Goal: Information Seeking & Learning: Learn about a topic

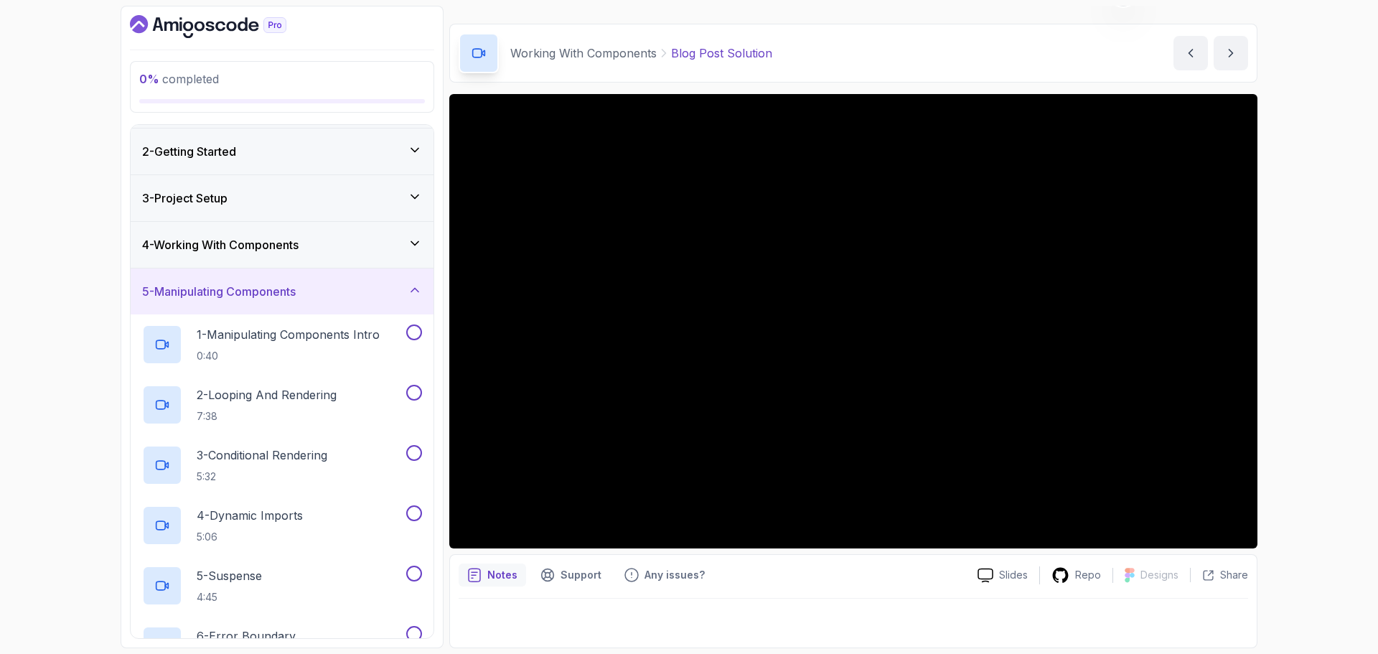
scroll to position [115, 0]
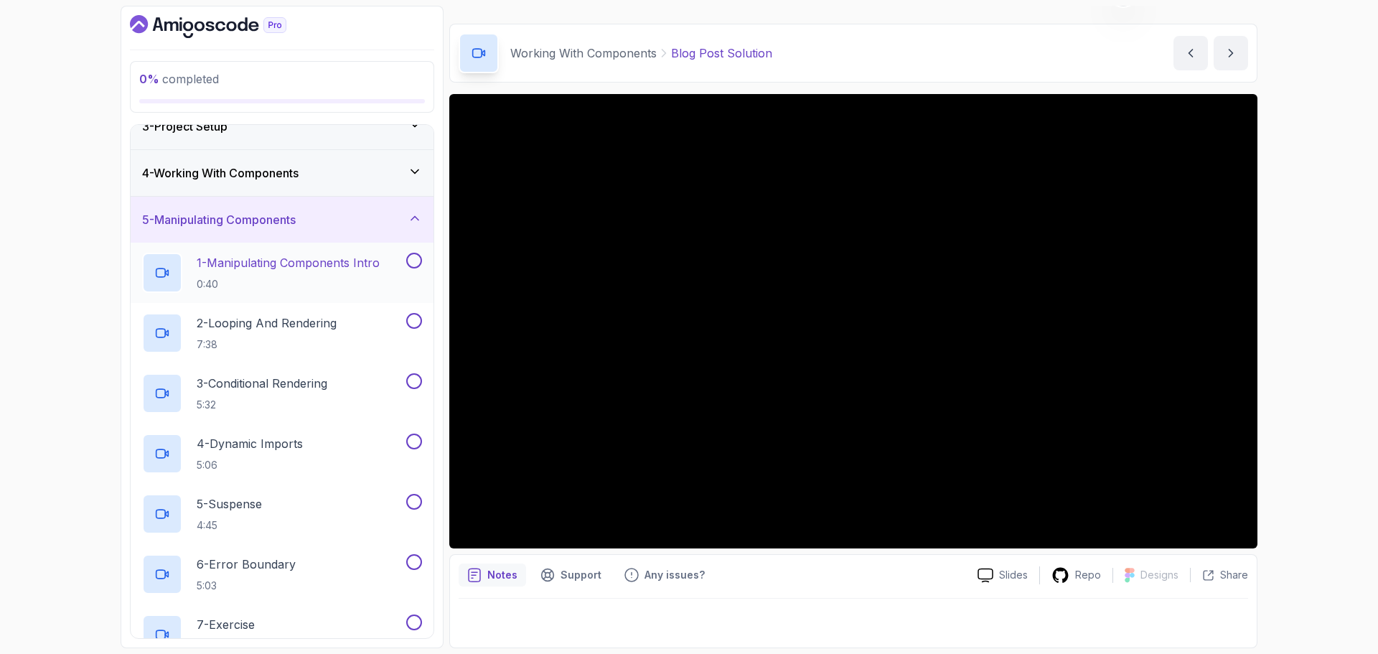
drag, startPoint x: 1057, startPoint y: 86, endPoint x: 337, endPoint y: 263, distance: 741.9
click at [337, 263] on p "1 - Manipulating Components Intro" at bounding box center [288, 262] width 183 height 17
click at [332, 264] on p "1 - Manipulating Components Intro" at bounding box center [288, 262] width 183 height 17
click at [302, 322] on p "2 - Looping And Rendering" at bounding box center [267, 322] width 140 height 17
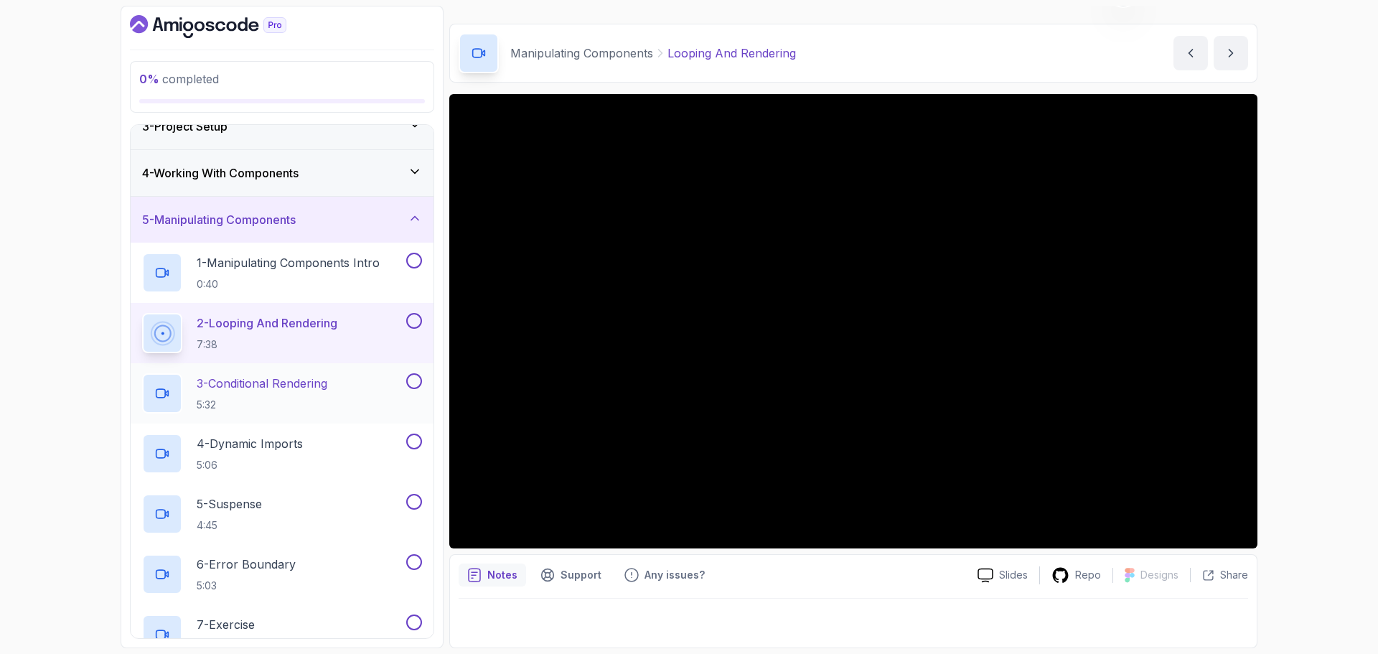
click at [289, 379] on p "3 - Conditional Rendering" at bounding box center [262, 383] width 131 height 17
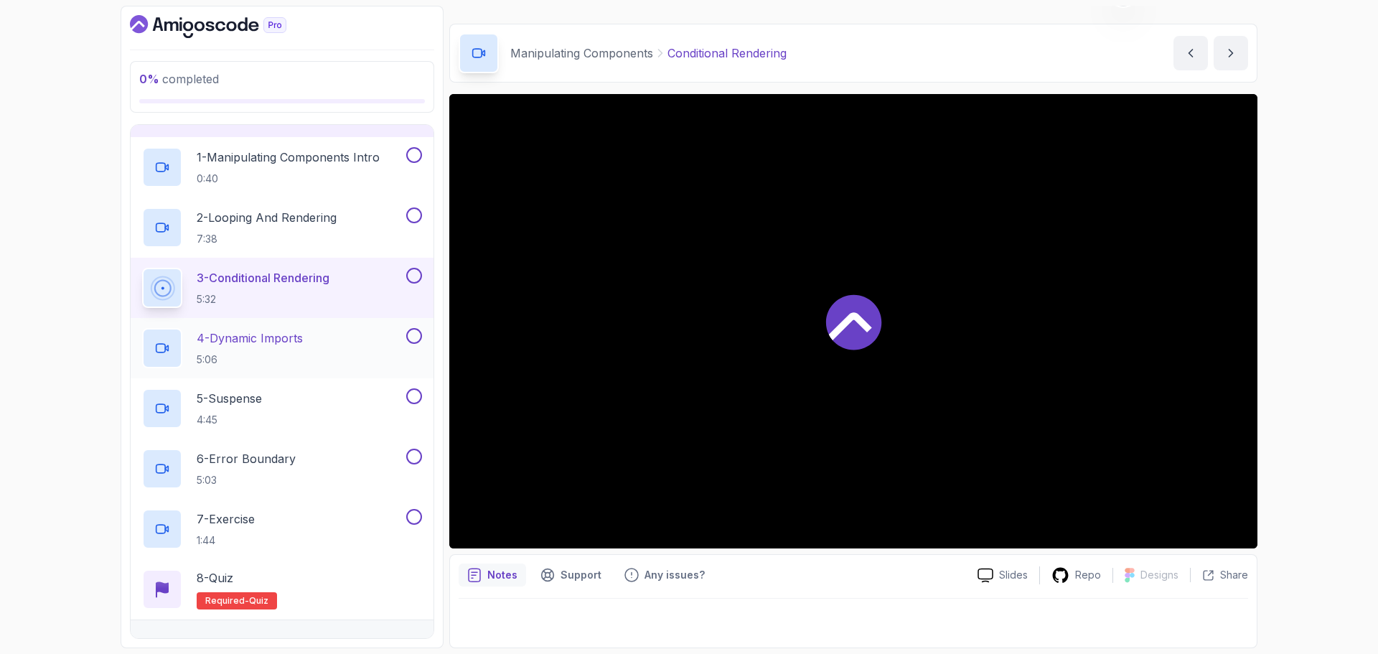
scroll to position [258, 0]
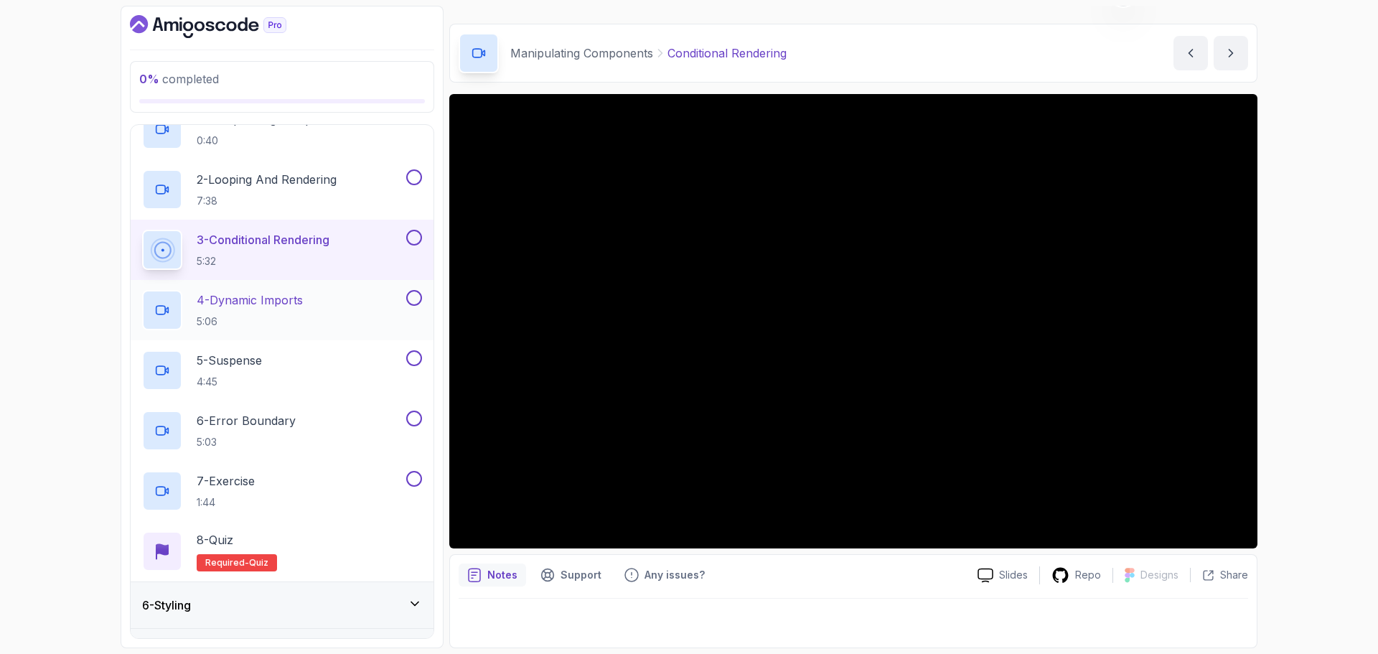
click at [312, 297] on div "4 - Dynamic Imports 5:06" at bounding box center [272, 310] width 261 height 40
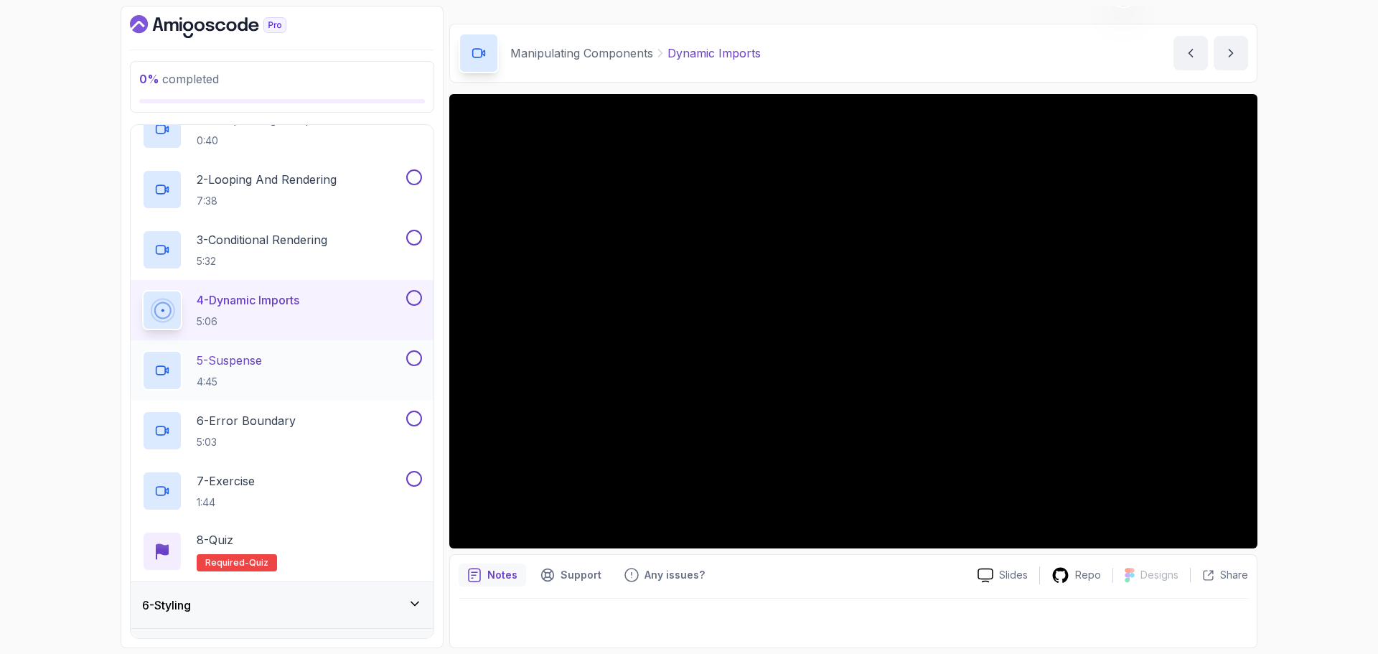
click at [262, 358] on p "5 - Suspense" at bounding box center [229, 360] width 65 height 17
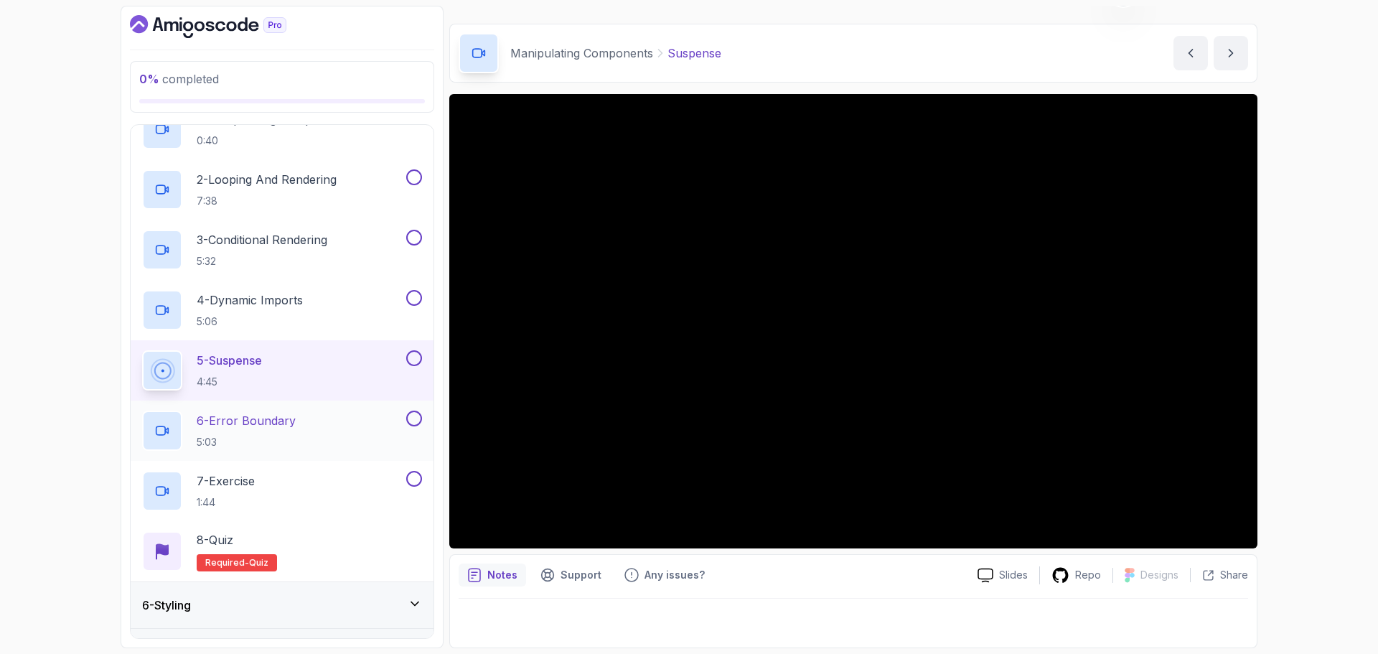
click at [342, 422] on div "6 - Error Boundary 5:03" at bounding box center [272, 430] width 261 height 40
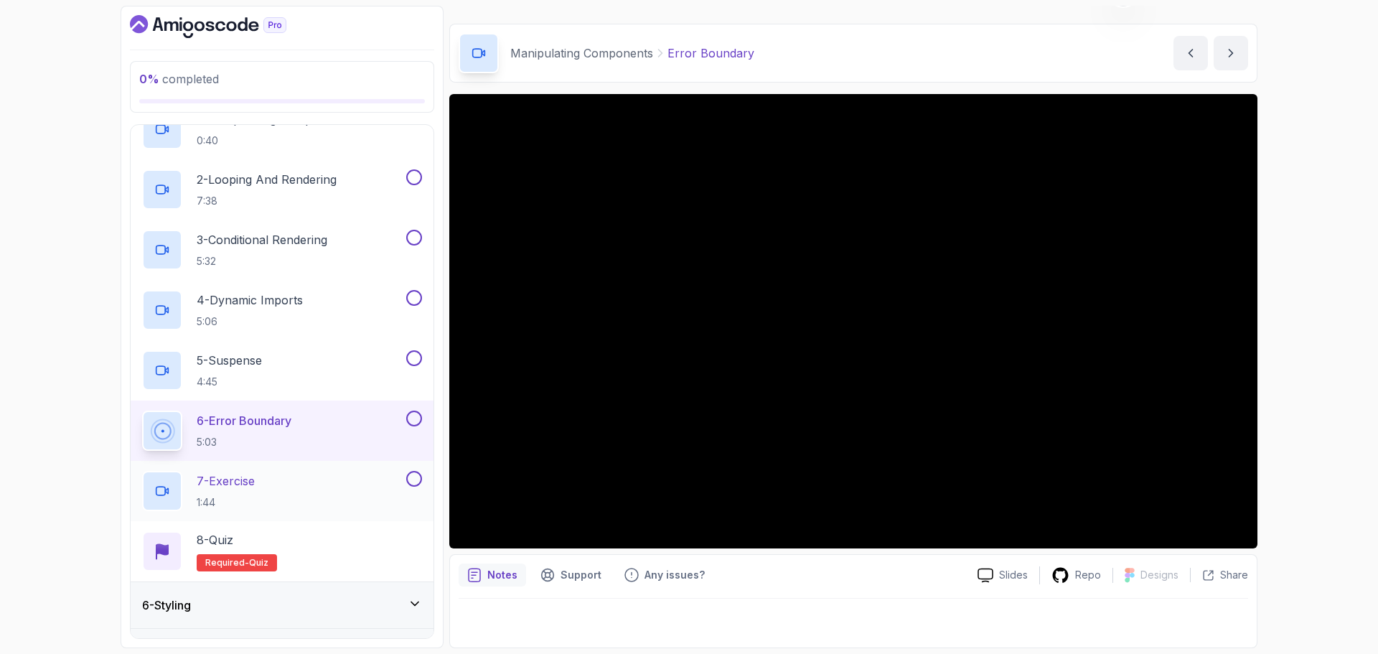
click at [274, 483] on div "7 - Exercise 1:44" at bounding box center [272, 491] width 261 height 40
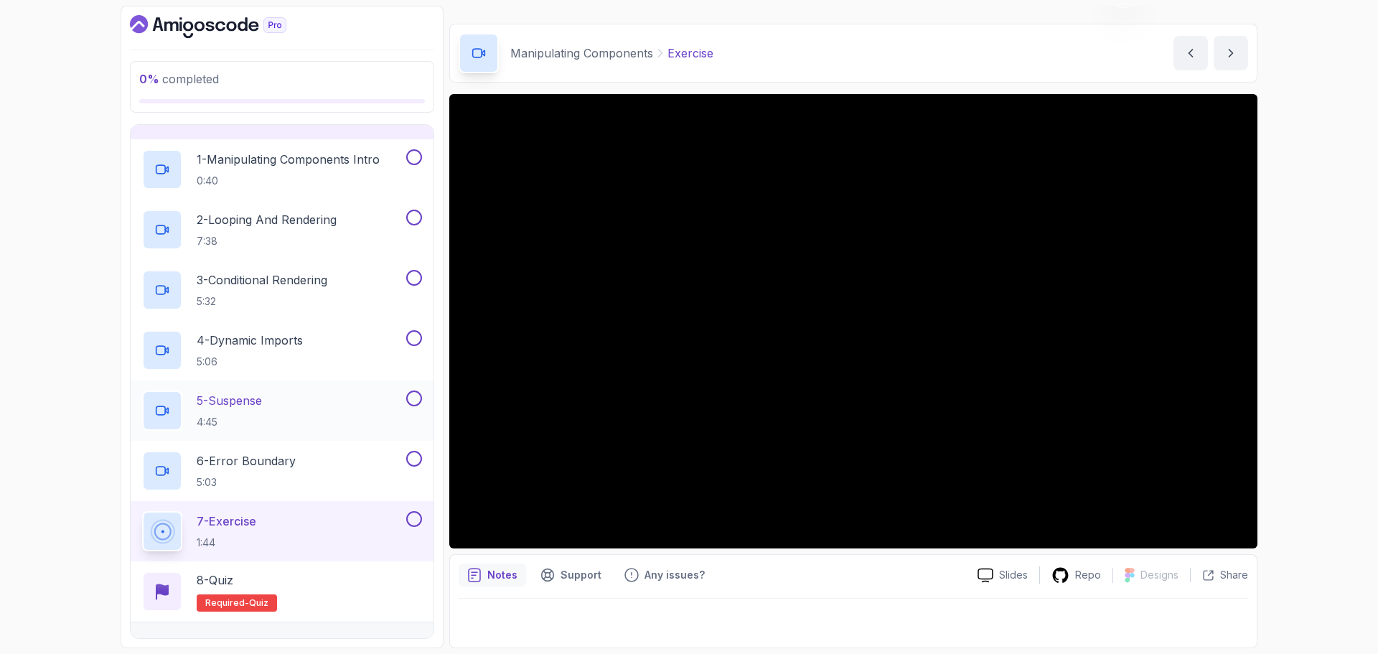
scroll to position [187, 0]
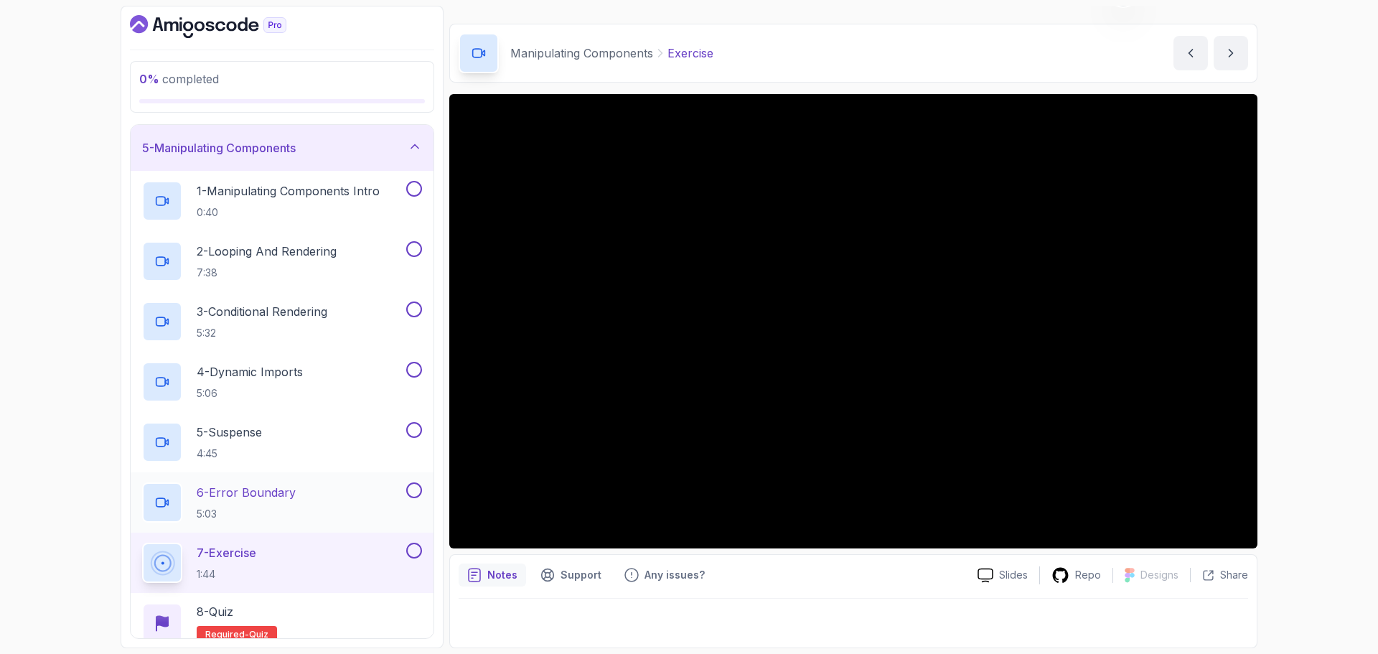
click at [301, 494] on div "6 - Error Boundary 5:03" at bounding box center [272, 502] width 261 height 40
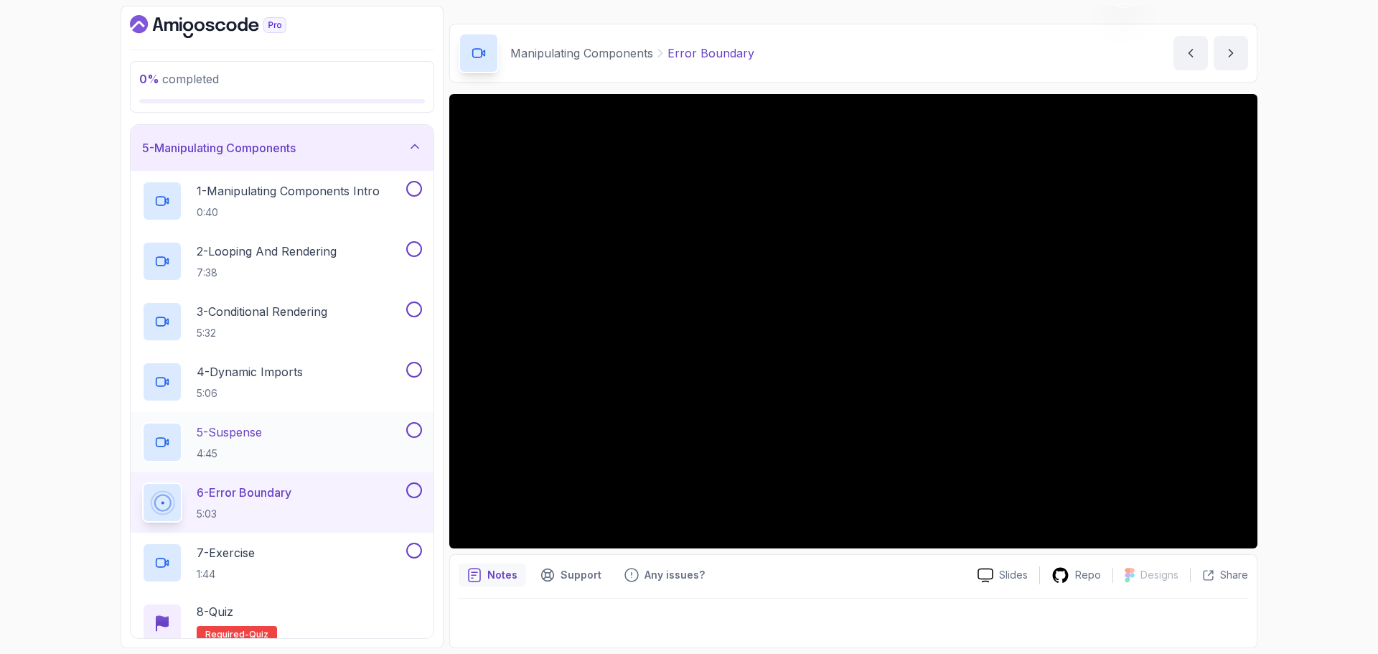
click at [262, 437] on p "5 - Suspense" at bounding box center [229, 431] width 65 height 17
click at [260, 438] on p "5 - Suspense" at bounding box center [229, 431] width 65 height 17
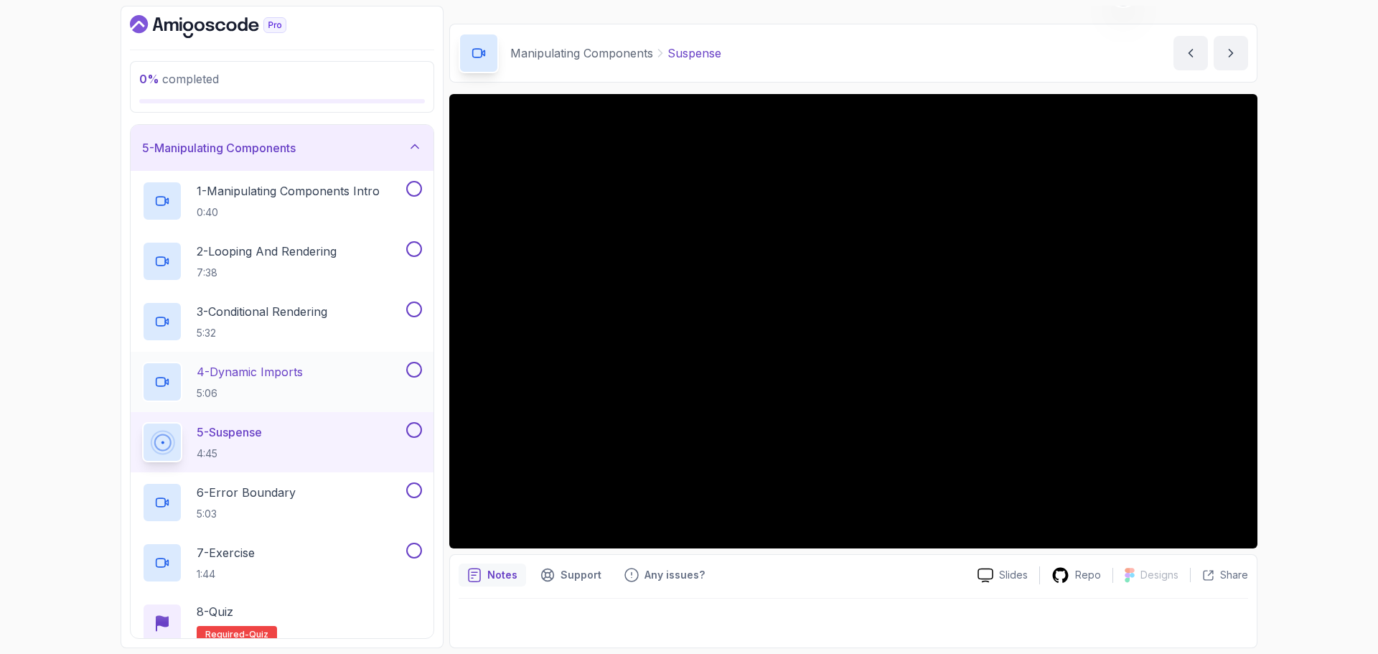
click at [271, 370] on p "4 - Dynamic Imports" at bounding box center [250, 371] width 106 height 17
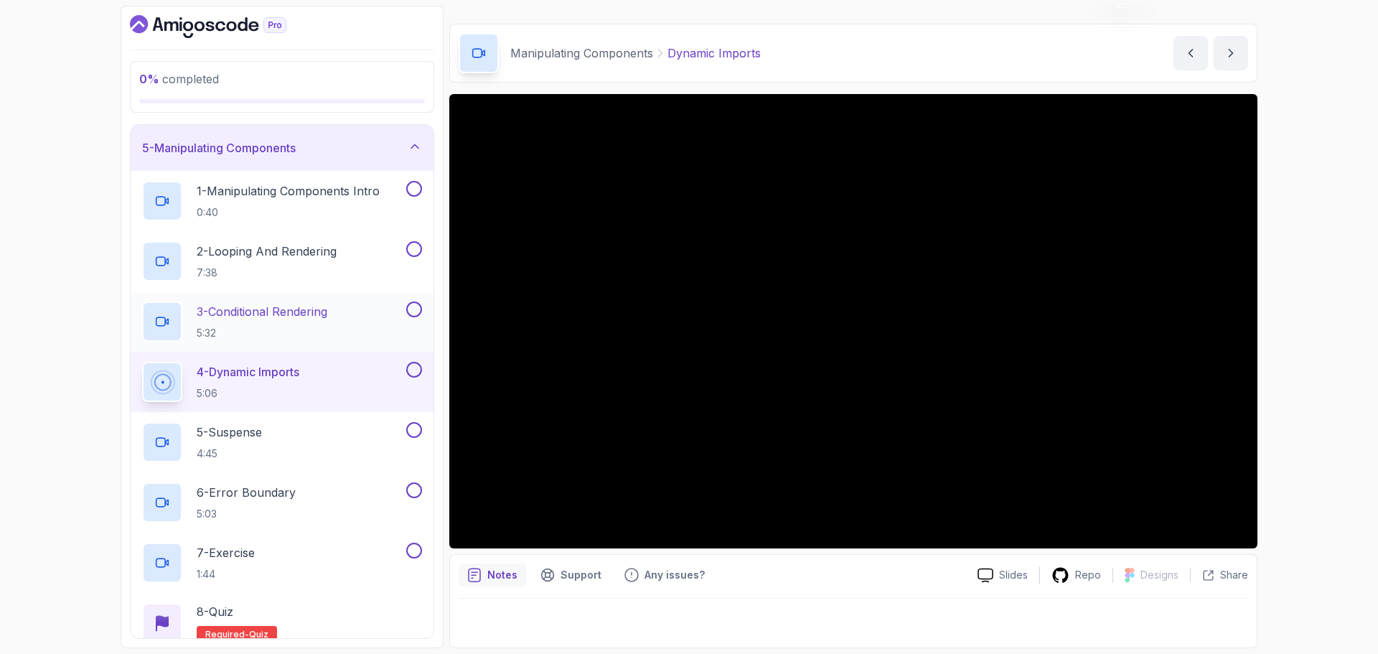
click at [314, 311] on p "3 - Conditional Rendering" at bounding box center [262, 311] width 131 height 17
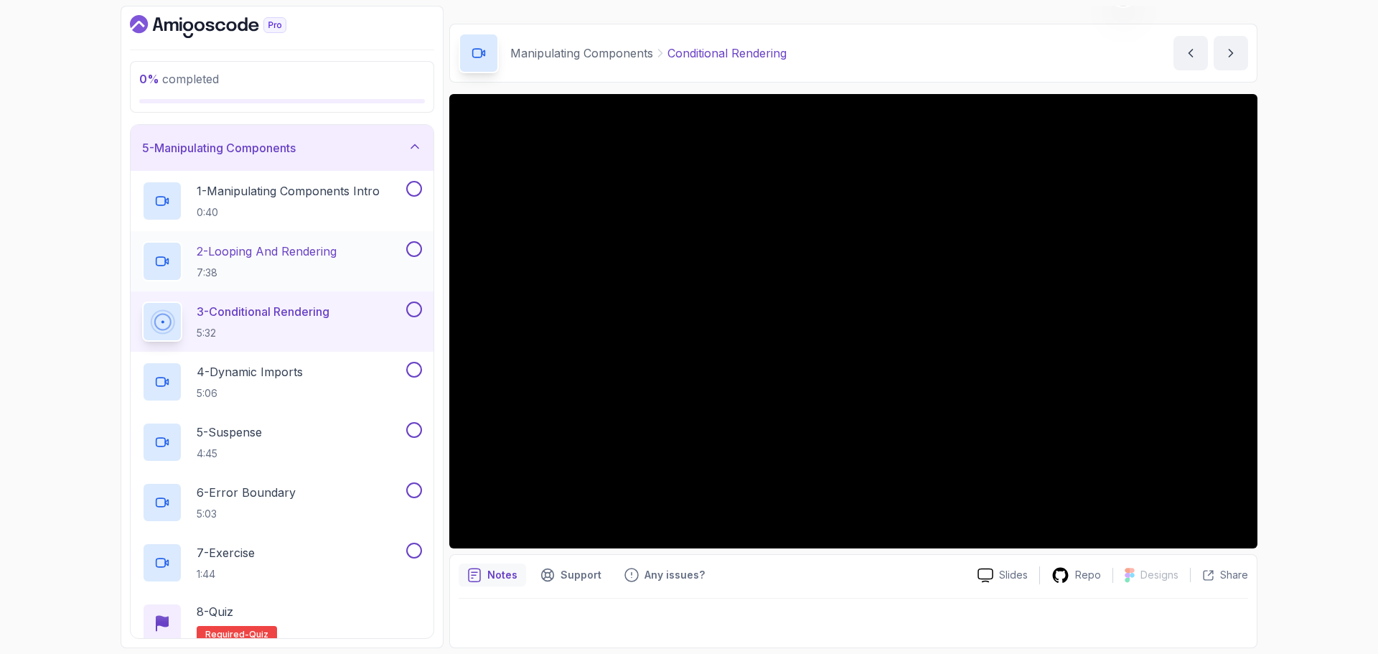
click at [324, 252] on p "2 - Looping And Rendering" at bounding box center [267, 251] width 140 height 17
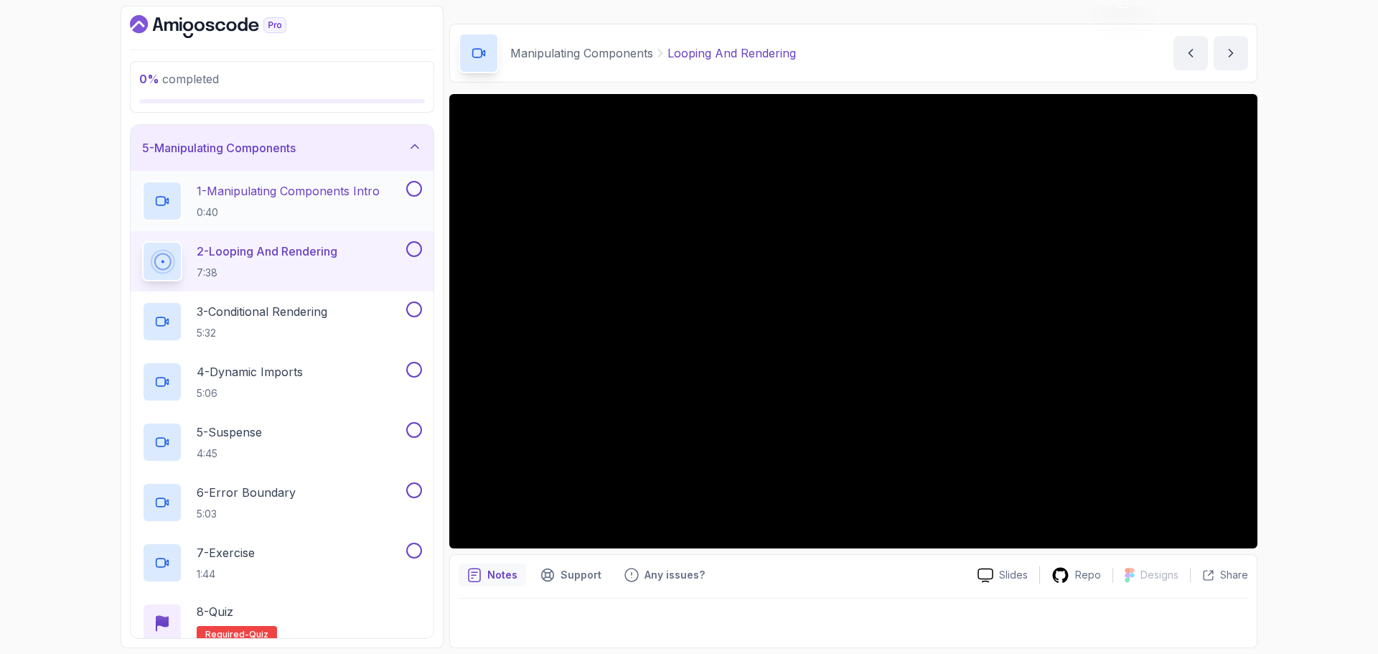
click at [364, 192] on p "1 - Manipulating Components Intro" at bounding box center [288, 190] width 183 height 17
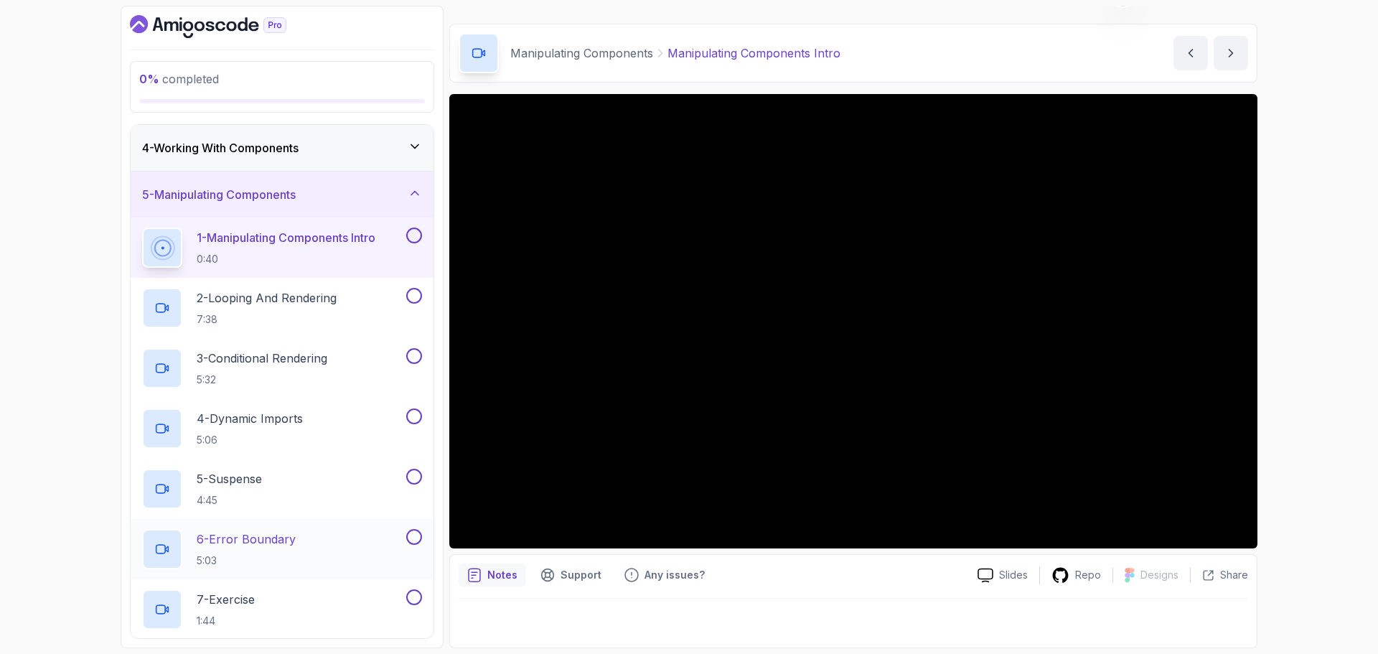
scroll to position [115, 0]
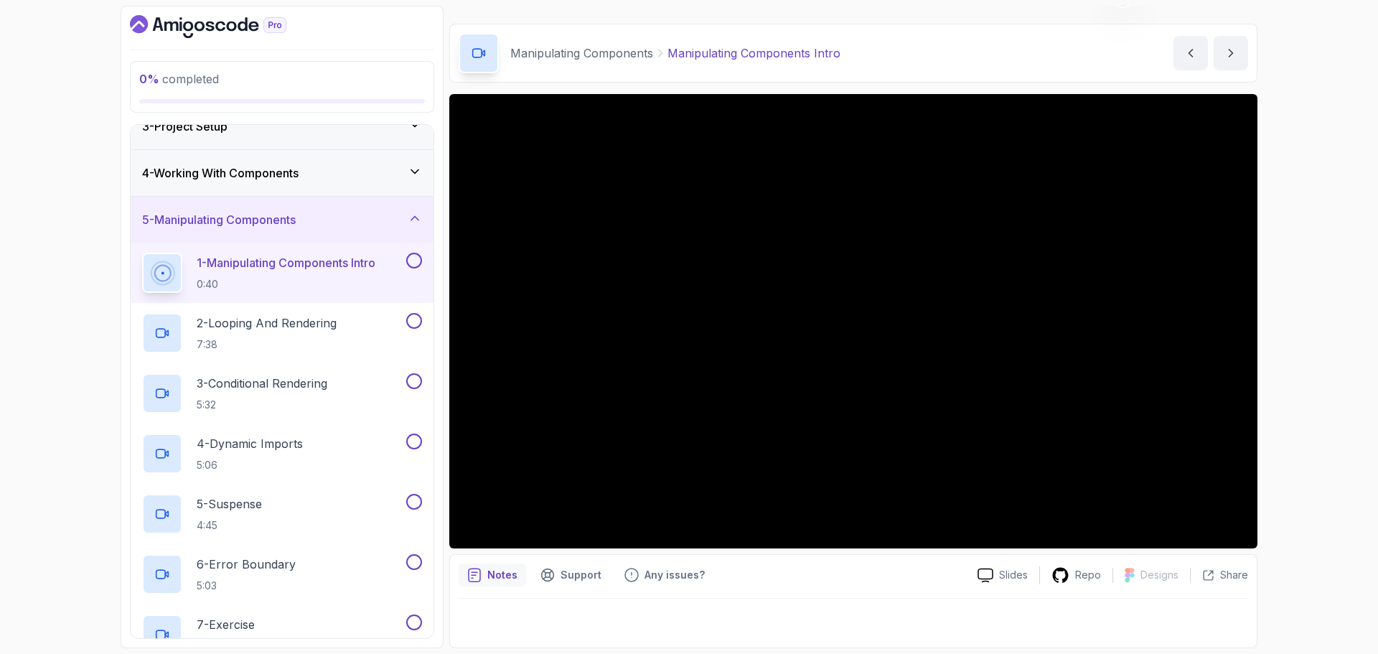
click at [396, 219] on div "5 - Manipulating Components" at bounding box center [282, 219] width 280 height 17
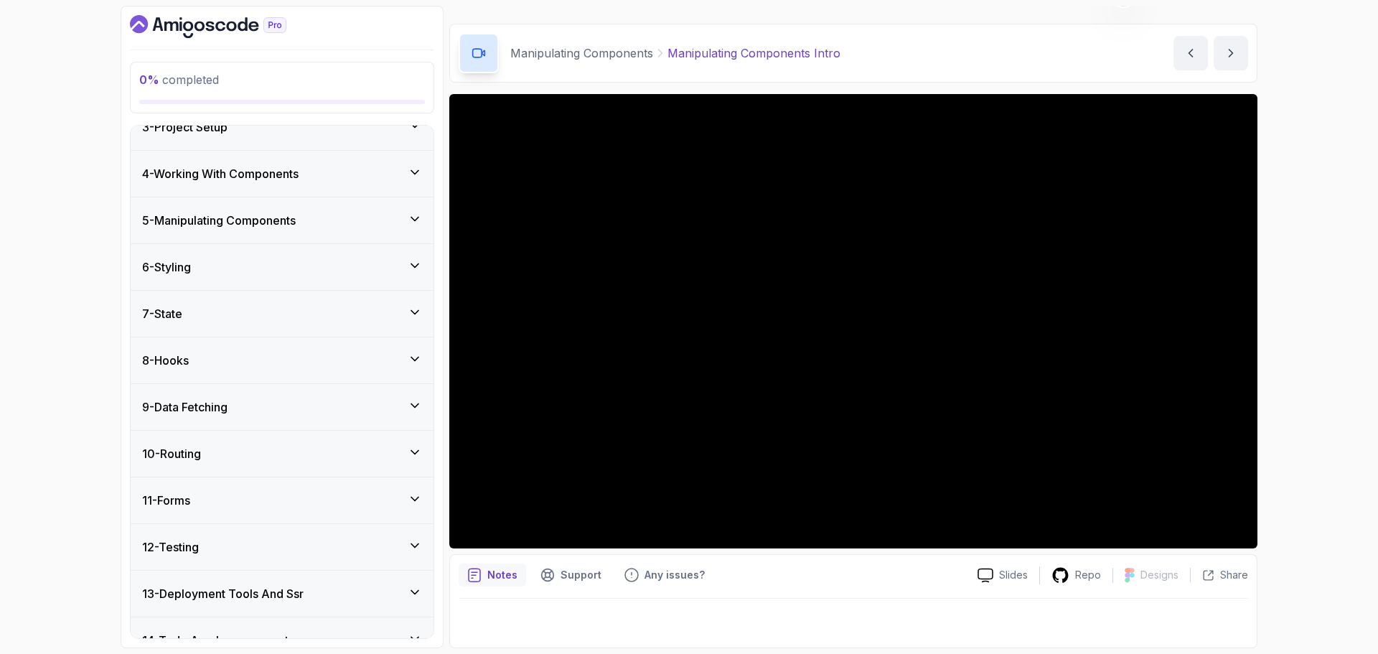
click at [362, 262] on div "6 - Styling" at bounding box center [282, 266] width 280 height 17
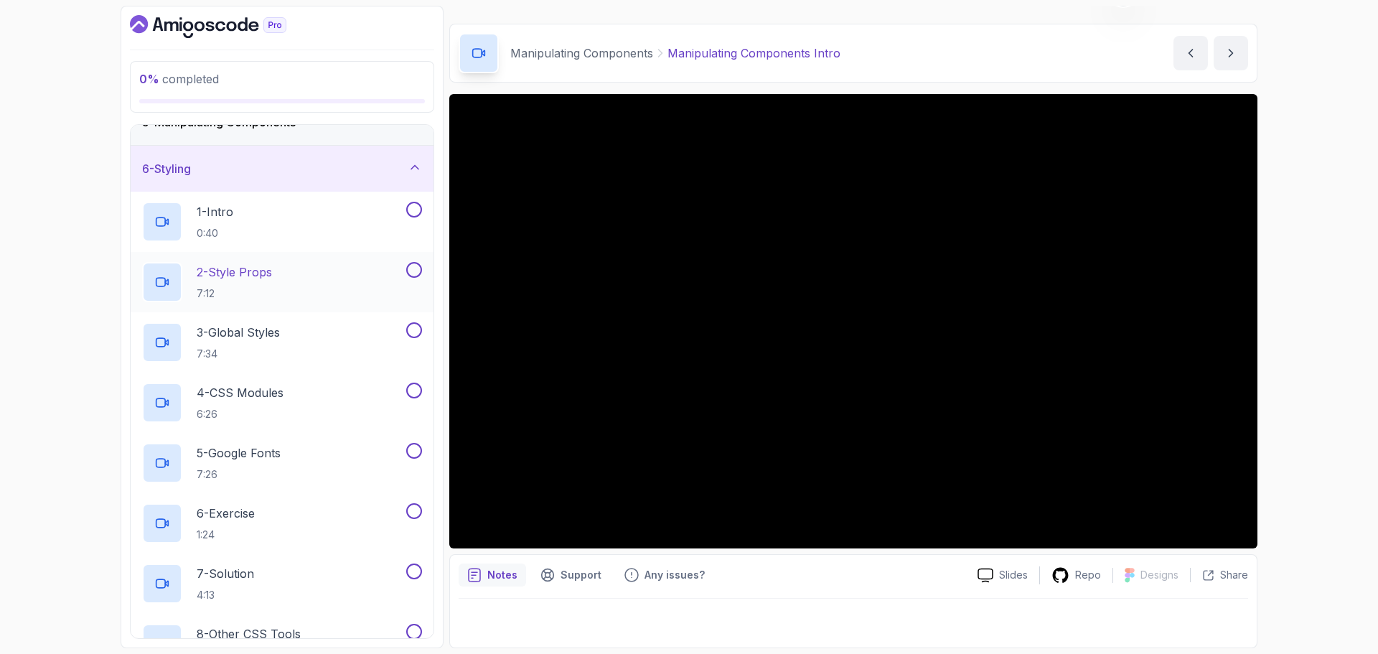
scroll to position [187, 0]
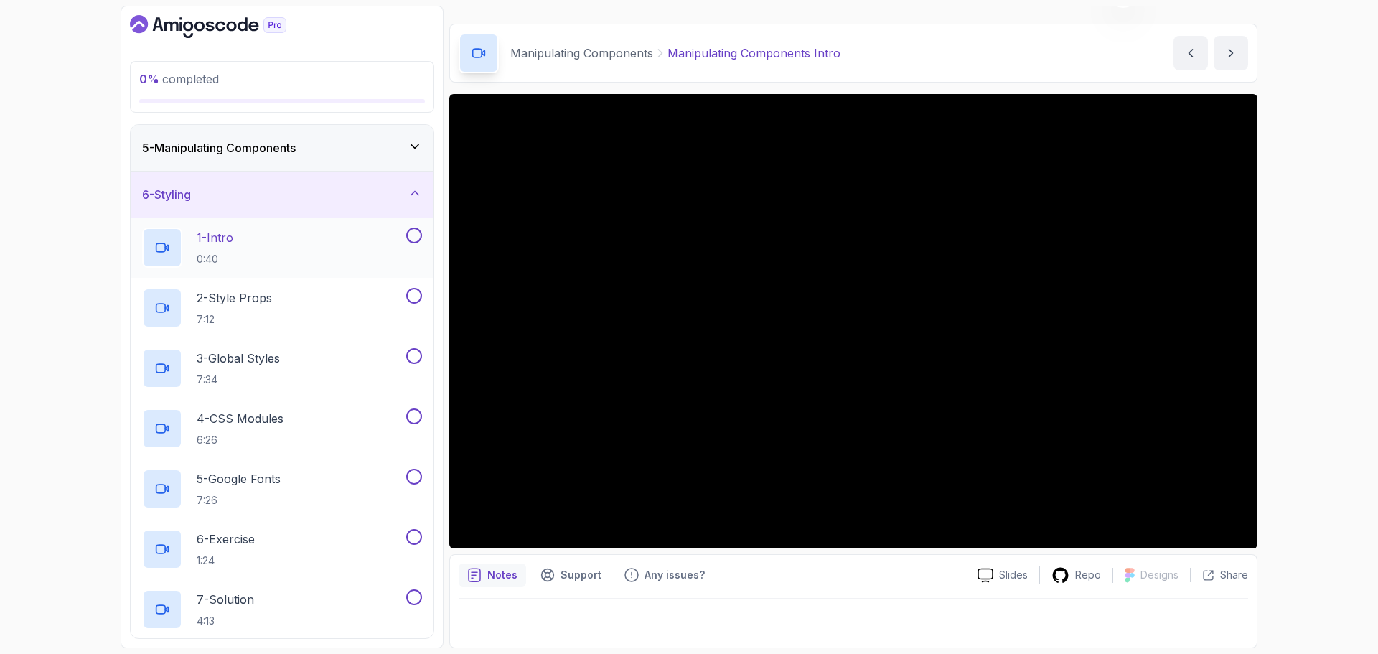
click at [242, 236] on div "1 - Intro 0:40" at bounding box center [272, 247] width 261 height 40
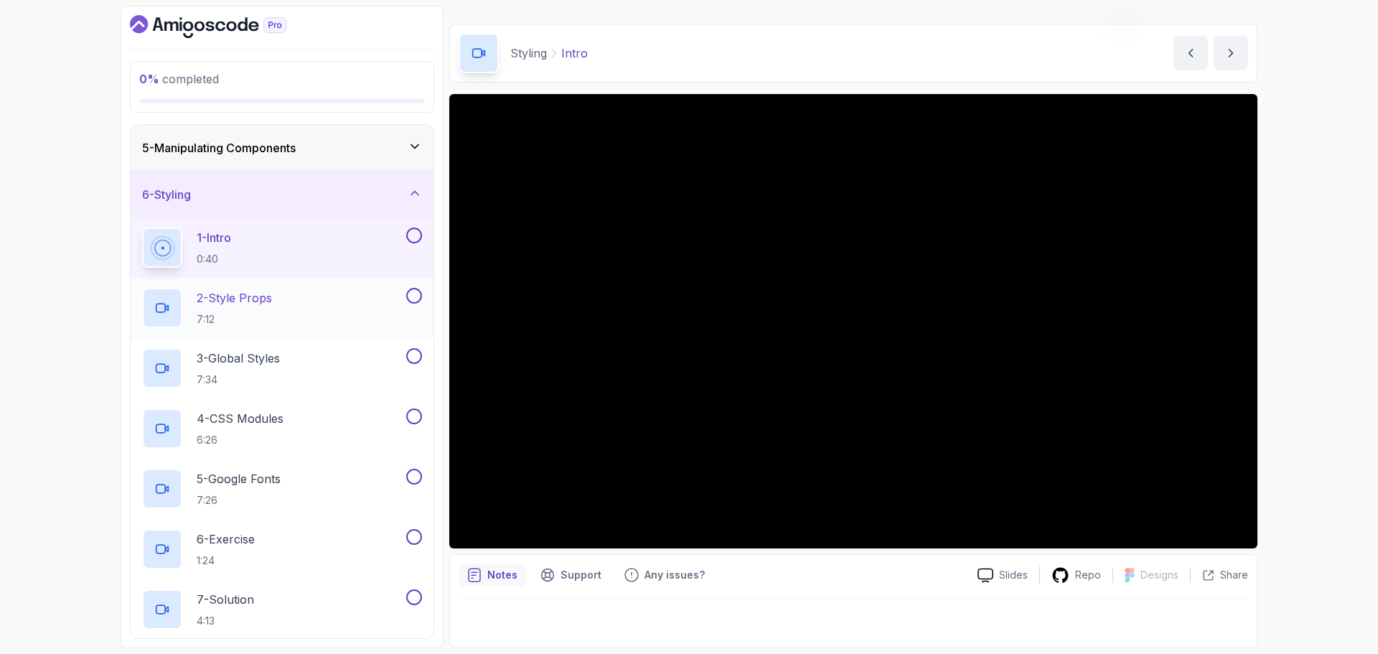
click at [305, 298] on div "2 - Style Props 7:12" at bounding box center [272, 308] width 261 height 40
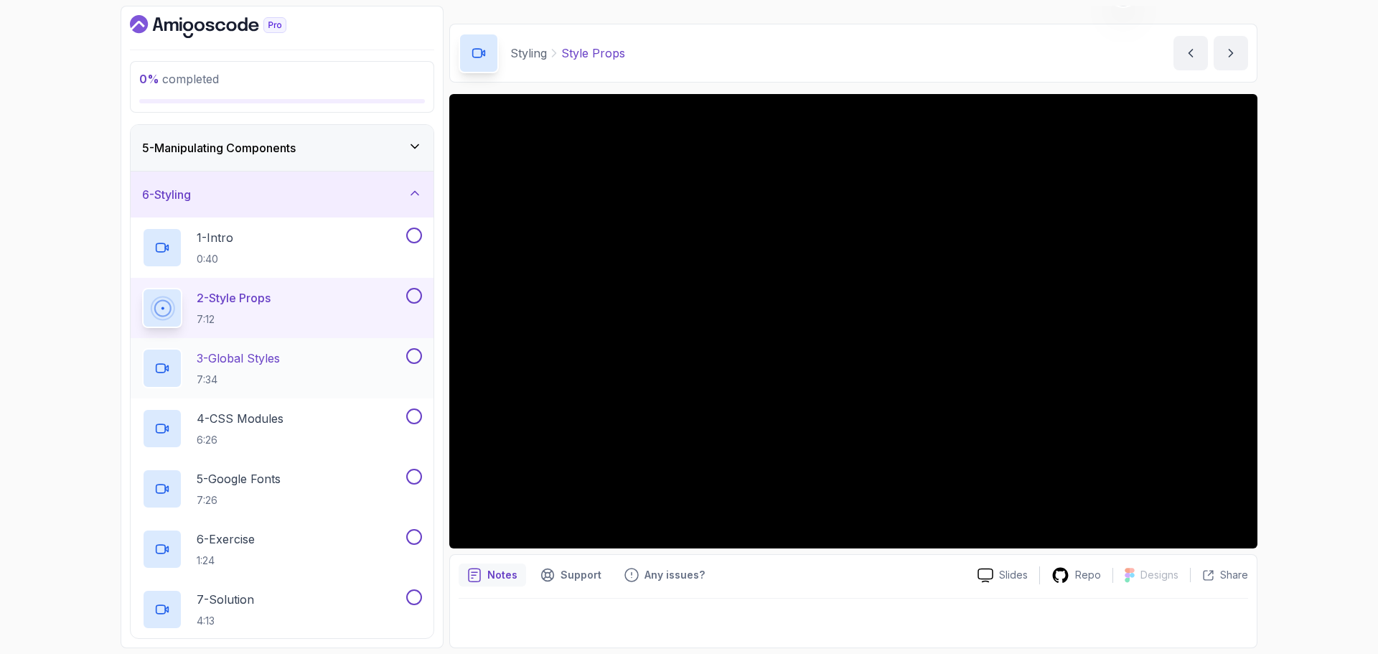
click at [268, 354] on p "3 - Global Styles" at bounding box center [238, 357] width 83 height 17
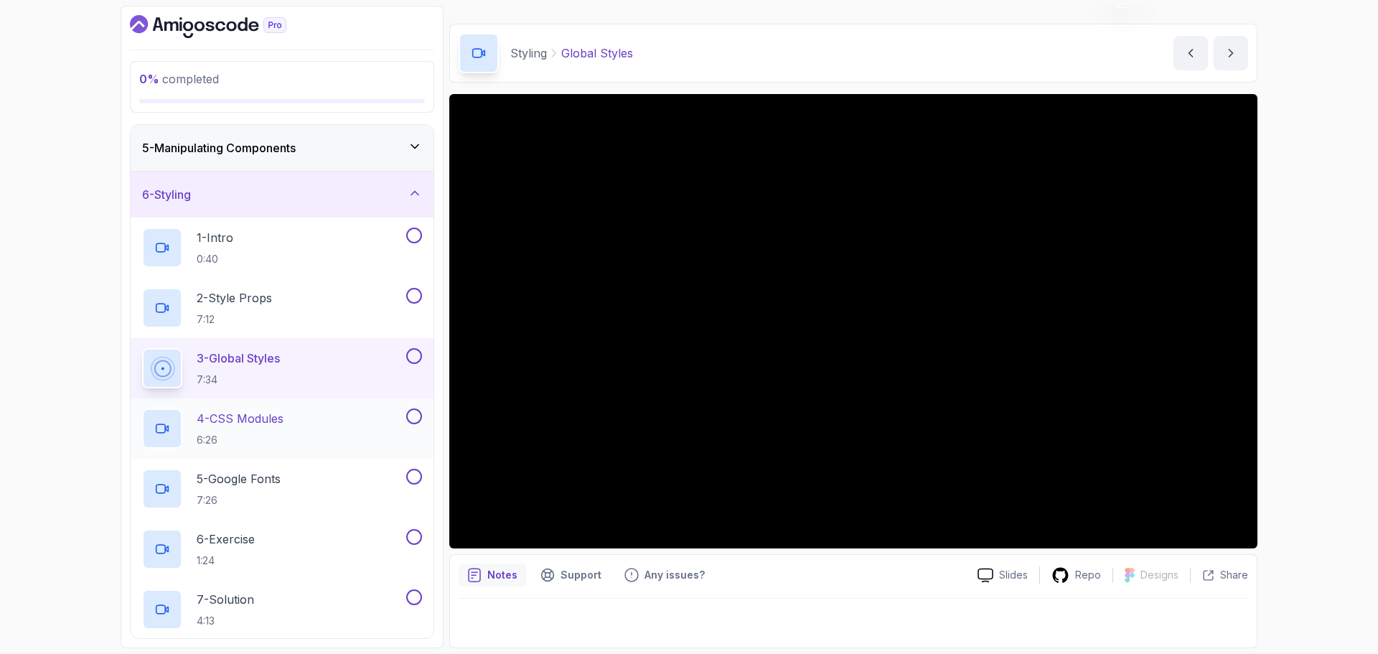
click at [267, 415] on p "4 - CSS Modules" at bounding box center [240, 418] width 87 height 17
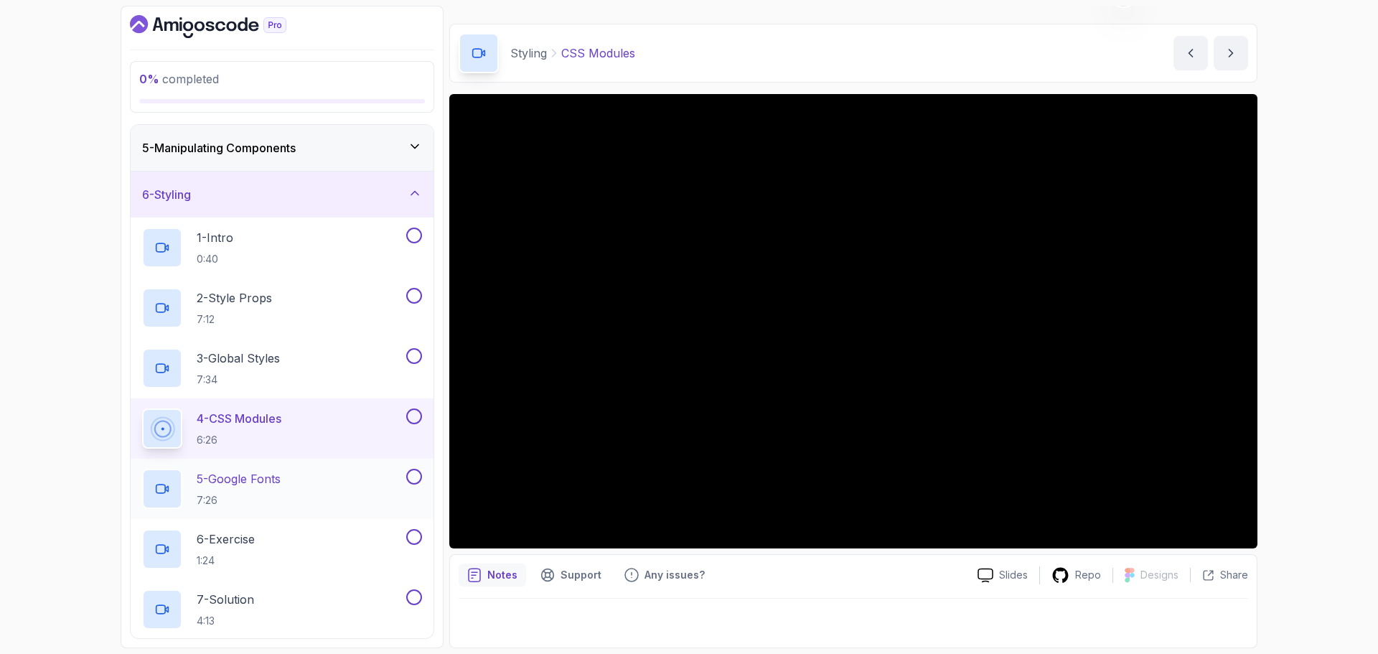
click at [298, 477] on div "5 - Google Fonts 7:26" at bounding box center [272, 489] width 261 height 40
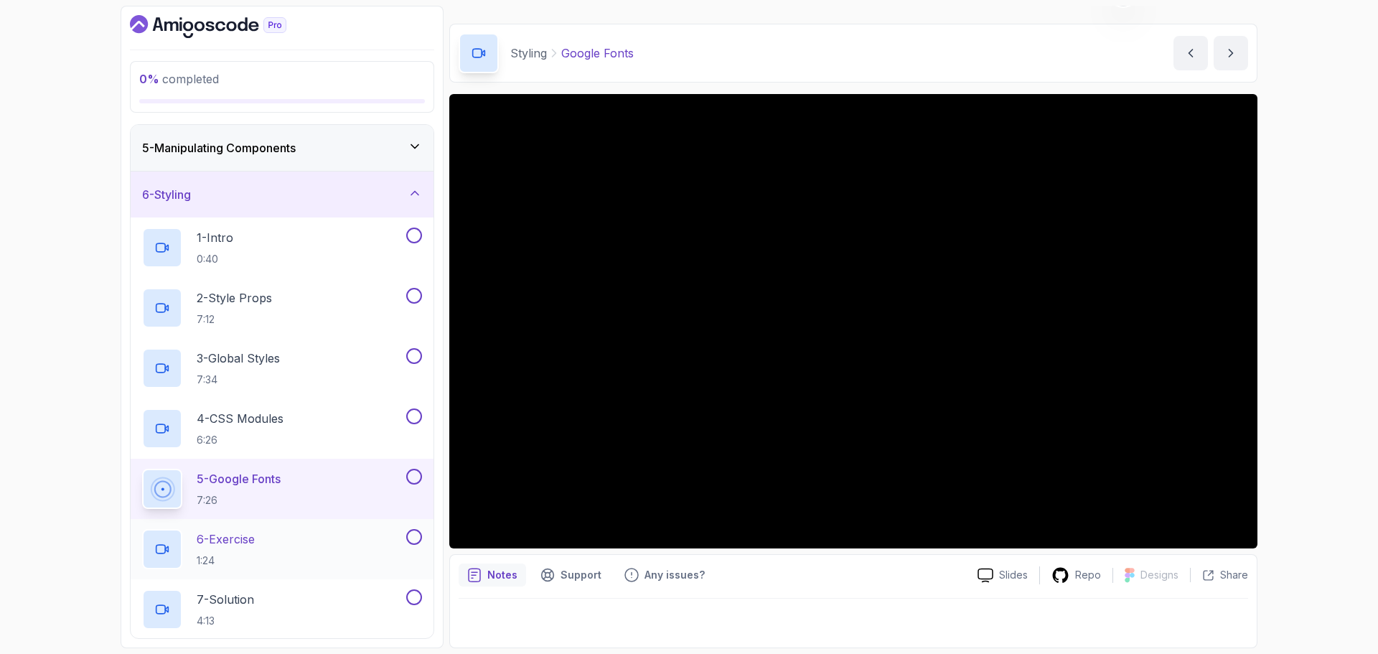
click at [329, 537] on div "6 - Exercise 1:24" at bounding box center [272, 549] width 261 height 40
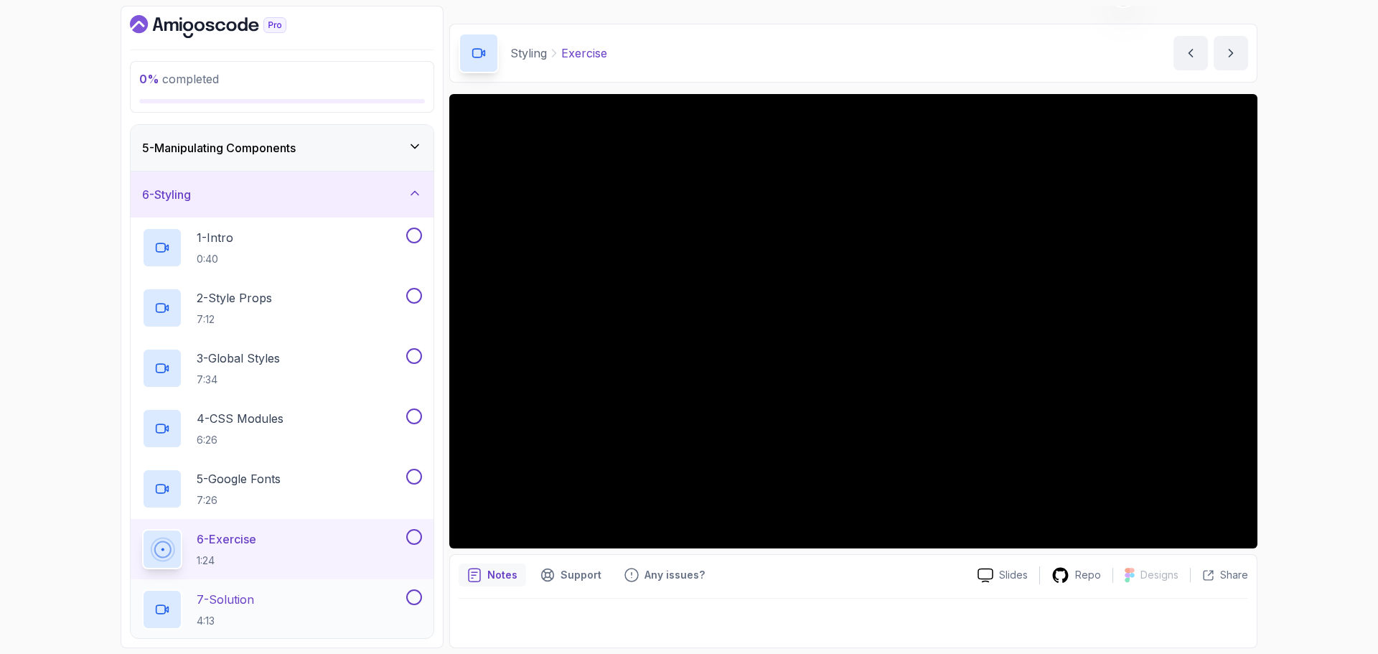
click at [252, 601] on p "7 - Solution" at bounding box center [225, 599] width 57 height 17
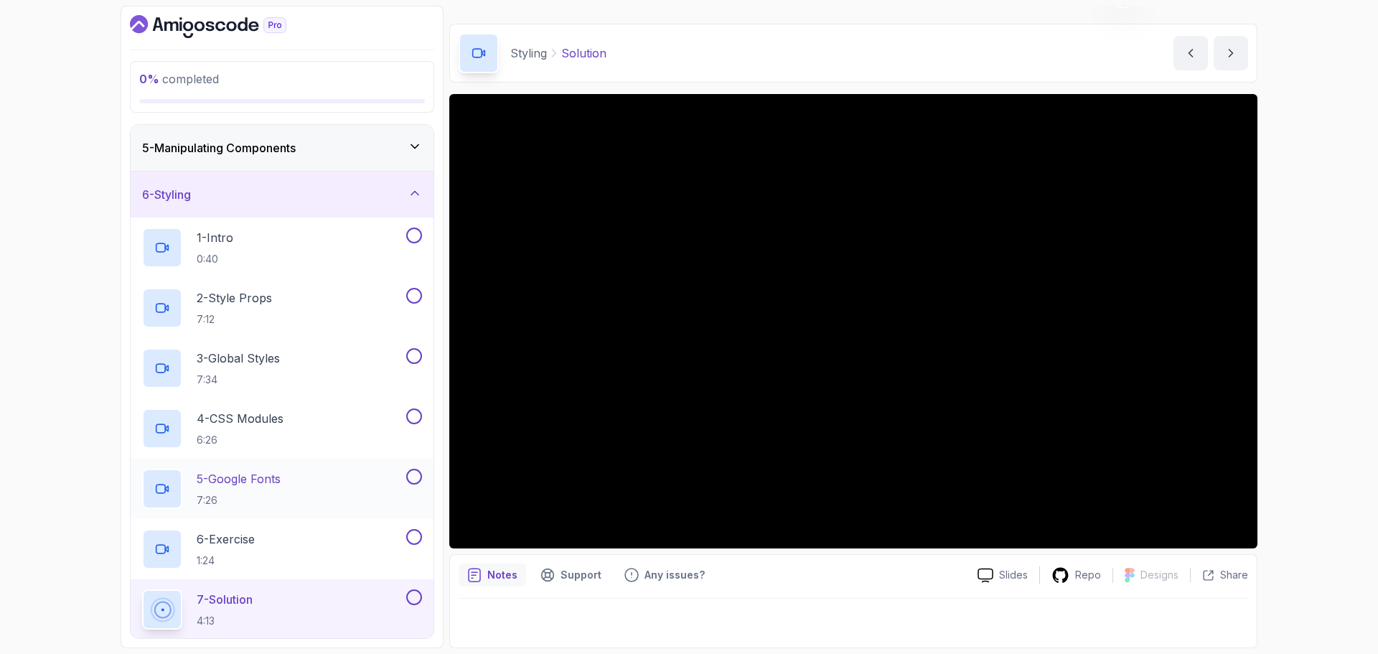
scroll to position [258, 0]
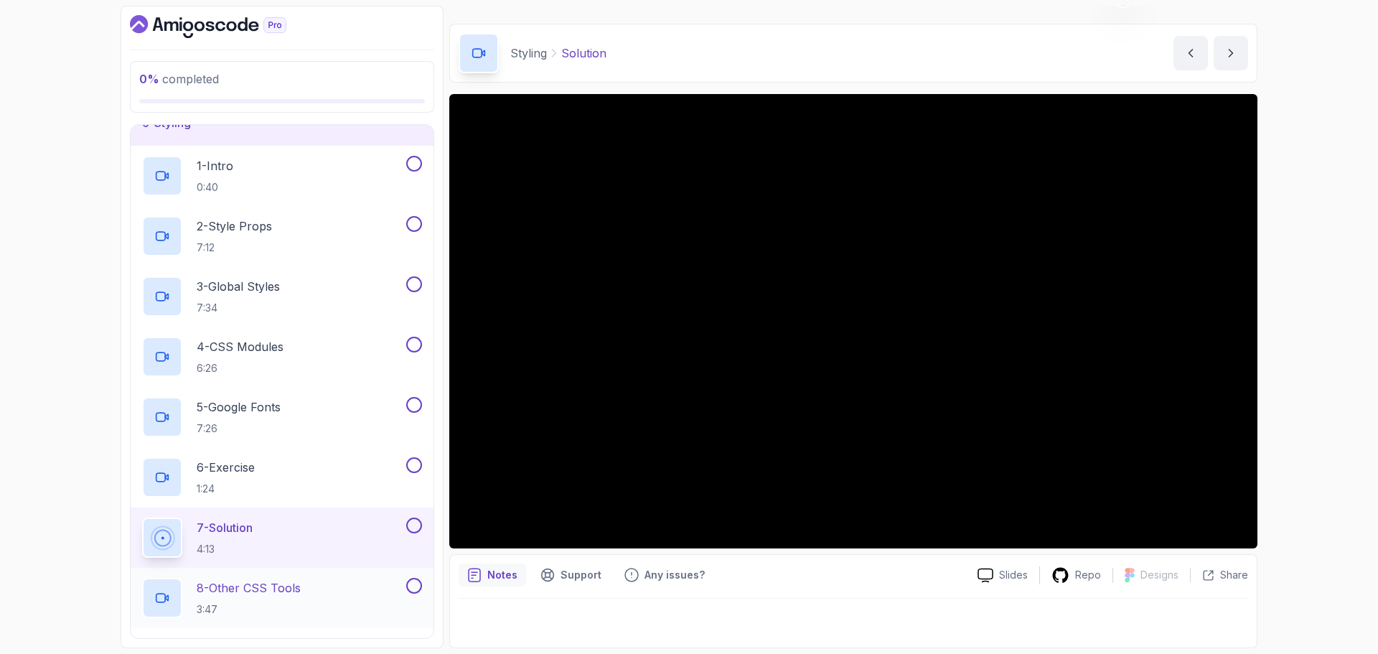
click at [301, 592] on p "8 - Other CSS Tools" at bounding box center [249, 587] width 104 height 17
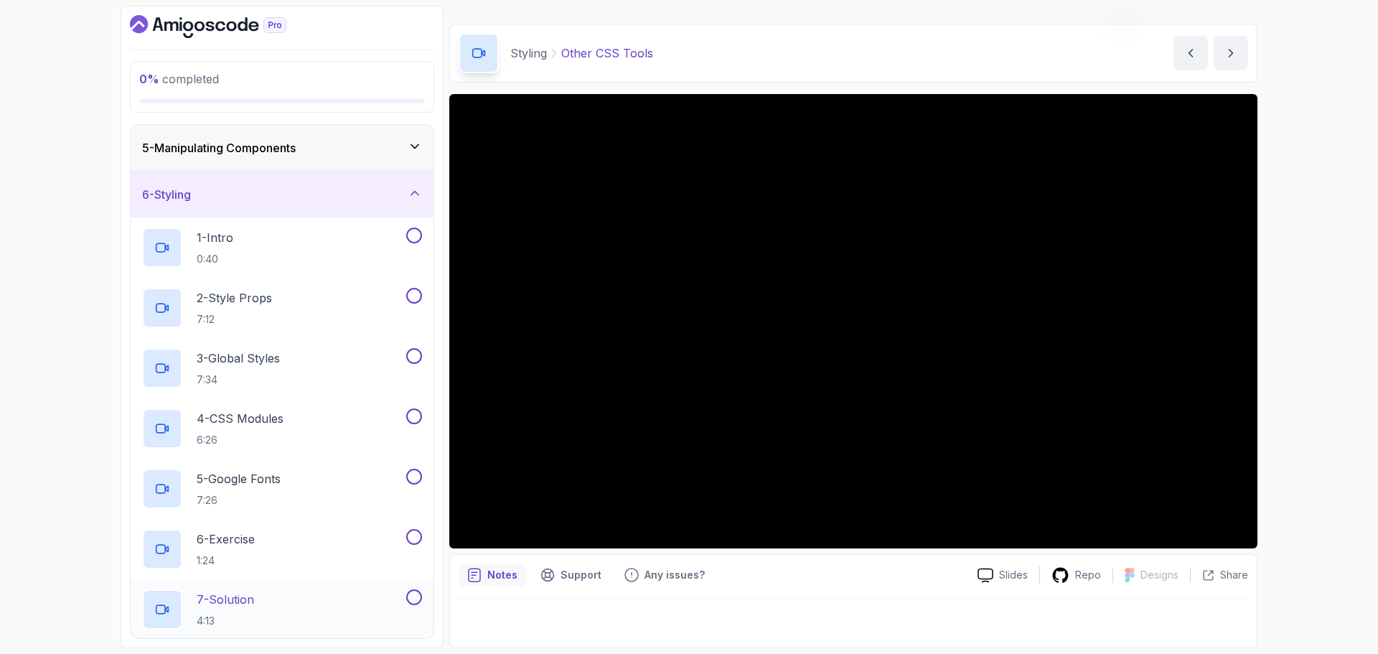
scroll to position [258, 0]
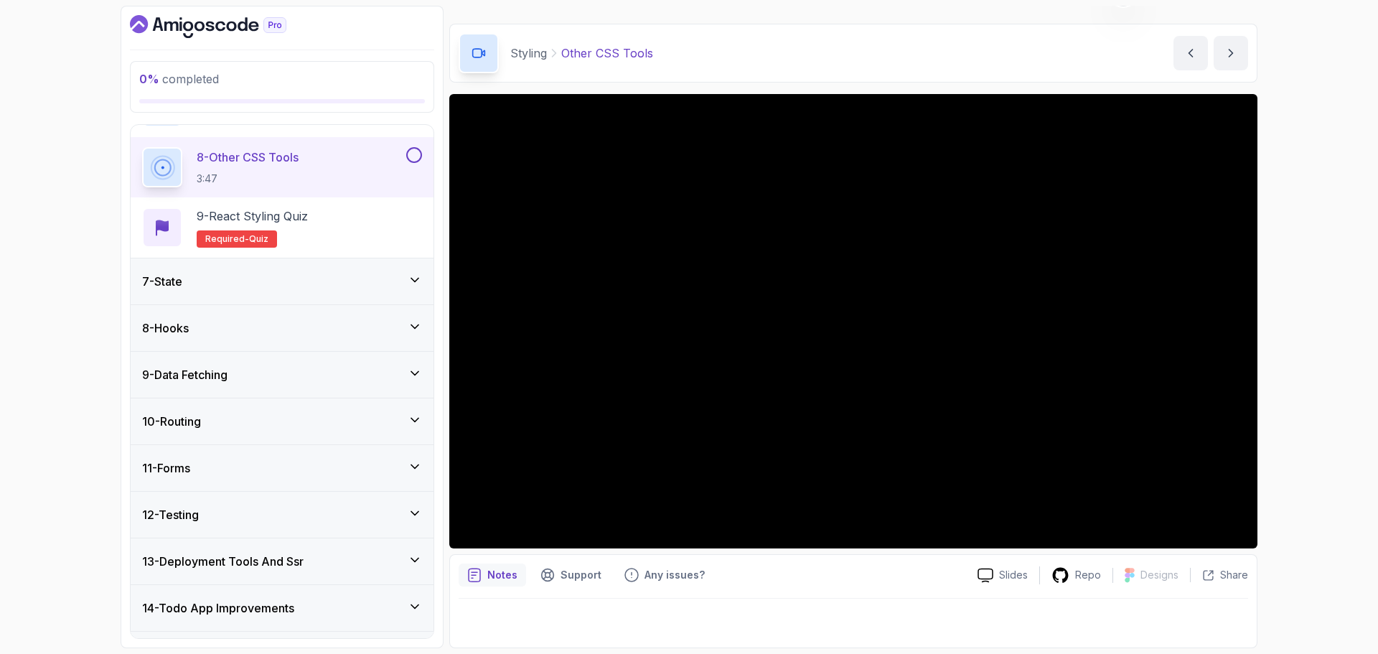
click at [309, 283] on div "7 - State" at bounding box center [282, 281] width 280 height 17
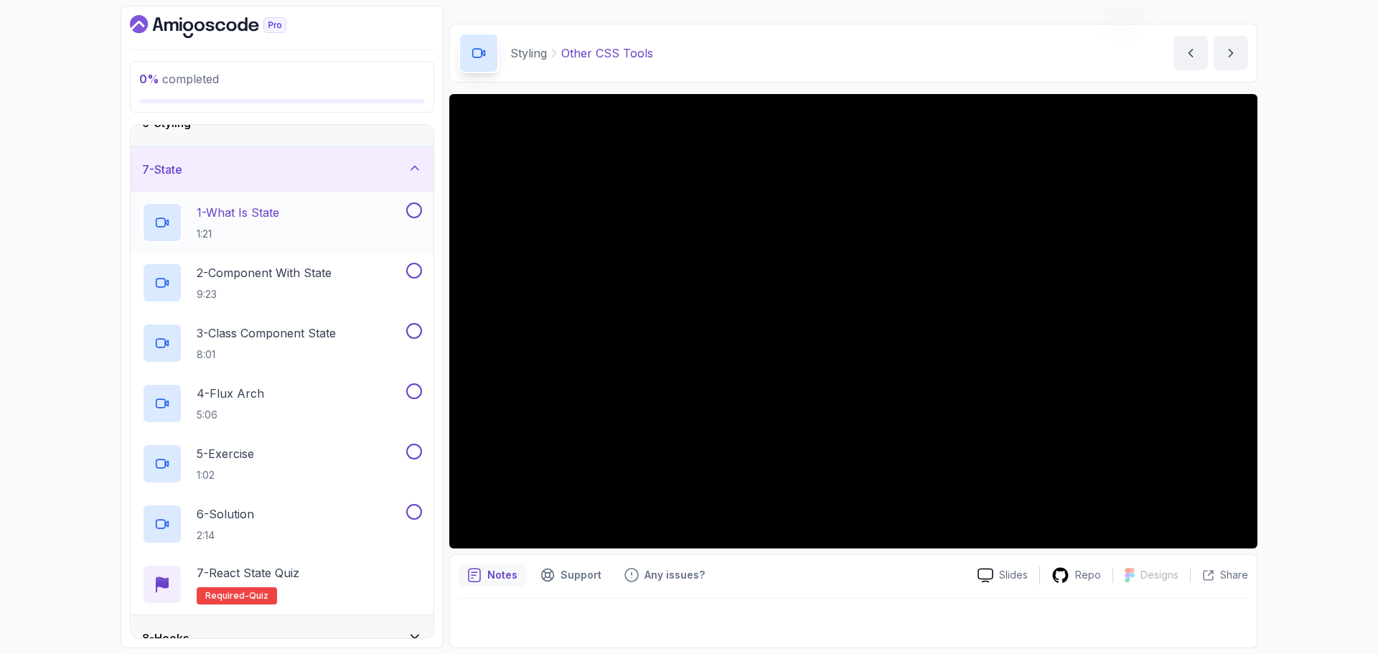
click at [279, 208] on p "1 - What Is State" at bounding box center [238, 212] width 83 height 17
click at [304, 278] on p "2 - Component With State" at bounding box center [264, 272] width 135 height 17
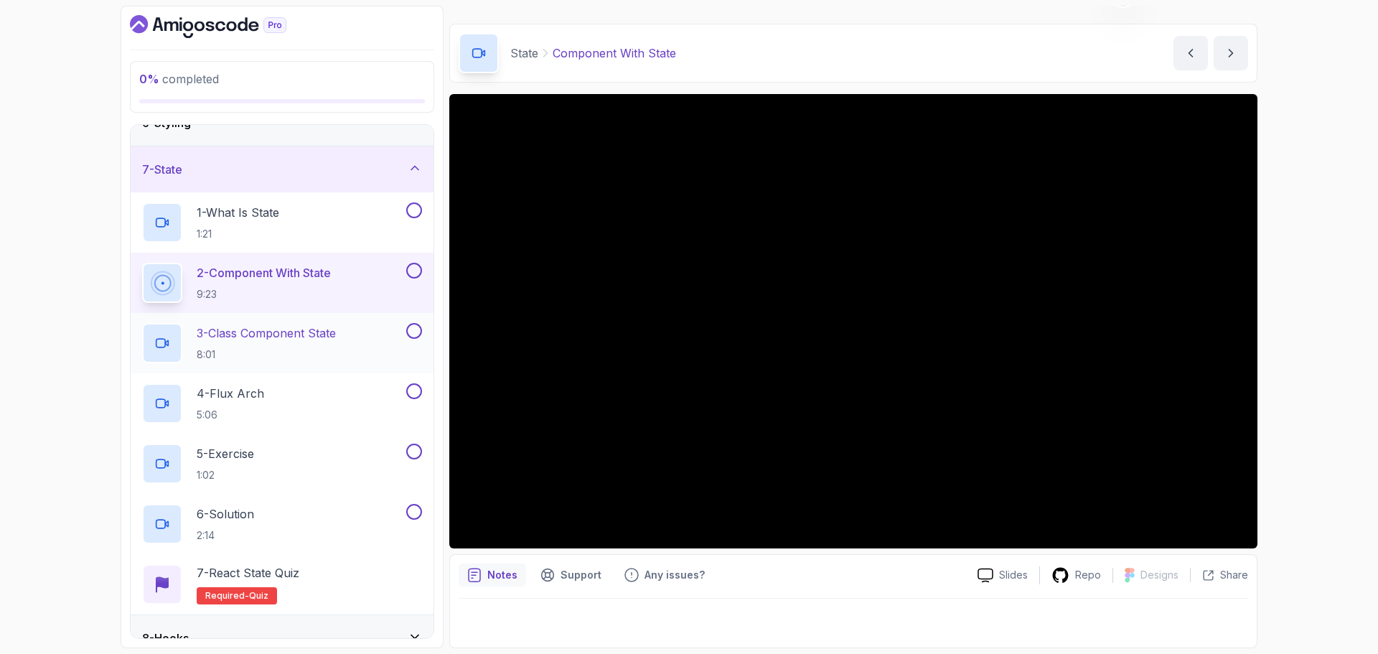
click at [281, 332] on p "3 - Class Component State" at bounding box center [266, 332] width 139 height 17
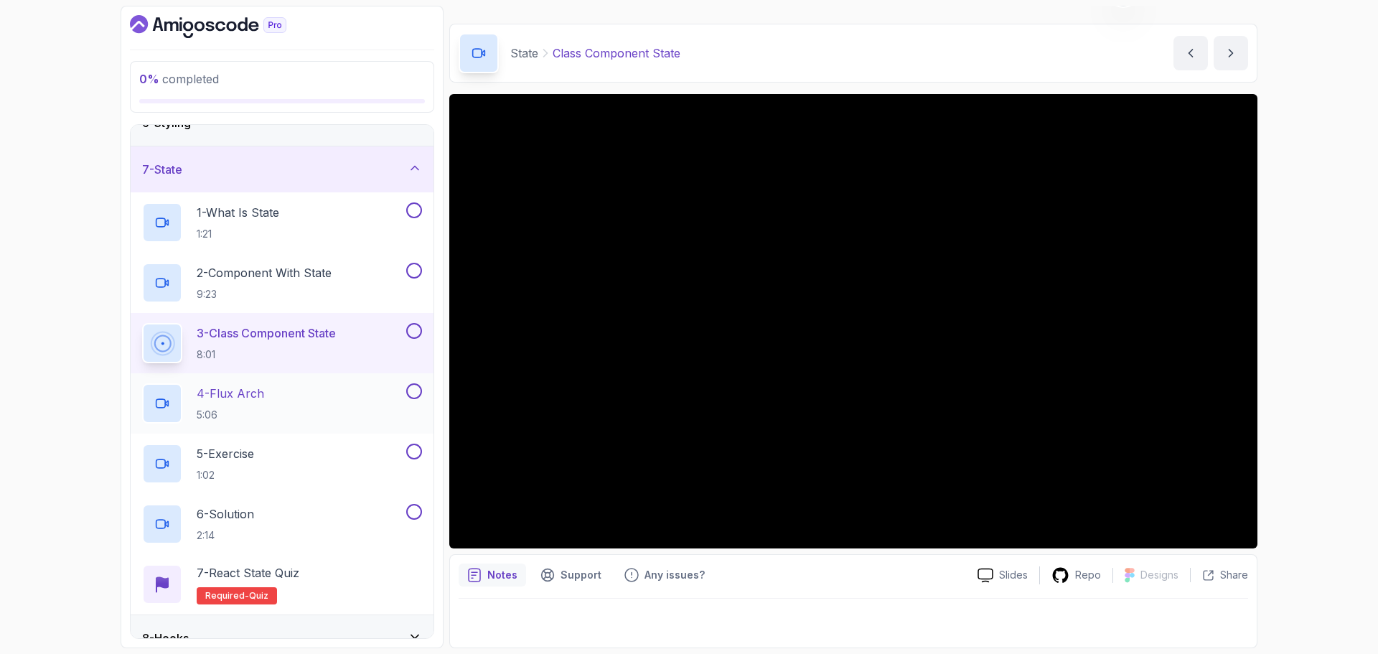
click at [268, 391] on div "4 - Flux Arch 5:06" at bounding box center [272, 403] width 261 height 40
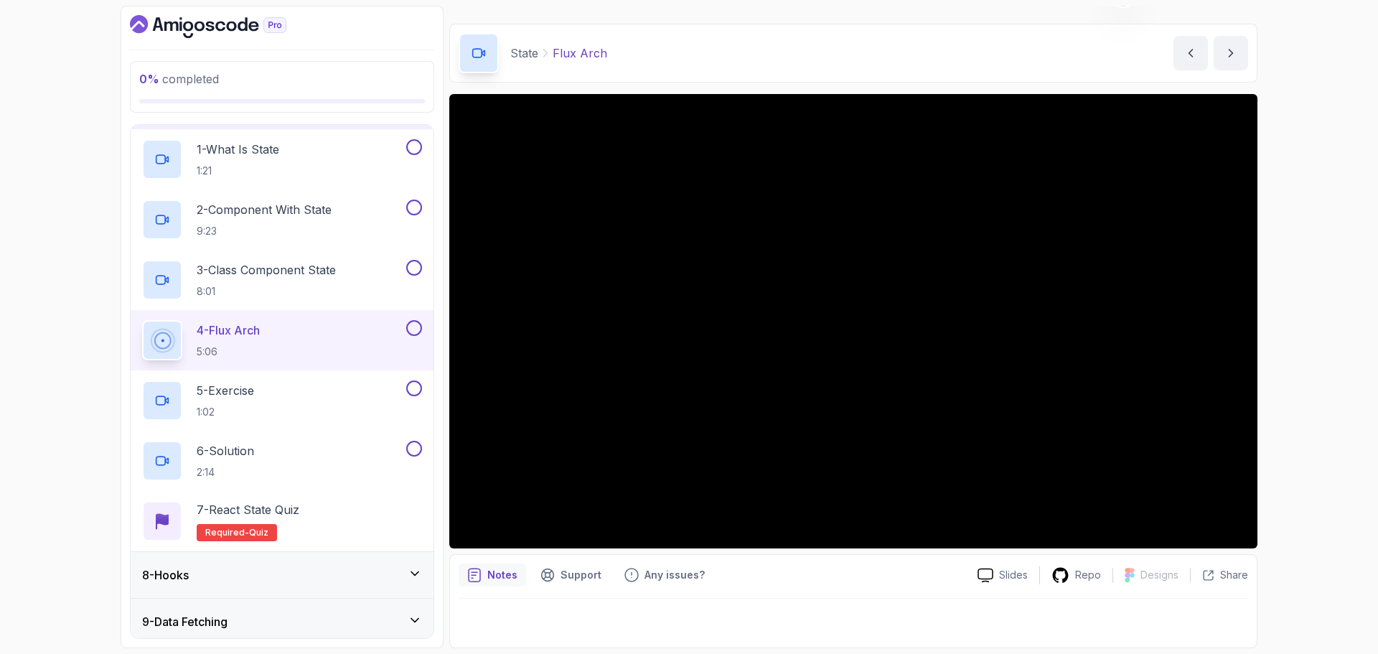
scroll to position [321, 0]
click at [335, 396] on div "5 - Exercise 1:02" at bounding box center [272, 401] width 261 height 40
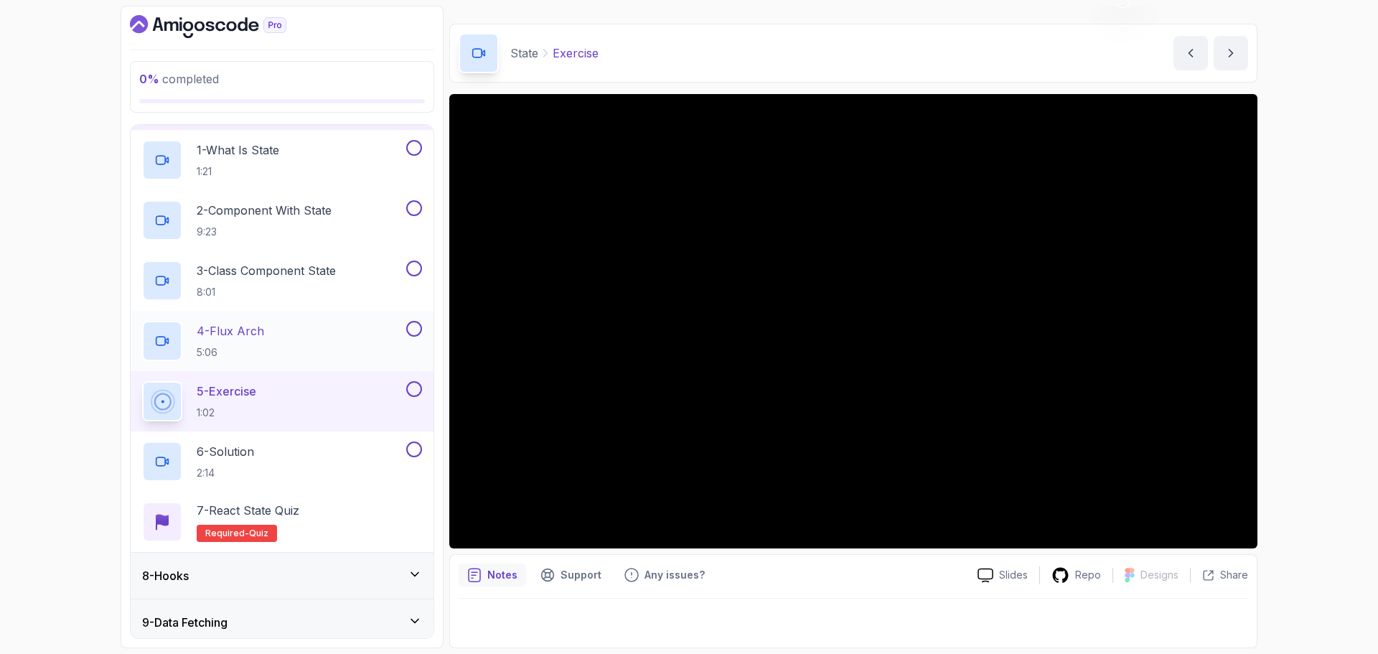
click at [276, 328] on div "4 - Flux Arch 5:06" at bounding box center [272, 341] width 261 height 40
click at [285, 335] on div "4 - Flux Arch 5:06" at bounding box center [272, 341] width 261 height 40
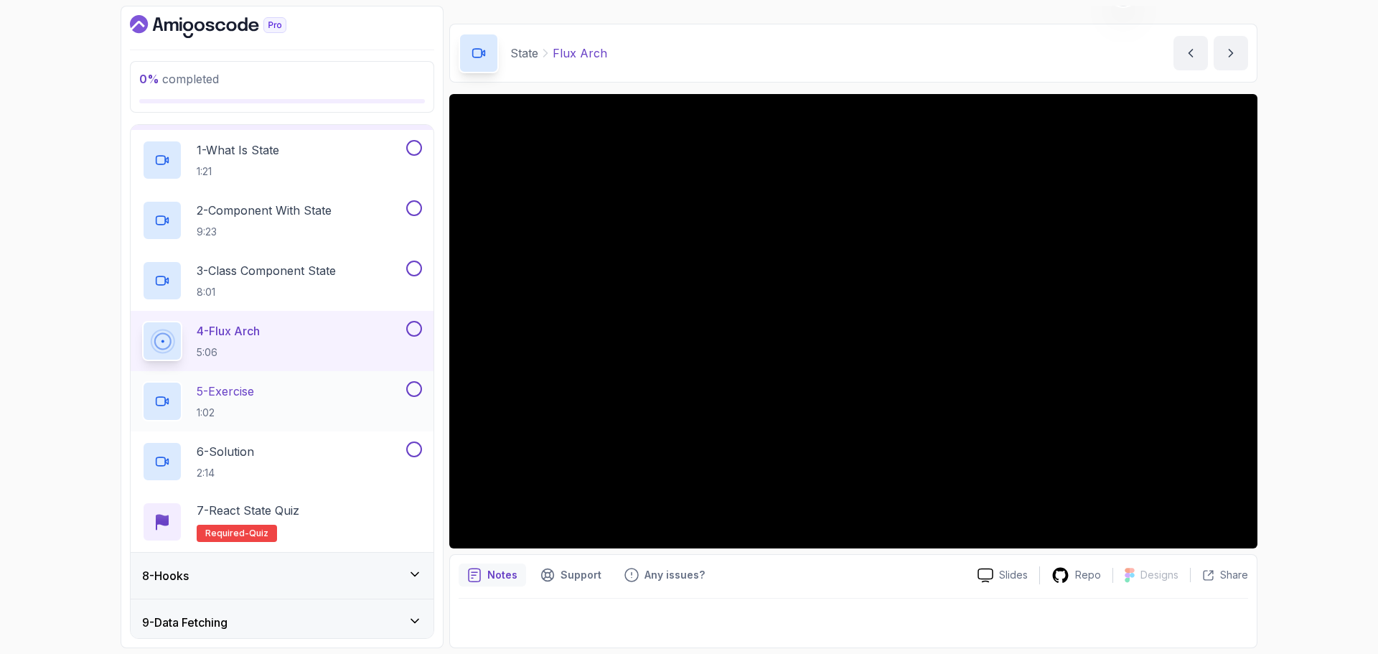
click at [272, 393] on div "5 - Exercise 1:02" at bounding box center [272, 401] width 261 height 40
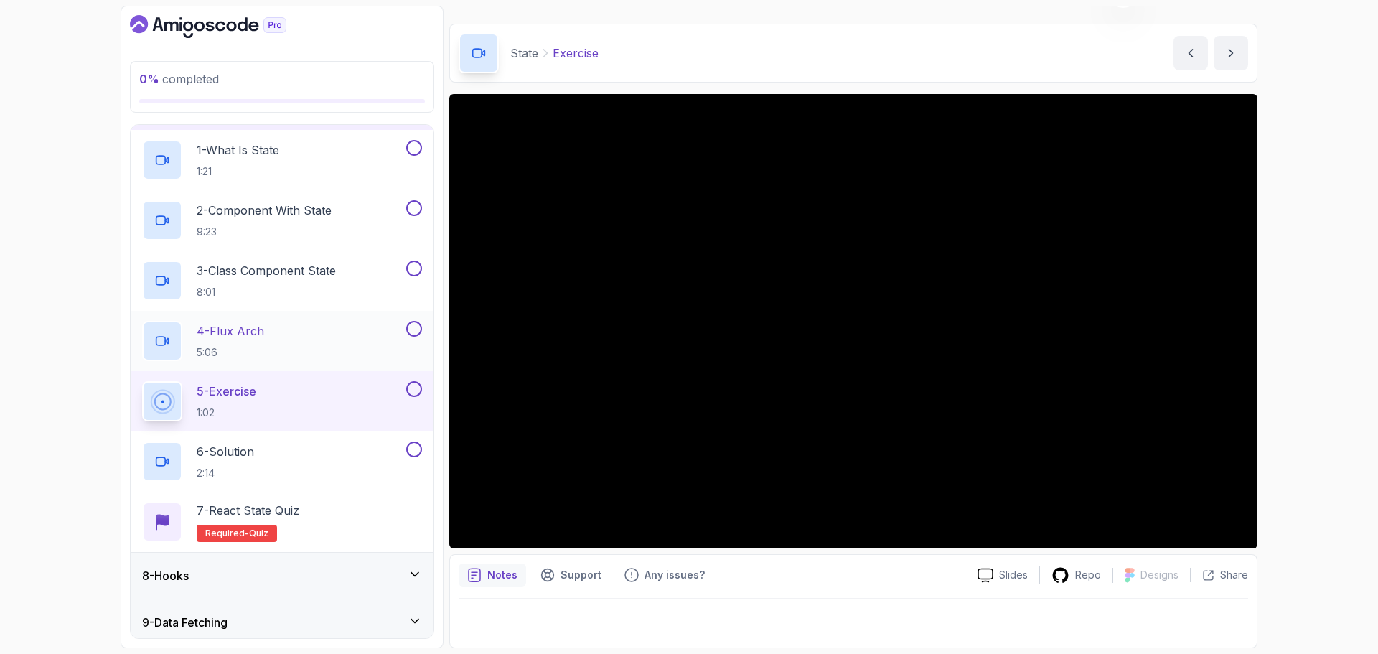
click at [279, 329] on div "4 - Flux Arch 5:06" at bounding box center [272, 341] width 261 height 40
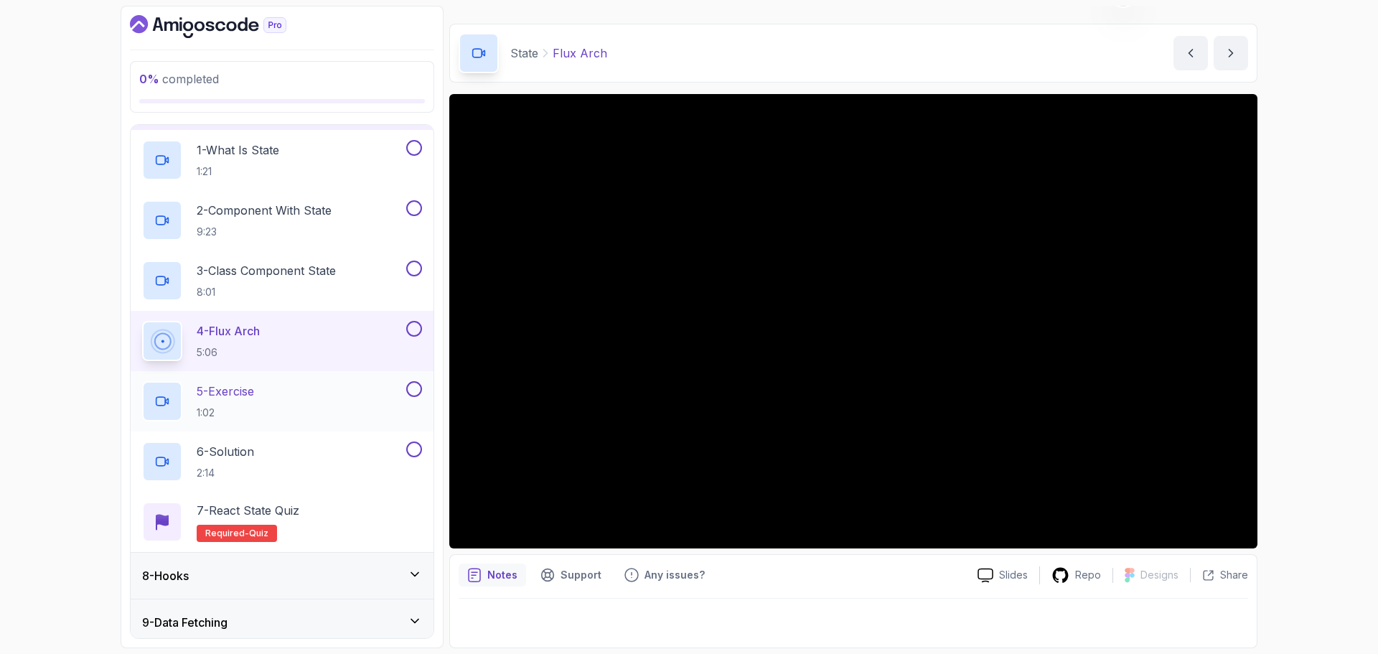
click at [252, 395] on p "5 - Exercise" at bounding box center [225, 390] width 57 height 17
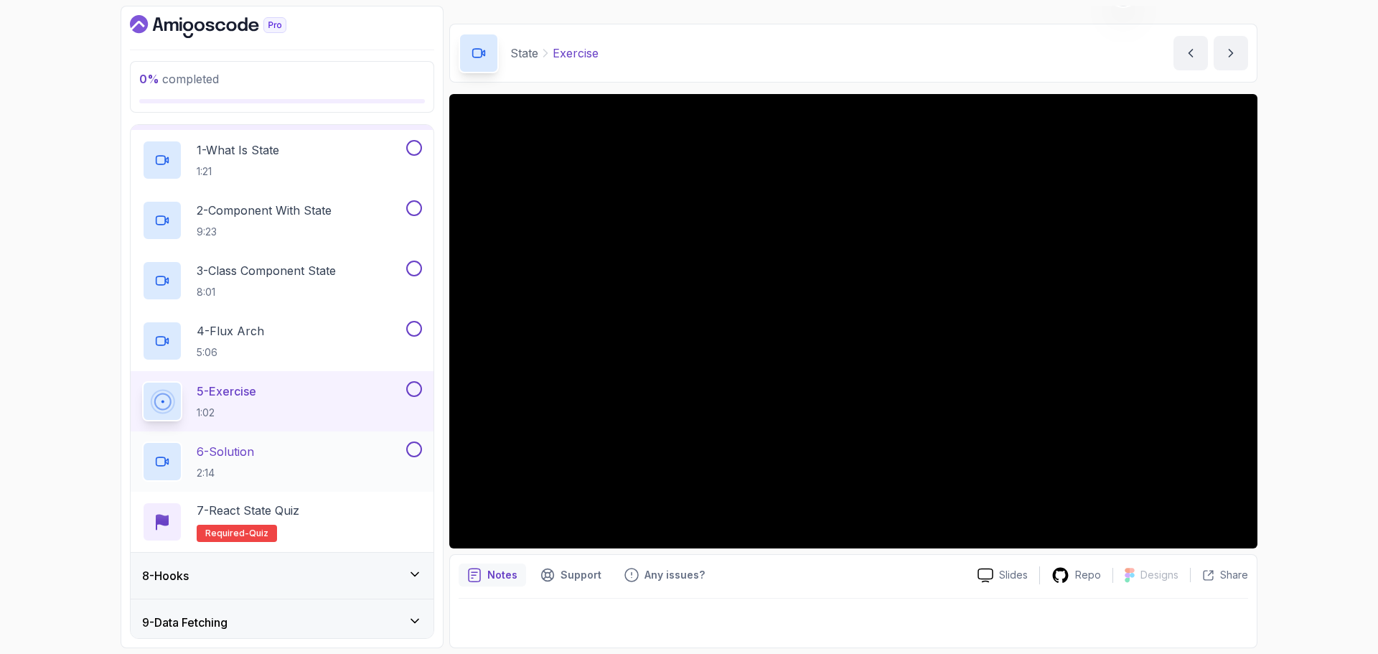
click at [276, 454] on div "6 - Solution 2:14" at bounding box center [272, 461] width 261 height 40
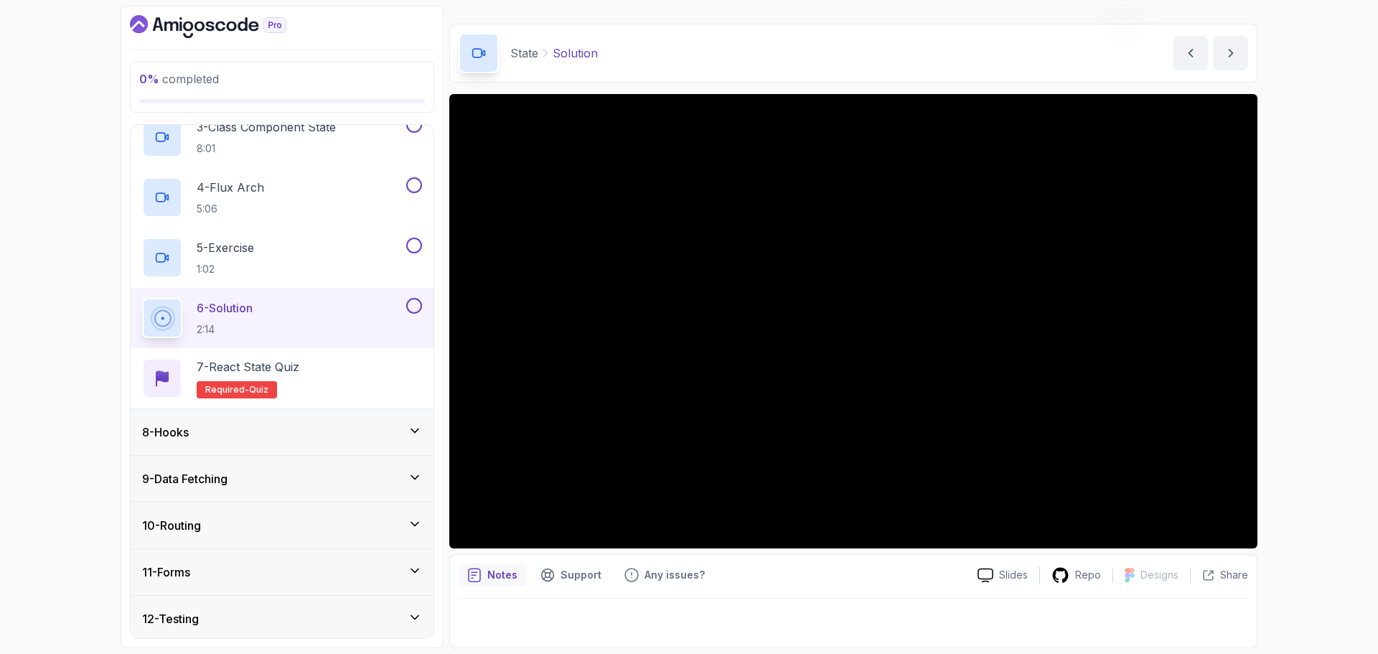
click at [324, 441] on div "8 - Hooks" at bounding box center [282, 432] width 303 height 46
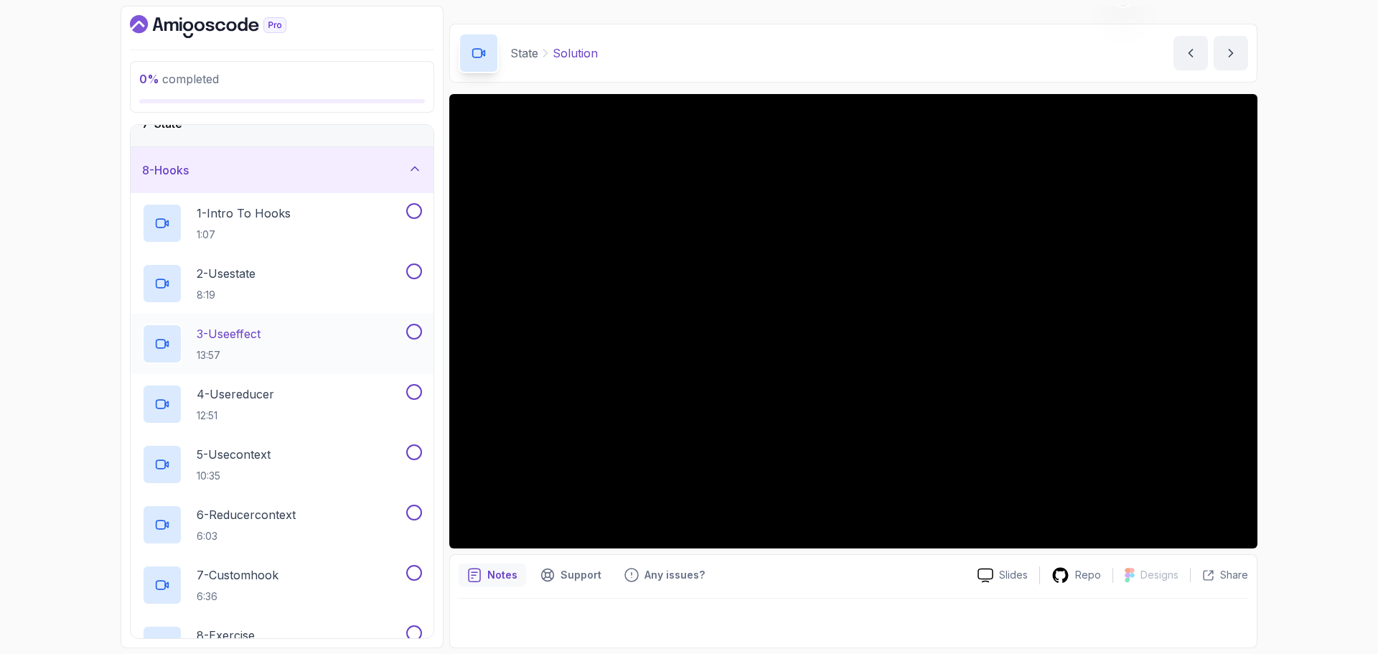
scroll to position [330, 0]
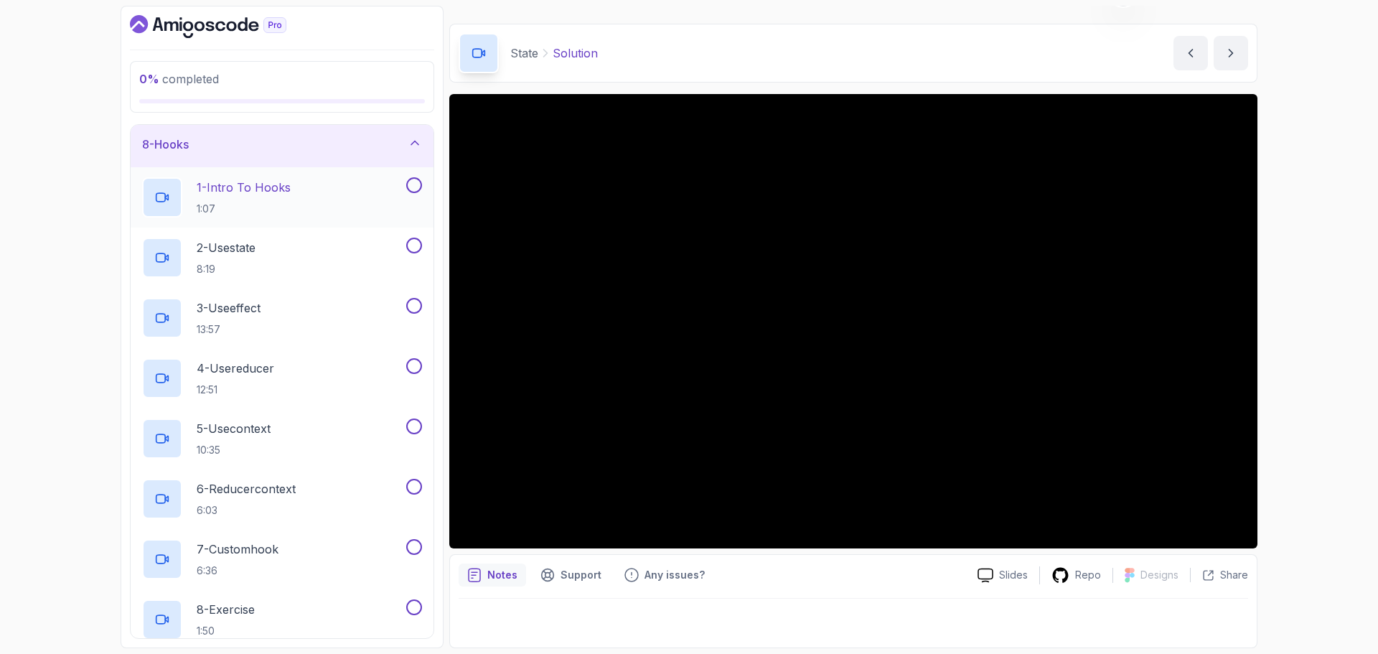
click at [288, 196] on p "1 - Intro To Hooks" at bounding box center [244, 187] width 94 height 17
click at [227, 249] on p "2 - Usestate" at bounding box center [226, 247] width 59 height 17
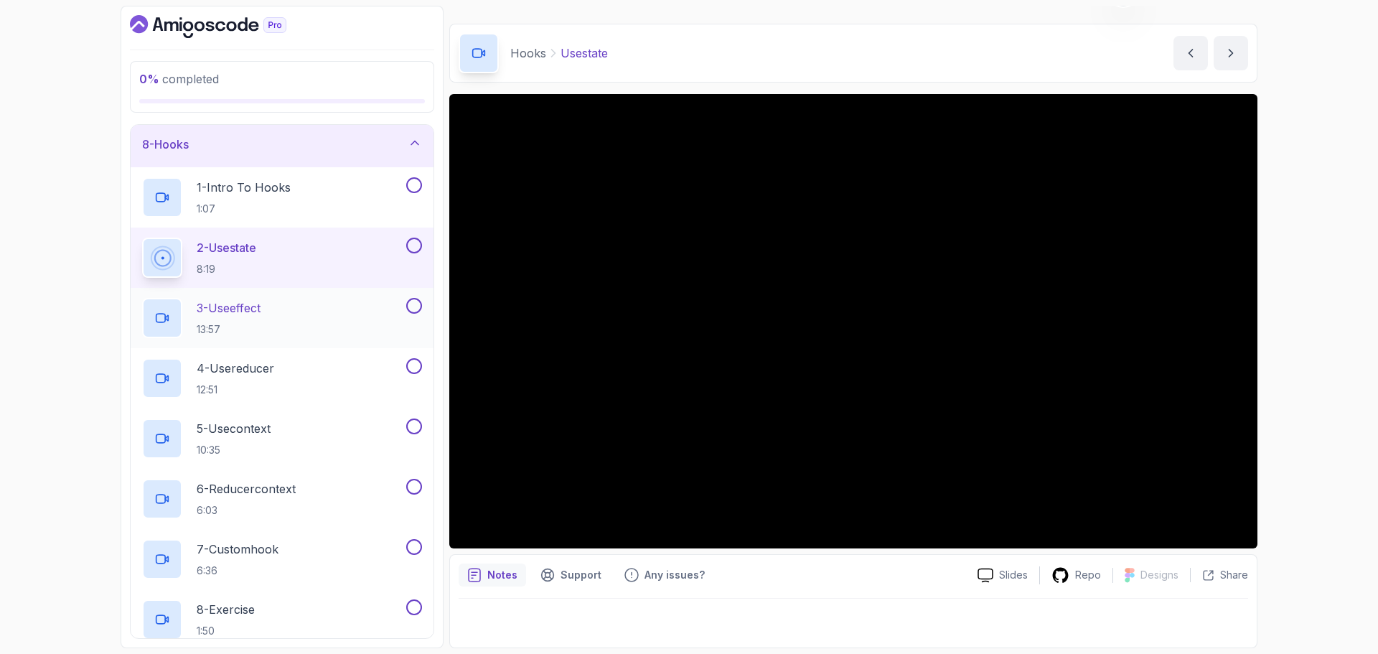
click at [301, 311] on div "3 - Useeffect 13:57" at bounding box center [272, 318] width 261 height 40
click at [292, 313] on div "3 - Useeffect 13:57" at bounding box center [272, 318] width 261 height 40
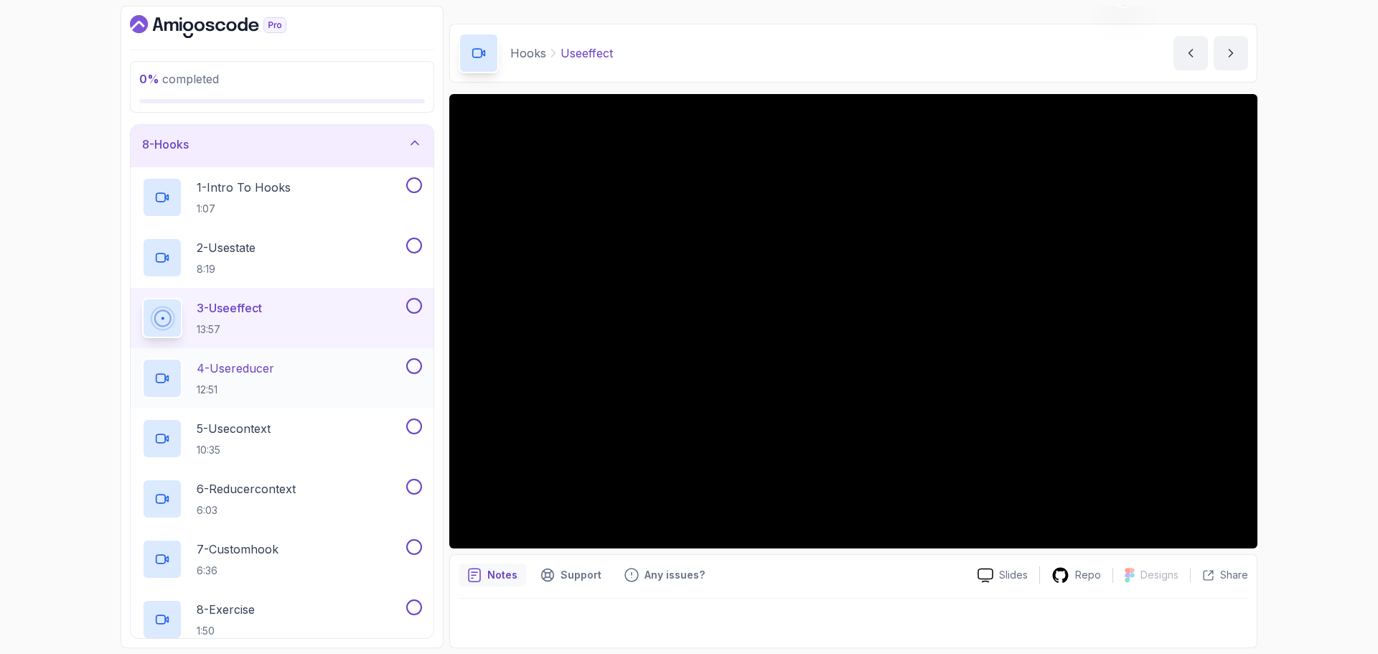
click at [274, 370] on p "4 - Usereducer" at bounding box center [235, 367] width 77 height 17
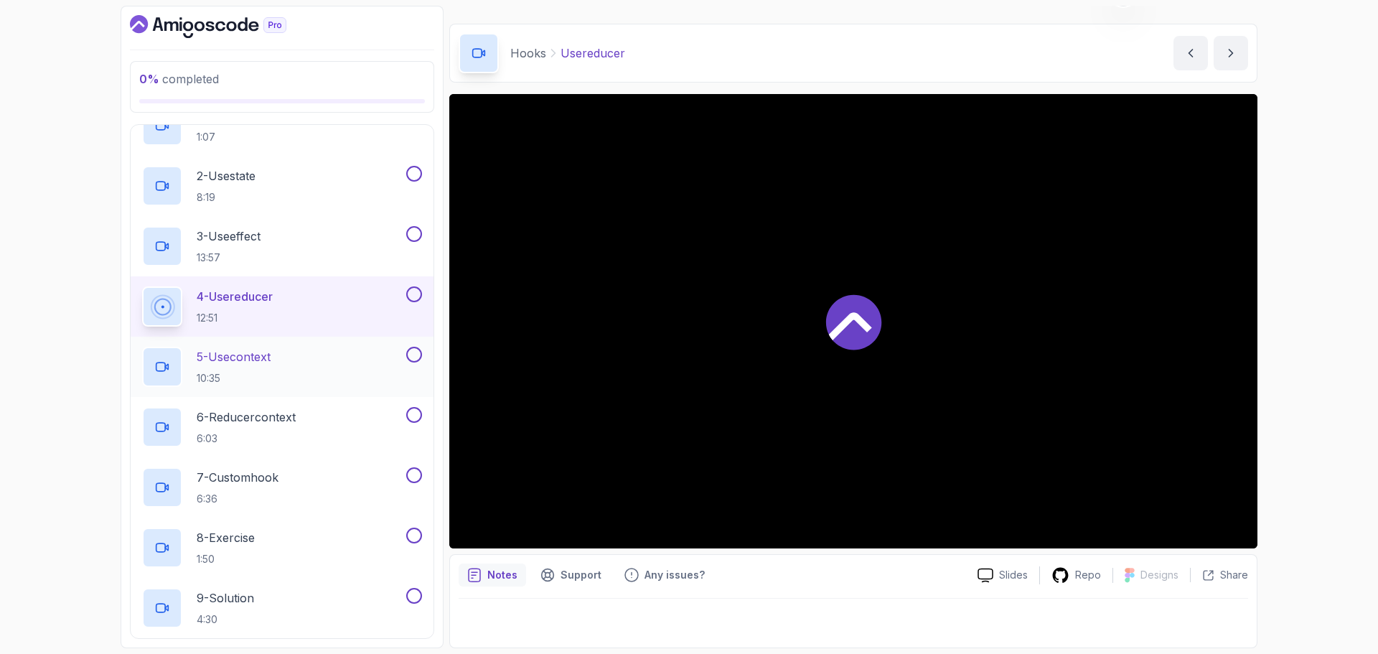
scroll to position [474, 0]
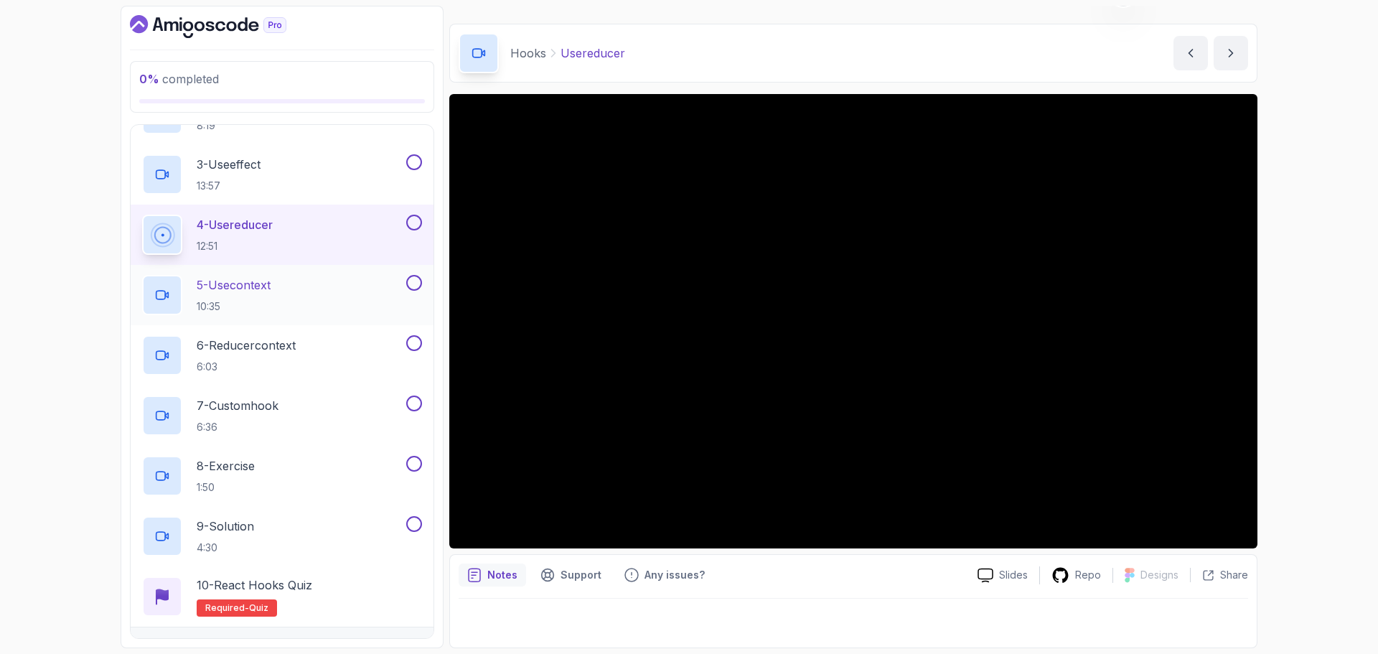
click at [262, 291] on p "5 - Usecontext" at bounding box center [234, 284] width 74 height 17
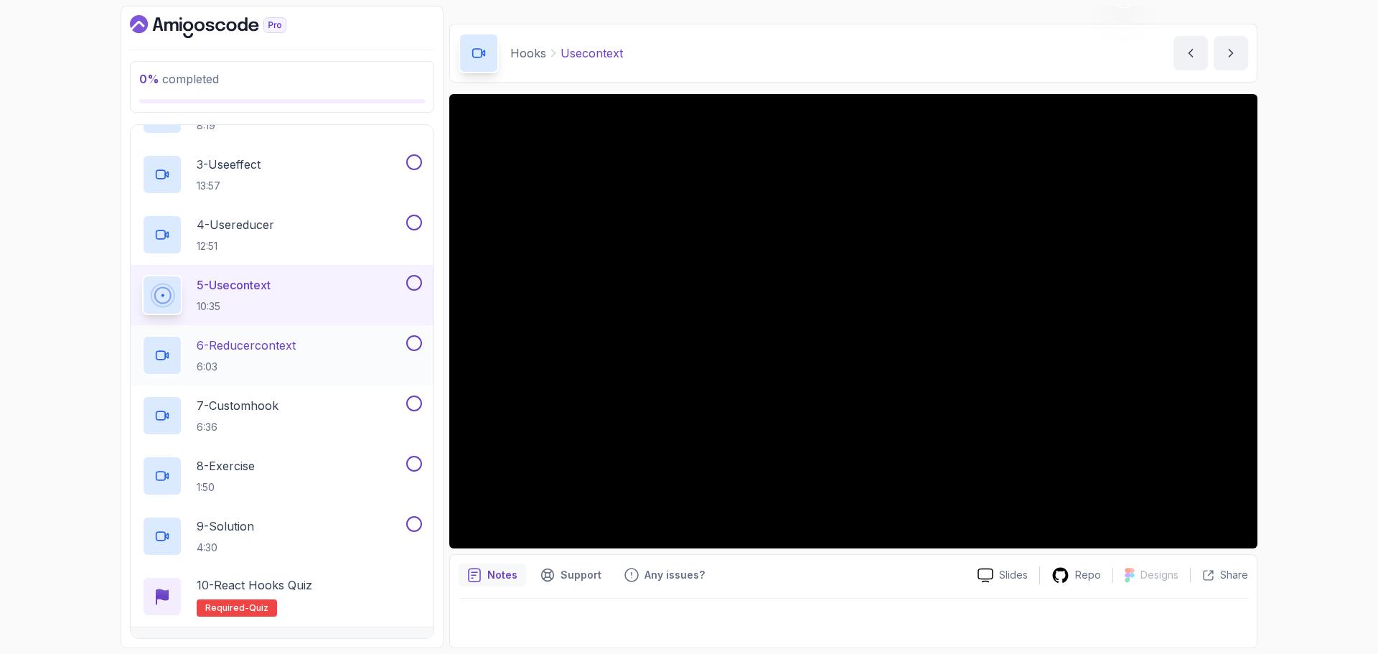
click at [279, 347] on p "6 - Reducercontext" at bounding box center [246, 345] width 99 height 17
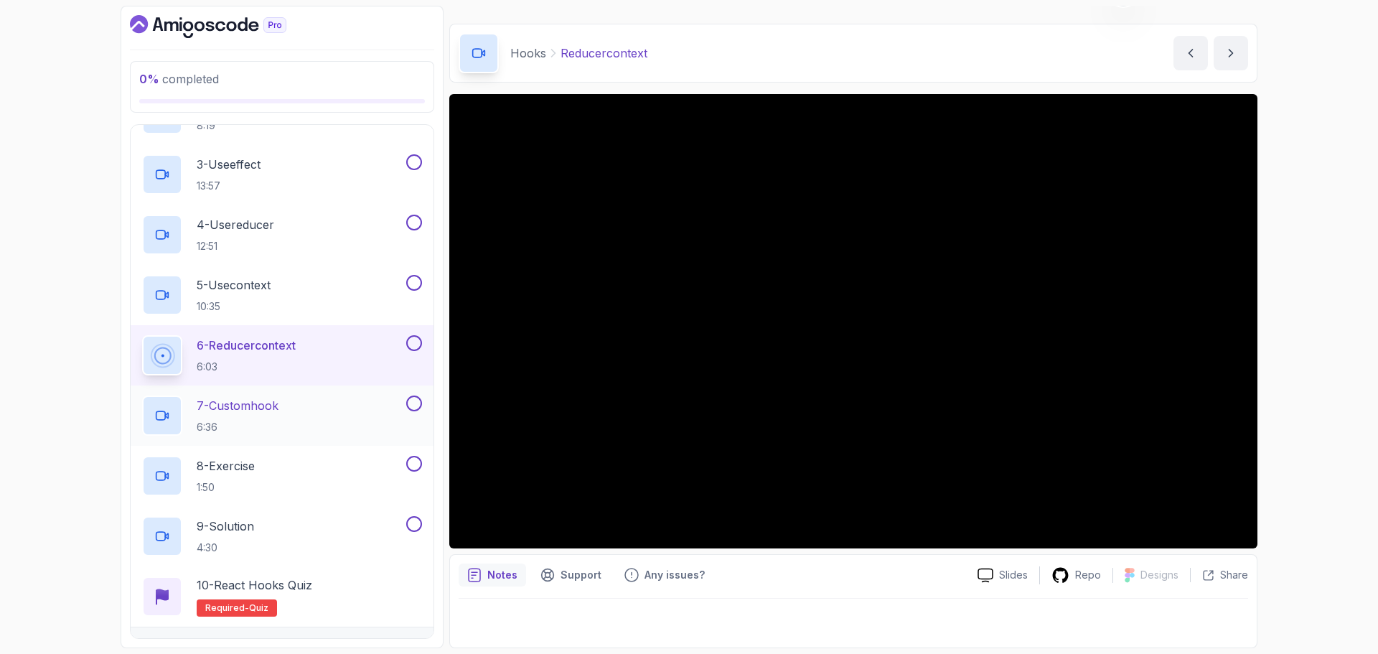
click at [267, 409] on p "7 - Customhook" at bounding box center [238, 405] width 82 height 17
click at [267, 413] on p "7 - Customhook" at bounding box center [238, 405] width 82 height 17
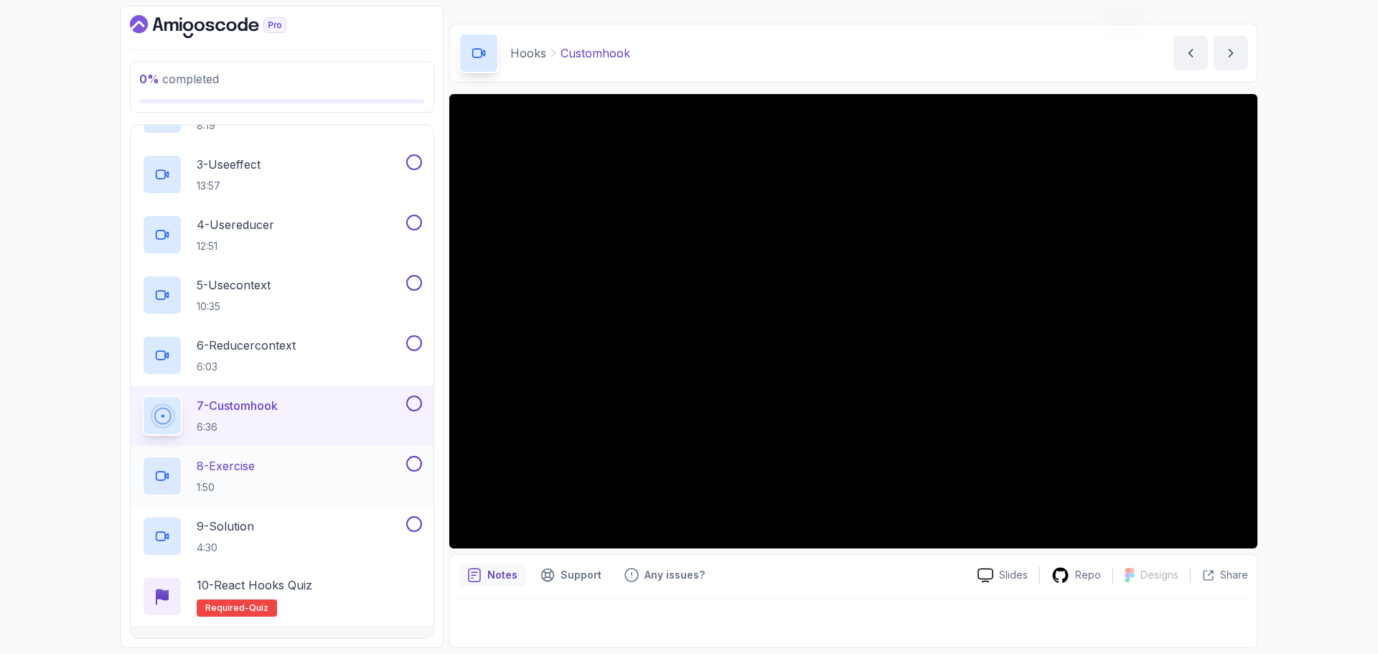
click at [290, 463] on div "8 - Exercise 1:50" at bounding box center [272, 476] width 261 height 40
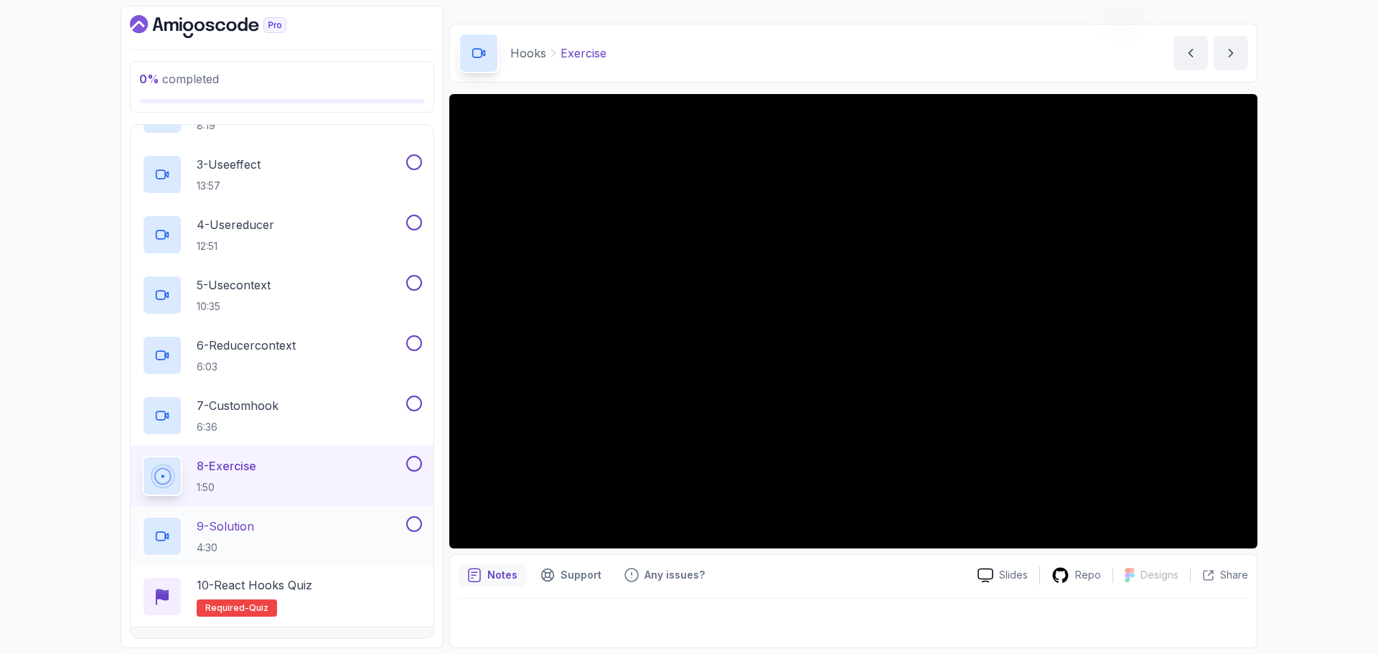
click at [284, 526] on div "9 - Solution 4:30" at bounding box center [272, 536] width 261 height 40
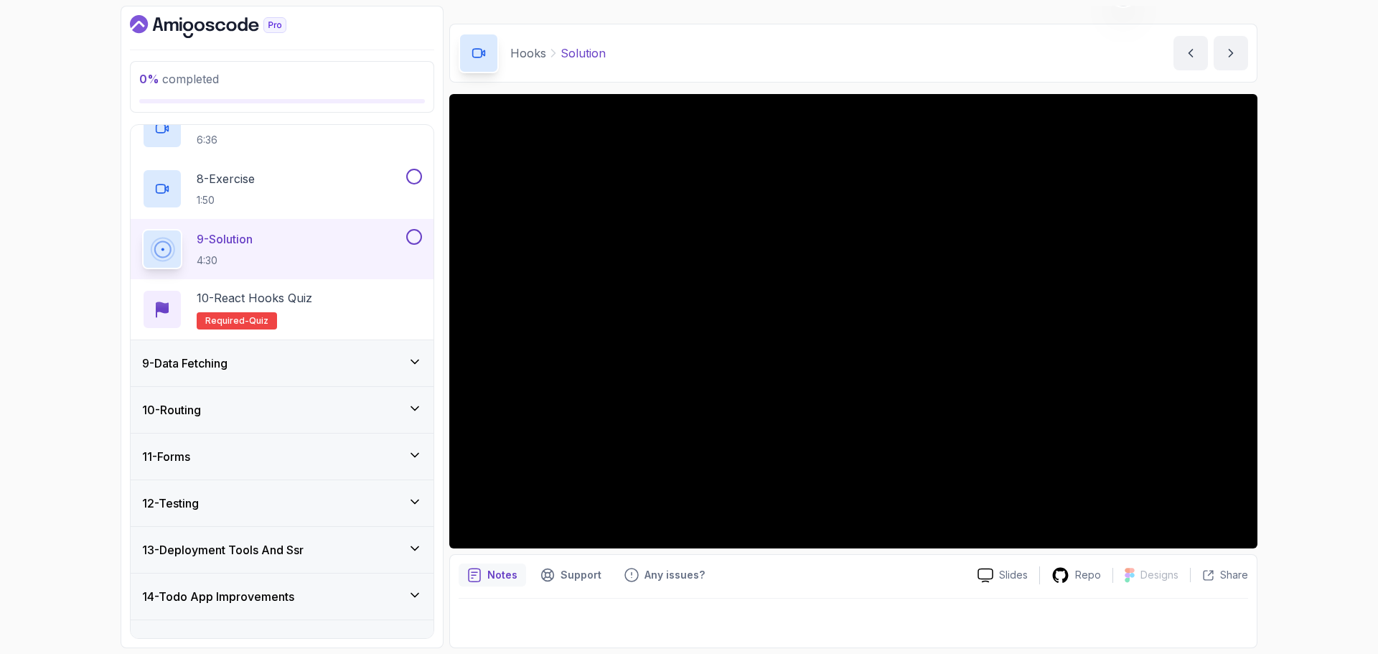
click at [298, 351] on div "9 - Data Fetching" at bounding box center [282, 363] width 303 height 46
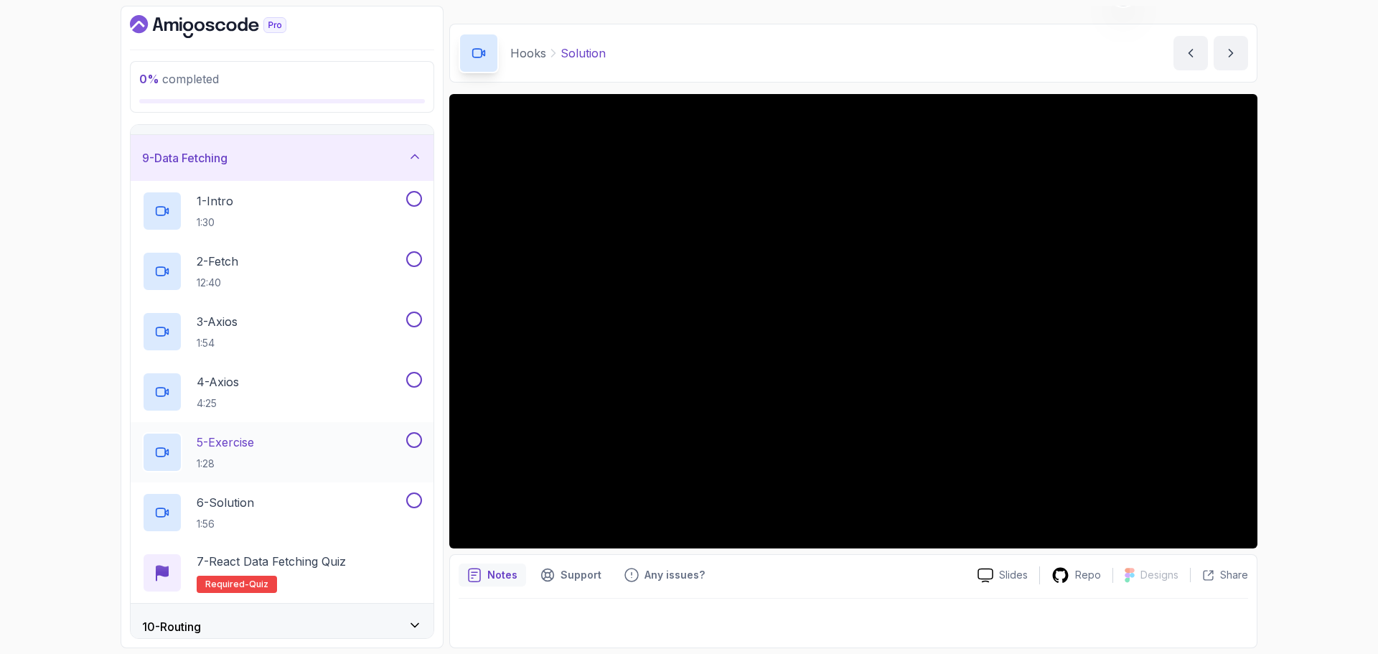
scroll to position [330, 0]
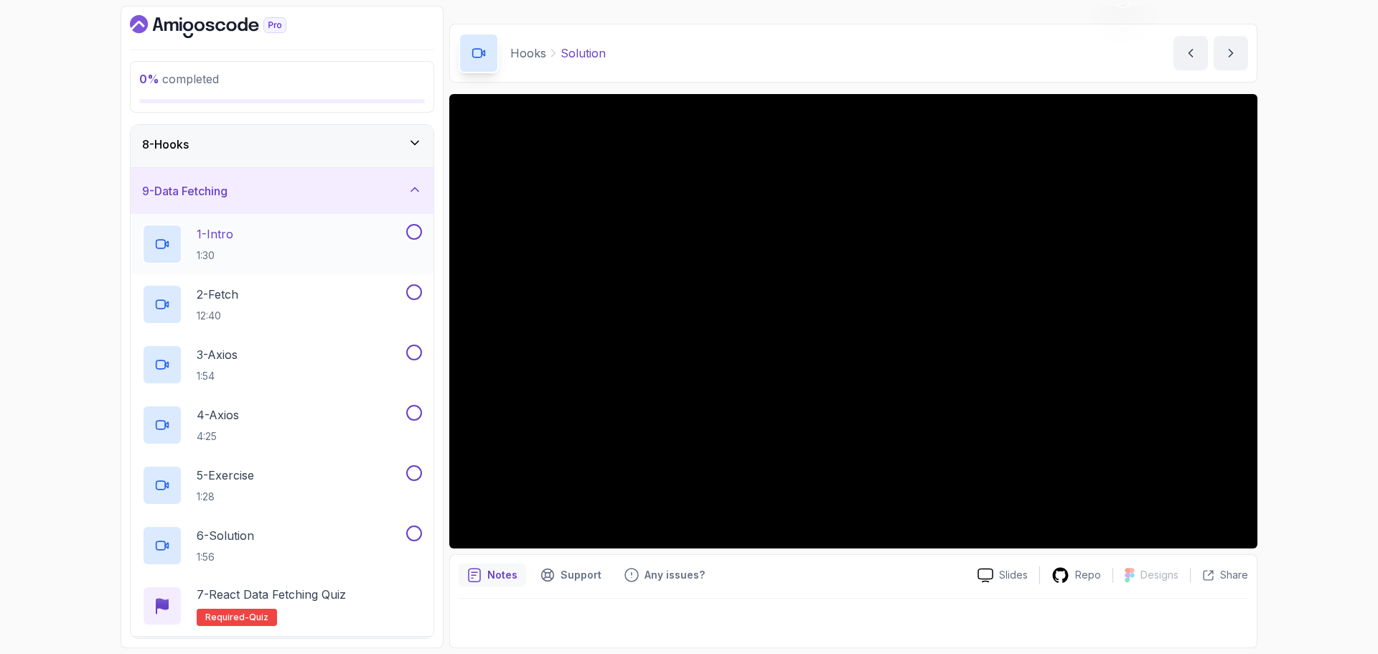
click at [265, 231] on div "1 - Intro 1:30" at bounding box center [272, 244] width 261 height 40
click at [275, 294] on div "2 - Fetch 12:40" at bounding box center [272, 304] width 261 height 40
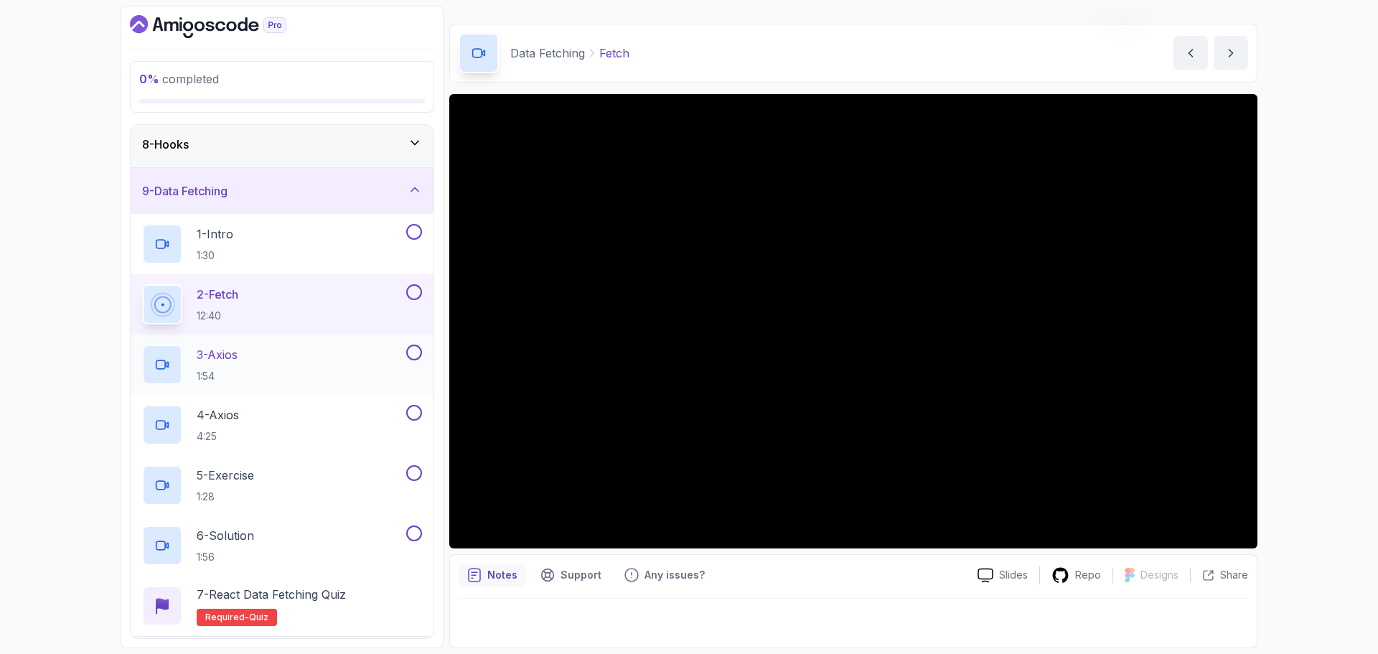
click at [248, 364] on div "3 - Axios 1:54" at bounding box center [272, 364] width 261 height 40
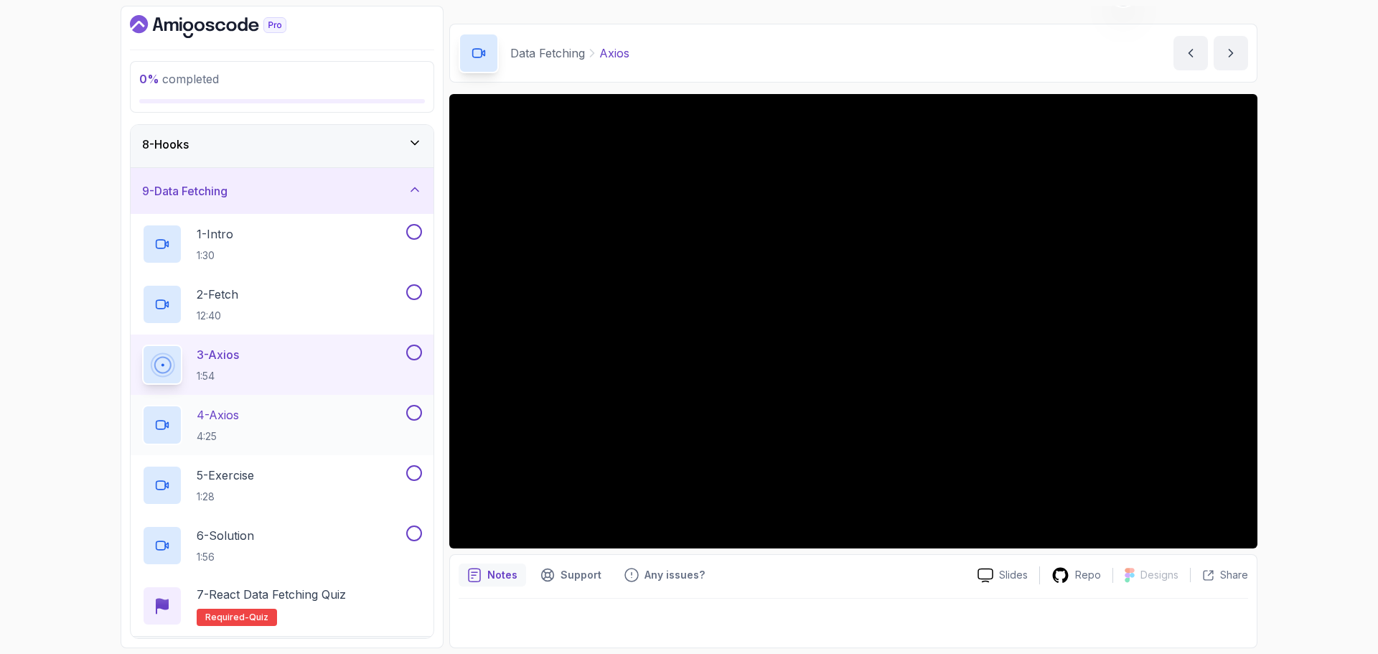
click at [263, 424] on div "4 - Axios 4:25" at bounding box center [272, 425] width 261 height 40
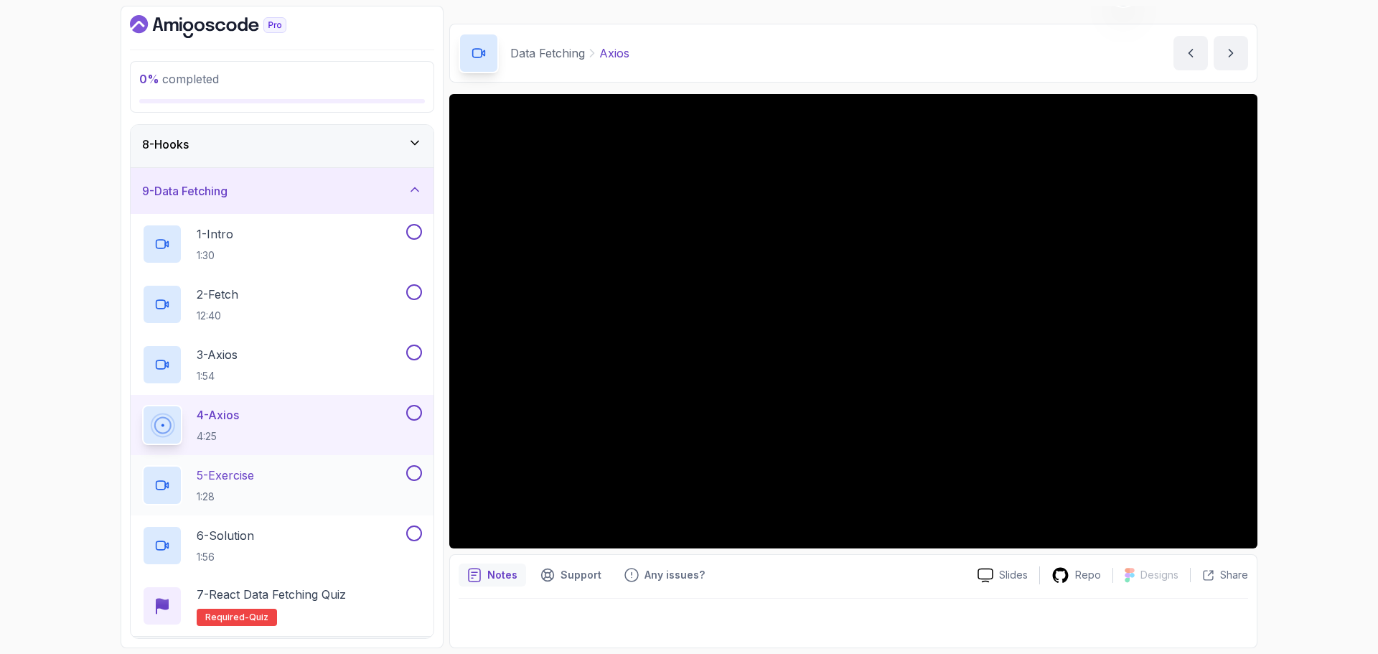
click at [315, 481] on div "5 - Exercise 1:28" at bounding box center [272, 485] width 261 height 40
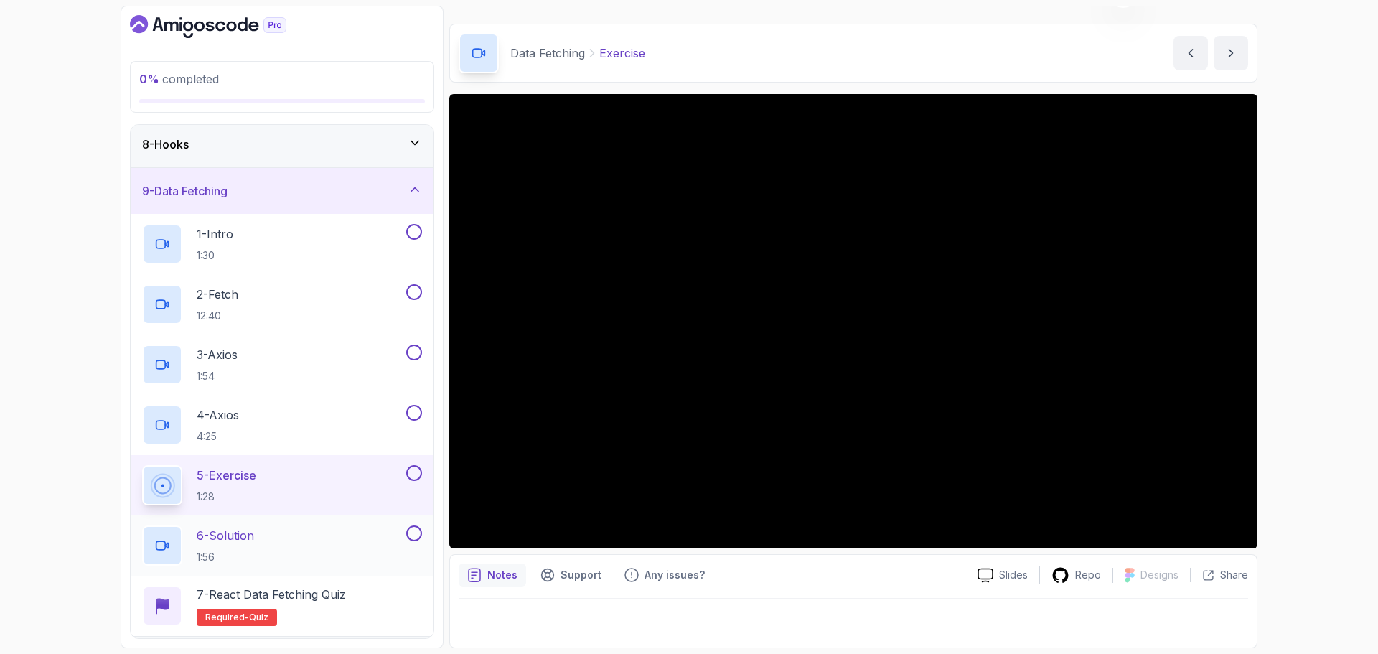
click at [308, 535] on div "6 - Solution 1:56" at bounding box center [272, 545] width 261 height 40
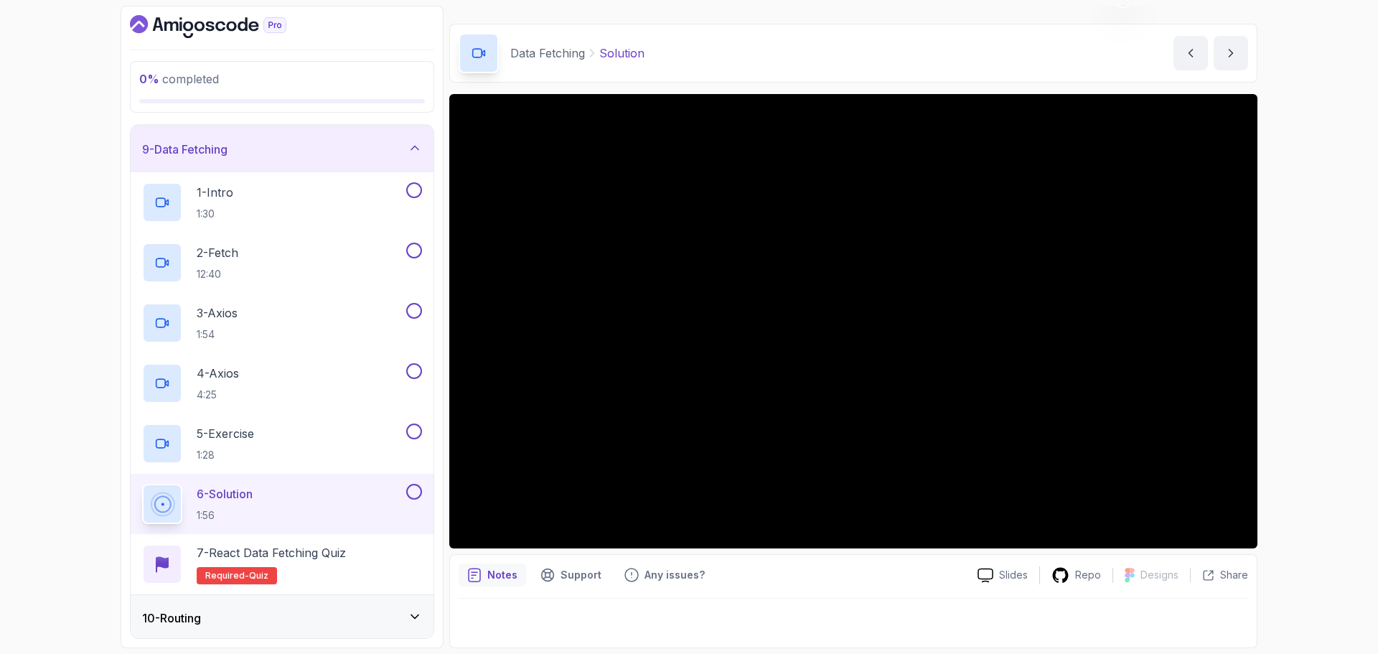
scroll to position [330, 0]
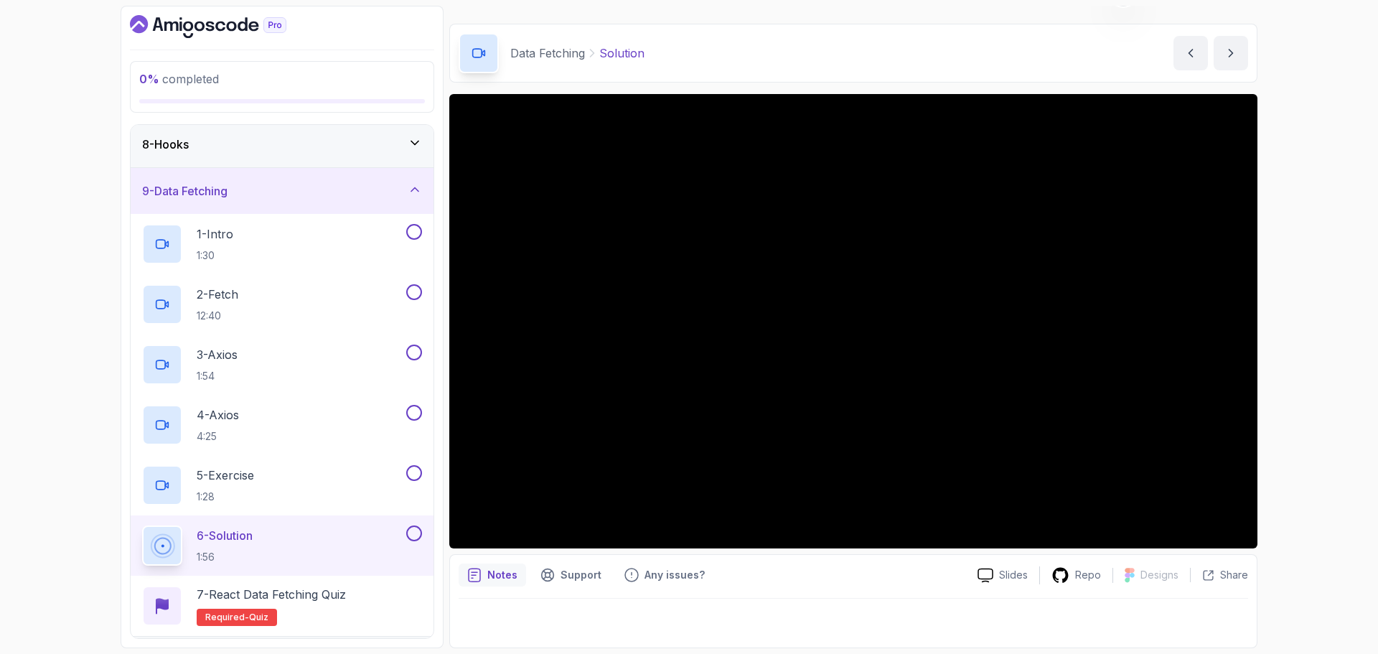
click at [263, 194] on div "9 - Data Fetching" at bounding box center [282, 190] width 280 height 17
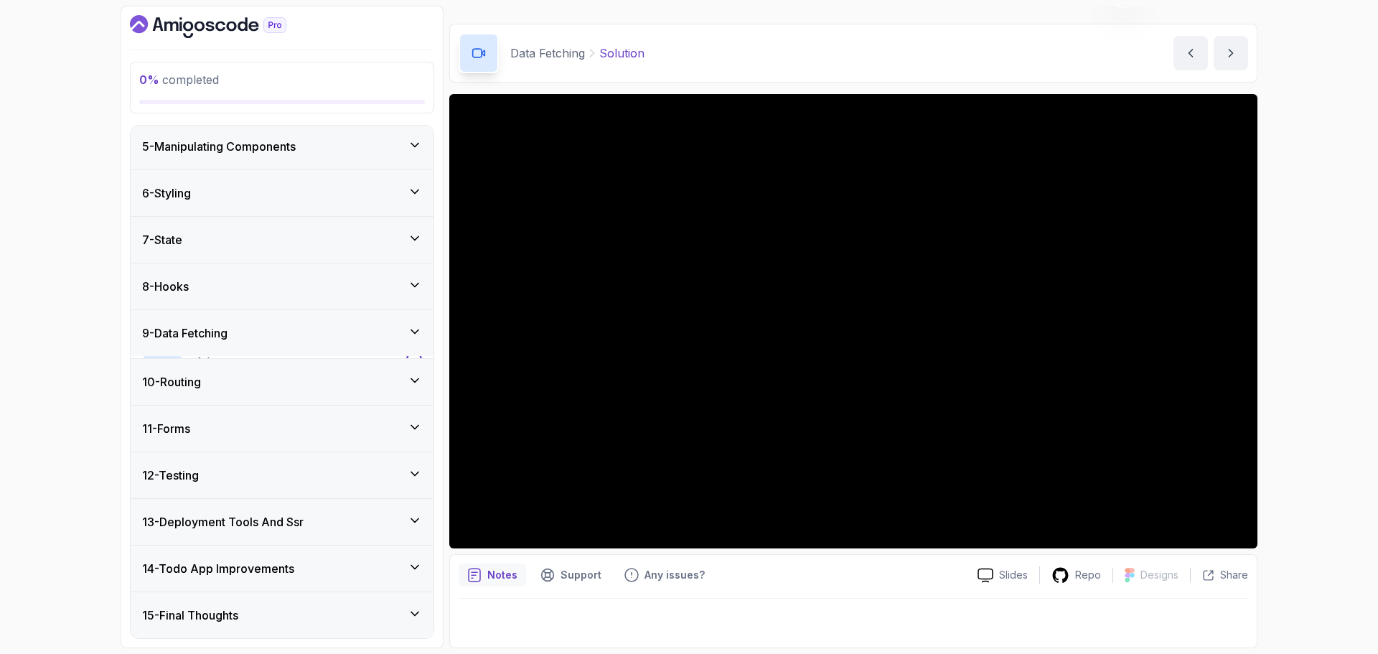
scroll to position [187, 0]
click at [255, 381] on div "10 - Routing" at bounding box center [282, 381] width 280 height 17
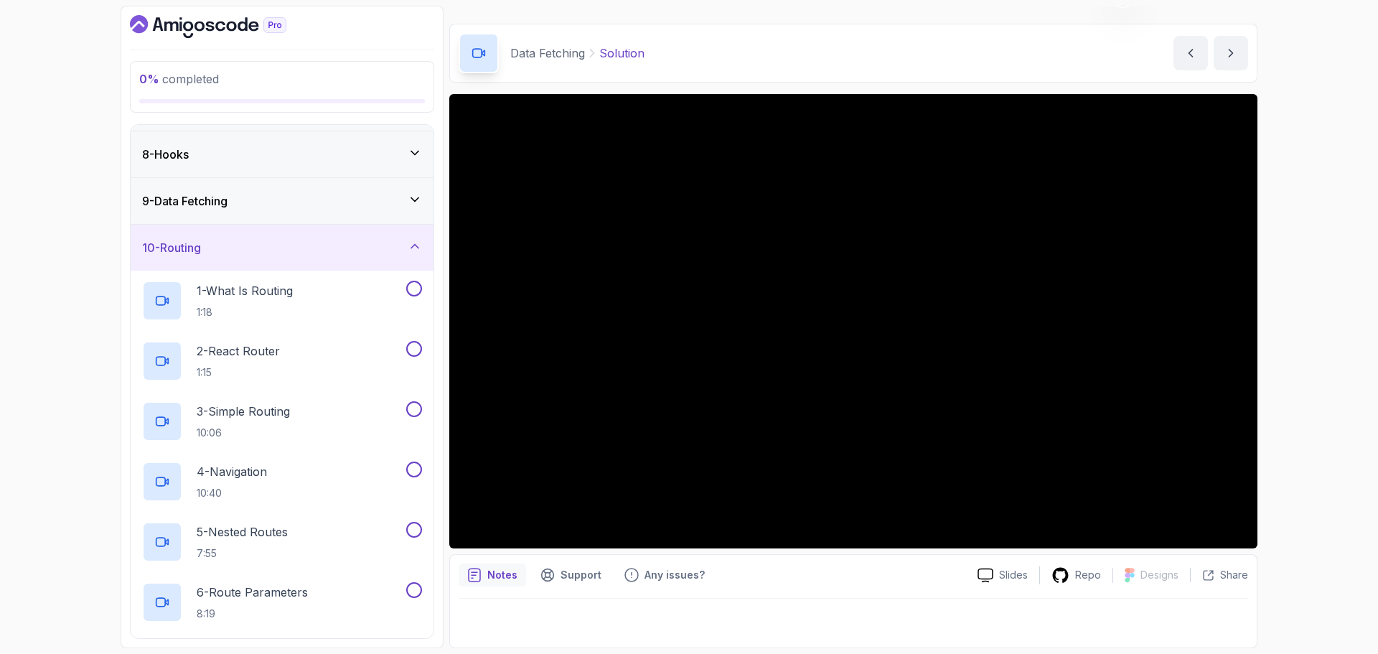
scroll to position [330, 0]
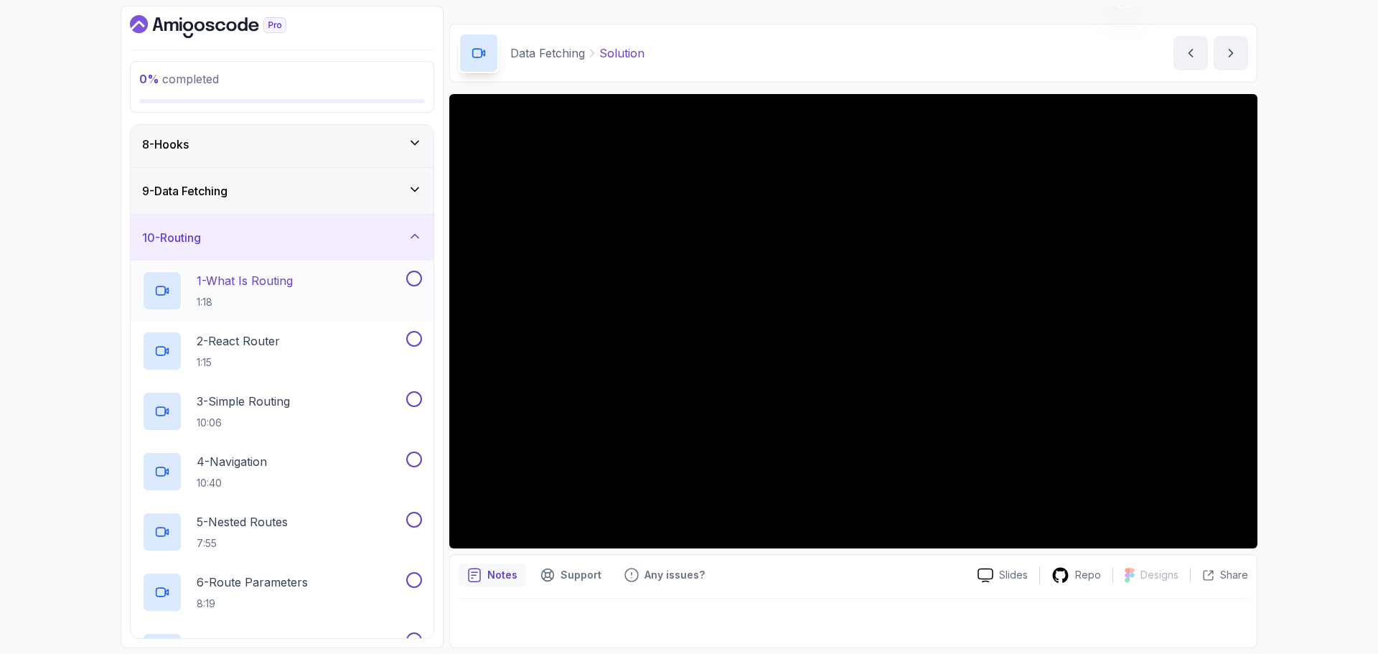
click at [293, 282] on p "1 - What Is Routing" at bounding box center [245, 280] width 96 height 17
click at [296, 342] on div "2 - React Router 1:15" at bounding box center [272, 351] width 261 height 40
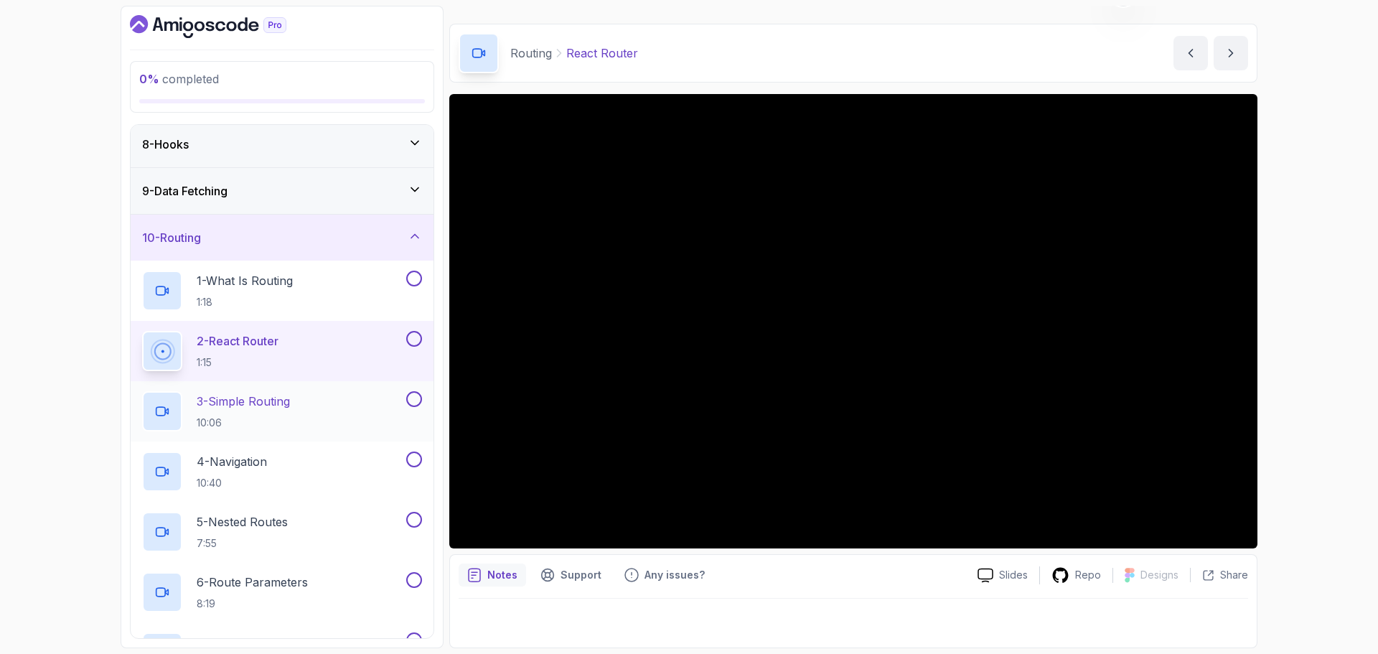
click at [309, 395] on div "3 - Simple Routing 10:06" at bounding box center [272, 411] width 261 height 40
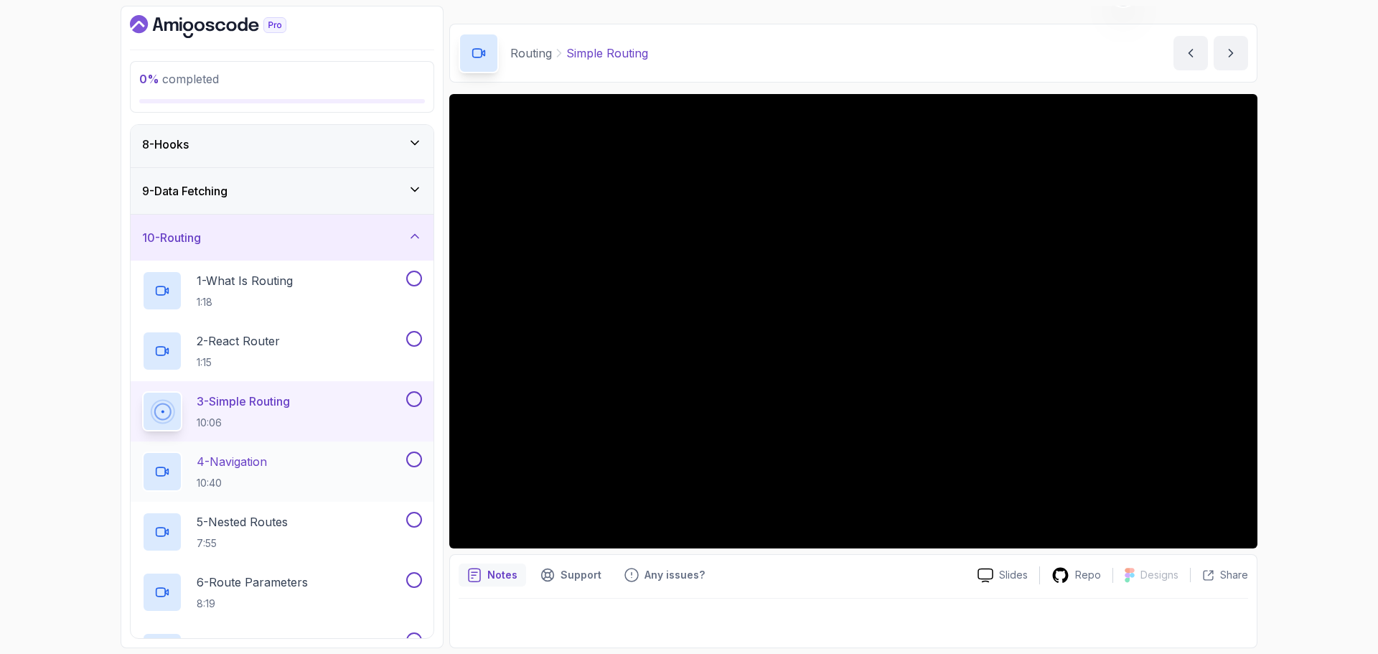
click at [250, 462] on p "4 - Navigation" at bounding box center [232, 461] width 70 height 17
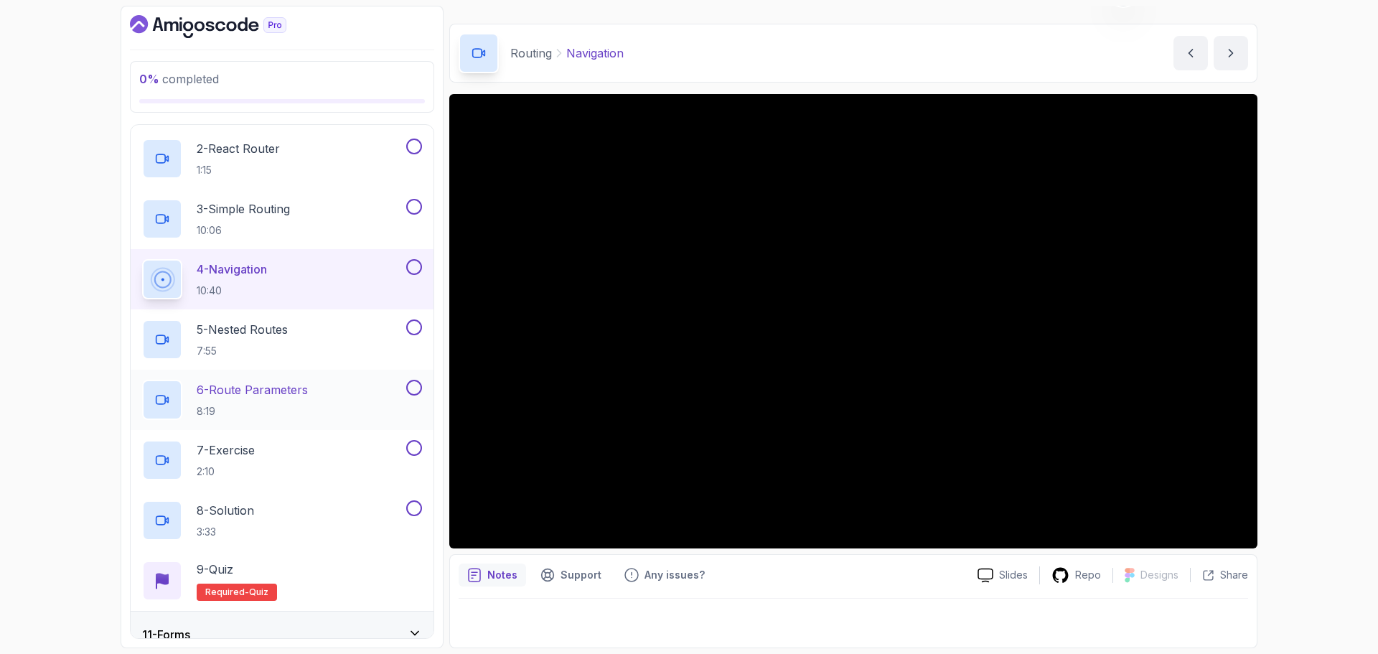
scroll to position [545, 0]
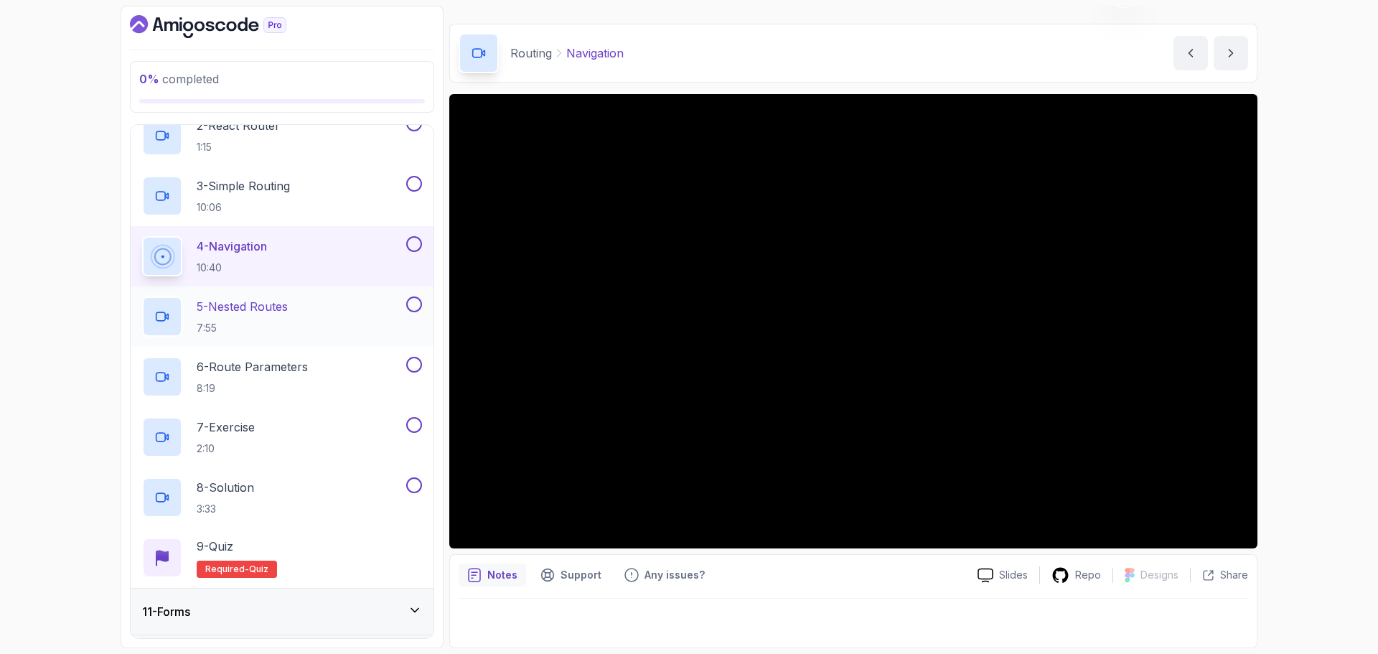
click at [310, 309] on div "5 - Nested Routes 7:55" at bounding box center [272, 316] width 261 height 40
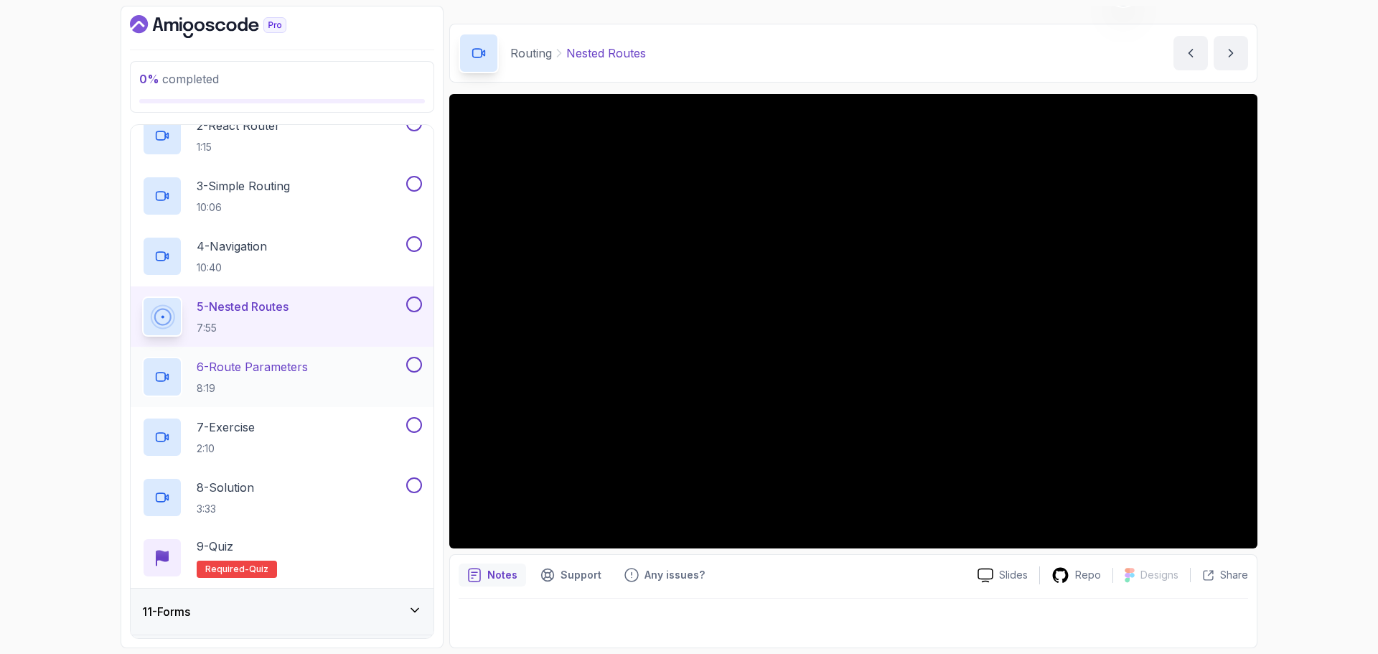
click at [269, 367] on p "6 - Route Parameters" at bounding box center [252, 366] width 111 height 17
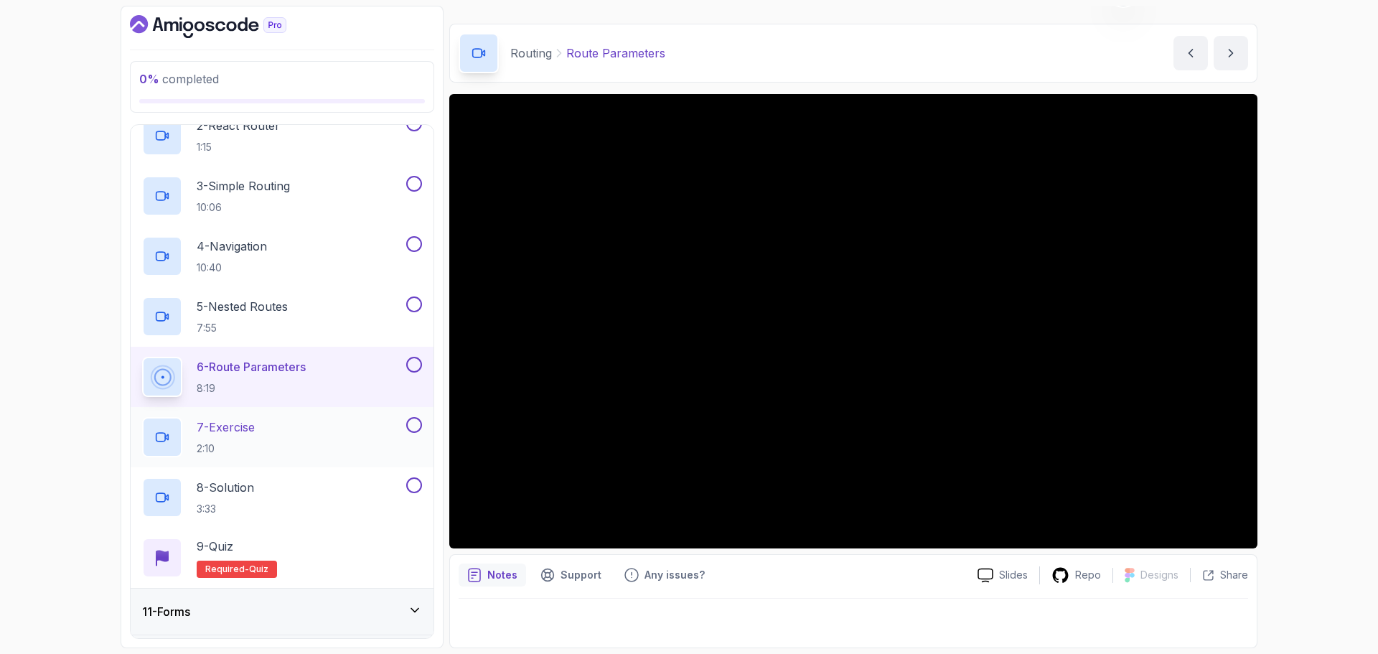
click at [312, 423] on div "7 - Exercise 2:10" at bounding box center [272, 437] width 261 height 40
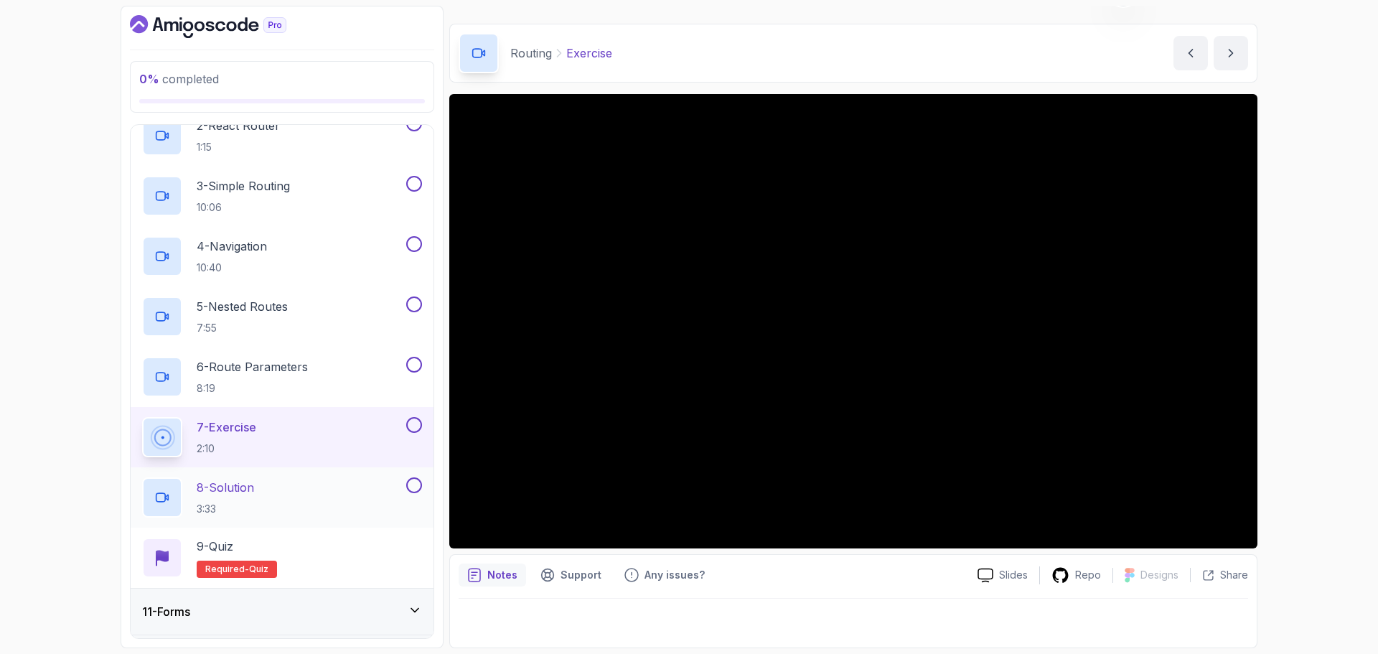
click at [313, 478] on div "8 - Solution 3:33" at bounding box center [272, 497] width 261 height 40
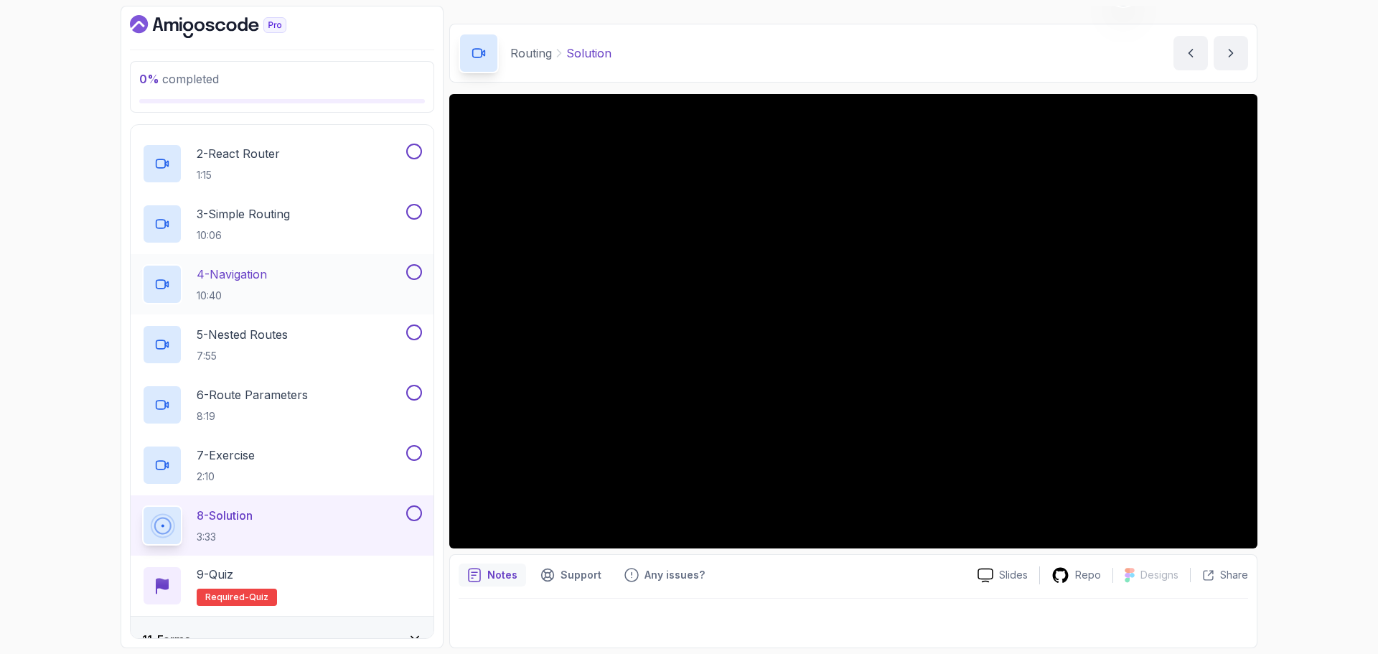
scroll to position [545, 0]
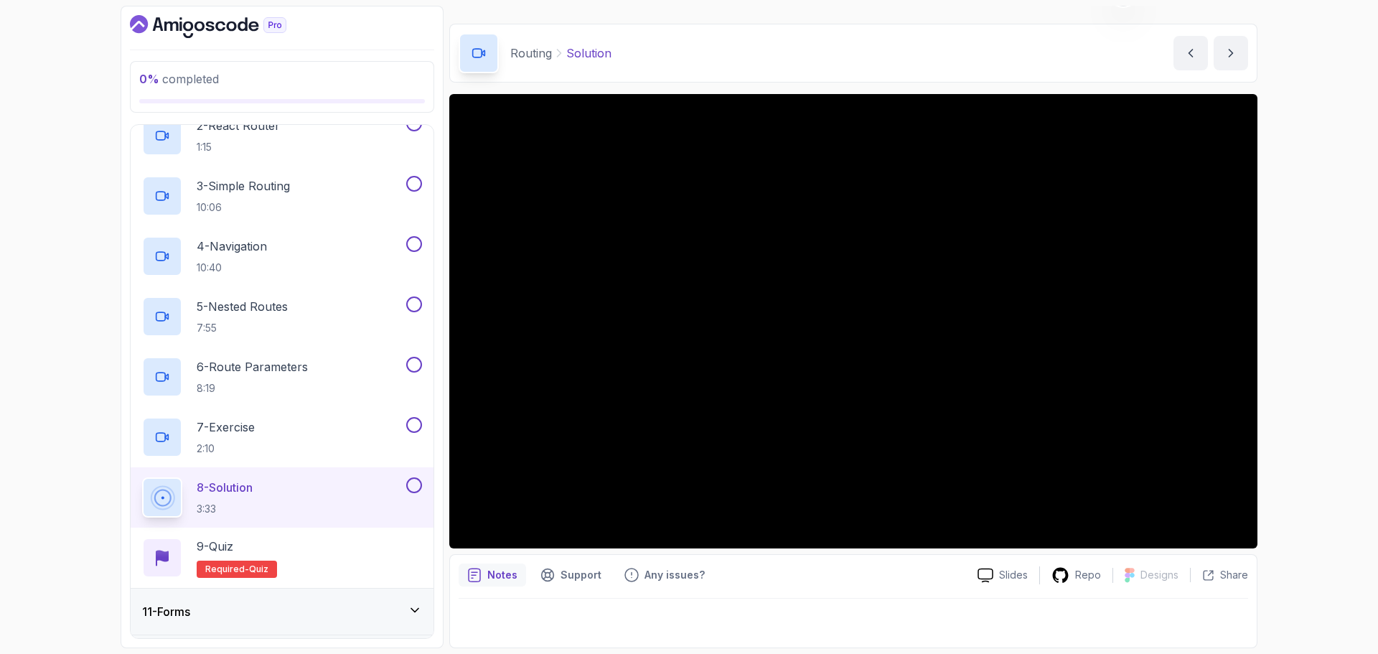
click at [365, 614] on div "11 - Forms" at bounding box center [282, 611] width 280 height 17
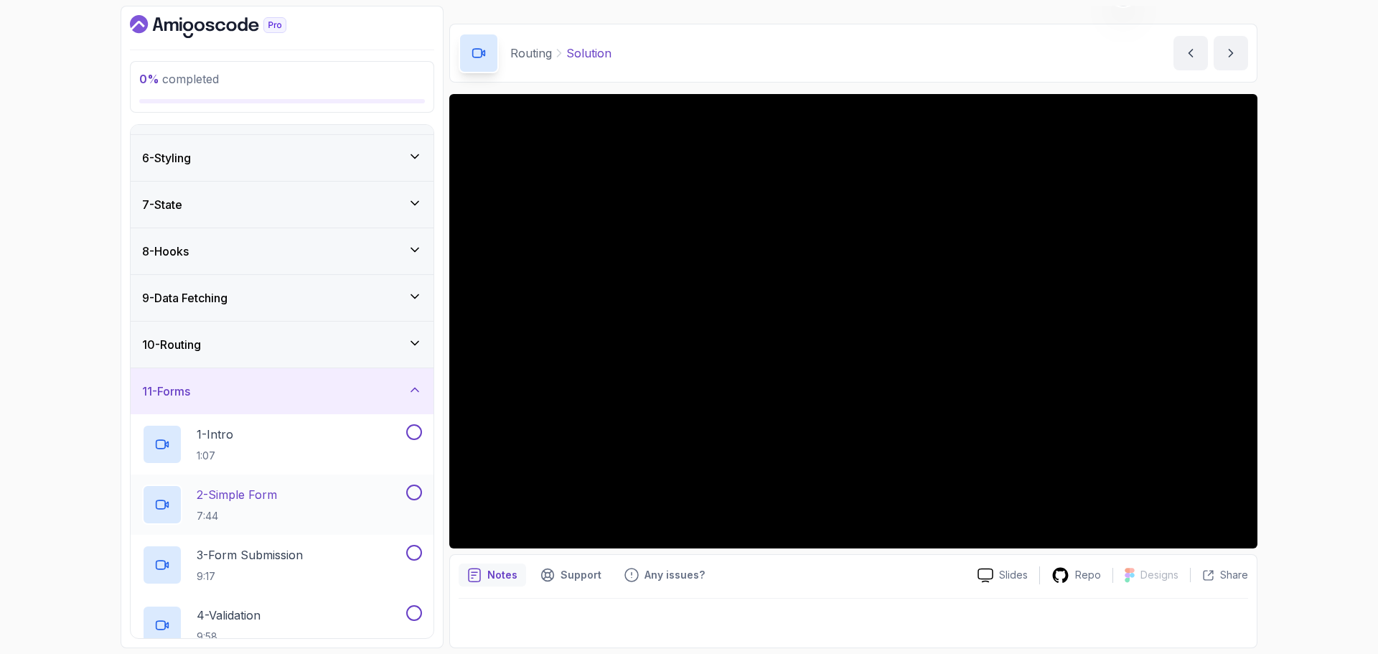
scroll to position [258, 0]
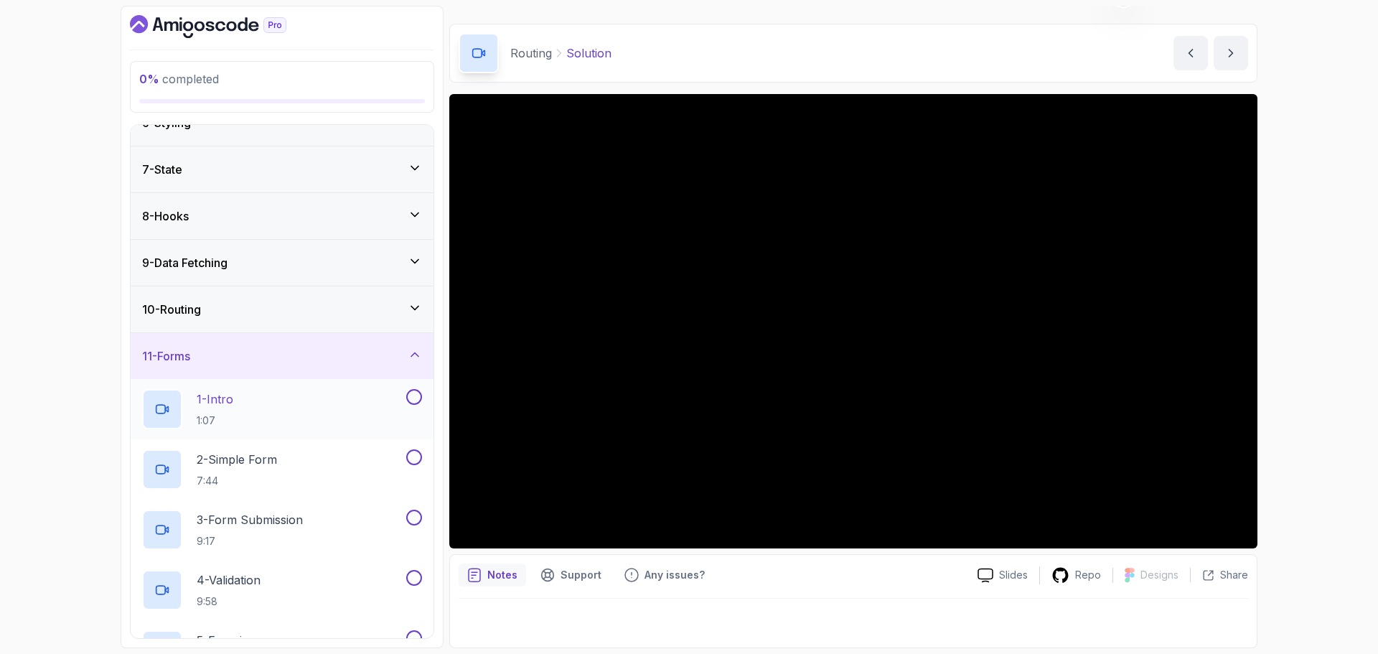
click at [303, 402] on div "1 - Intro 1:07" at bounding box center [272, 409] width 261 height 40
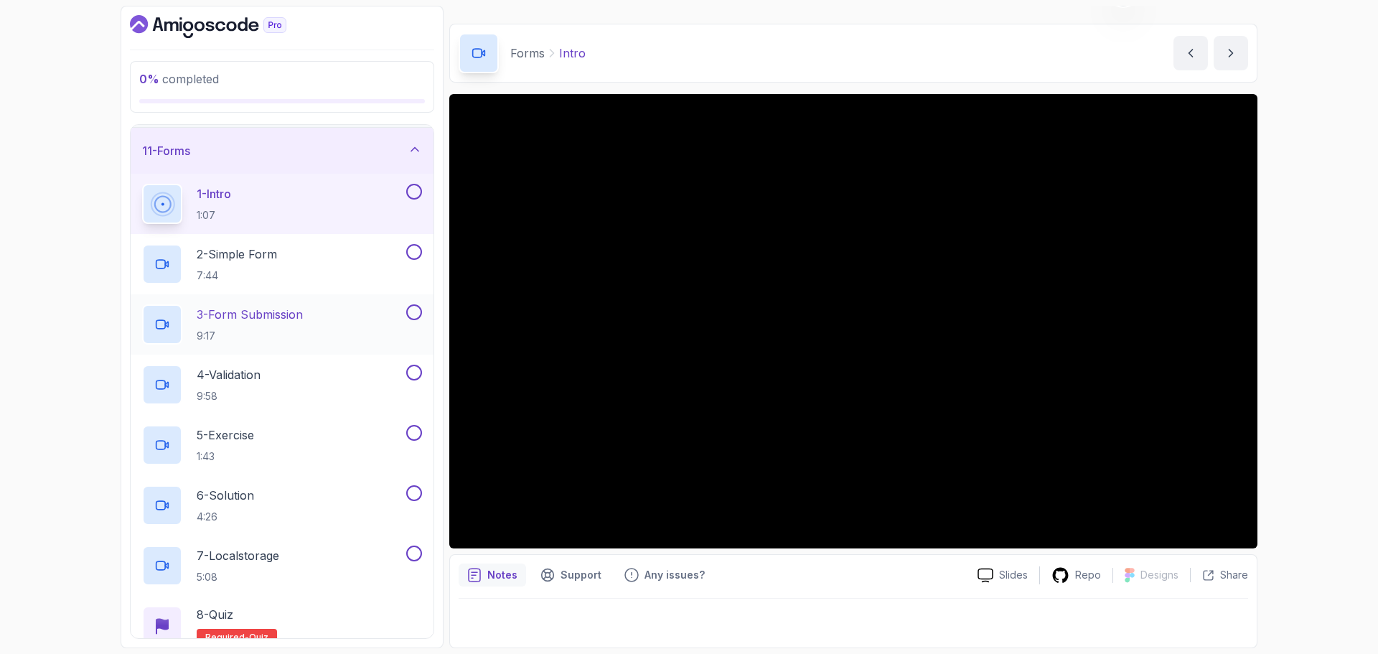
scroll to position [474, 0]
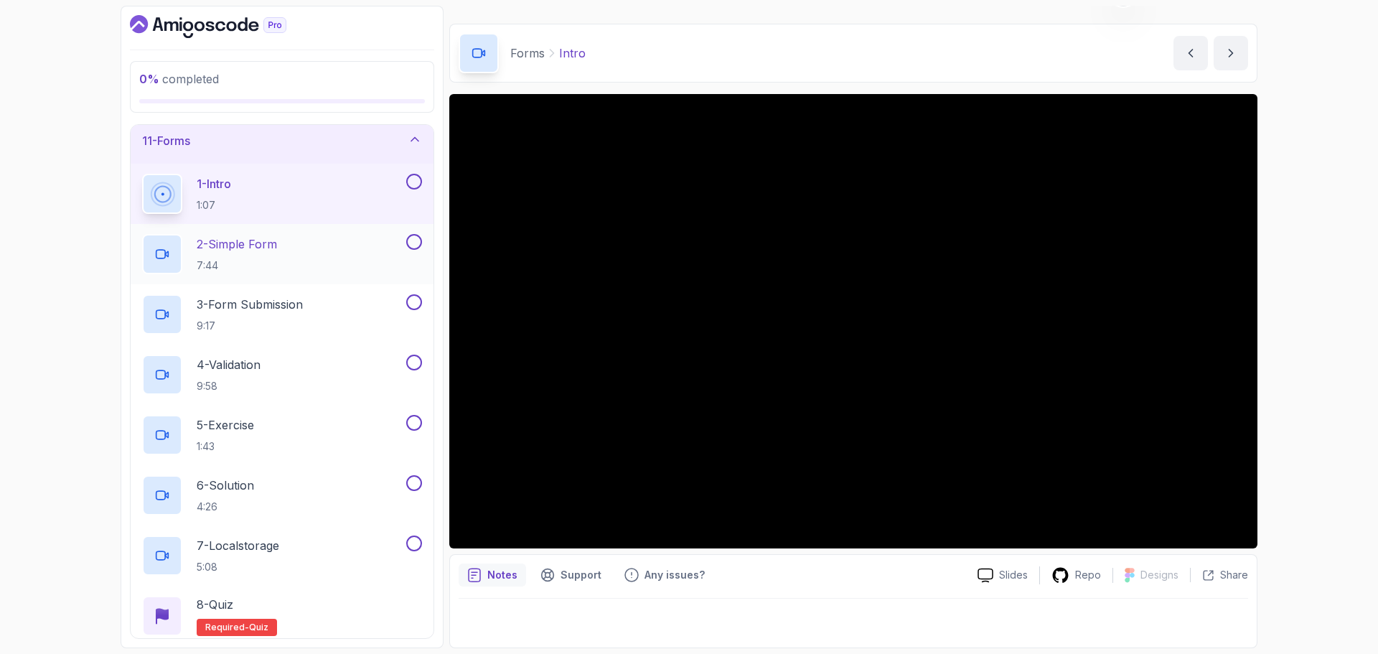
click at [292, 245] on div "2 - Simple Form 7:44" at bounding box center [272, 254] width 261 height 40
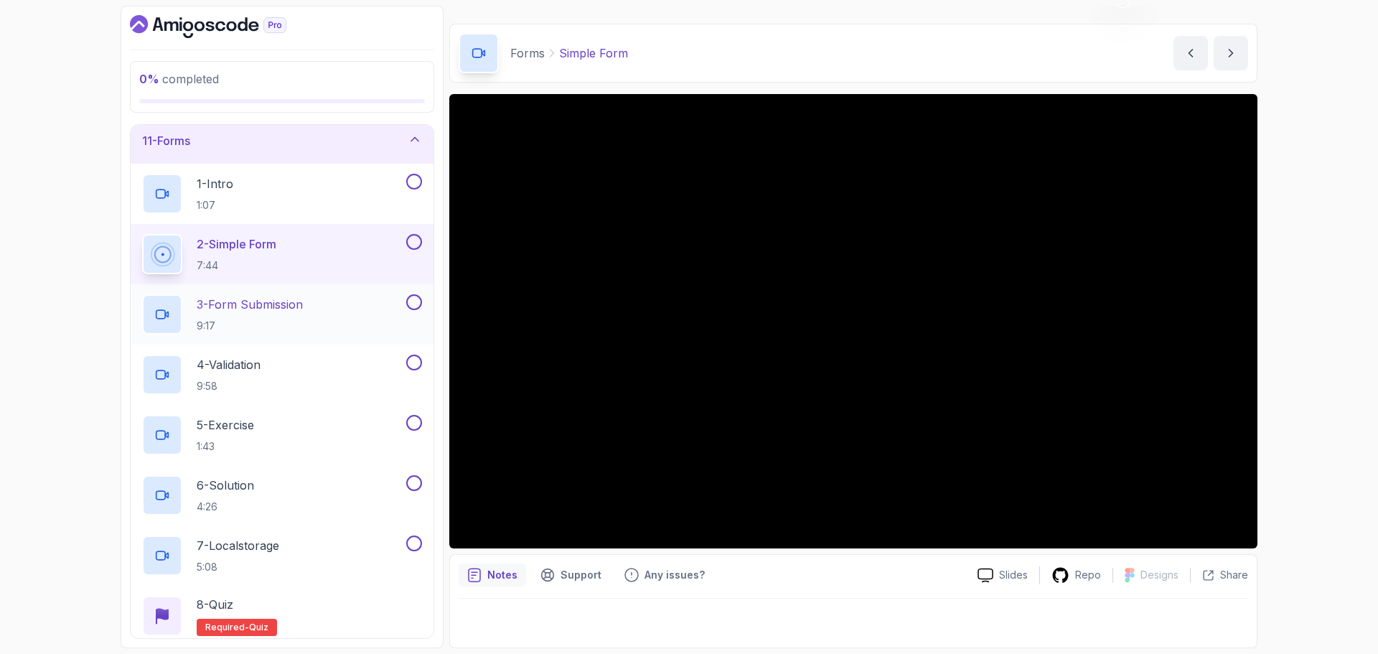
click at [287, 304] on p "3 - Form Submission" at bounding box center [250, 304] width 106 height 17
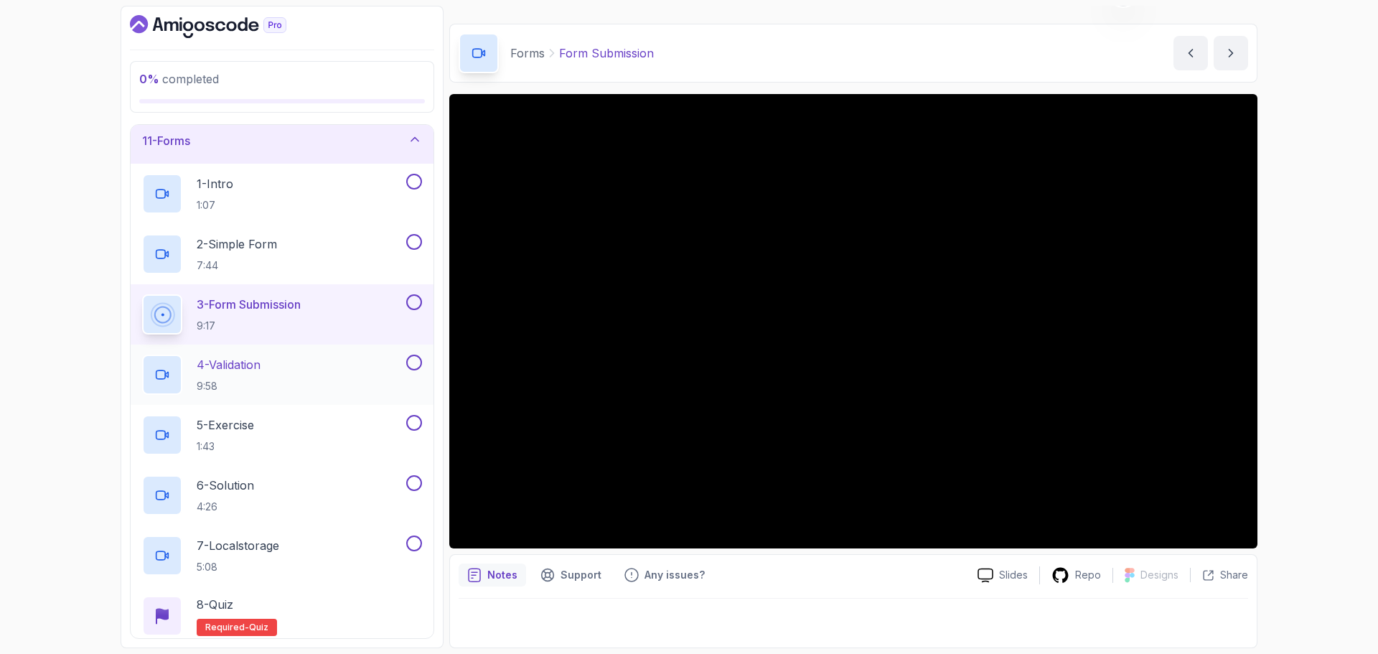
click at [257, 359] on p "4 - Validation" at bounding box center [229, 364] width 64 height 17
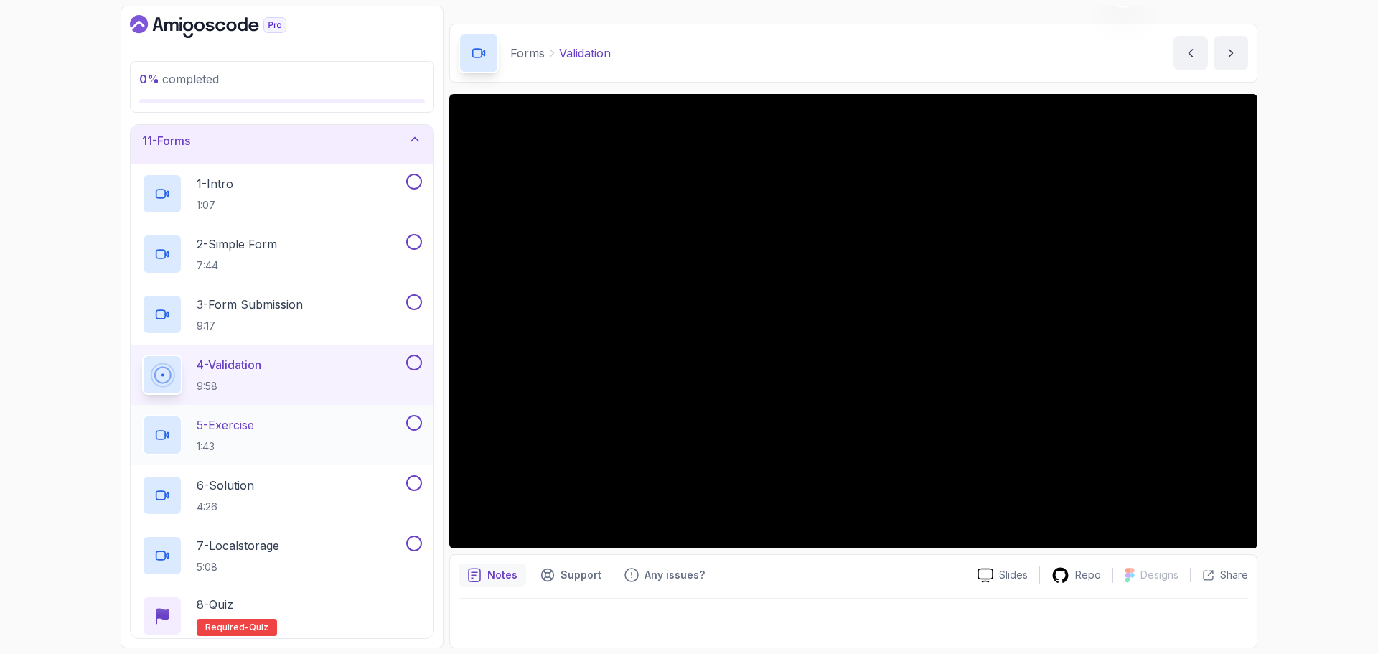
scroll to position [545, 0]
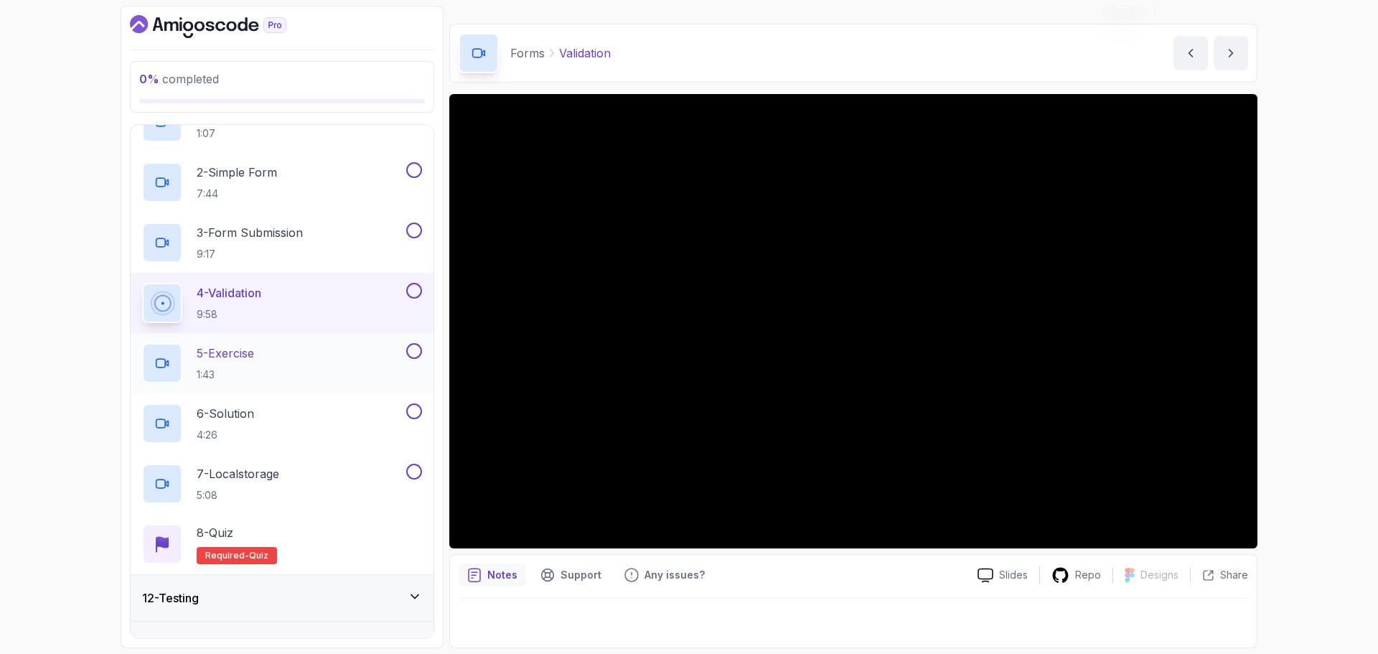
click at [271, 359] on div "5 - Exercise 1:43" at bounding box center [272, 363] width 261 height 40
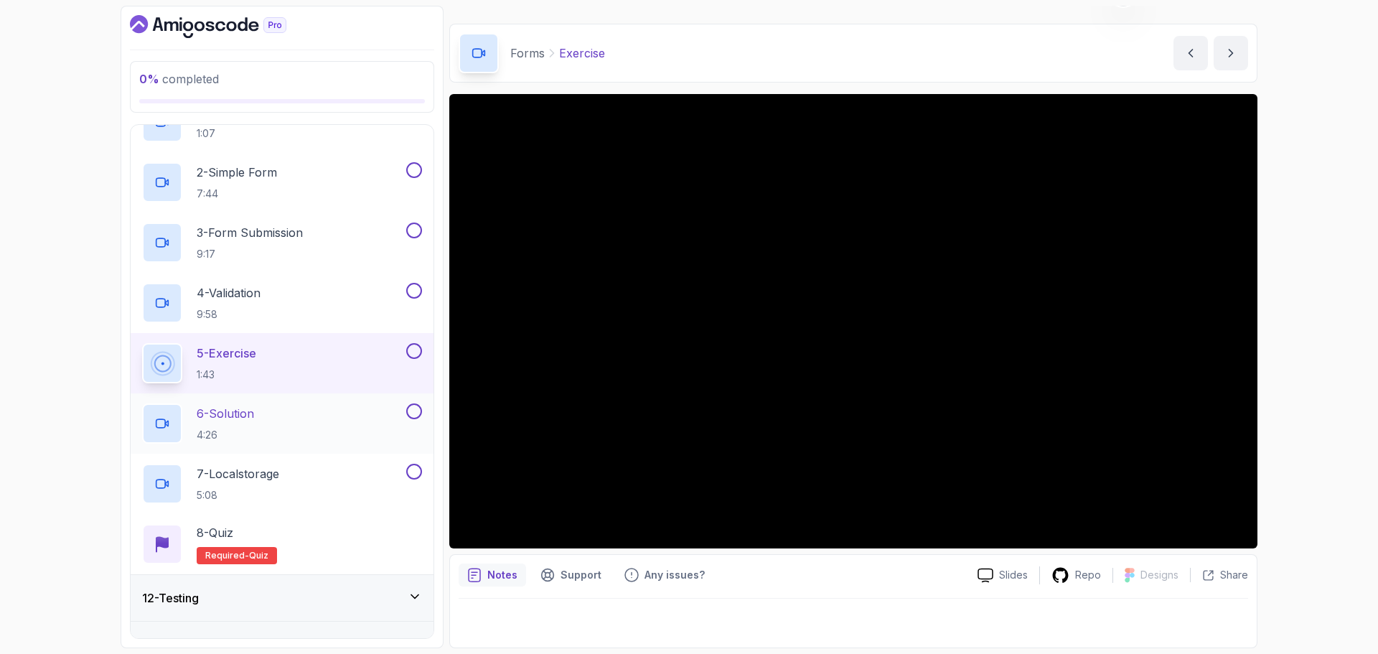
click at [300, 417] on div "6 - Solution 4:26" at bounding box center [272, 423] width 261 height 40
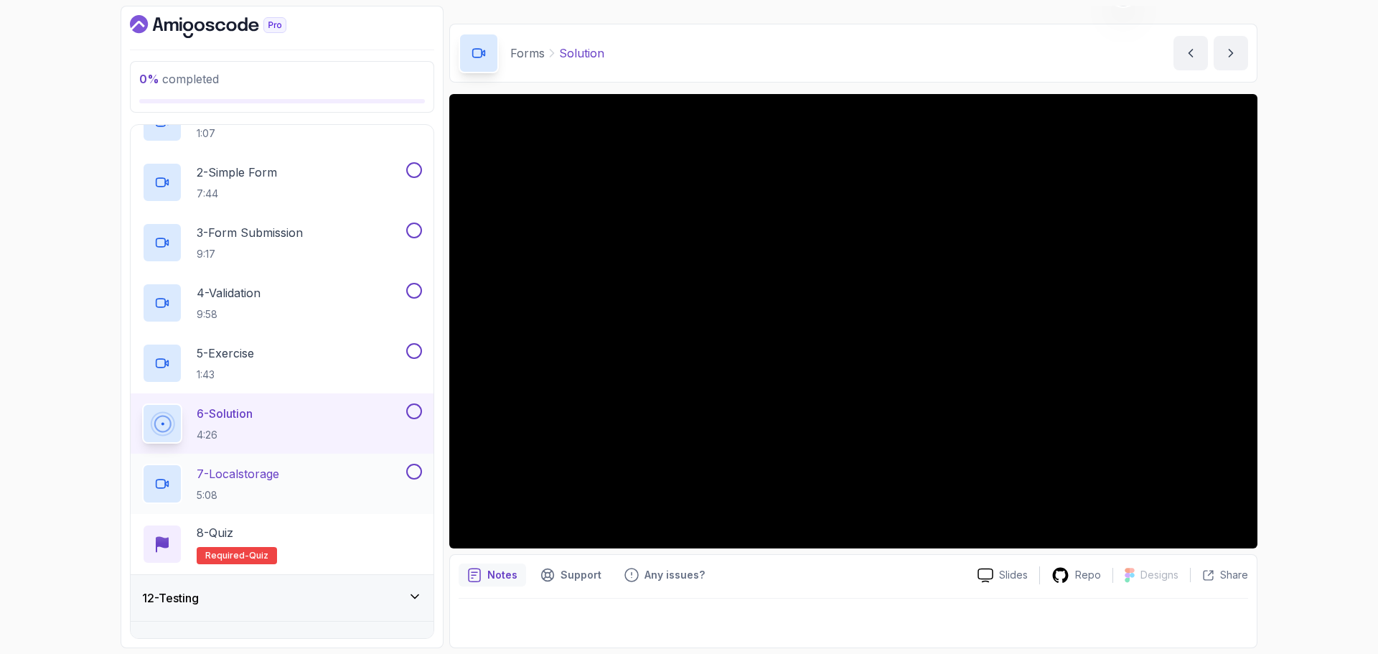
click at [278, 475] on p "7 - Localstorage" at bounding box center [238, 473] width 83 height 17
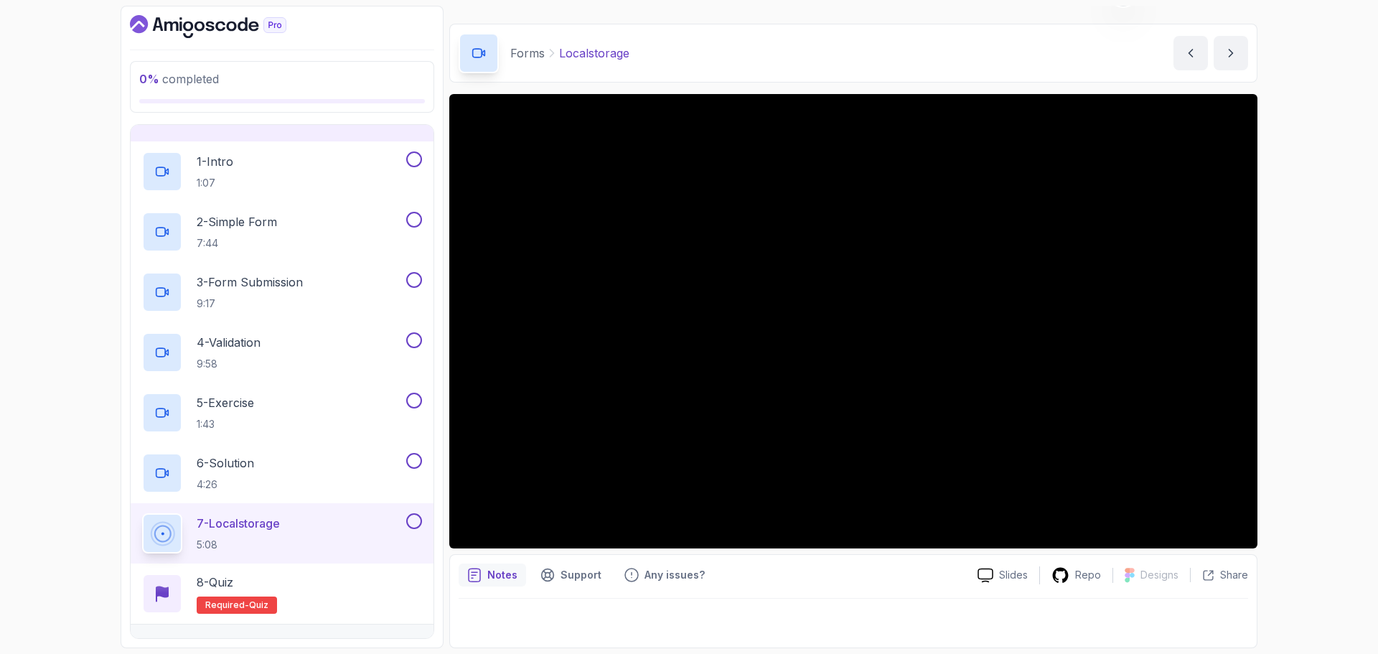
scroll to position [474, 0]
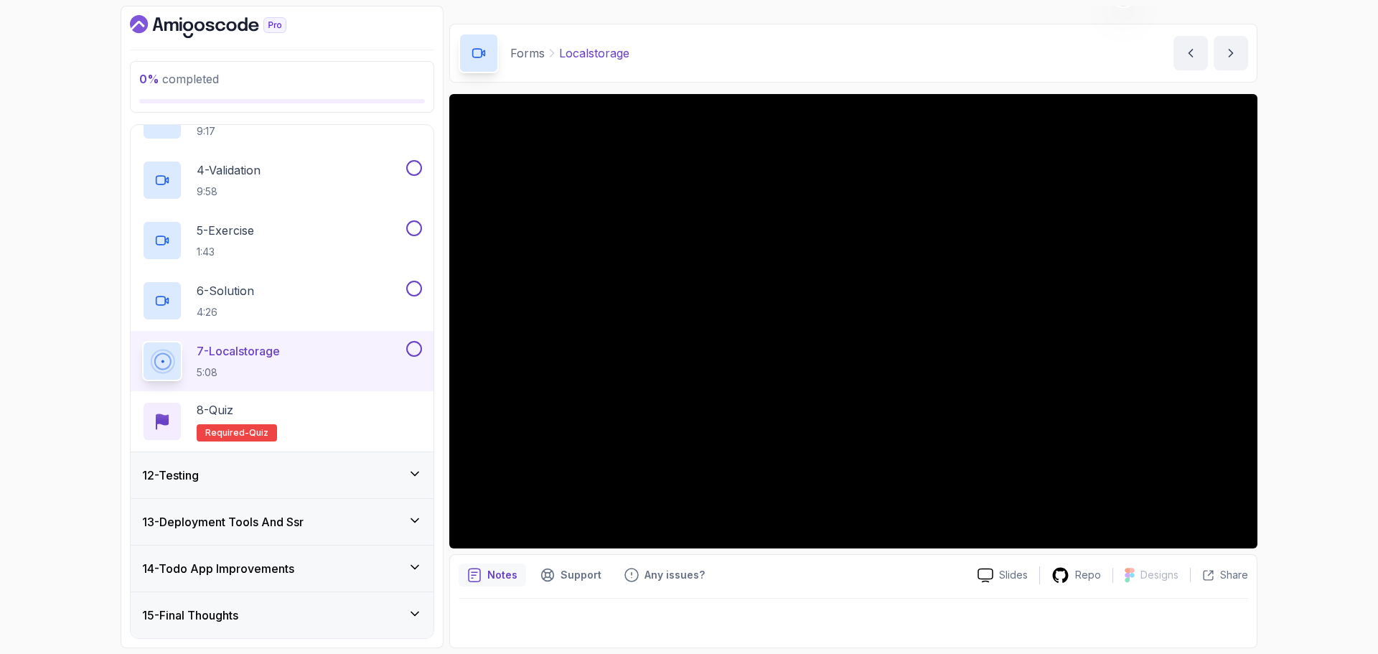
click at [313, 468] on div "12 - Testing" at bounding box center [282, 474] width 280 height 17
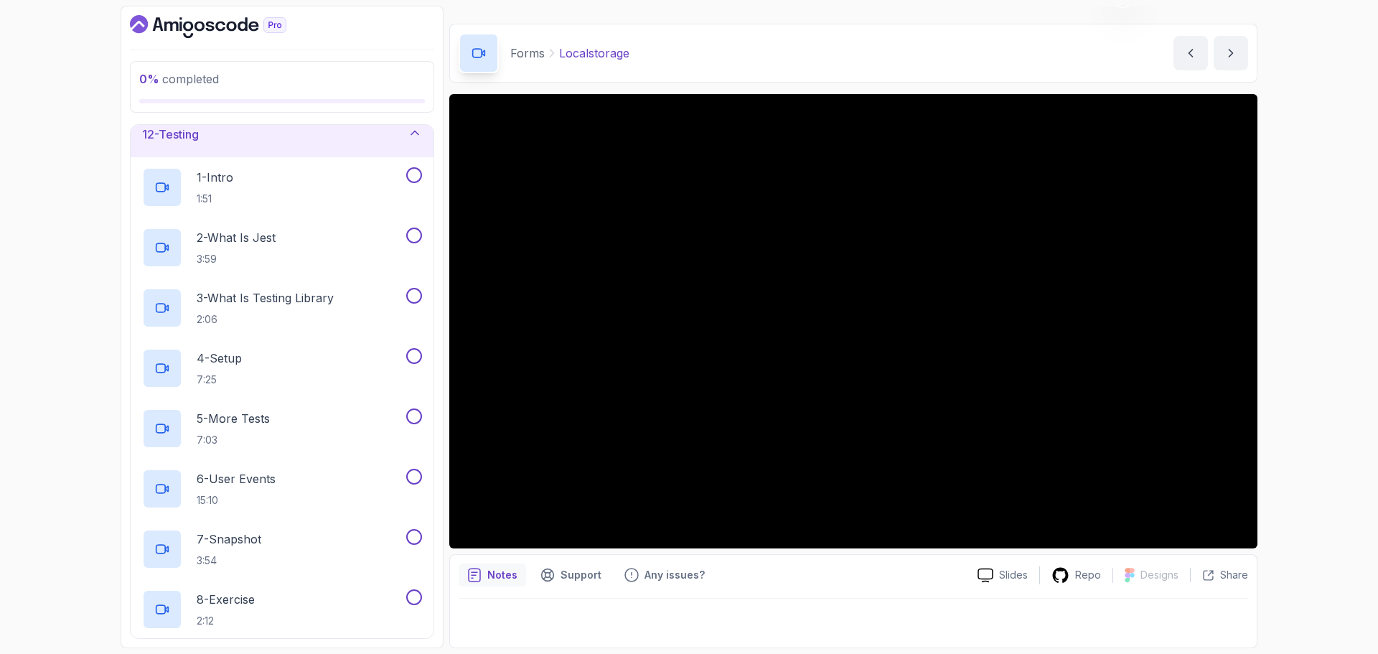
scroll to position [502, 0]
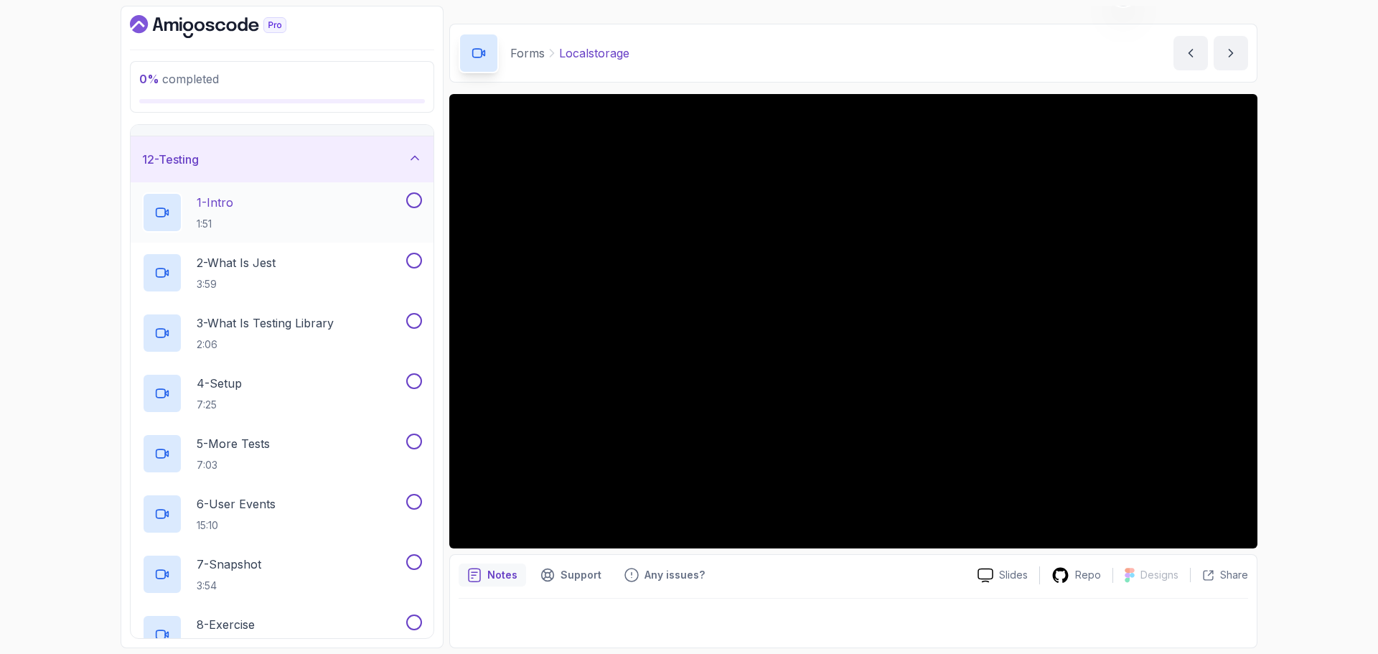
click at [230, 208] on p "1 - Intro" at bounding box center [215, 202] width 37 height 17
click at [276, 267] on p "2 - What Is Jest" at bounding box center [236, 262] width 79 height 17
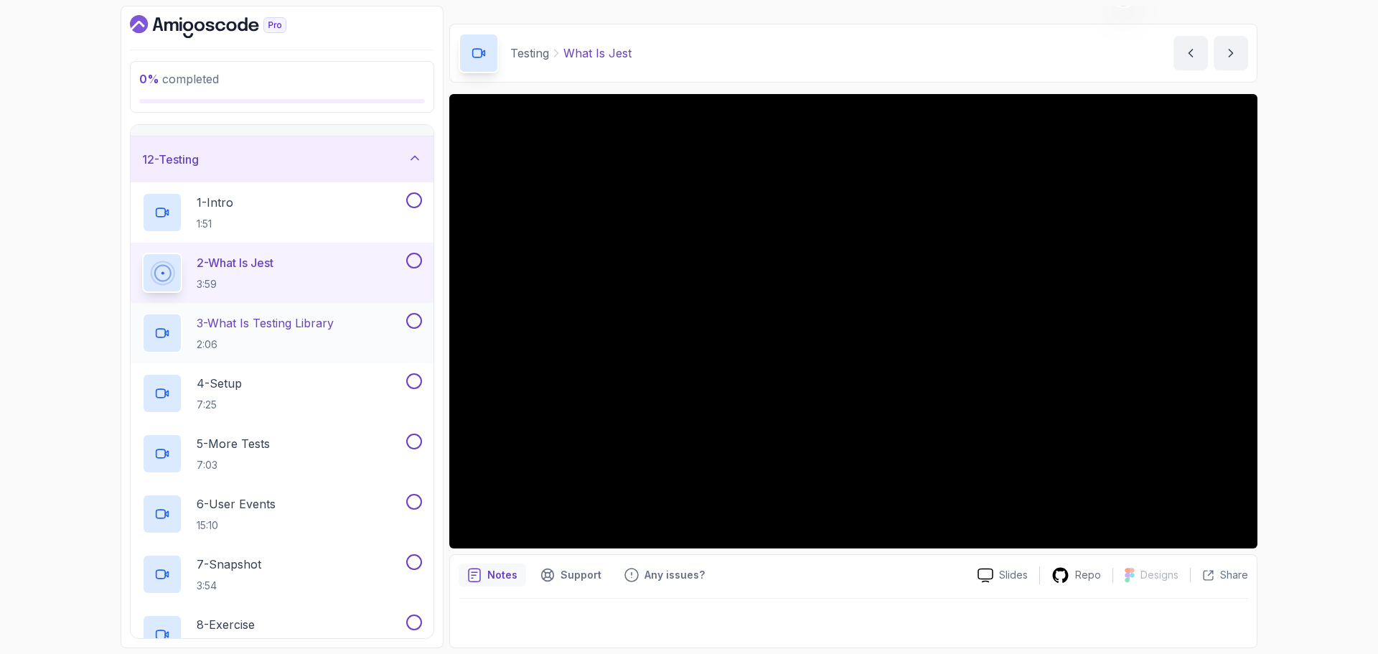
click at [334, 325] on p "3 - What Is Testing Library" at bounding box center [265, 322] width 137 height 17
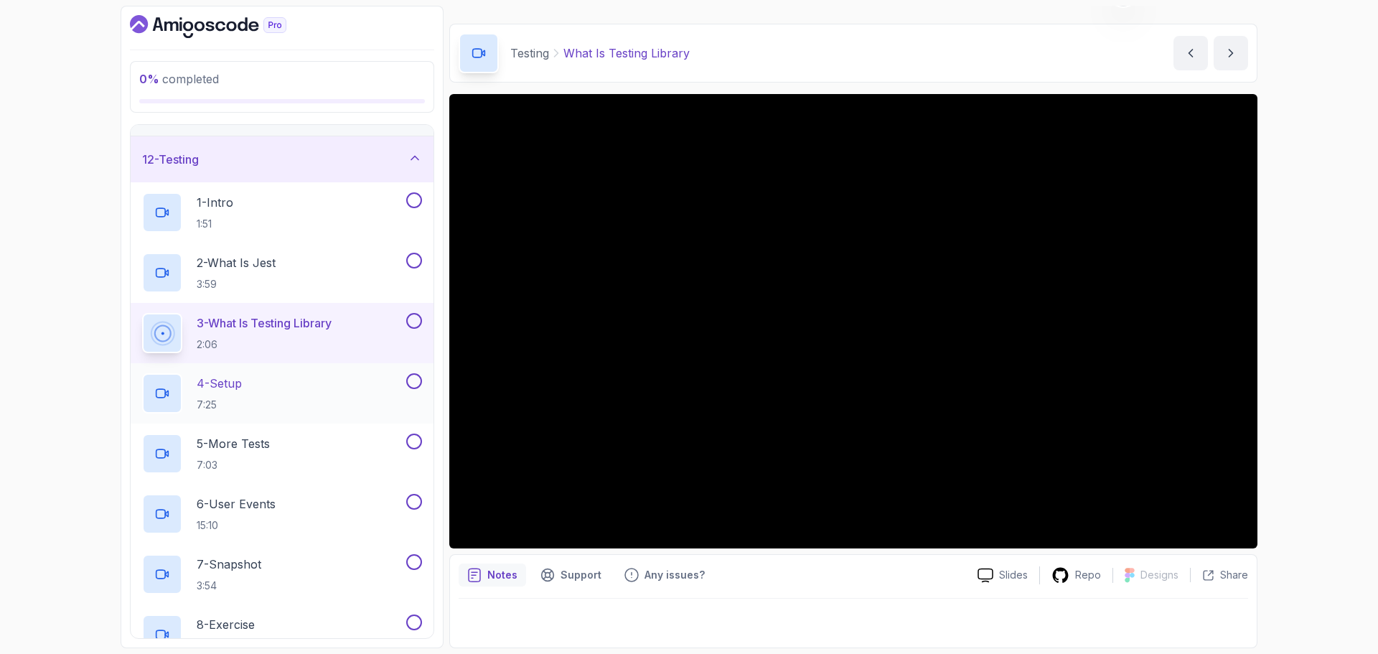
click at [290, 386] on div "4 - Setup 7:25" at bounding box center [272, 393] width 261 height 40
click at [289, 389] on div "4 - Setup 7:25" at bounding box center [272, 393] width 261 height 40
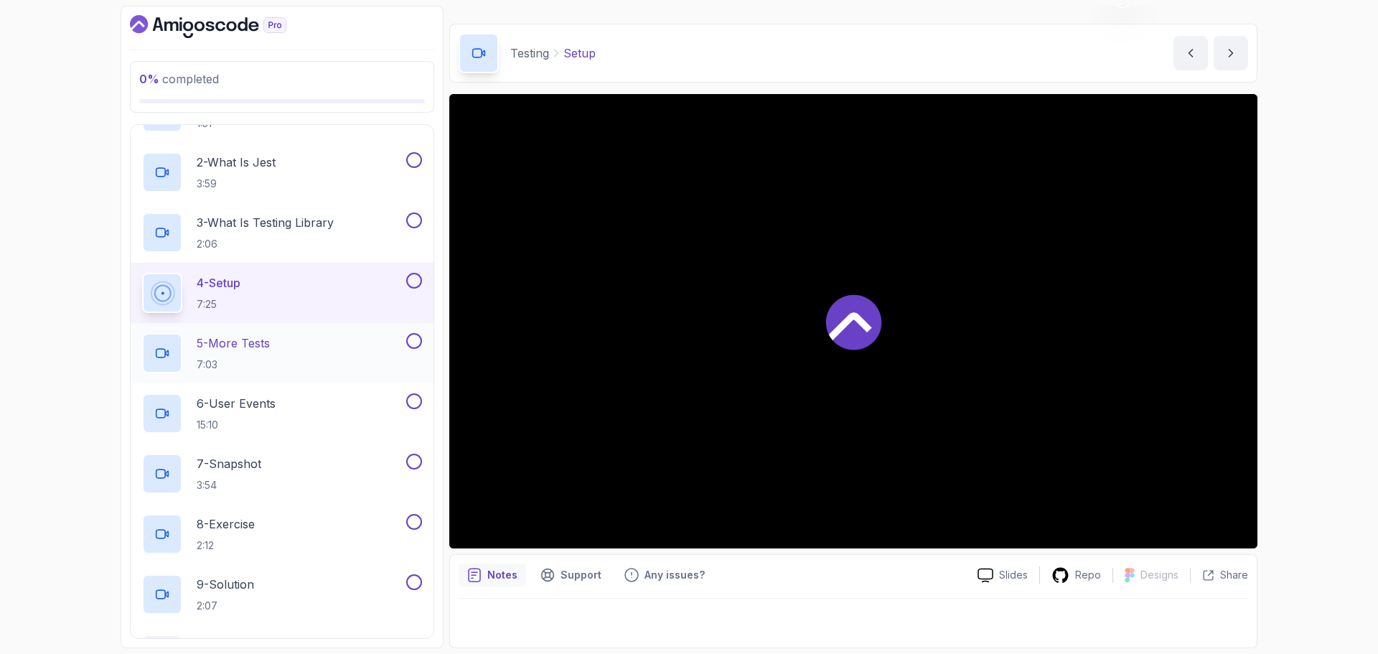
scroll to position [645, 0]
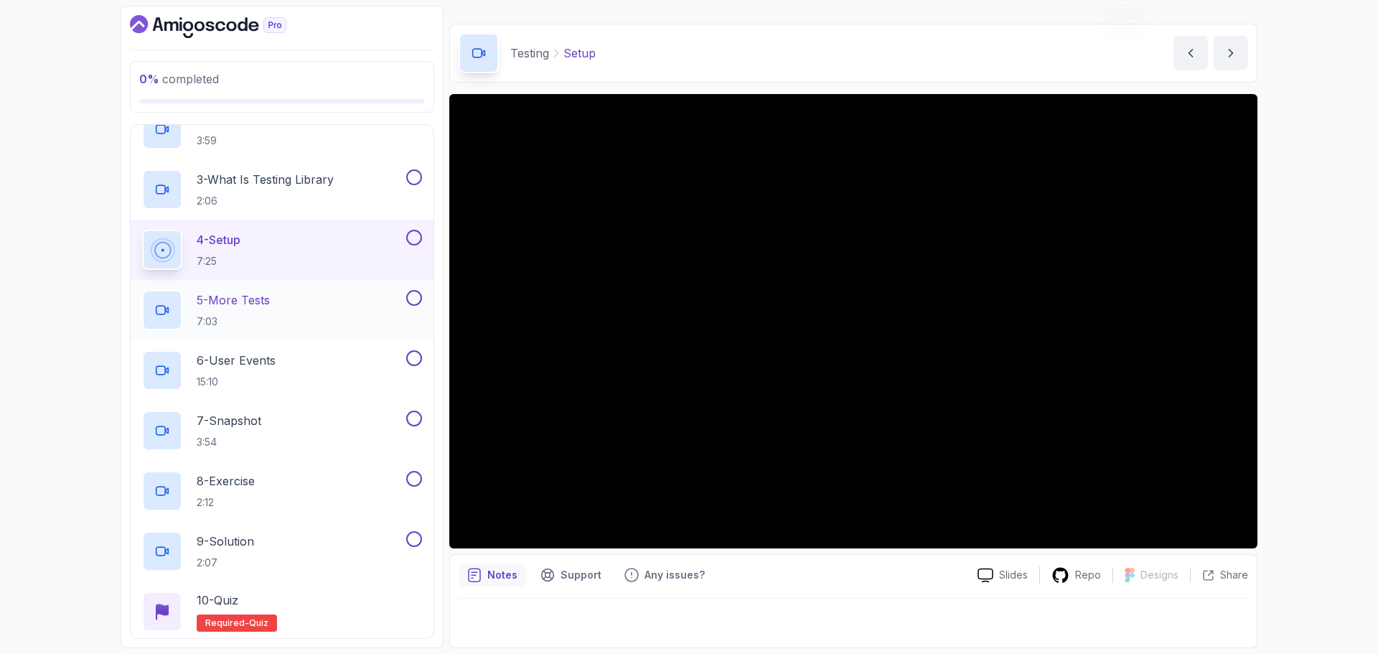
click at [301, 305] on div "5 - More Tests 7:03" at bounding box center [272, 310] width 261 height 40
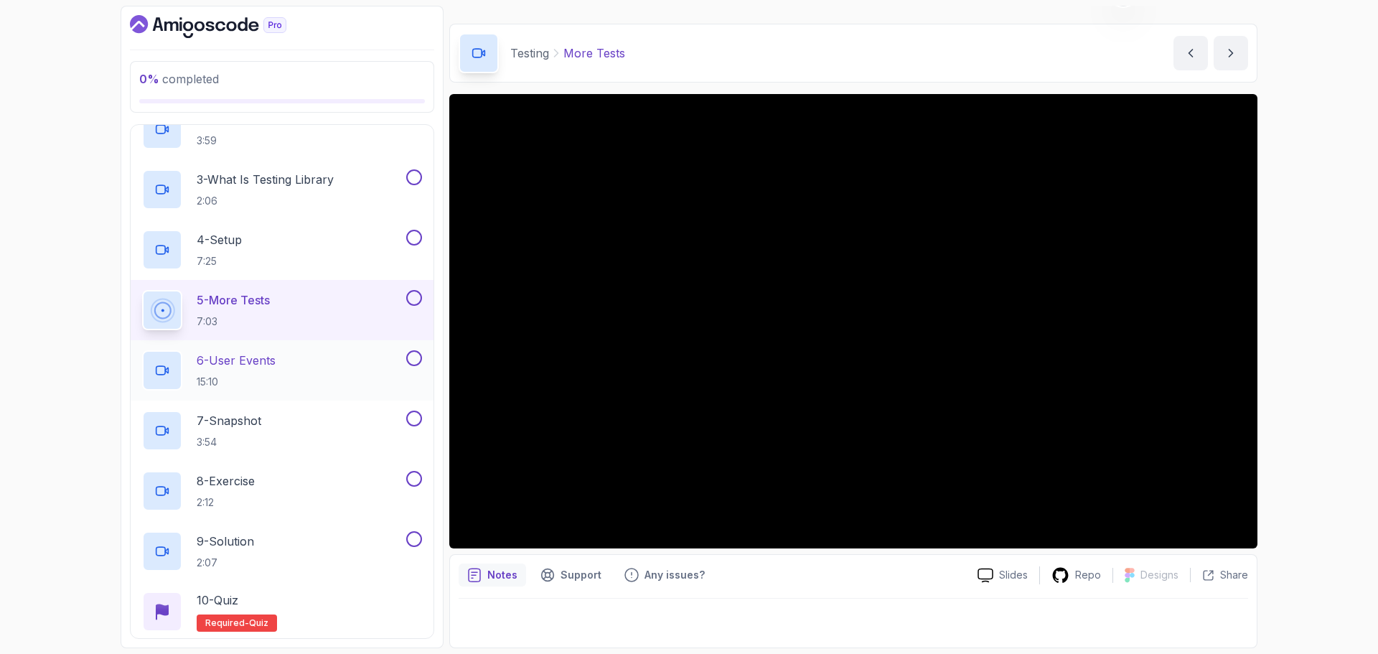
click at [309, 358] on div "6 - User Events 15:10" at bounding box center [272, 370] width 261 height 40
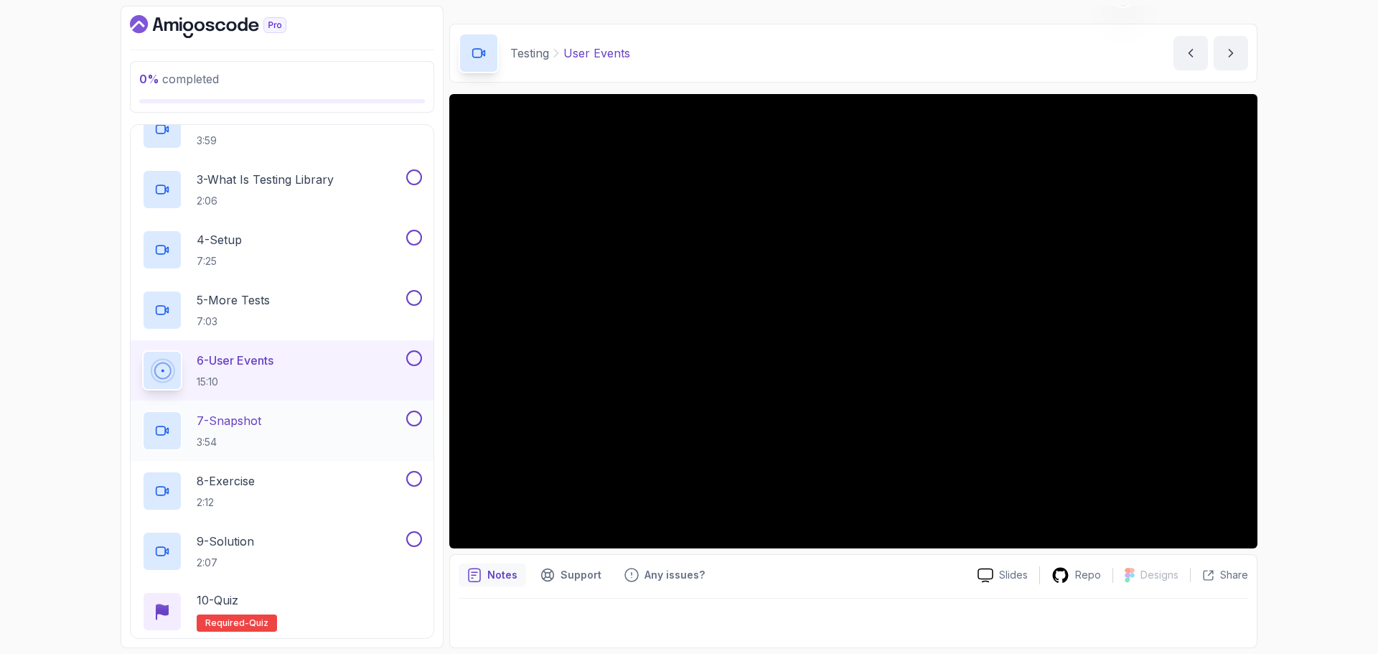
click at [258, 422] on p "7 - Snapshot" at bounding box center [229, 420] width 65 height 17
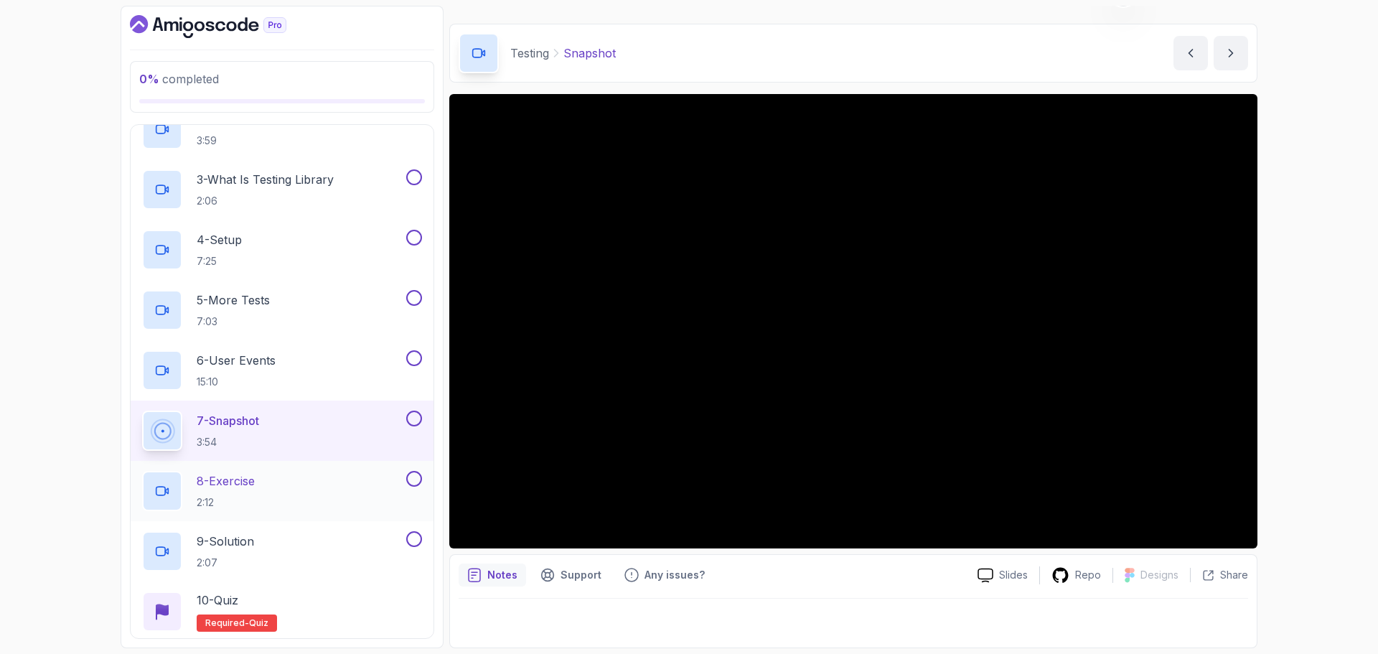
click at [280, 484] on div "8 - Exercise 2:12" at bounding box center [272, 491] width 261 height 40
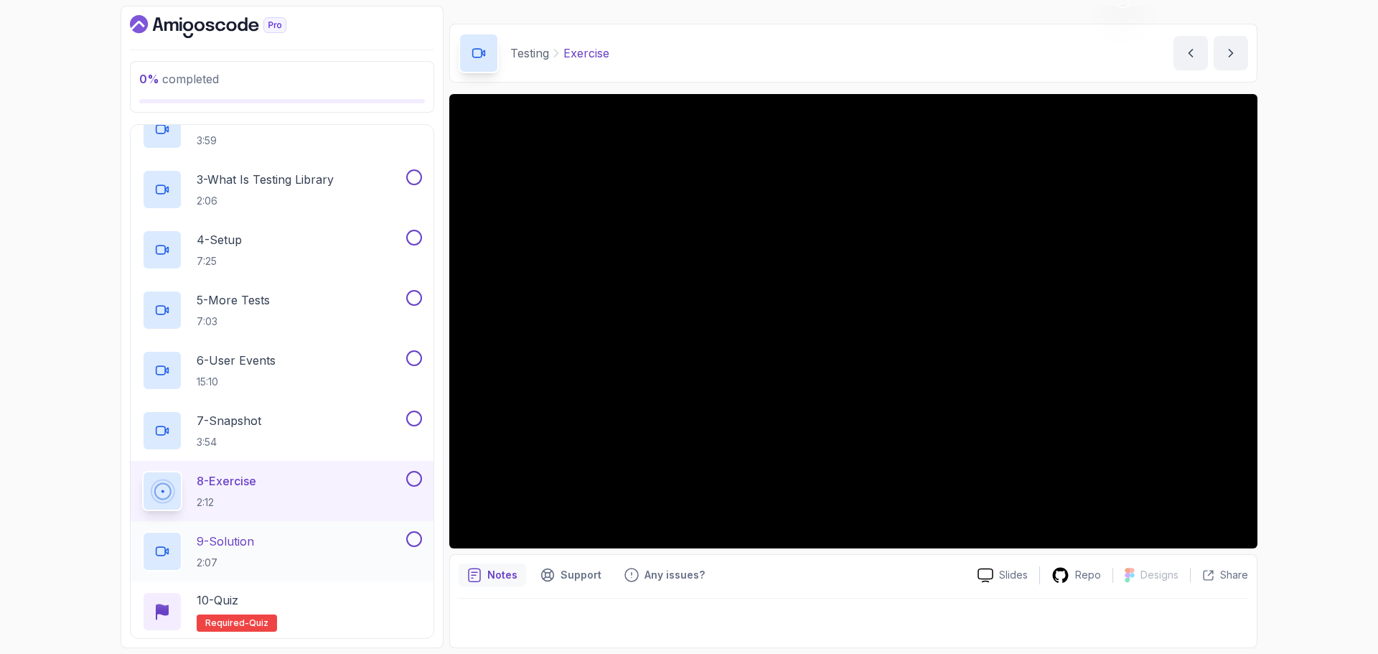
click at [296, 540] on div "9 - Solution 2:07" at bounding box center [272, 551] width 261 height 40
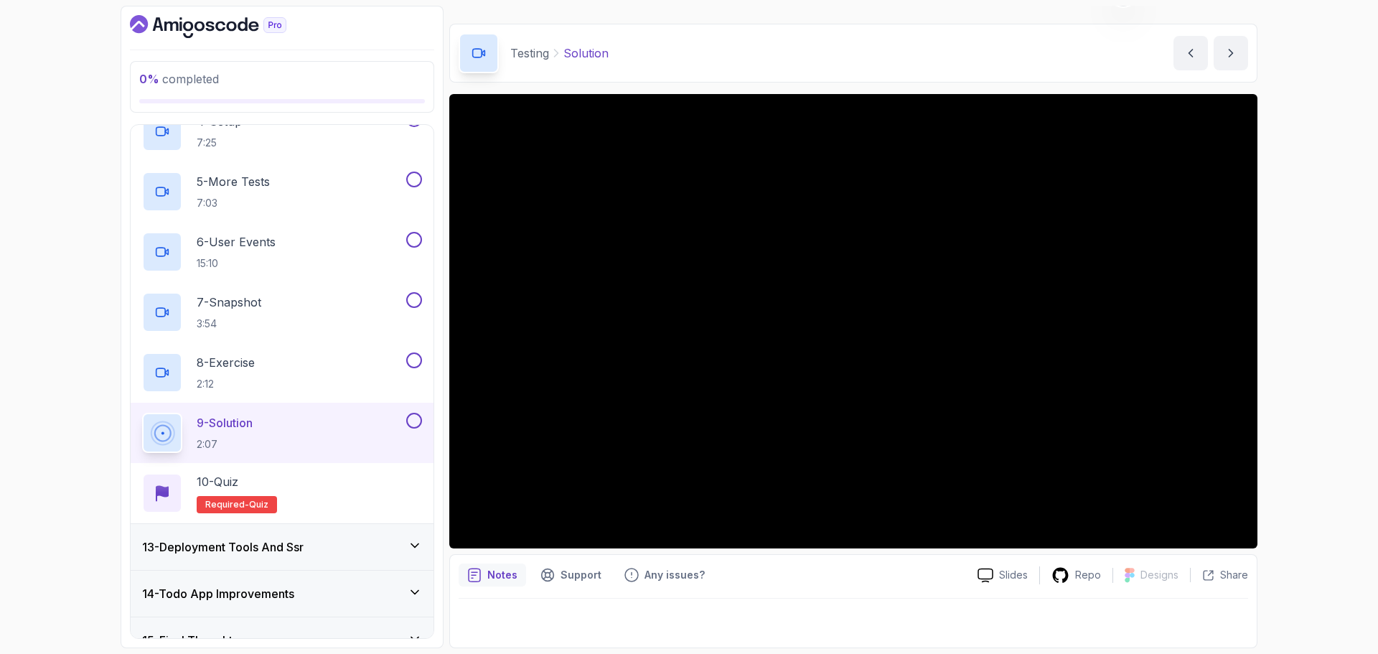
scroll to position [789, 0]
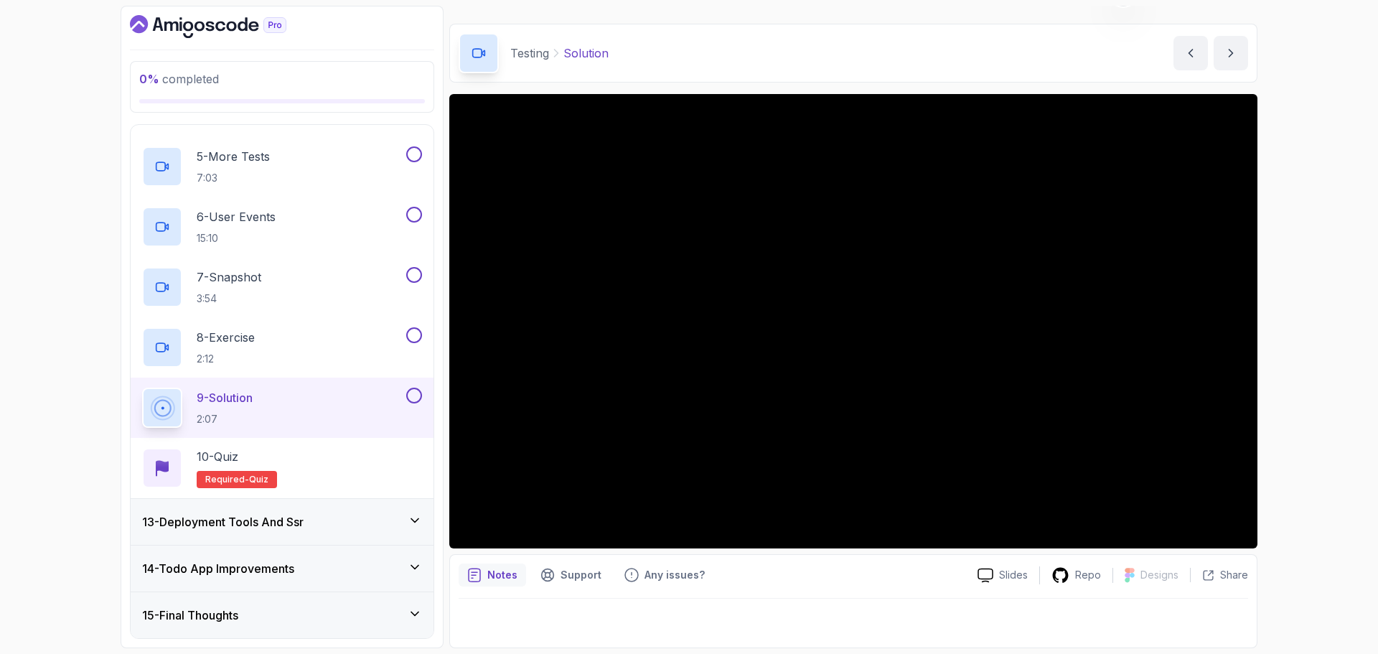
click at [303, 519] on h3 "13 - Deployment Tools And Ssr" at bounding box center [222, 521] width 161 height 17
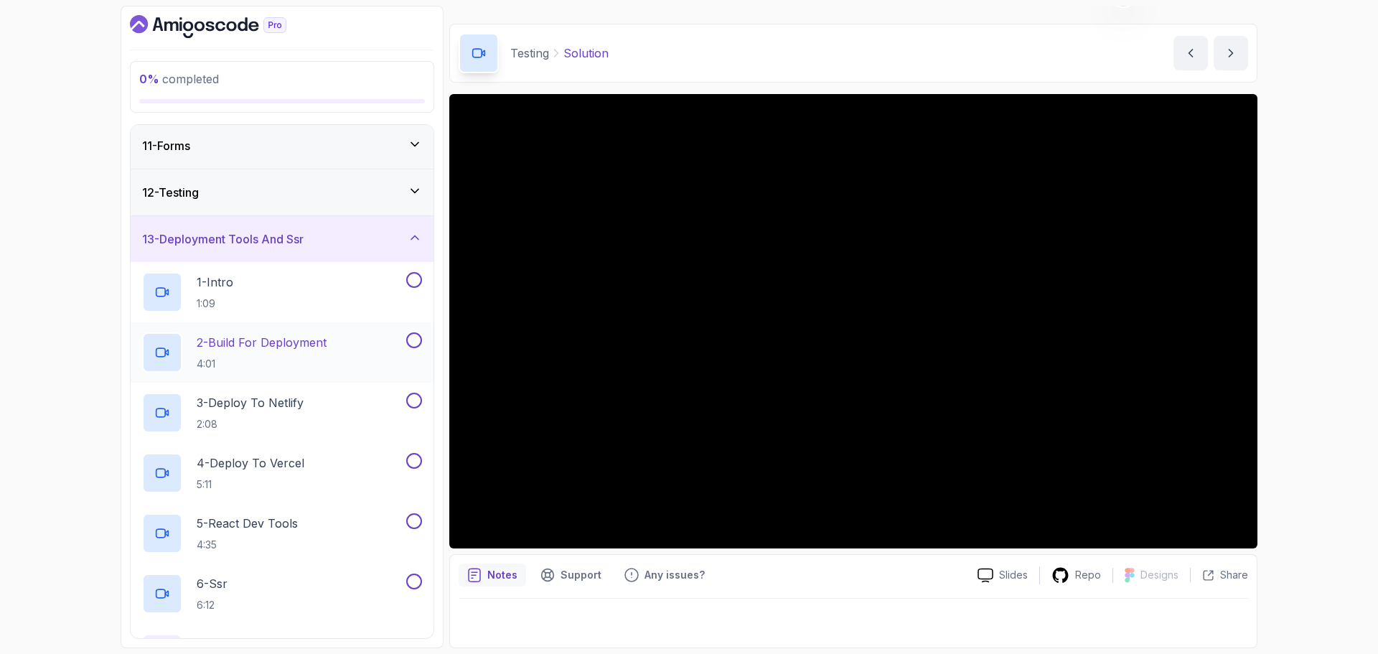
scroll to position [464, 0]
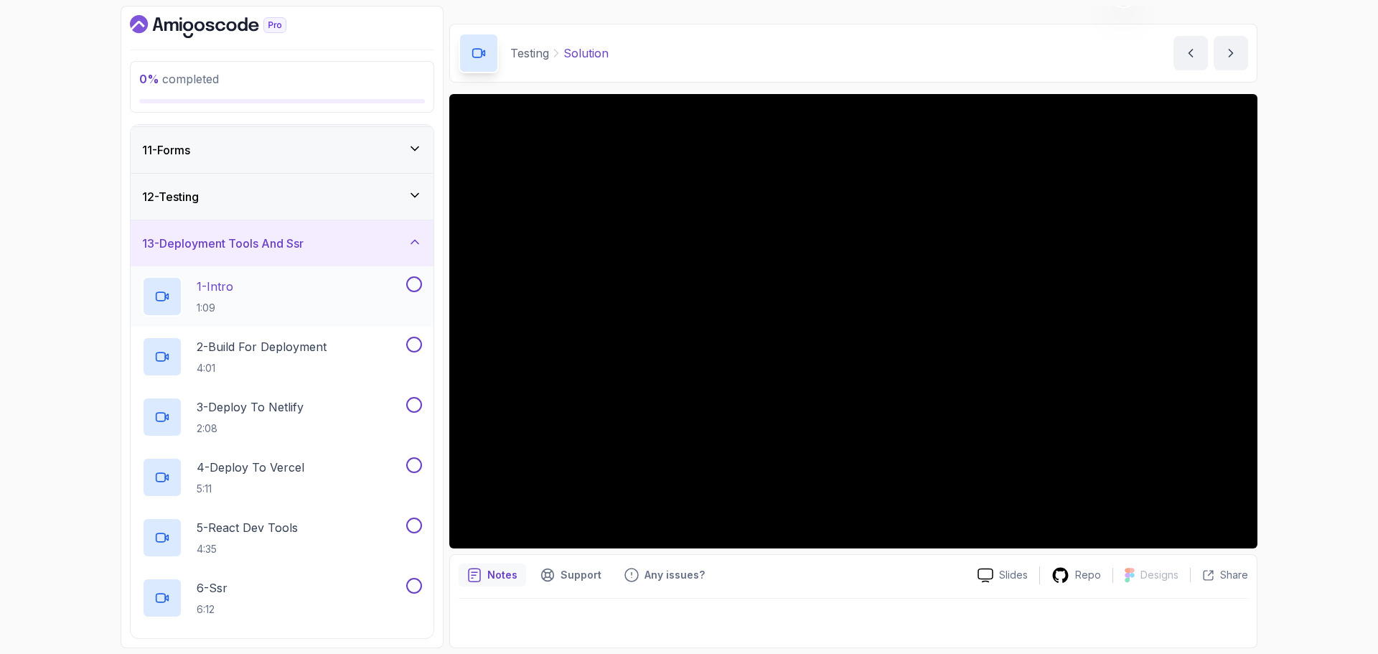
click at [245, 281] on div "1 - Intro 1:09" at bounding box center [272, 296] width 261 height 40
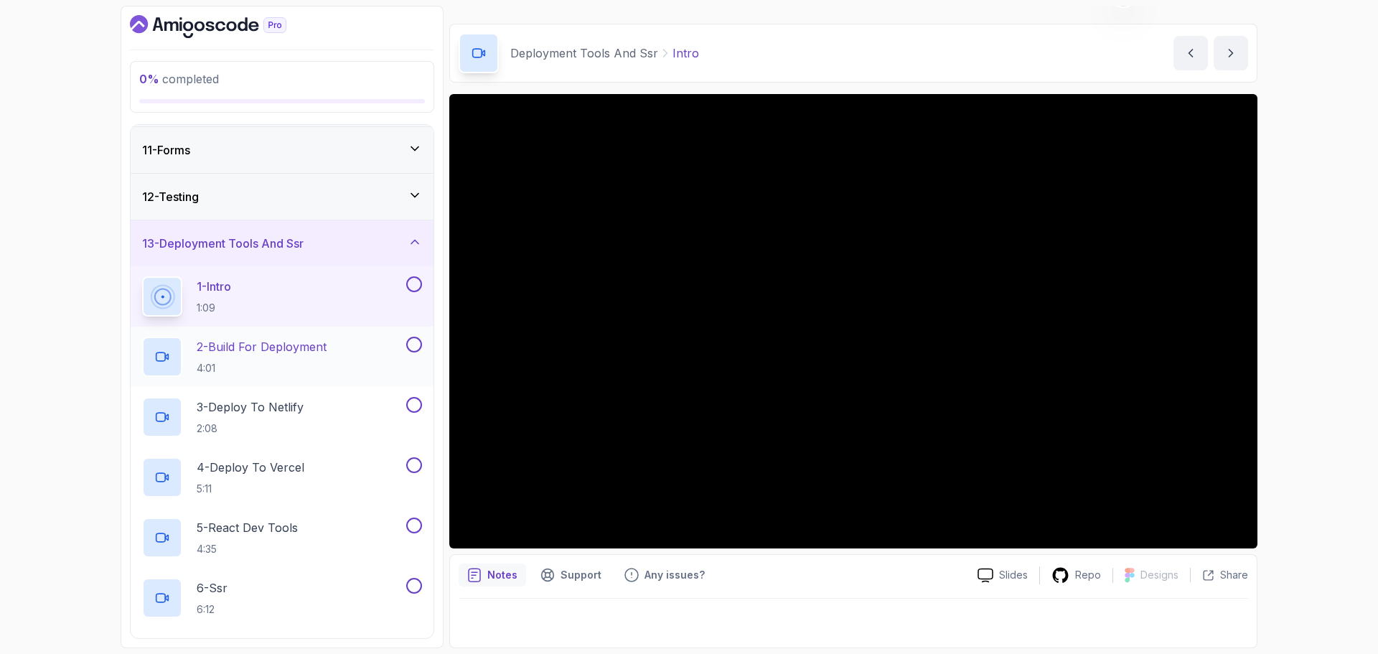
click at [298, 349] on p "2 - Build For Deployment" at bounding box center [262, 346] width 130 height 17
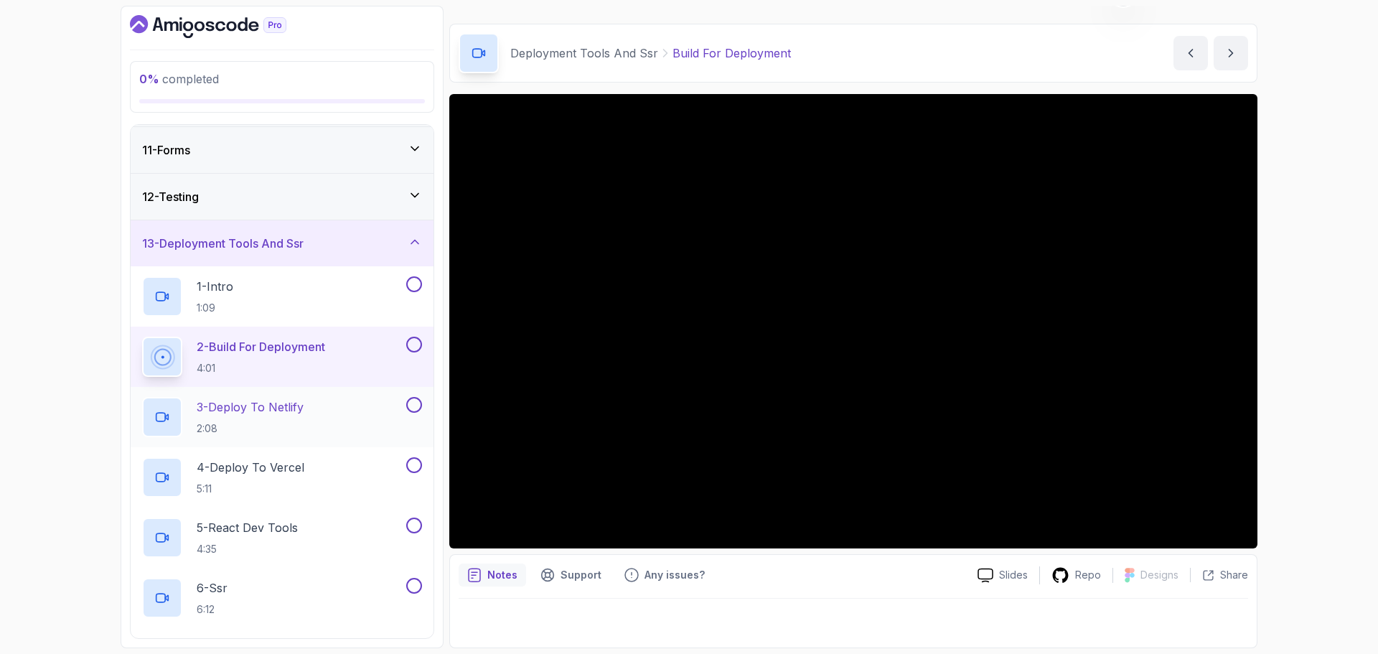
drag, startPoint x: 1084, startPoint y: 86, endPoint x: 238, endPoint y: 415, distance: 907.6
click at [243, 417] on h2 "3 - Deploy To Netlify 2:08" at bounding box center [250, 416] width 107 height 37
click at [240, 409] on p "3 - Deploy To Netlify" at bounding box center [250, 406] width 107 height 17
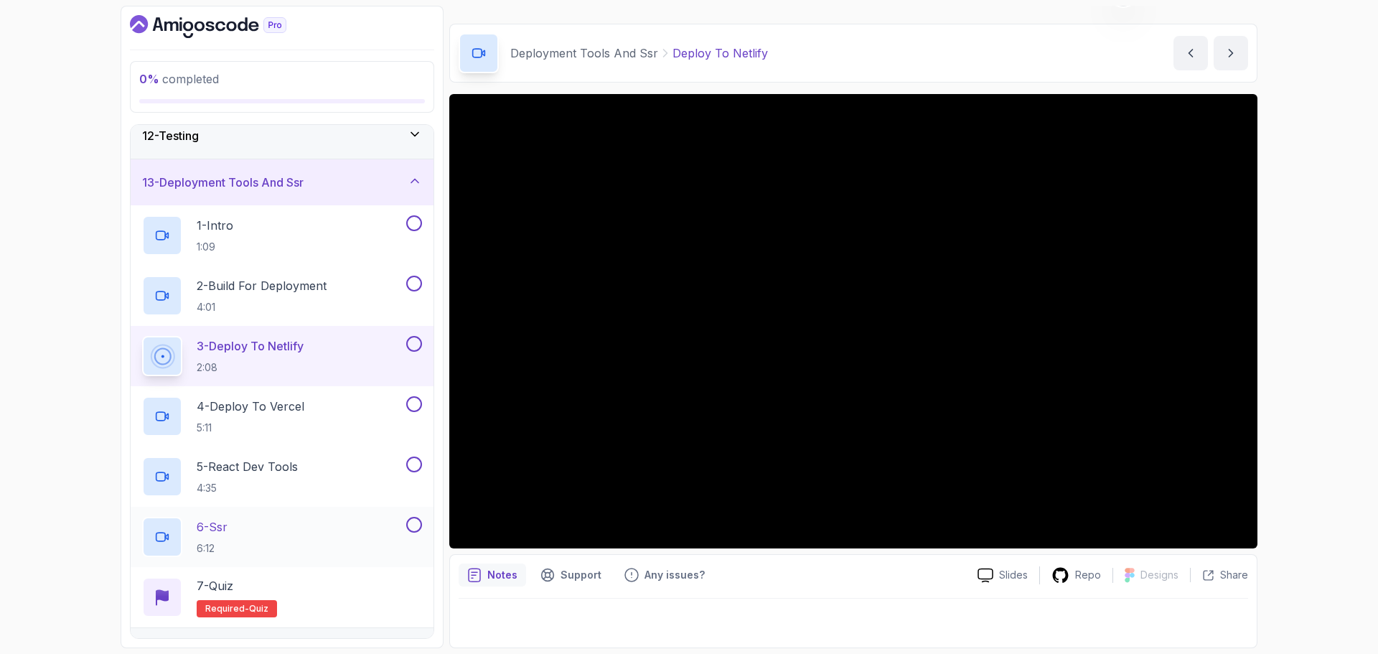
scroll to position [536, 0]
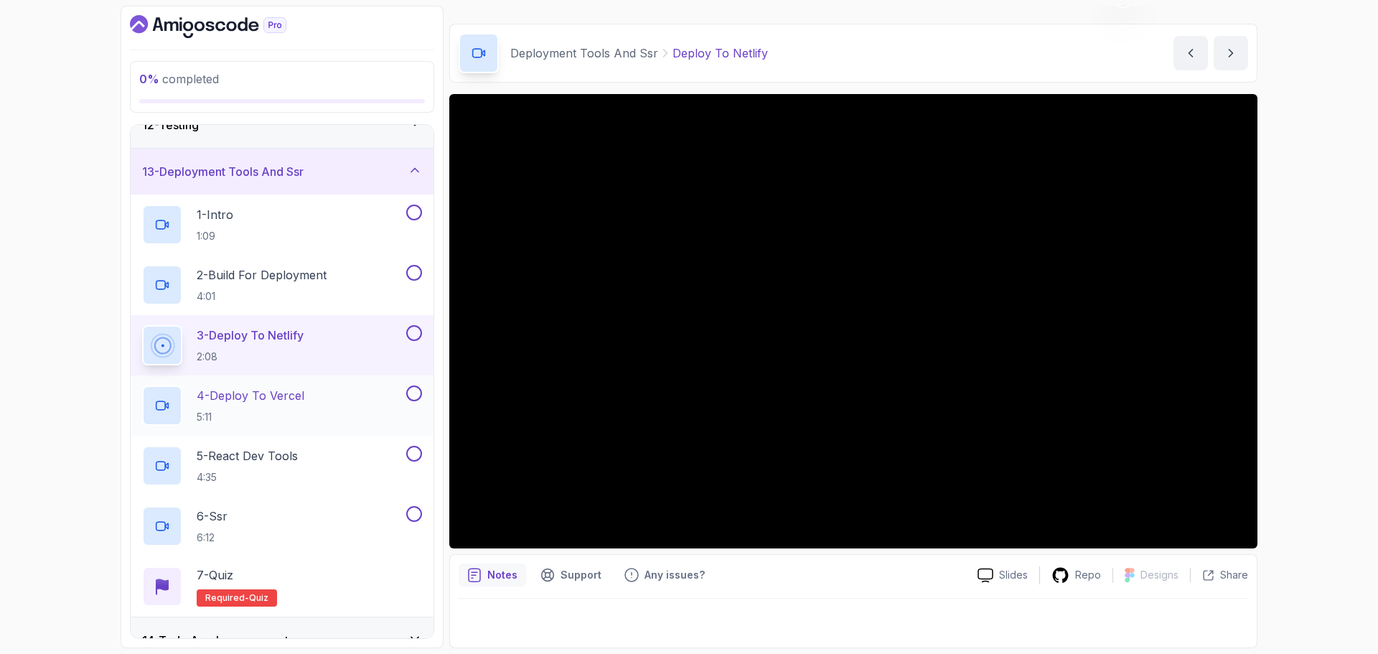
click at [288, 398] on p "4 - Deploy To Vercel" at bounding box center [251, 395] width 108 height 17
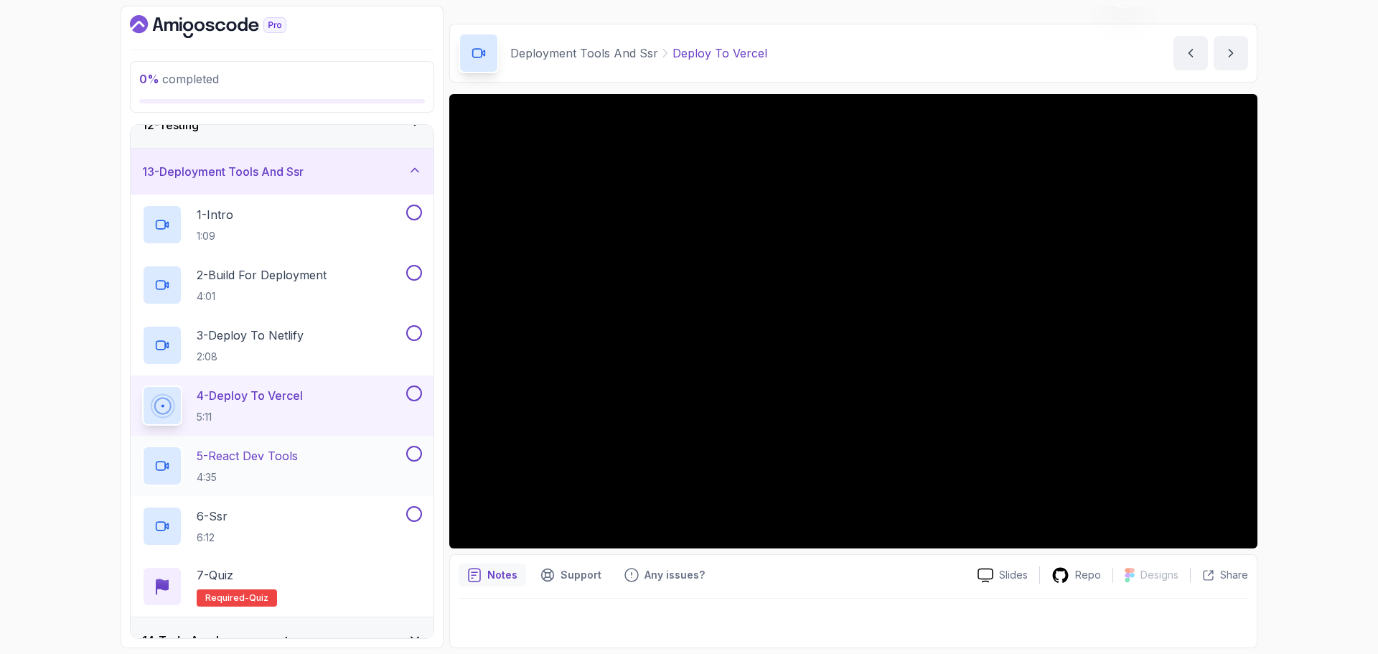
click at [296, 460] on p "5 - React Dev Tools" at bounding box center [247, 455] width 101 height 17
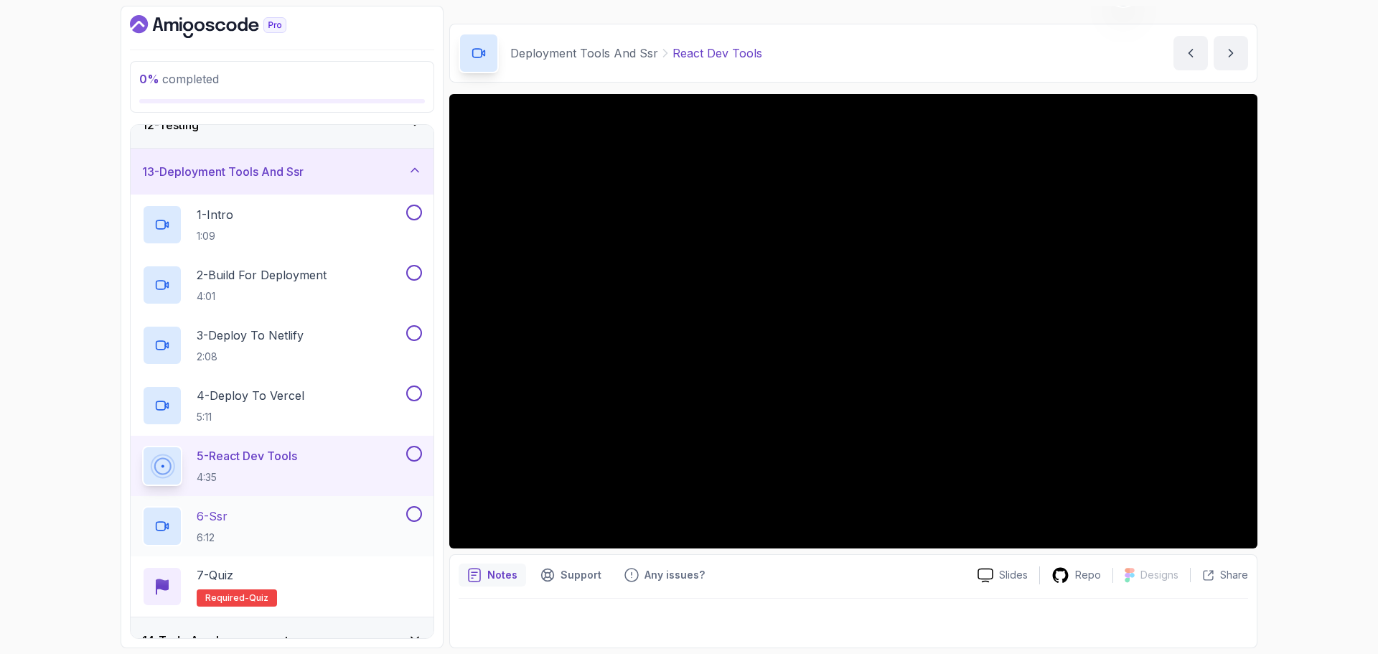
click at [277, 519] on div "6 - Ssr 6:12" at bounding box center [272, 526] width 261 height 40
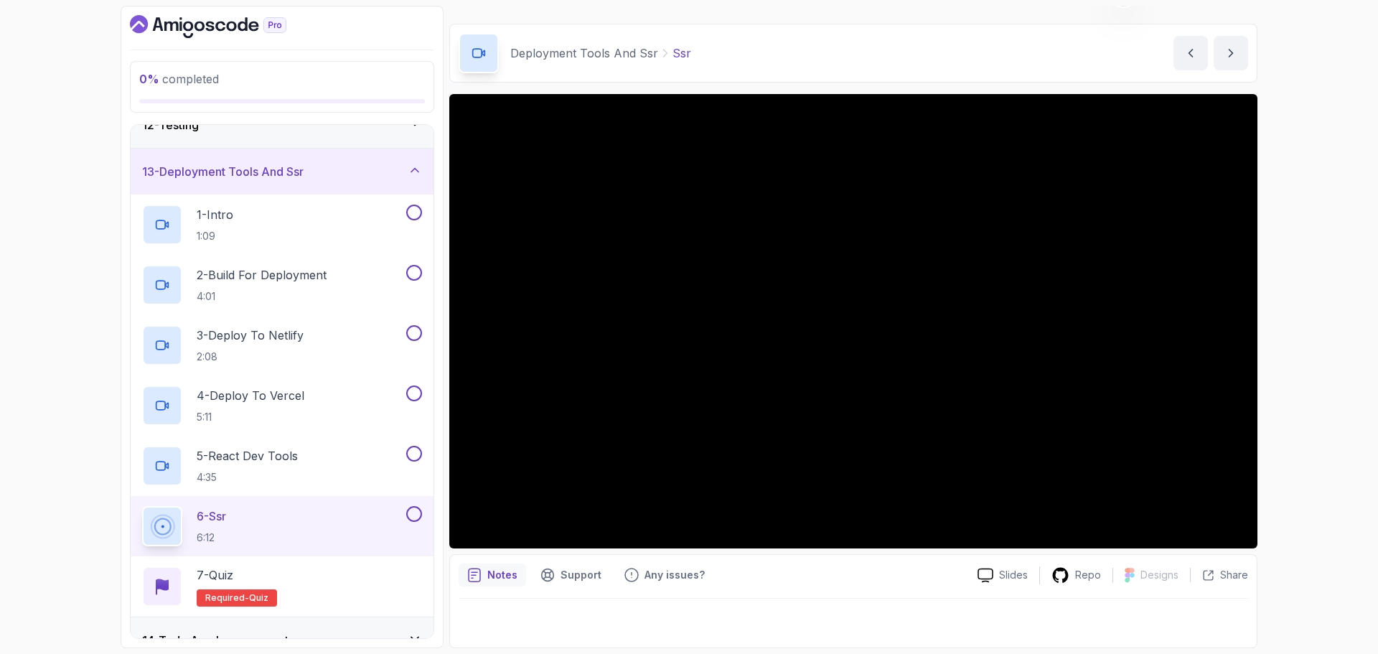
scroll to position [608, 0]
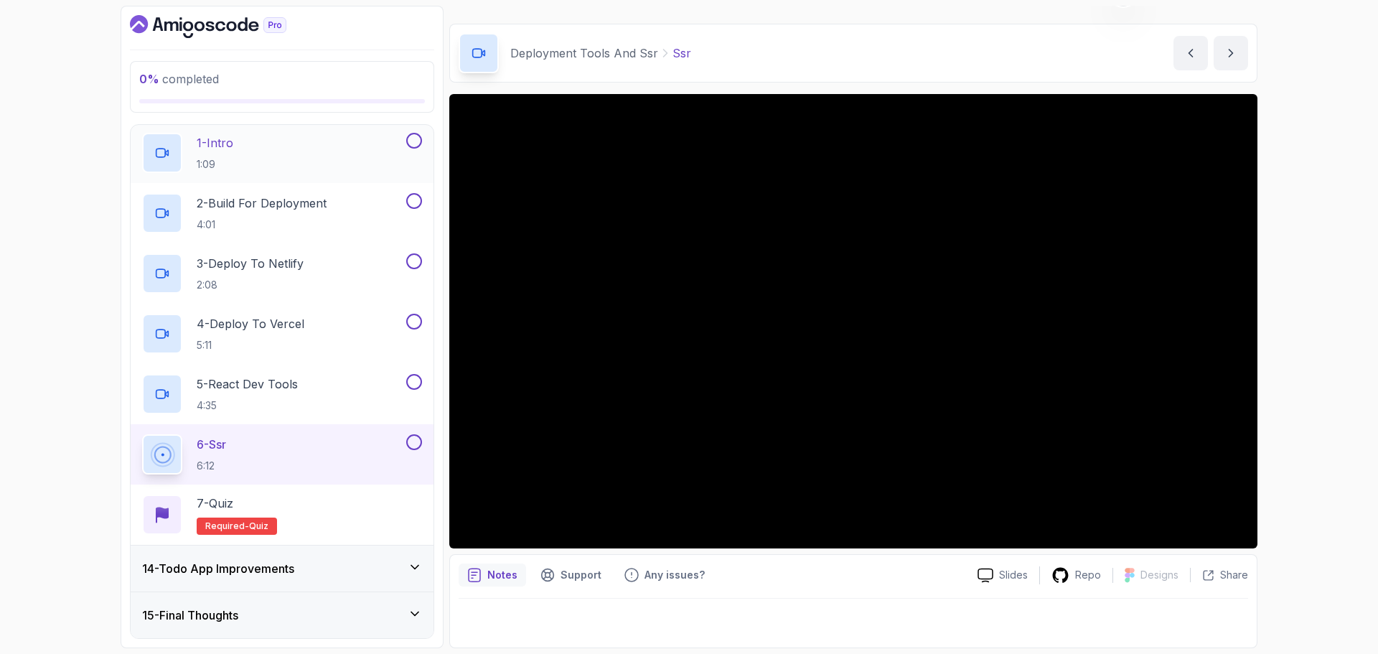
click at [327, 568] on div "14 - Todo App Improvements" at bounding box center [282, 568] width 280 height 17
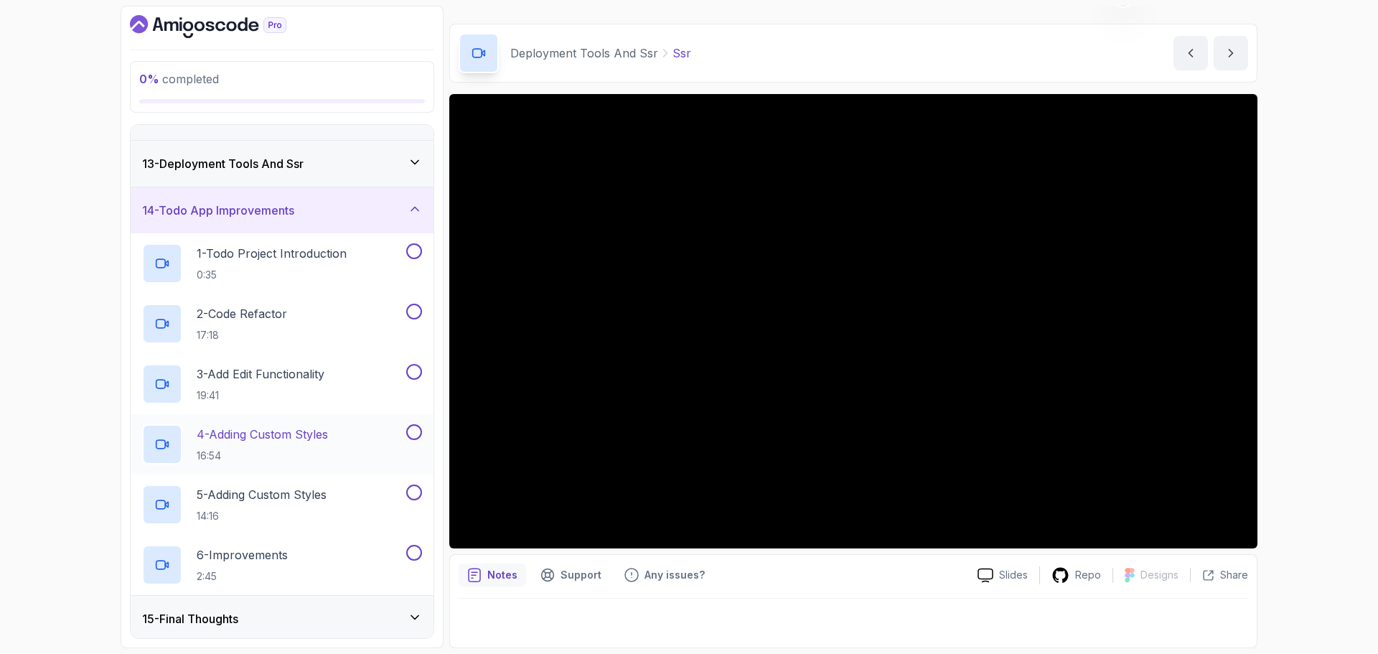
scroll to position [547, 0]
click at [306, 254] on p "1 - Todo Project Introduction" at bounding box center [272, 249] width 150 height 17
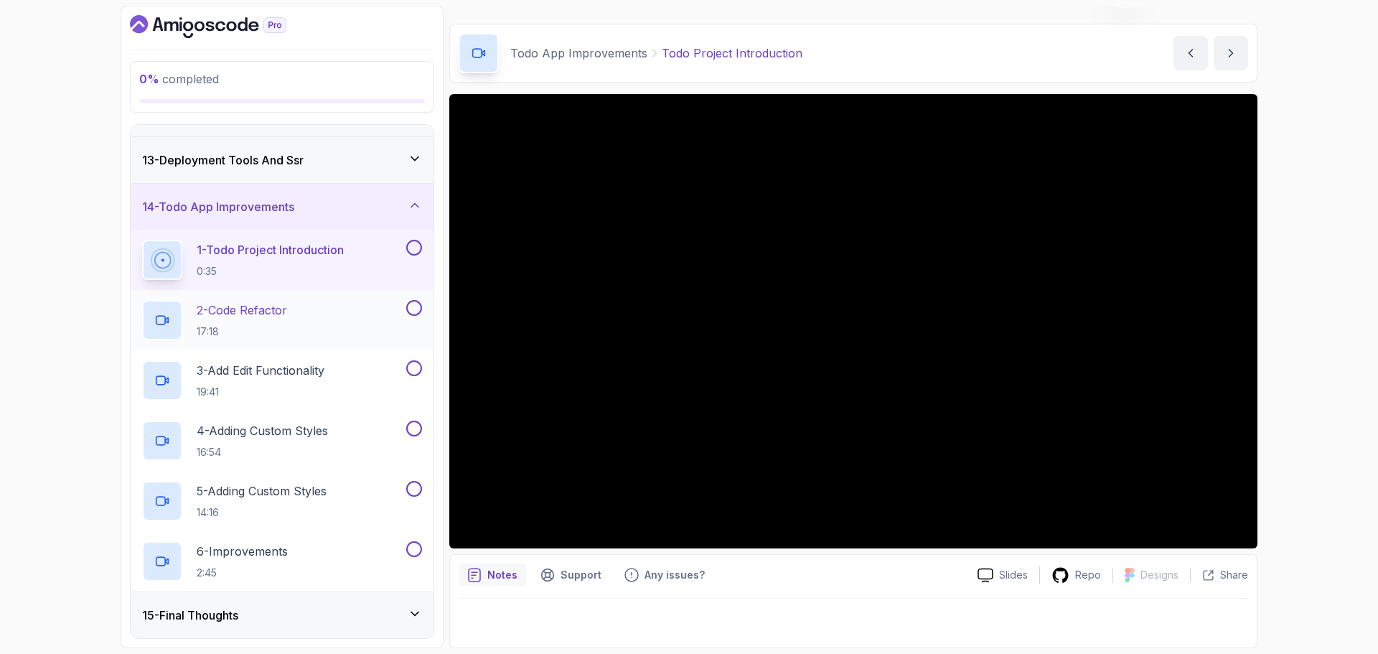
click at [355, 314] on div "2 - Code Refactor 17:18" at bounding box center [272, 320] width 261 height 40
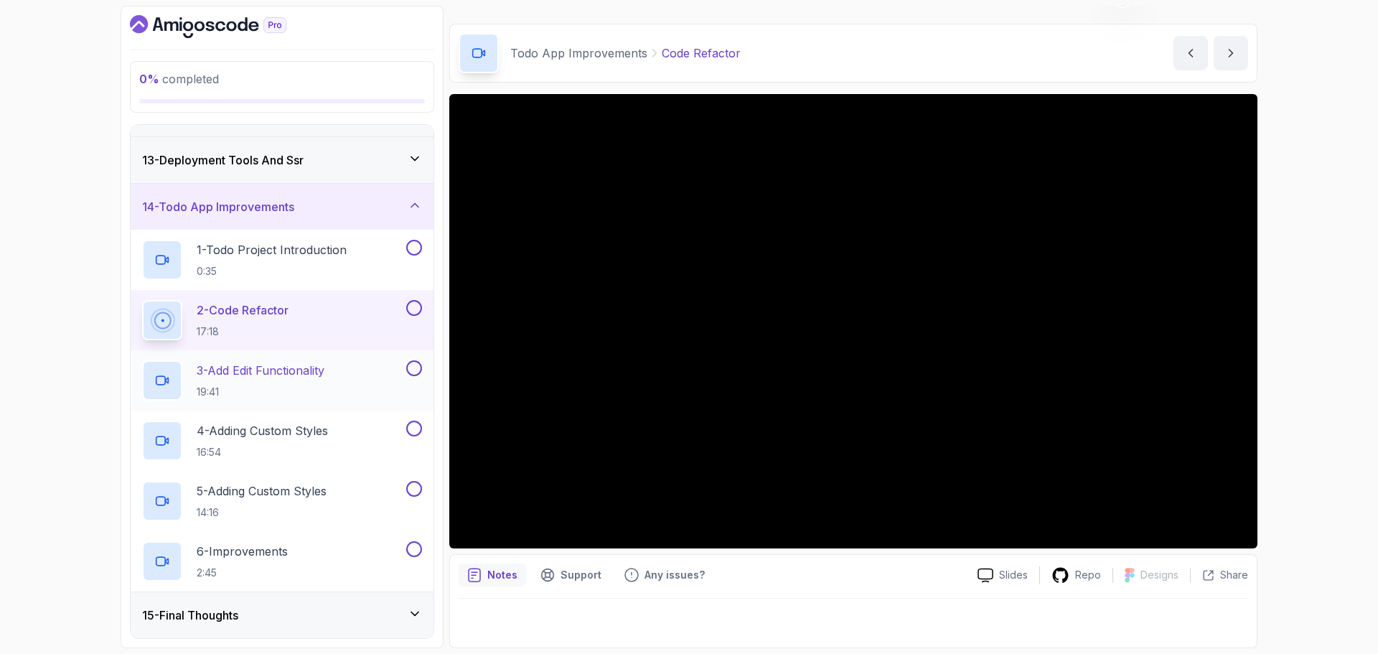
click at [317, 366] on p "3 - Add Edit Functionality" at bounding box center [261, 370] width 128 height 17
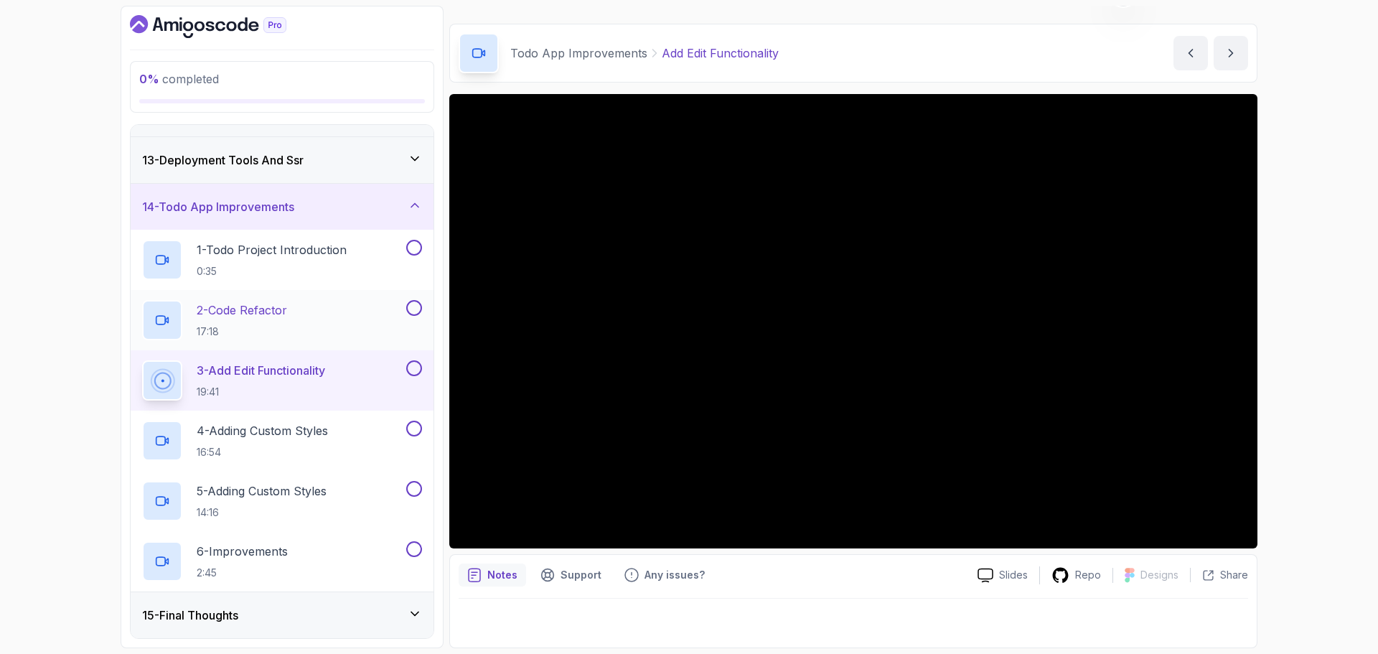
click at [295, 314] on div "2 - Code Refactor 17:18" at bounding box center [272, 320] width 261 height 40
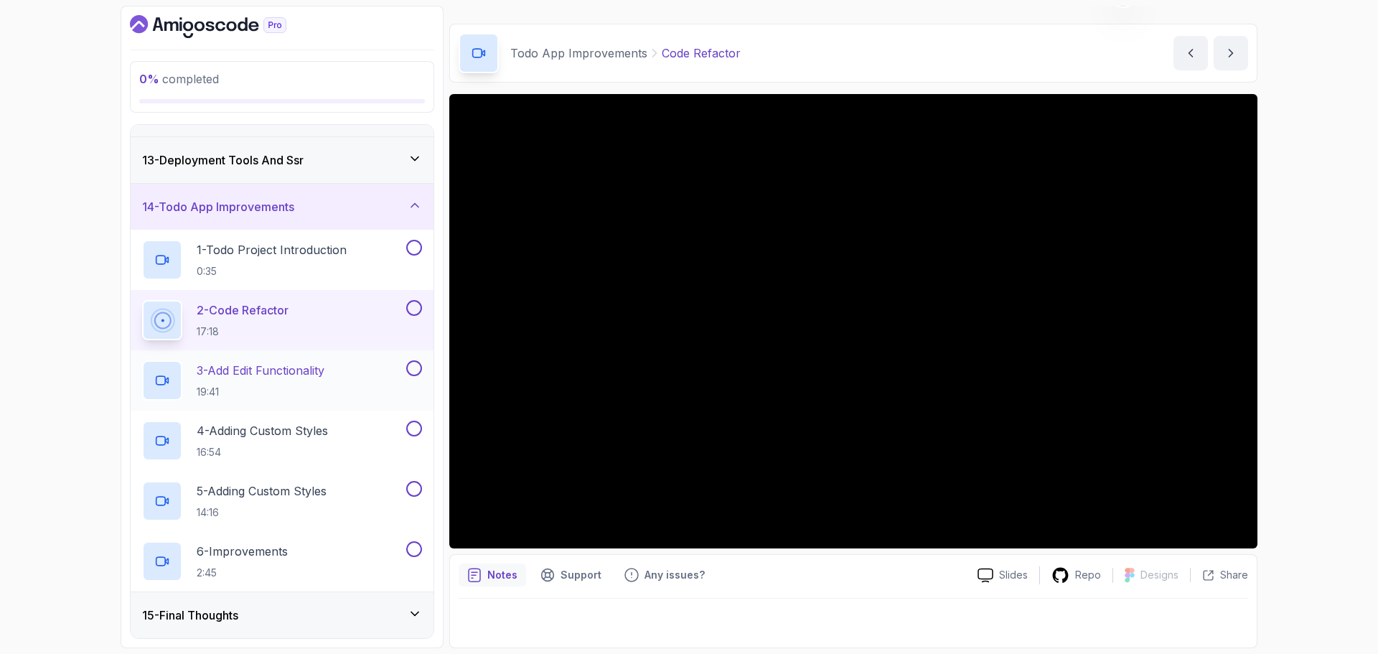
click at [318, 369] on p "3 - Add Edit Functionality" at bounding box center [261, 370] width 128 height 17
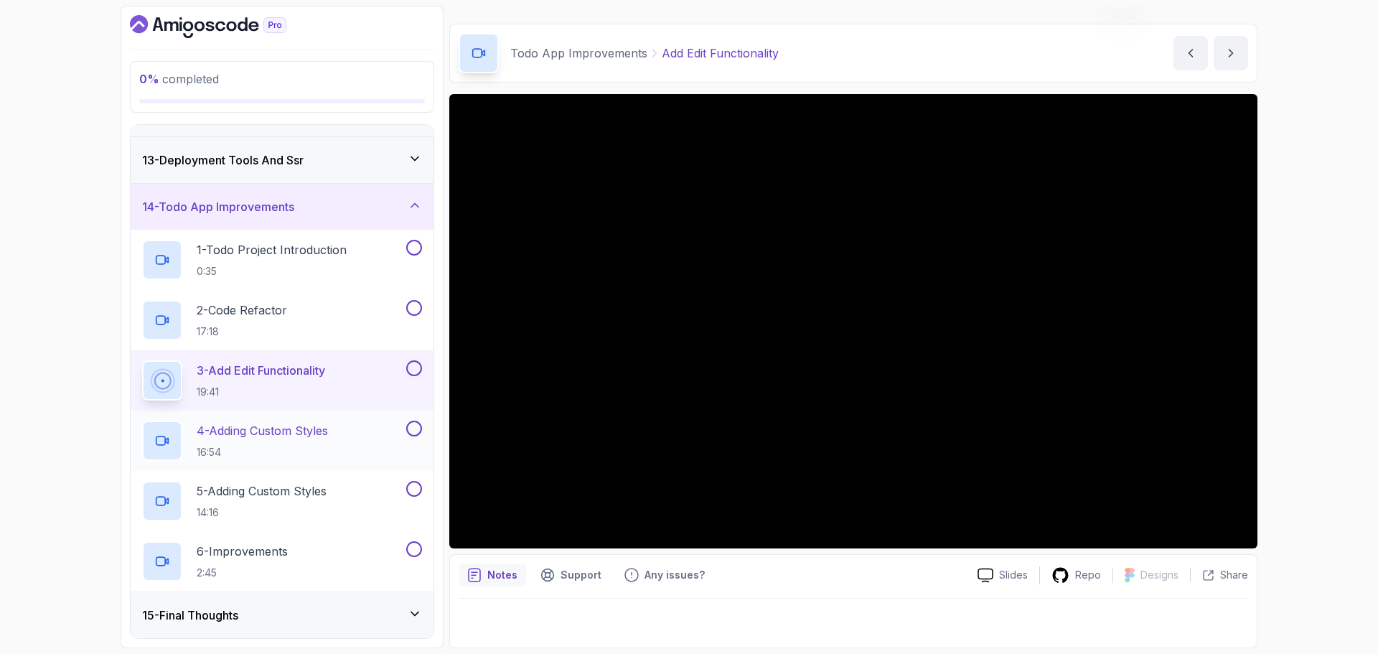
click at [311, 430] on p "4 - Adding Custom Styles" at bounding box center [262, 430] width 131 height 17
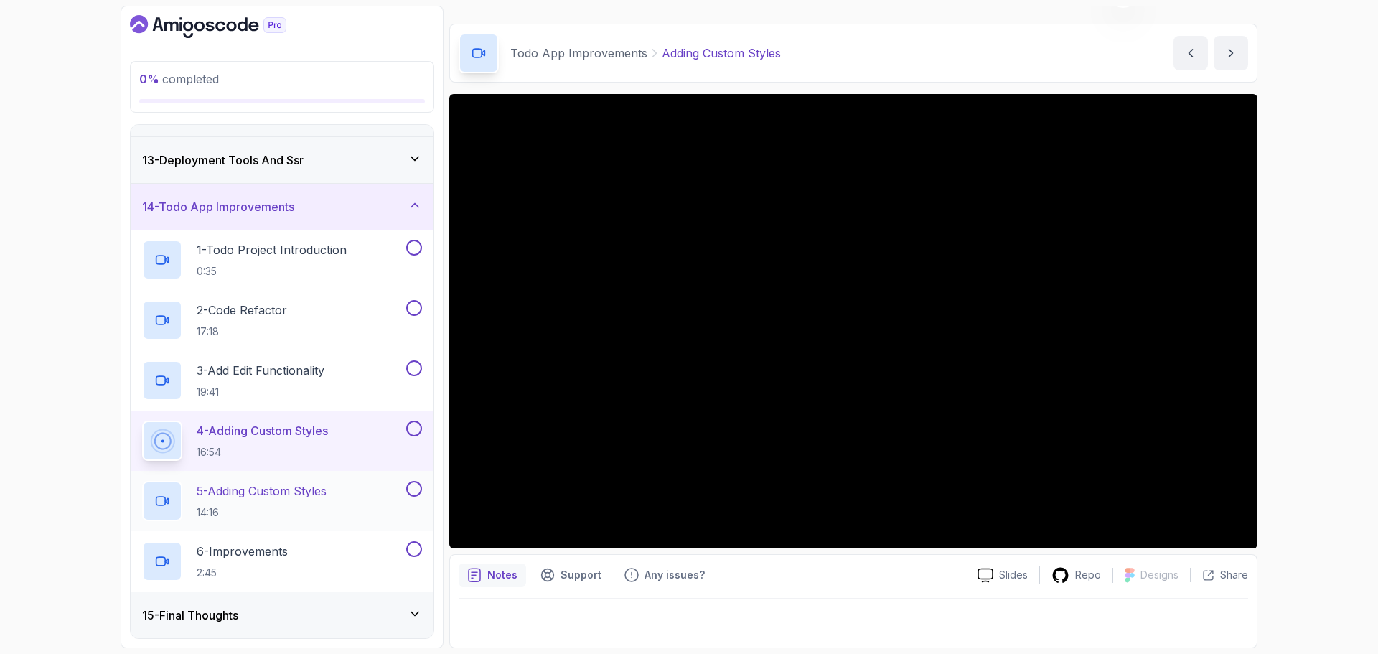
click at [326, 489] on p "5 - Adding Custom Styles" at bounding box center [262, 490] width 130 height 17
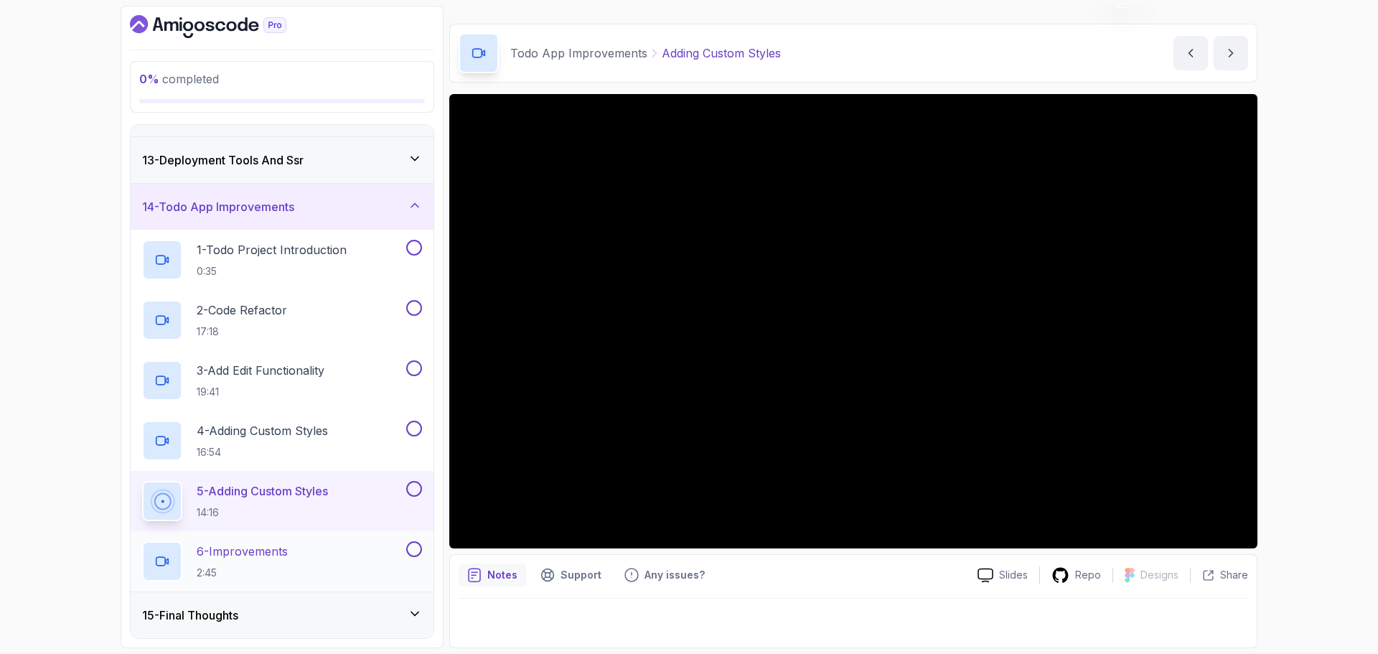
click at [316, 544] on div "6 - Improvements 2:45" at bounding box center [272, 561] width 261 height 40
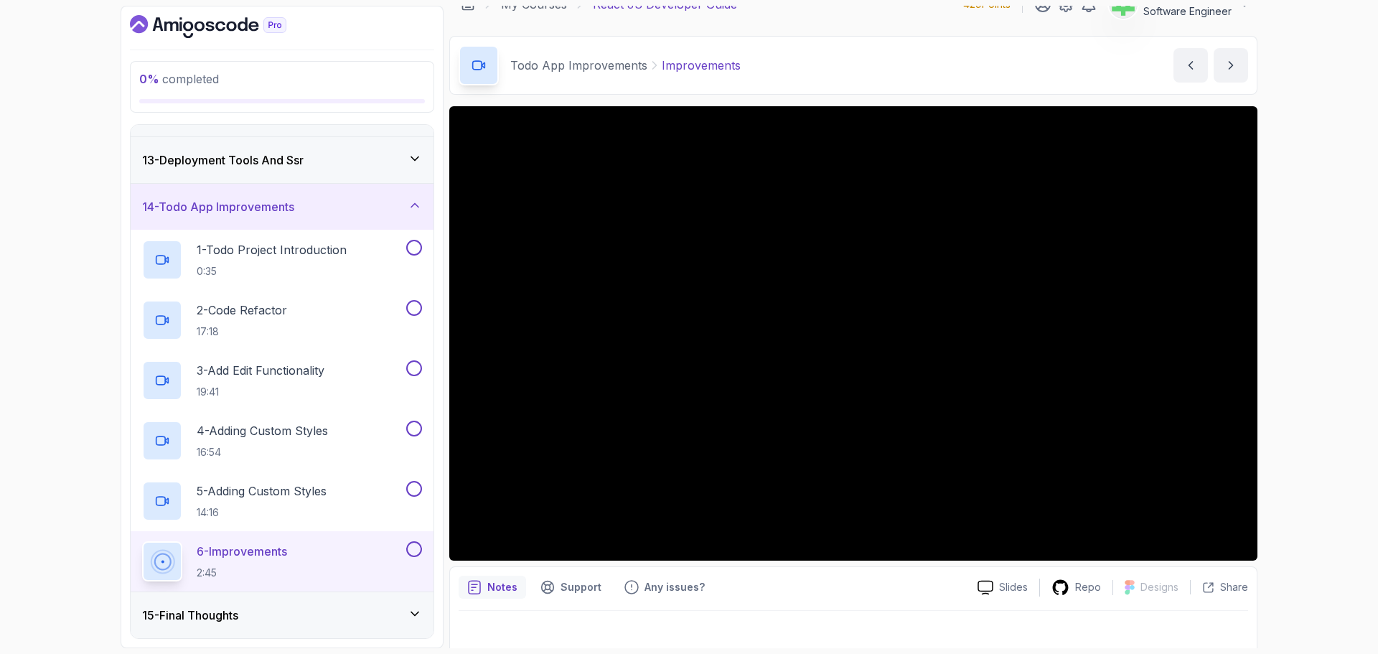
scroll to position [34, 0]
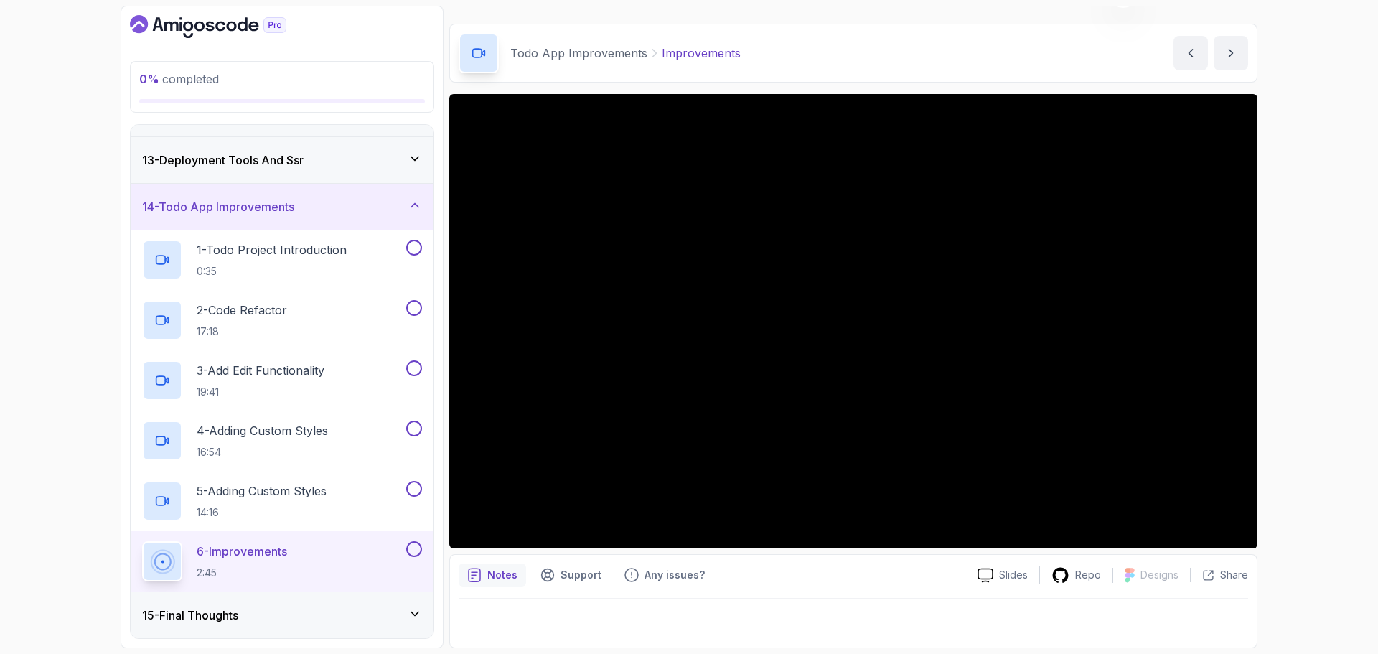
click at [329, 616] on div "15 - Final Thoughts" at bounding box center [282, 614] width 280 height 17
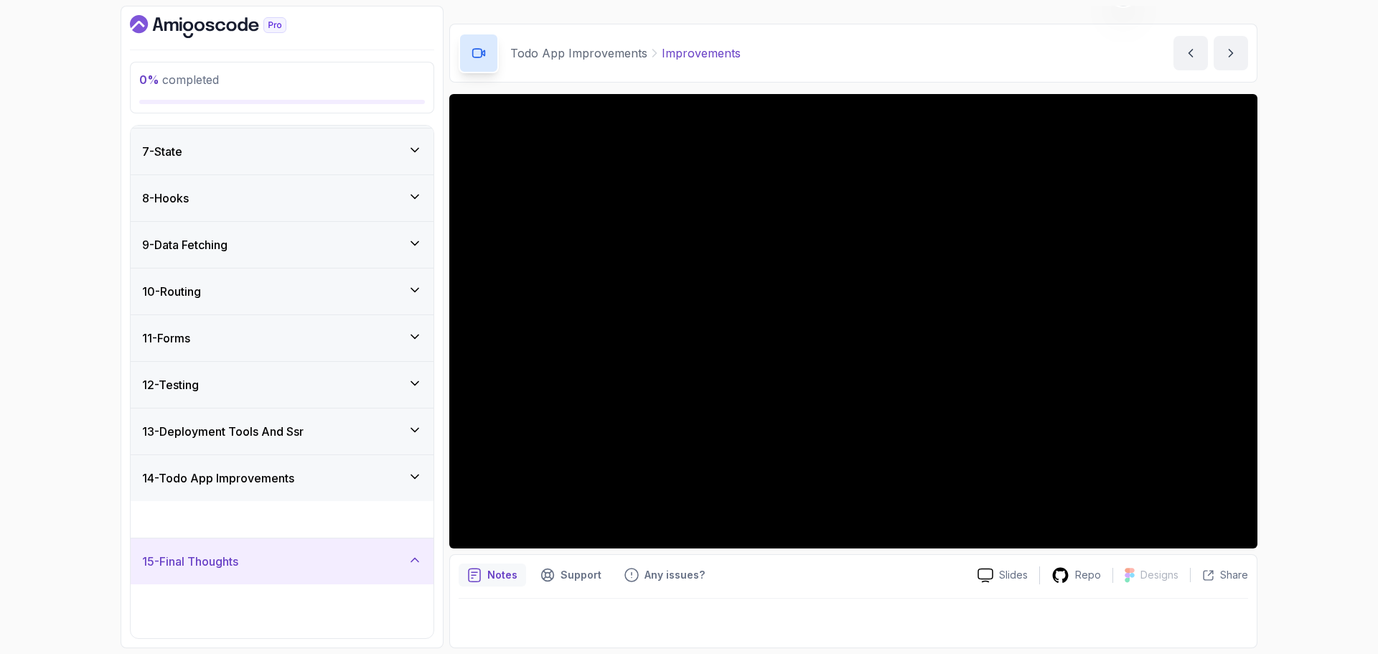
scroll to position [247, 0]
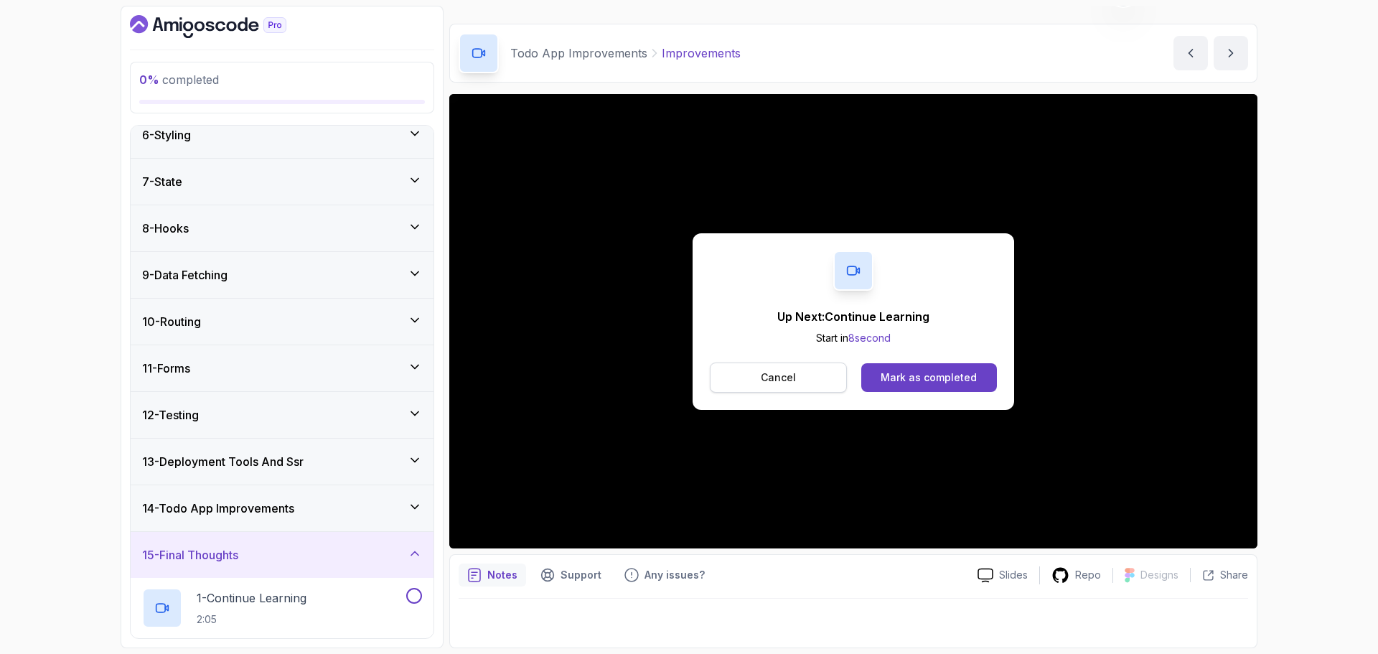
click at [765, 375] on p "Cancel" at bounding box center [778, 377] width 35 height 14
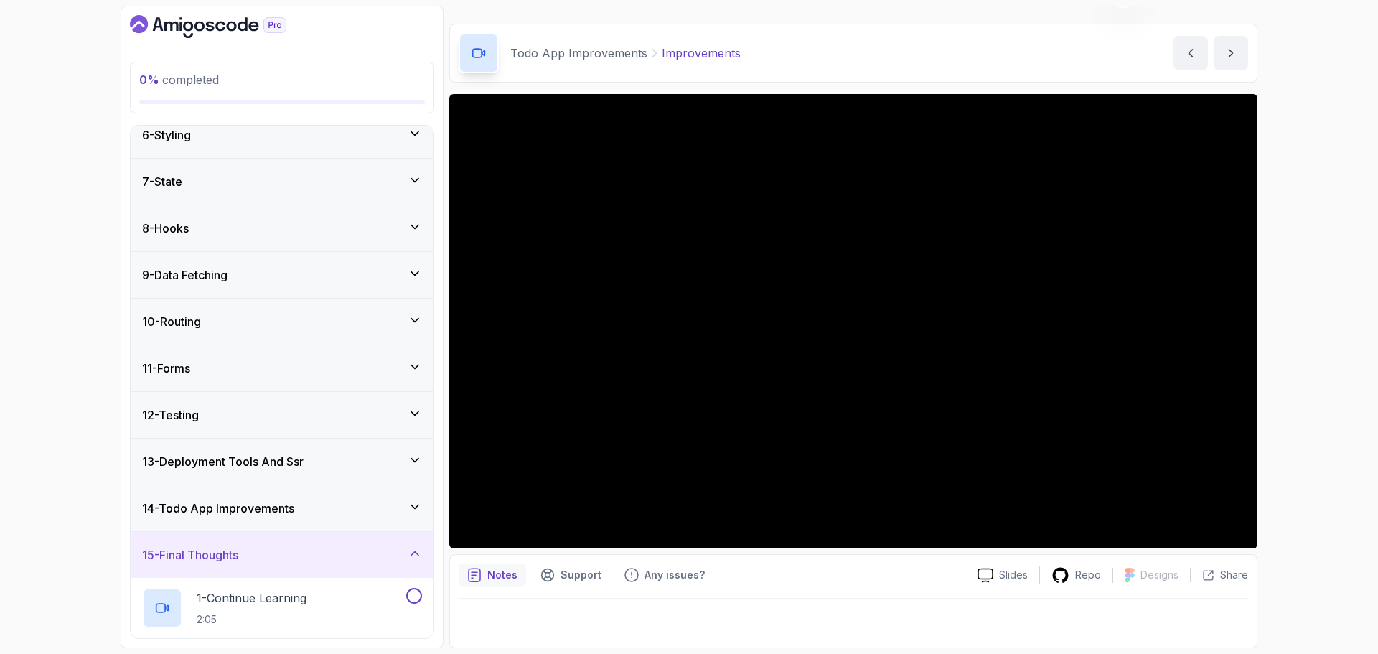
click at [274, 510] on h3 "14 - Todo App Improvements" at bounding box center [218, 507] width 152 height 17
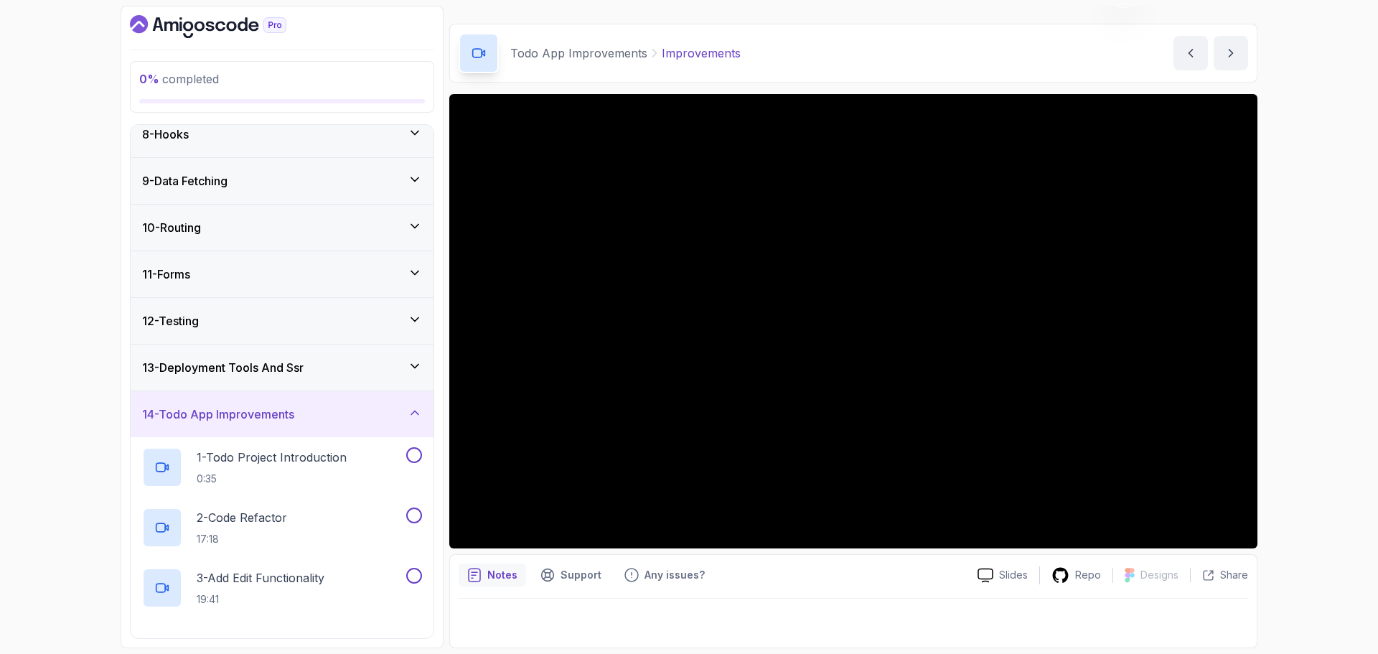
scroll to position [547, 0]
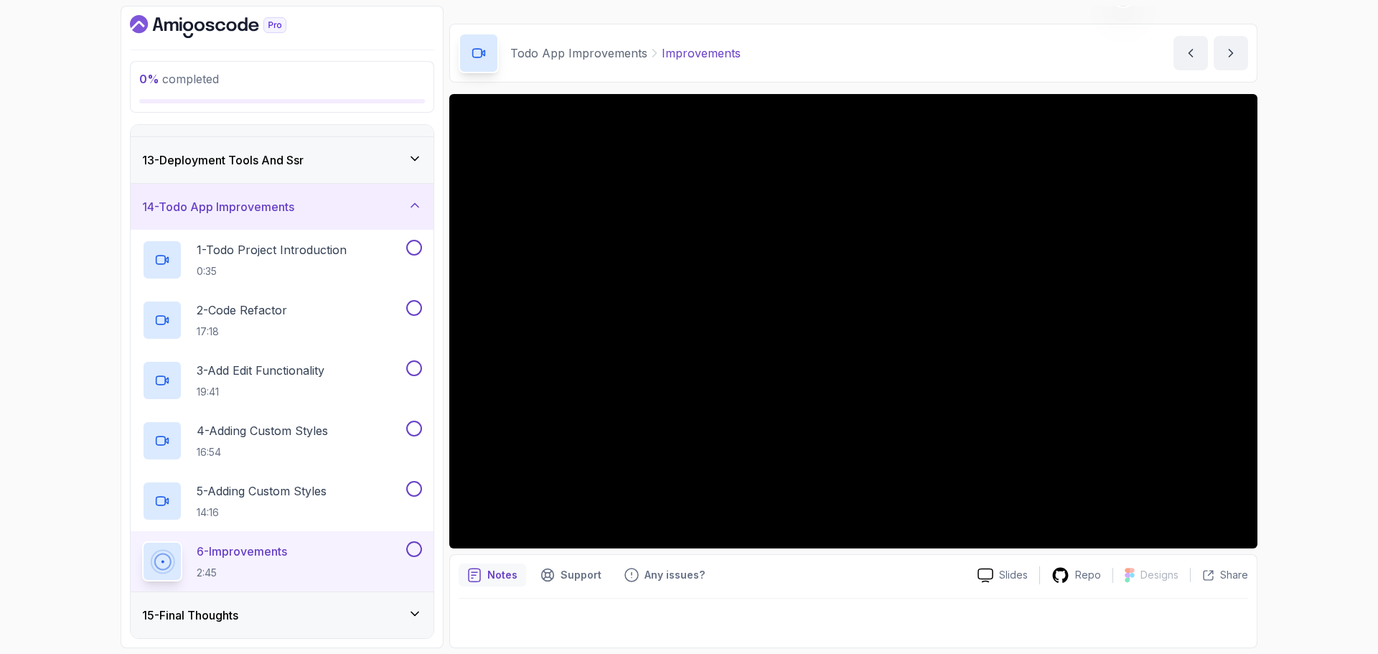
click at [307, 612] on div "15 - Final Thoughts" at bounding box center [282, 614] width 280 height 17
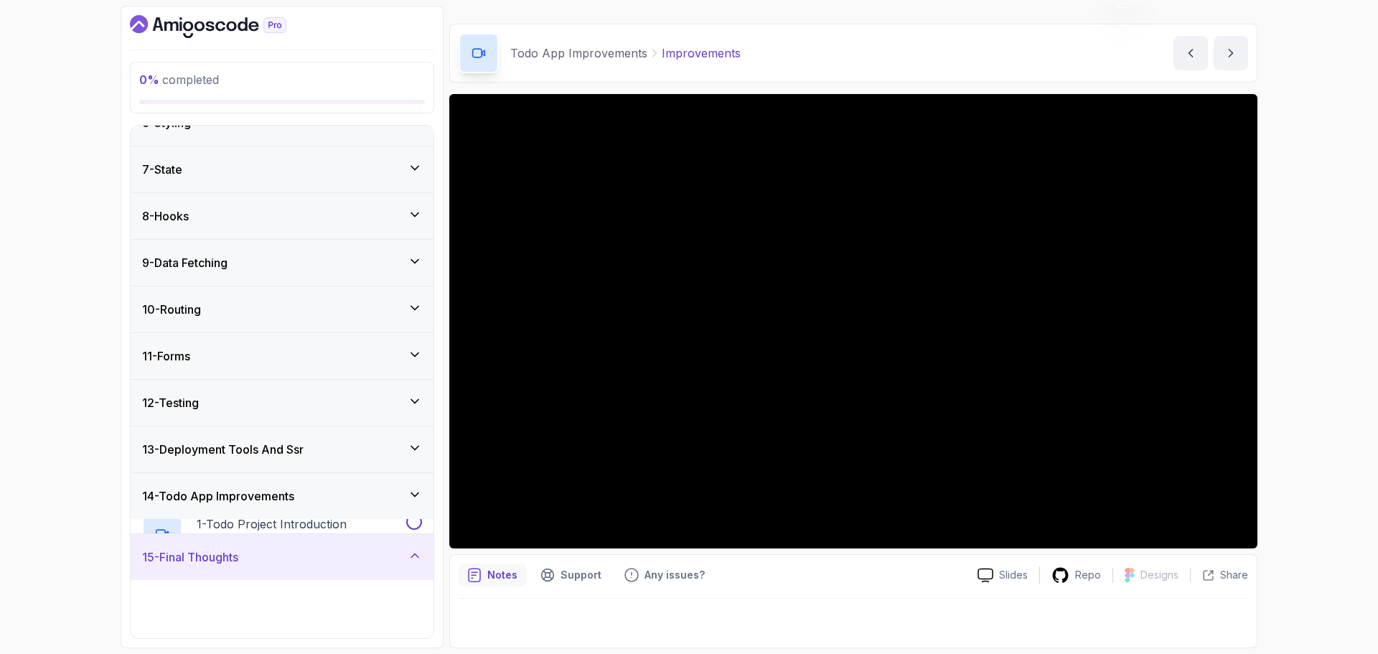
scroll to position [247, 0]
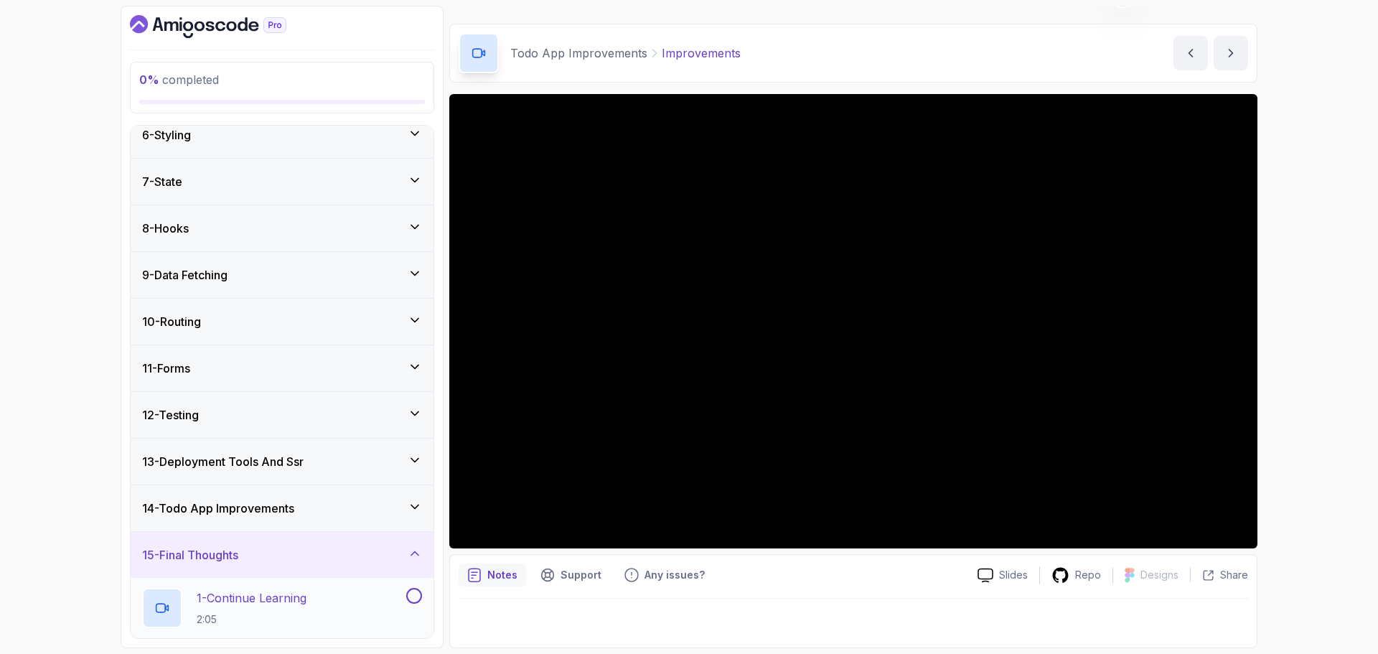
click at [280, 597] on p "1 - Continue Learning" at bounding box center [252, 597] width 110 height 17
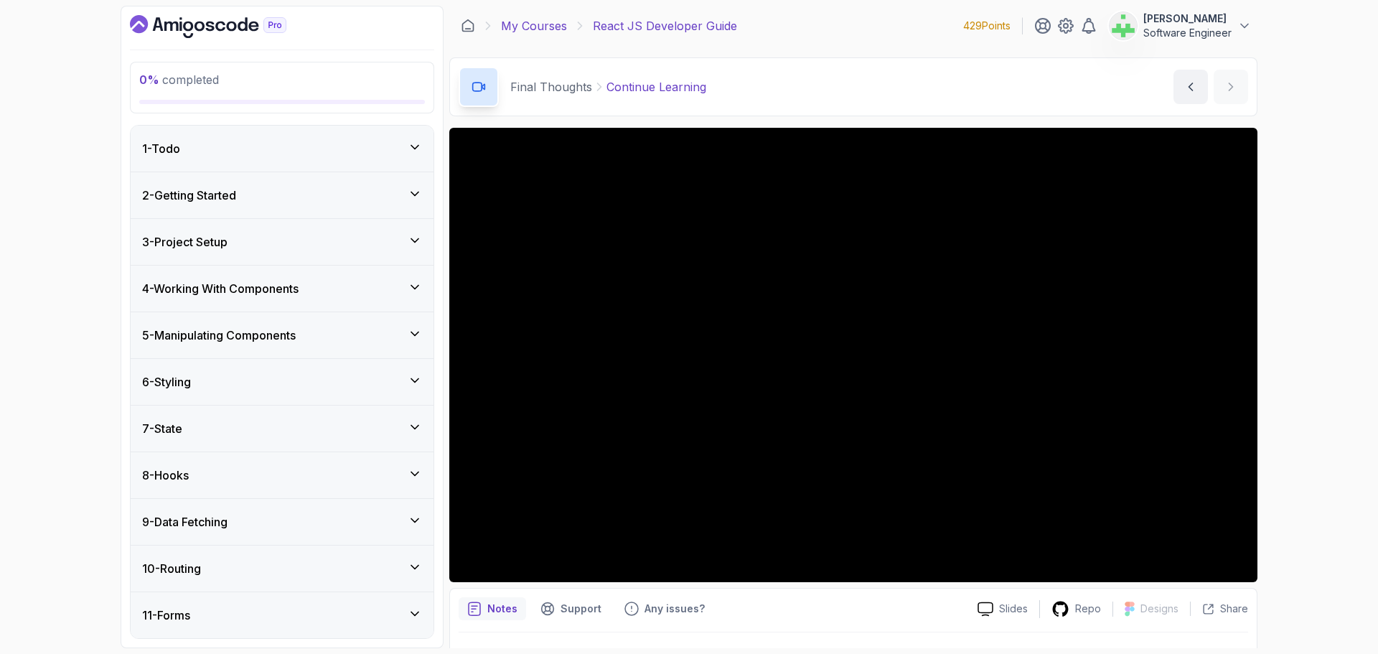
click at [538, 27] on link "My Courses" at bounding box center [534, 25] width 66 height 17
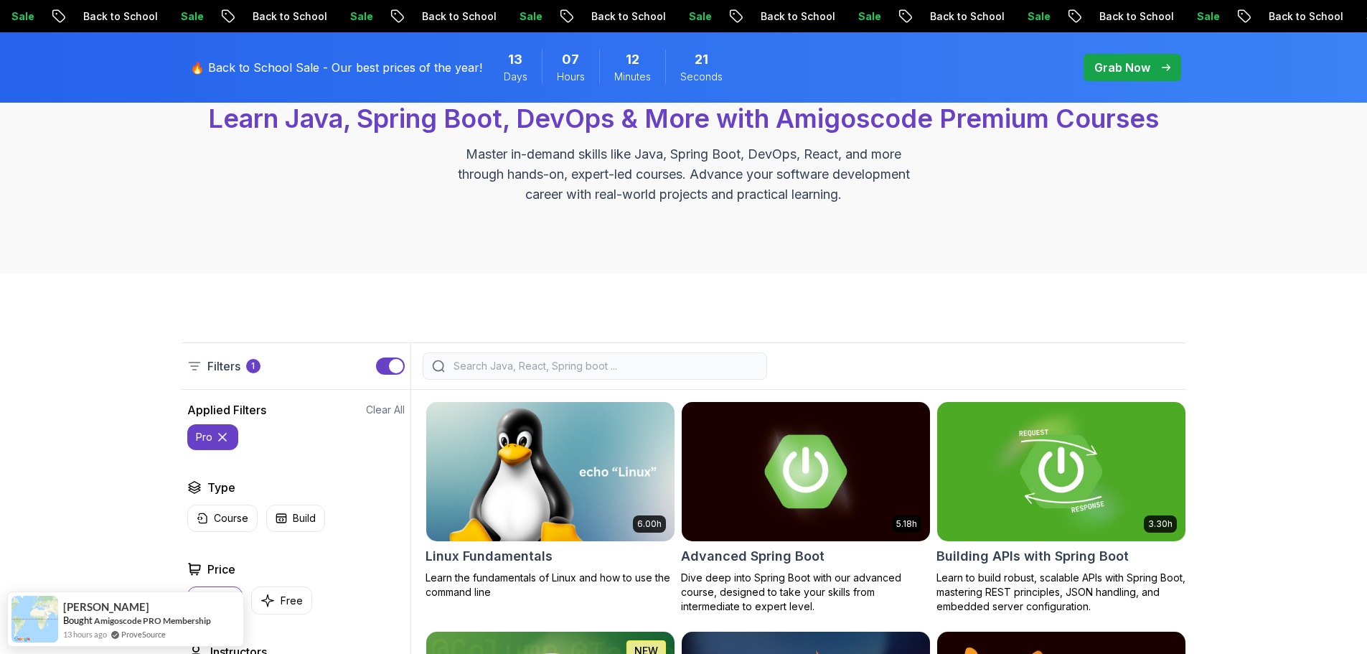
scroll to position [144, 0]
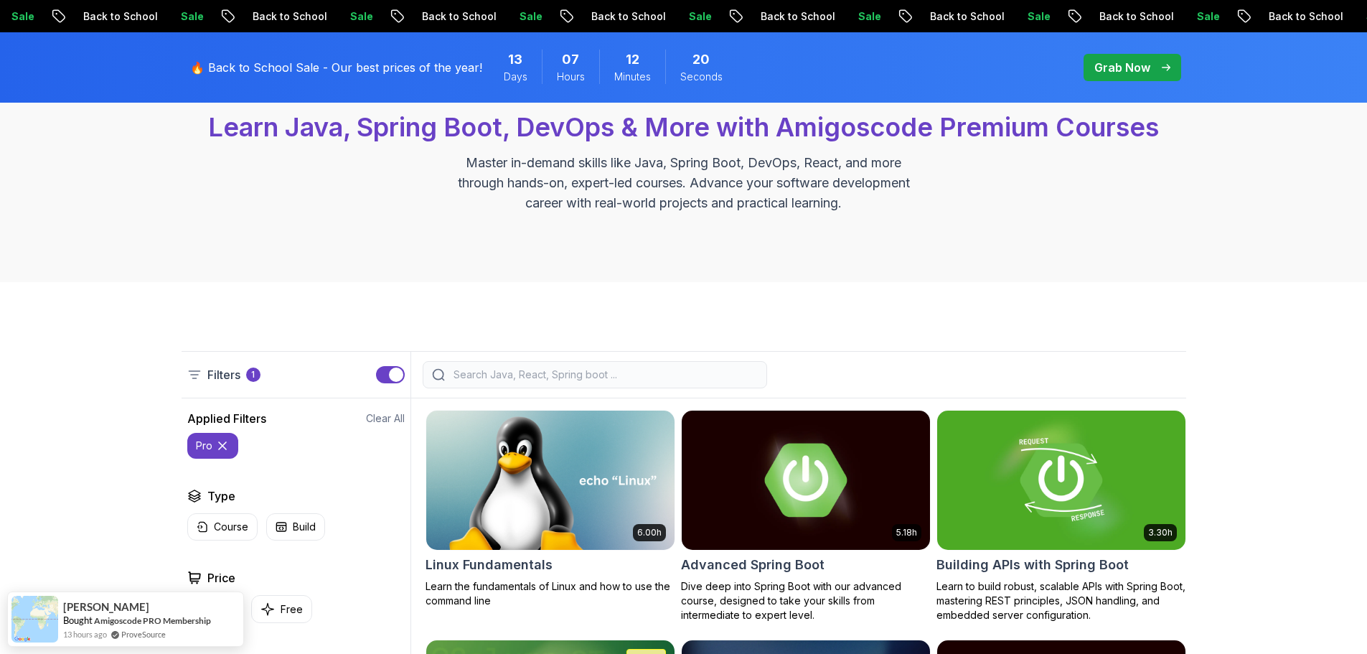
click at [525, 370] on input "search" at bounding box center [604, 374] width 307 height 14
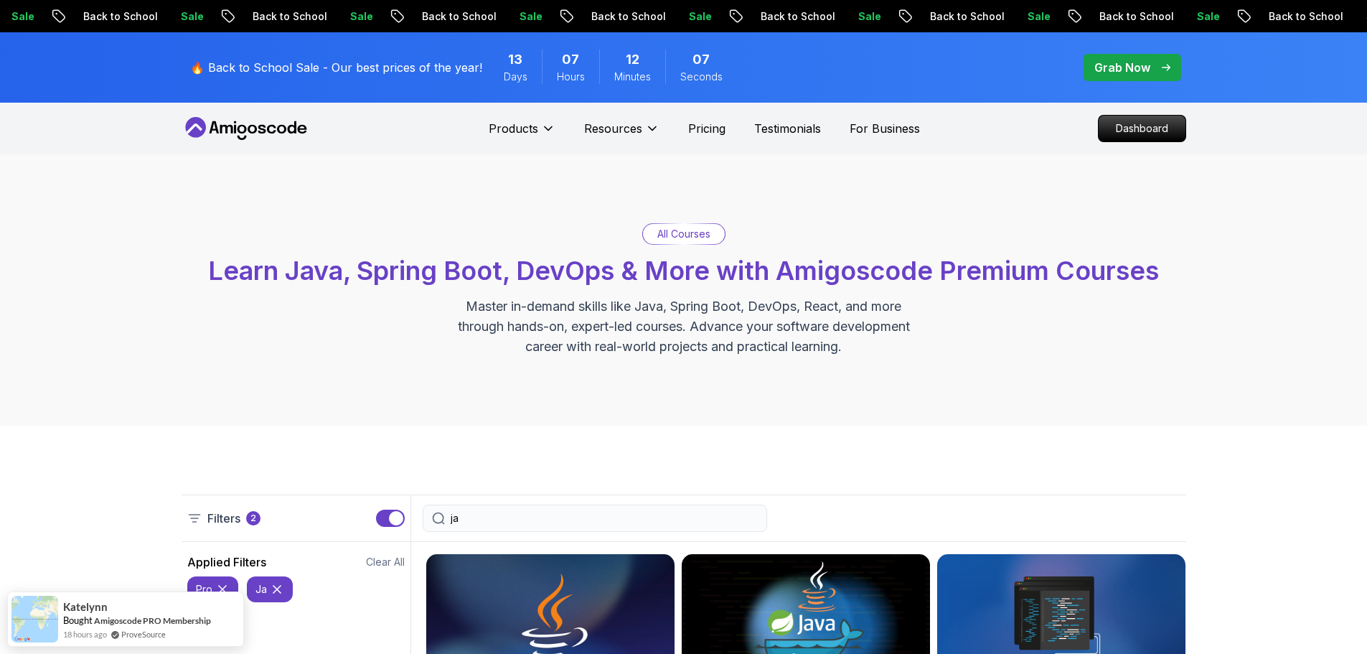
drag, startPoint x: 470, startPoint y: 519, endPoint x: 425, endPoint y: 517, distance: 45.2
click at [425, 517] on div "ja" at bounding box center [595, 517] width 344 height 27
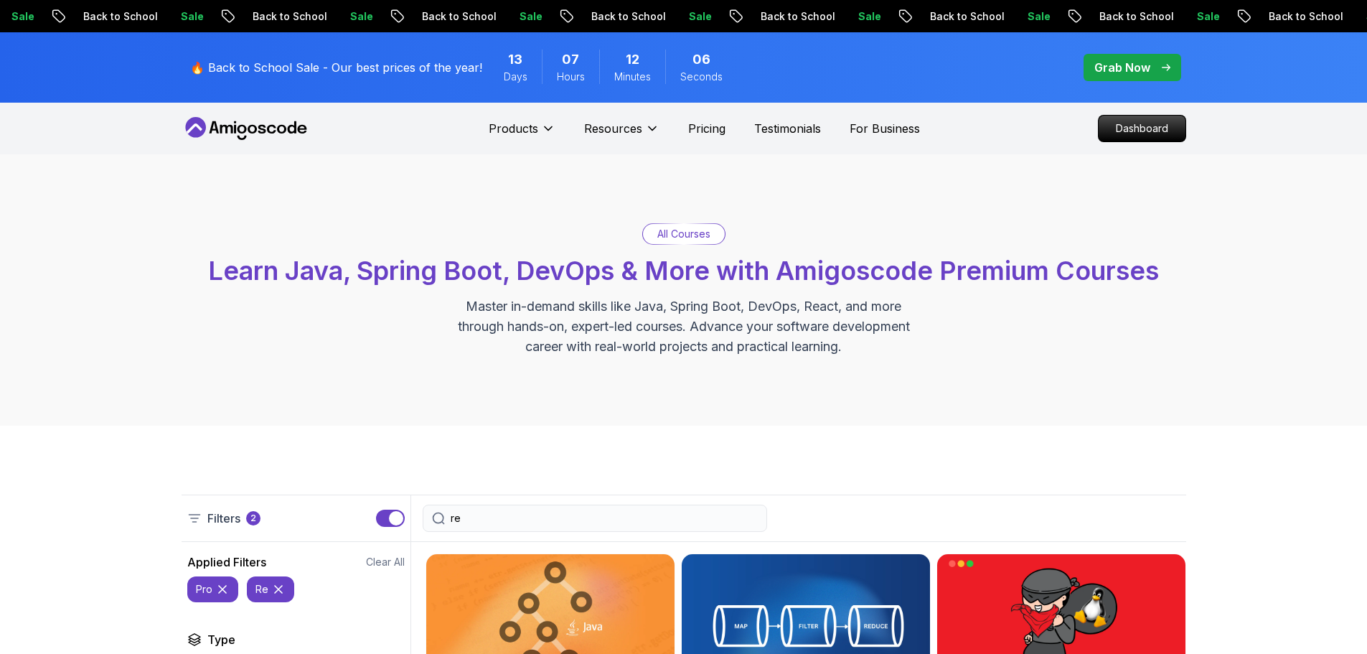
type input "rea"
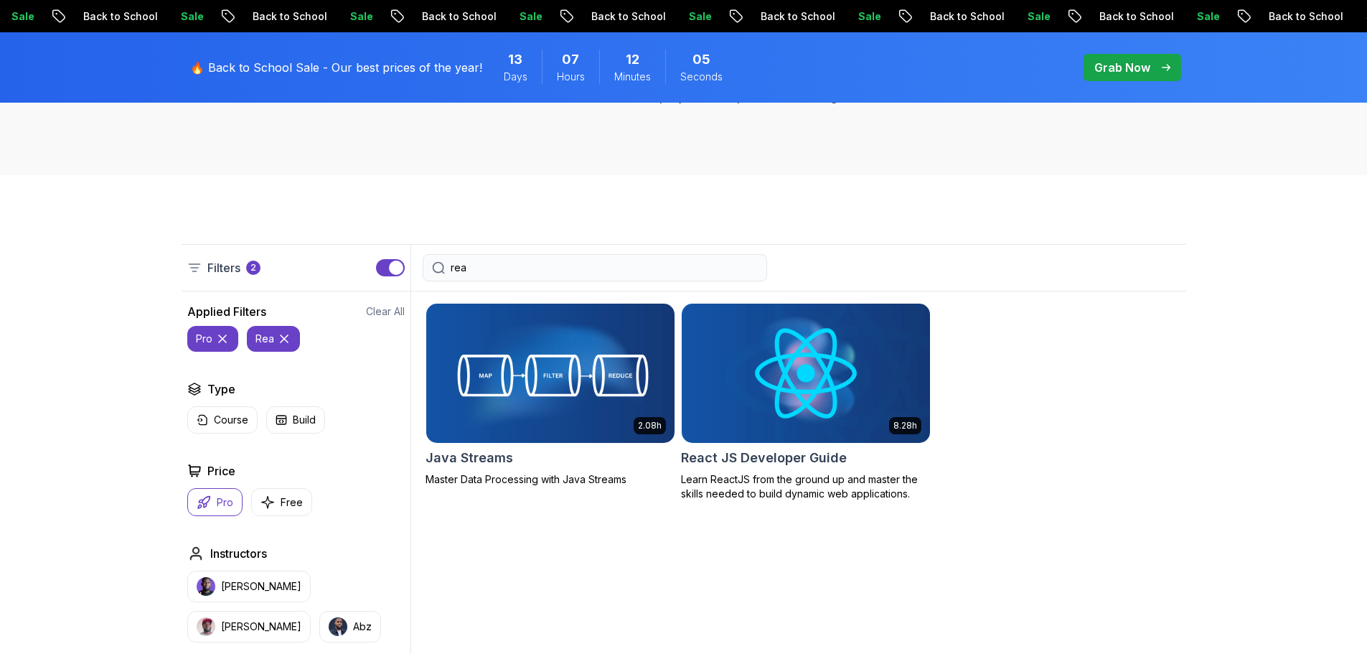
scroll to position [287, 0]
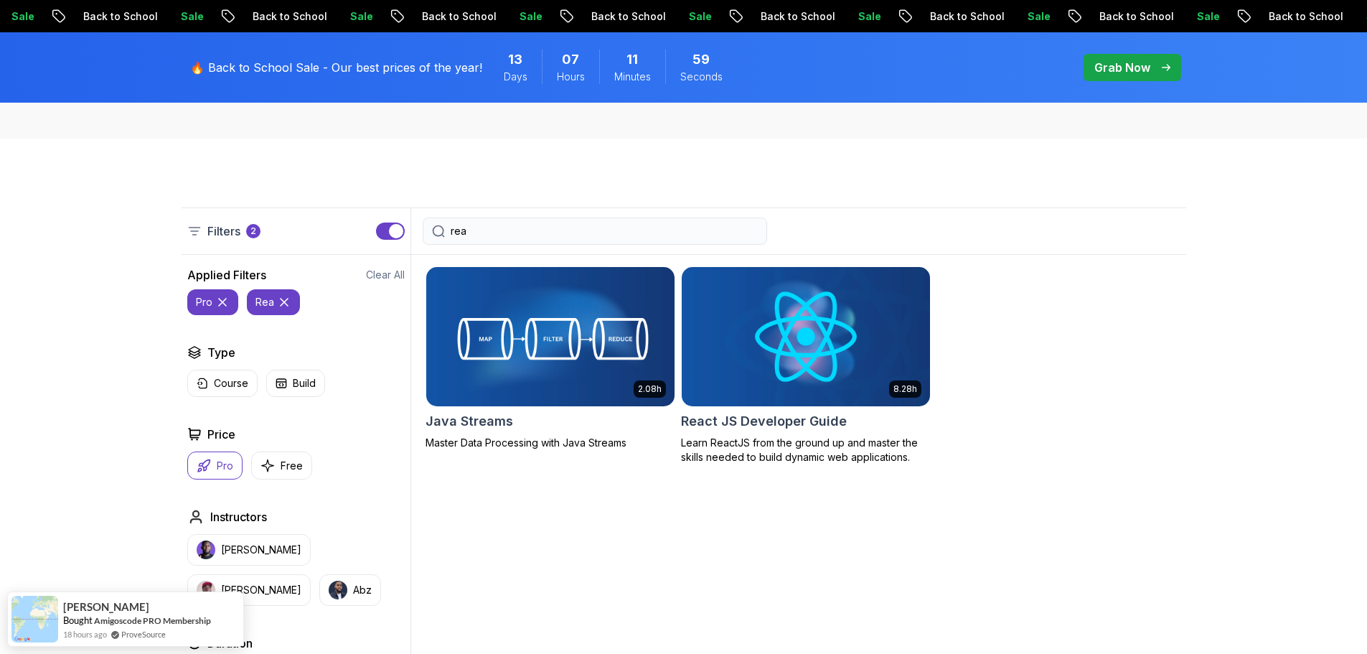
drag, startPoint x: 478, startPoint y: 234, endPoint x: 389, endPoint y: 227, distance: 89.2
click at [392, 226] on div "Filters 2 rea" at bounding box center [684, 230] width 1005 height 47
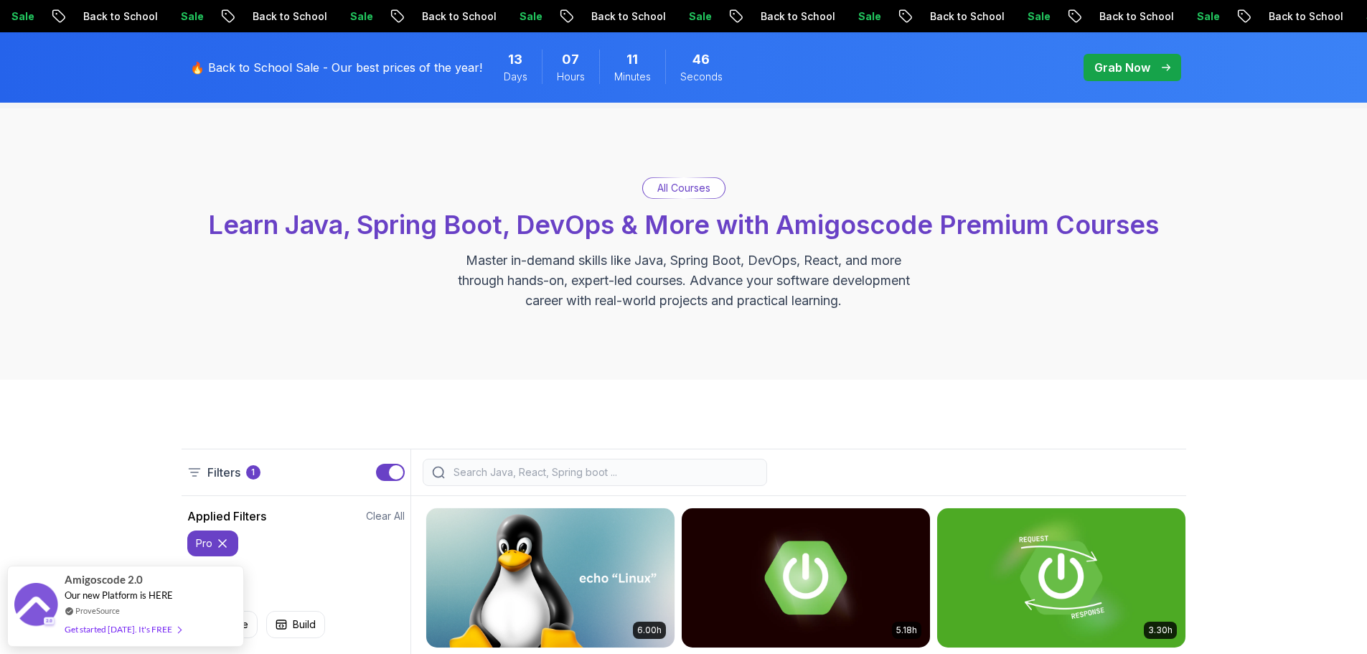
scroll to position [72, 0]
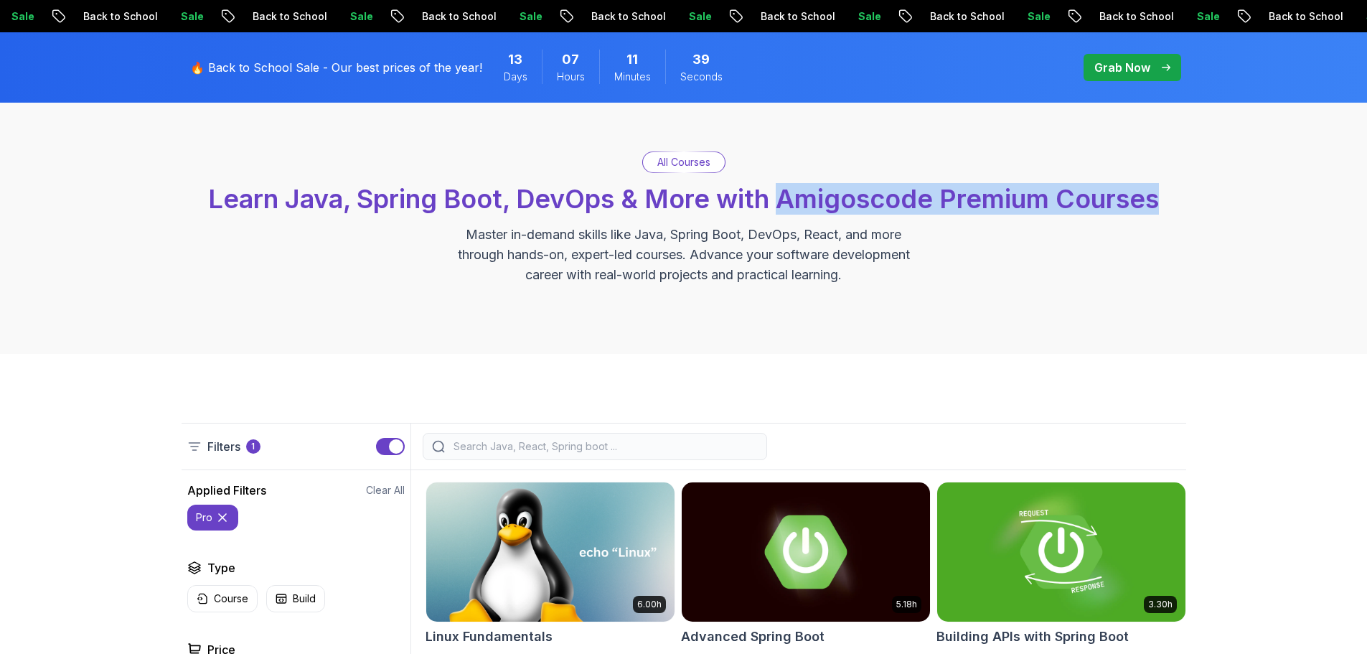
drag, startPoint x: 781, startPoint y: 203, endPoint x: 1192, endPoint y: 195, distance: 411.2
click at [1192, 195] on div "All Courses Learn Java, Spring Boot, DevOps & More with Amigoscode Premium Cour…" at bounding box center [683, 218] width 1367 height 271
copy span "Amigoscode Premium Courses"
click at [1152, 263] on div "All Courses Learn Java, Spring Boot, DevOps & More with Amigoscode Premium Cour…" at bounding box center [684, 217] width 1005 height 133
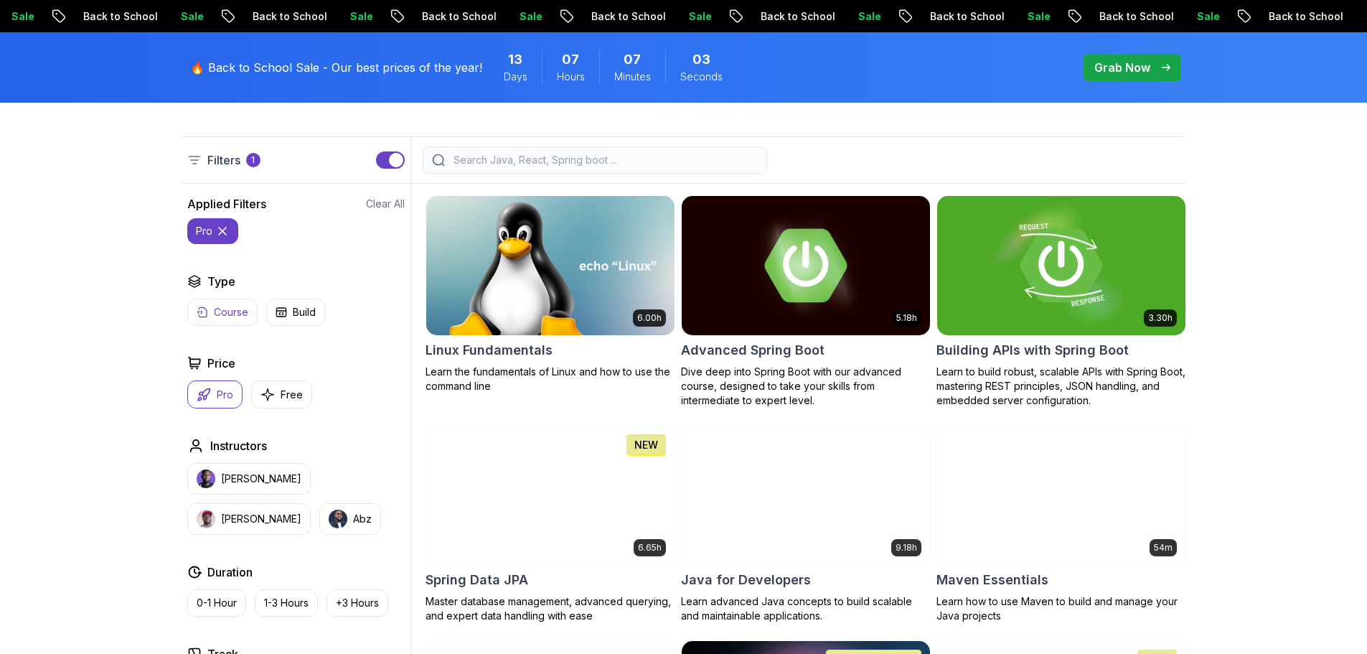
scroll to position [359, 0]
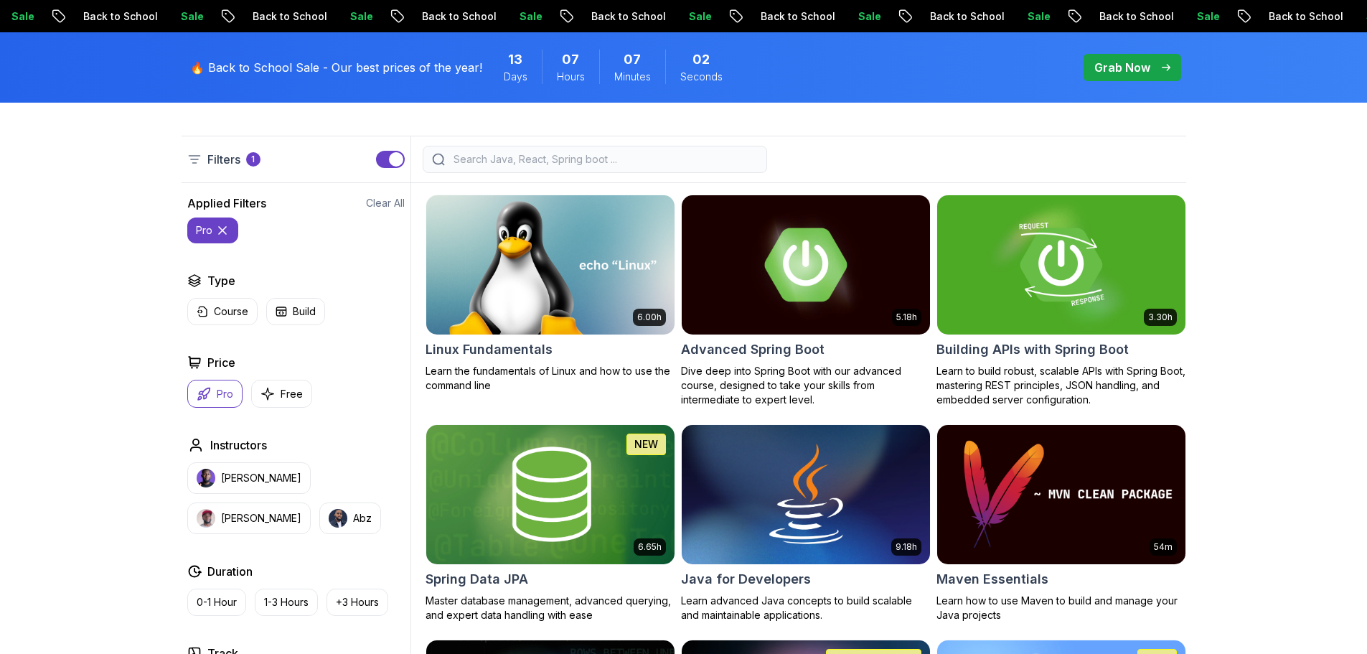
click at [204, 233] on p "pro" at bounding box center [204, 230] width 17 height 14
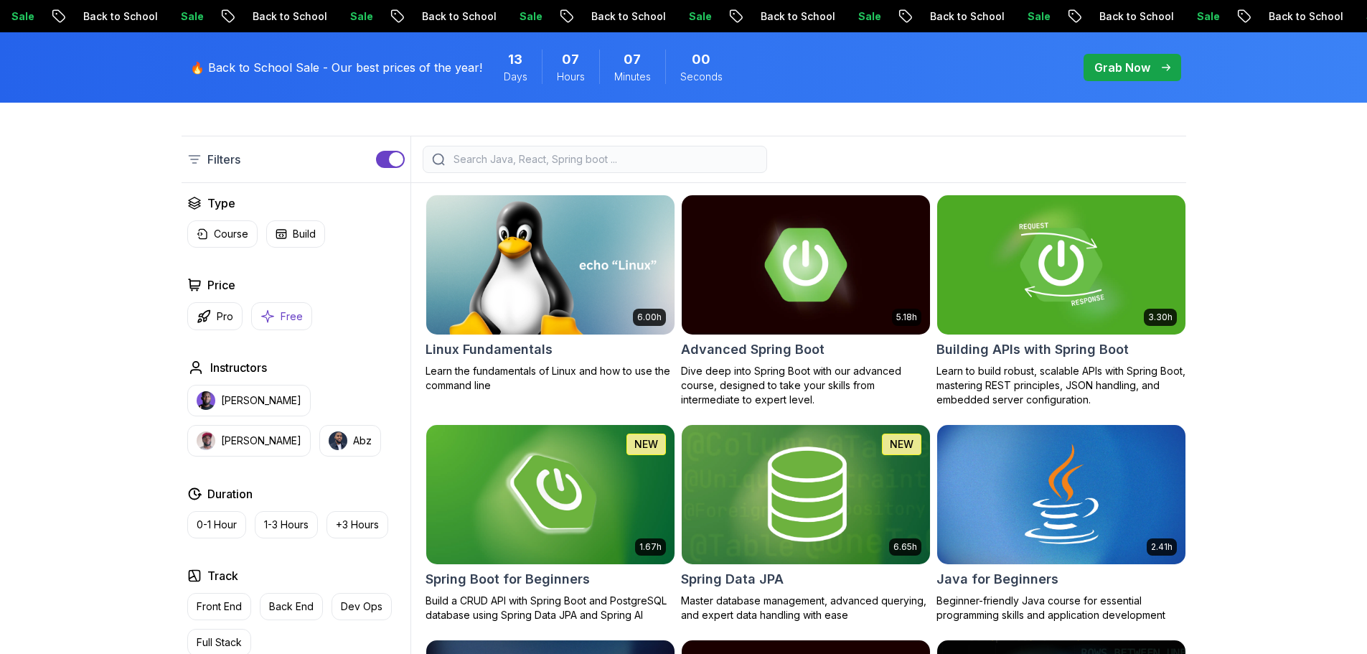
click at [288, 319] on p "Free" at bounding box center [292, 316] width 22 height 14
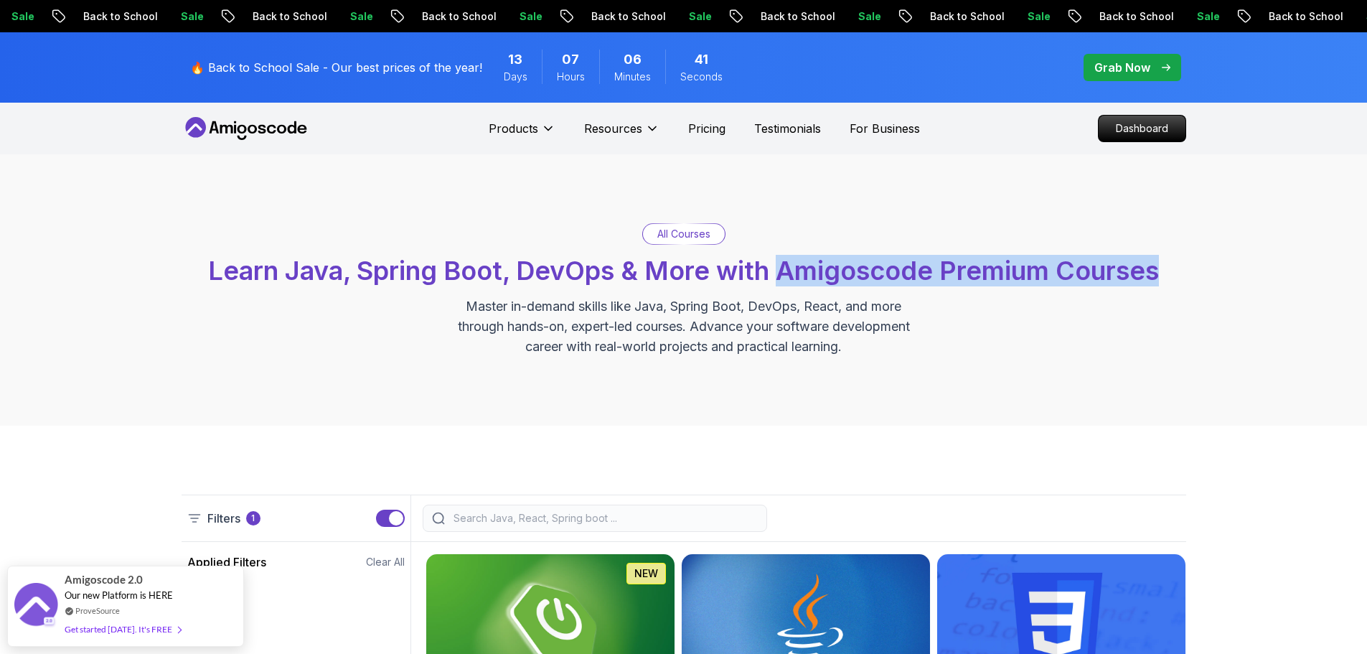
drag, startPoint x: 779, startPoint y: 272, endPoint x: 1262, endPoint y: 265, distance: 483.7
click at [1262, 265] on div "All Courses Learn Java, Spring Boot, DevOps & More with Amigoscode Premium Cour…" at bounding box center [683, 289] width 1367 height 271
copy span "Amigoscode Premium Courses"
click at [1205, 321] on div "All Courses Learn Java, Spring Boot, DevOps & More with Amigoscode Premium Cour…" at bounding box center [683, 289] width 1367 height 271
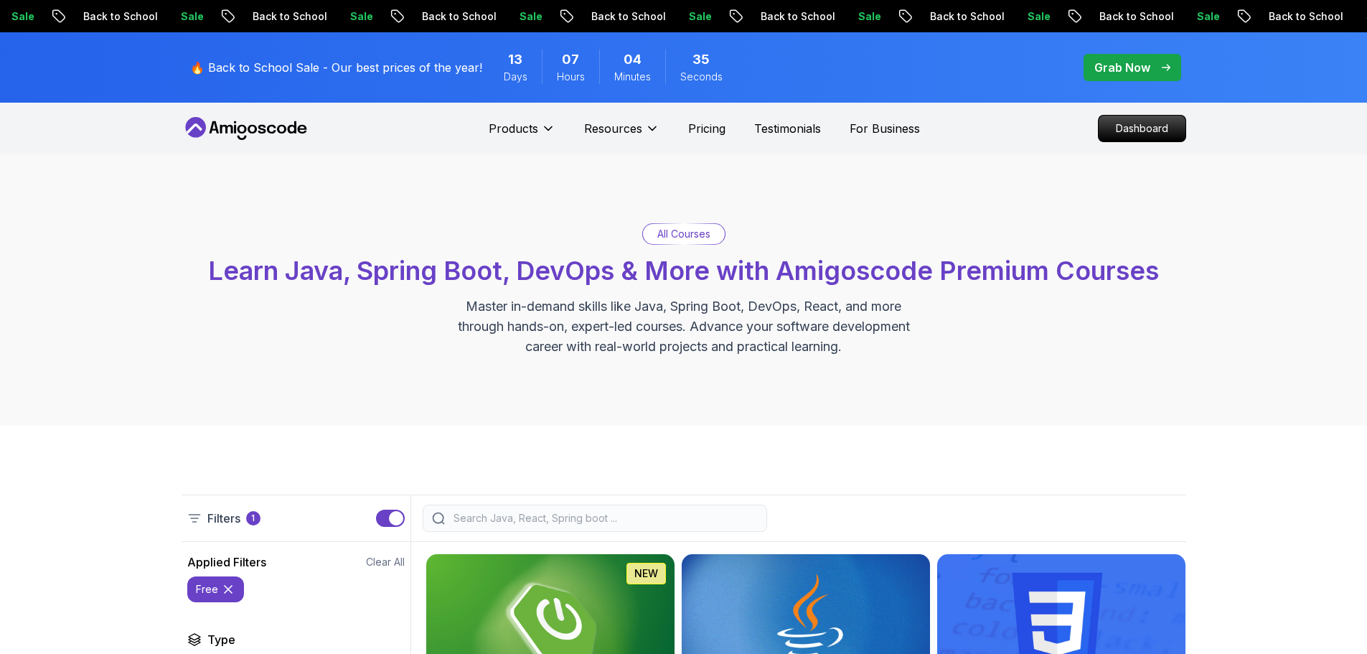
click at [231, 126] on icon at bounding box center [226, 129] width 13 height 9
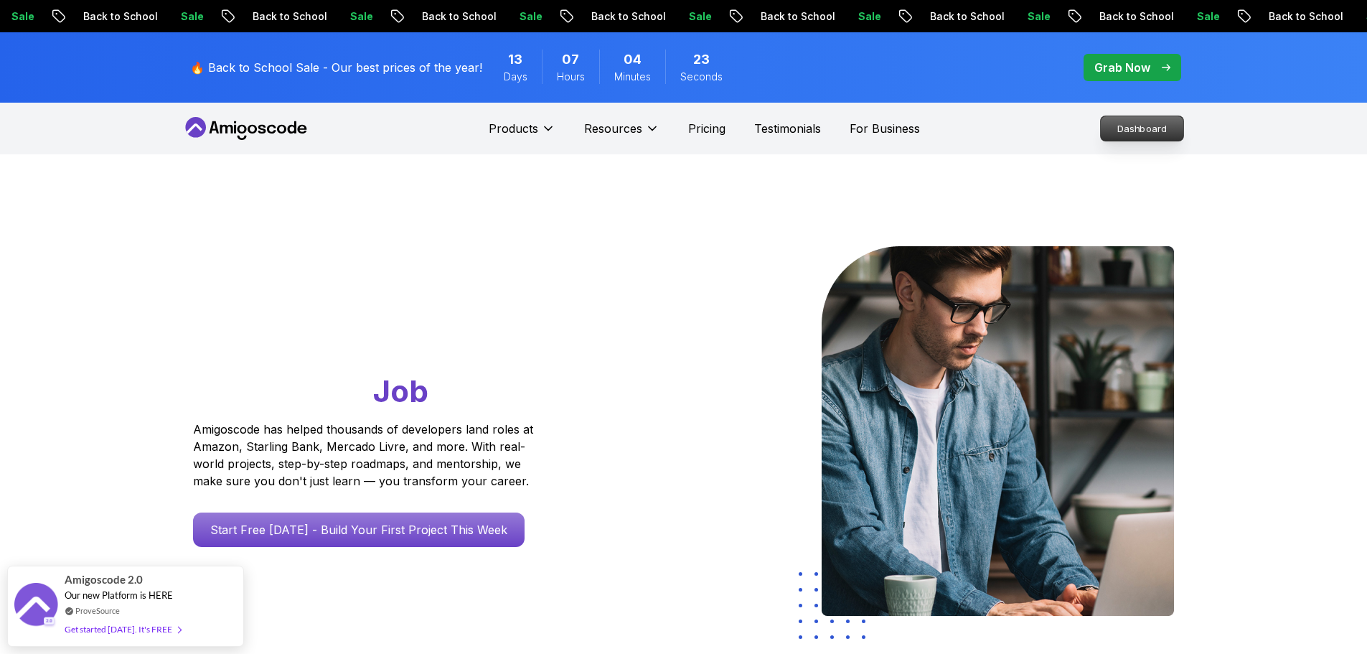
click at [1159, 127] on p "Dashboard" at bounding box center [1142, 128] width 83 height 24
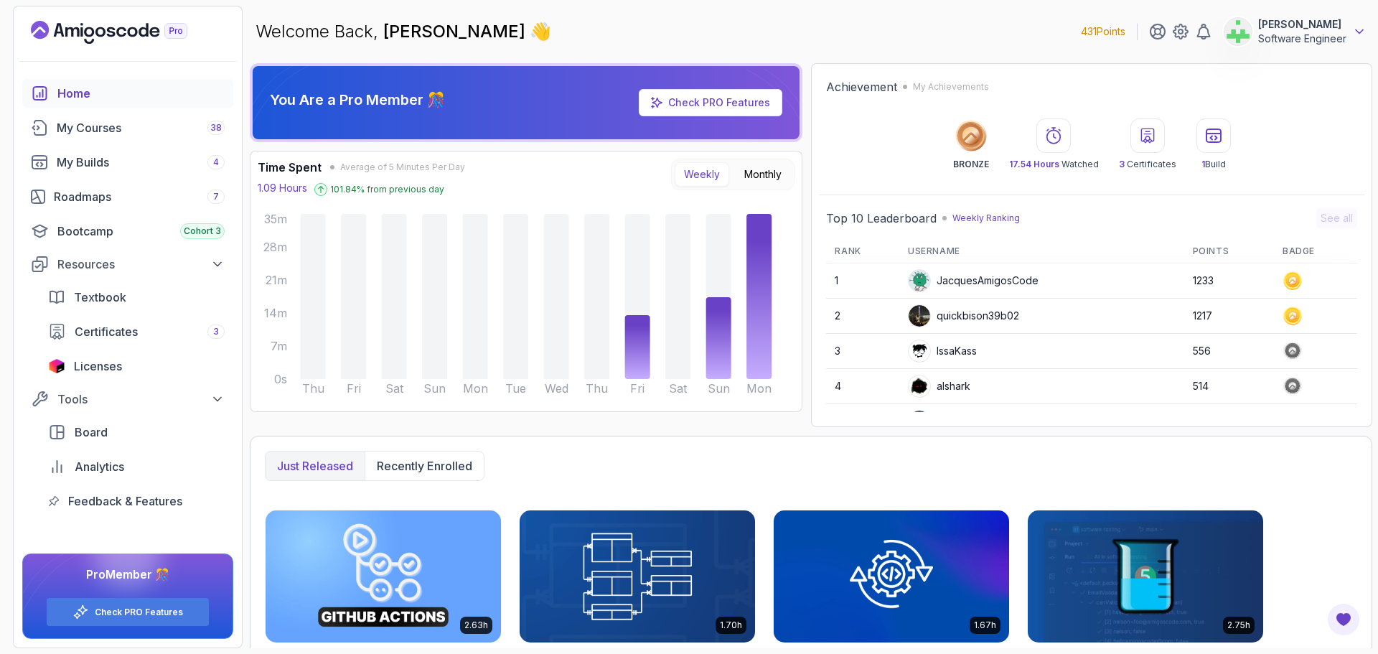
click at [1358, 28] on icon at bounding box center [1359, 31] width 14 height 14
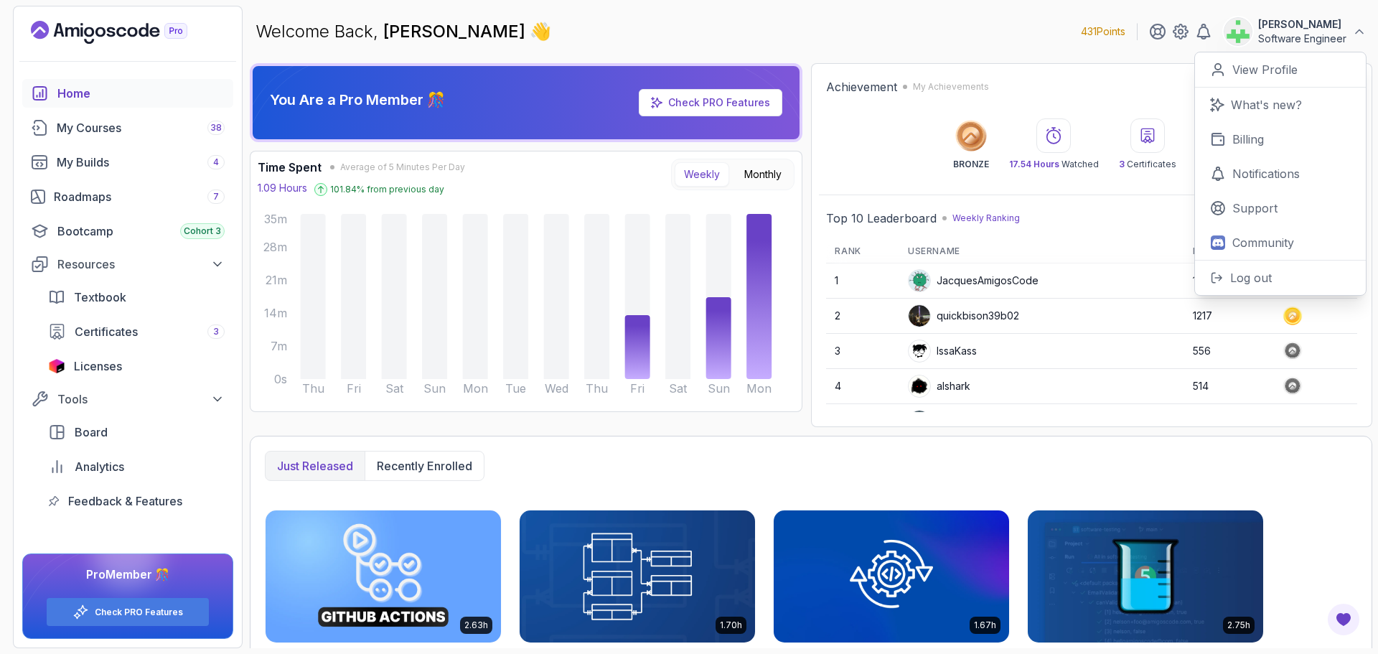
click at [1035, 37] on div "Welcome Back, Asif Ahmed Jesi 👋 431 Points Asif Ahmed Jesi Software Engineer 0 …" at bounding box center [811, 32] width 1122 height 52
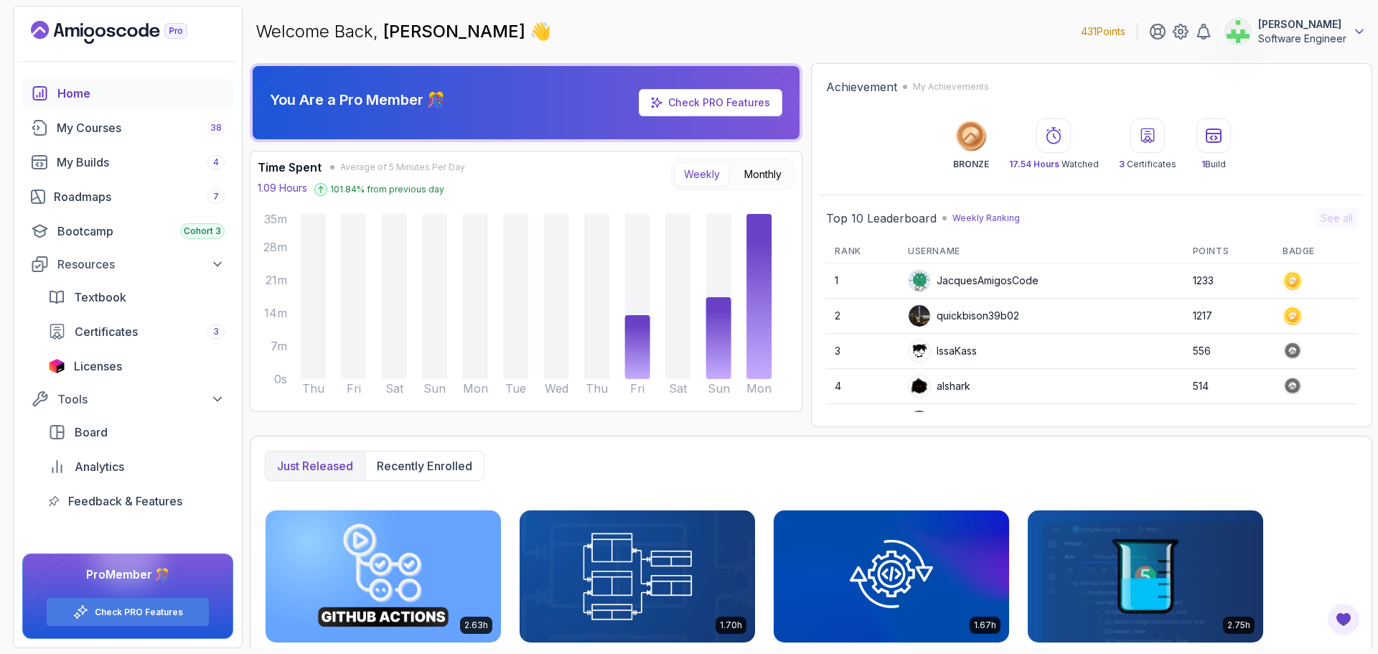
click at [1361, 27] on icon at bounding box center [1359, 31] width 14 height 14
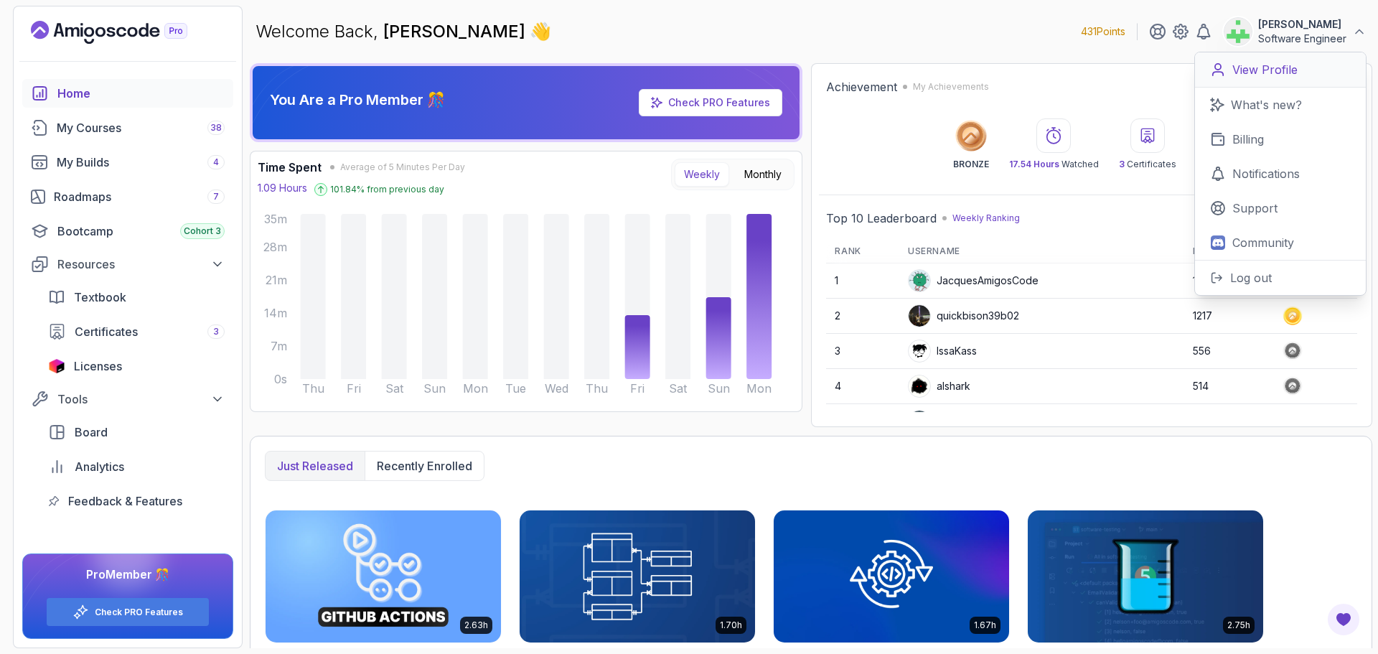
click at [1279, 65] on p "View Profile" at bounding box center [1264, 69] width 65 height 17
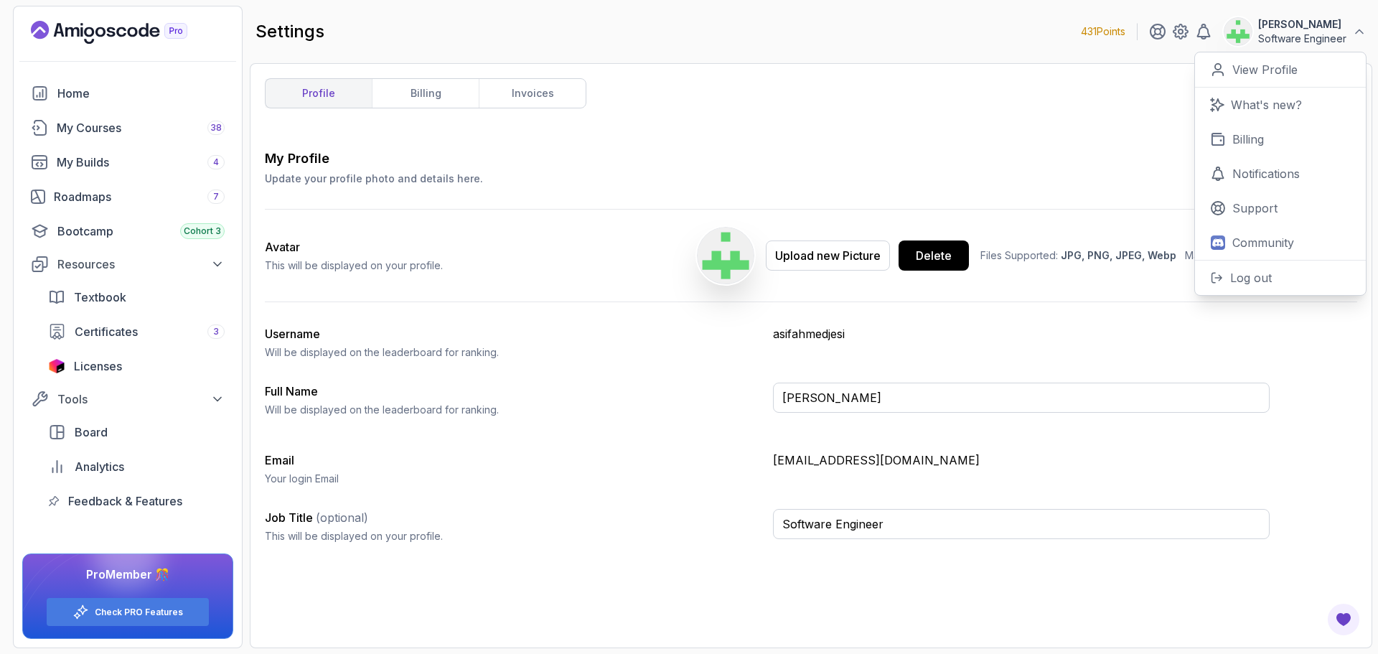
click at [790, 138] on div "profile billing invoices My Profile Update your profile photo and details here.…" at bounding box center [811, 355] width 1092 height 555
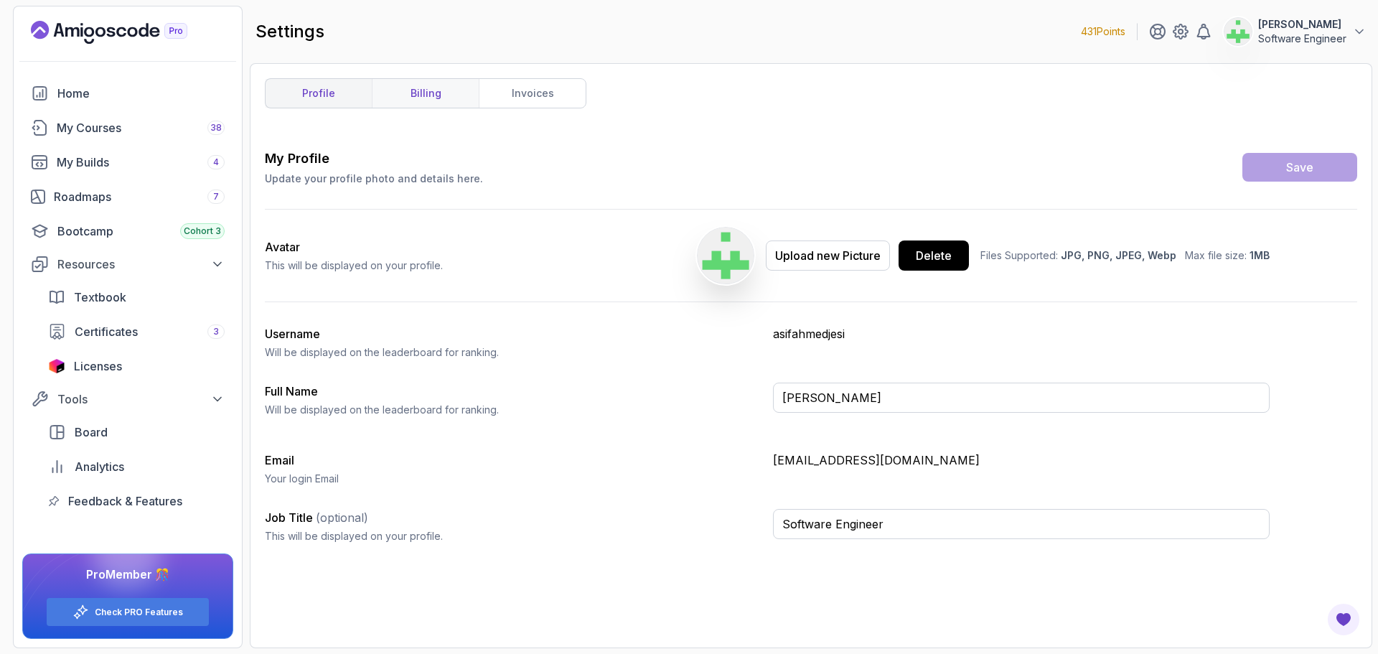
click at [451, 91] on link "billing" at bounding box center [425, 93] width 107 height 29
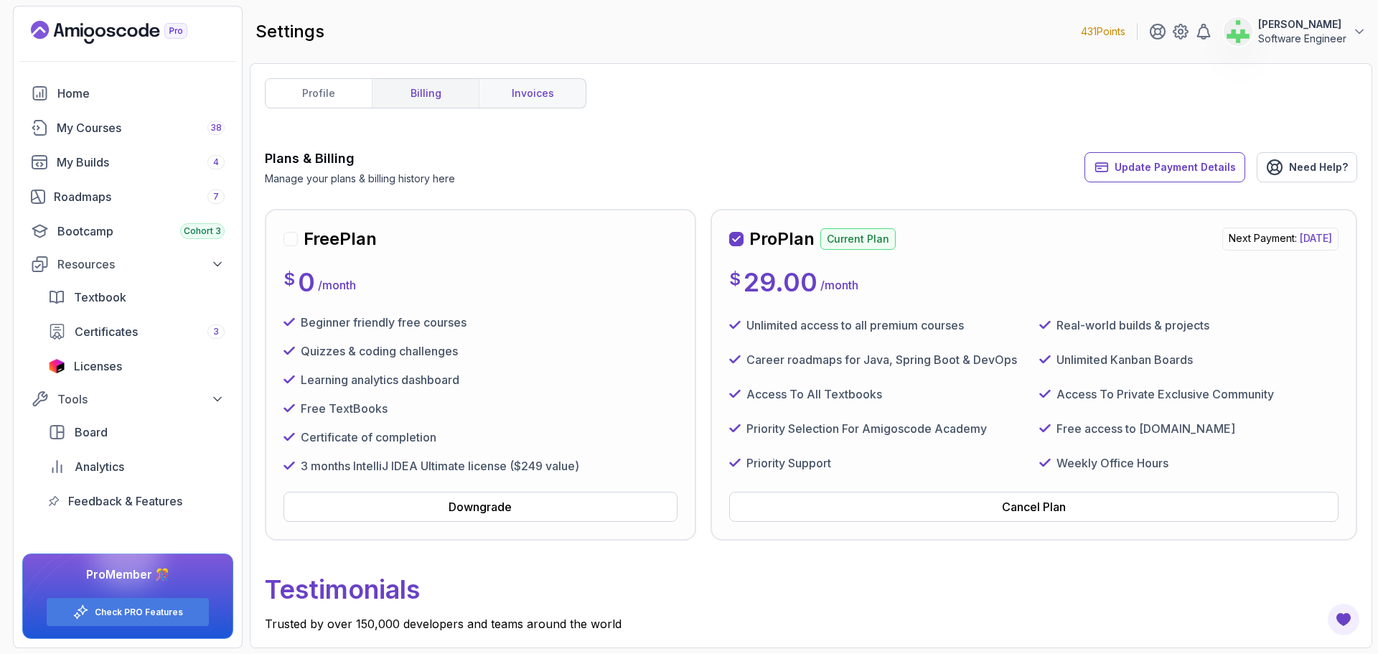
click at [535, 89] on link "invoices" at bounding box center [532, 93] width 107 height 29
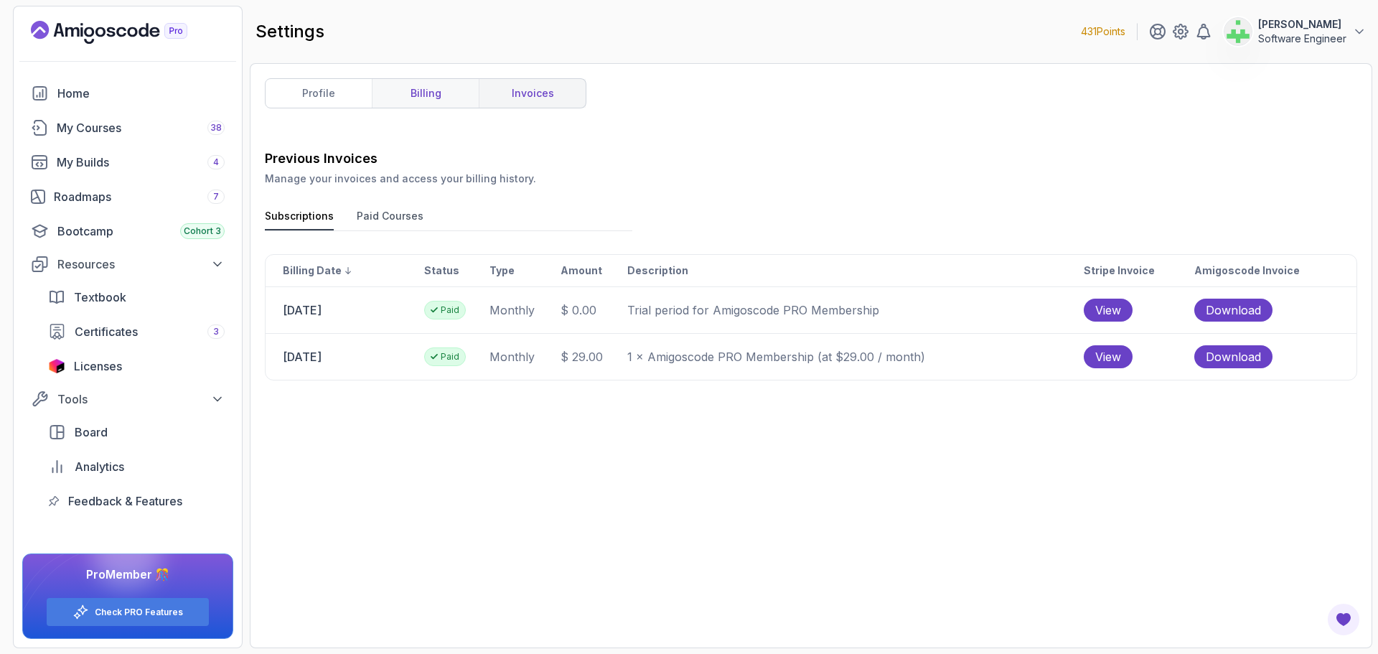
click at [433, 93] on link "billing" at bounding box center [425, 93] width 107 height 29
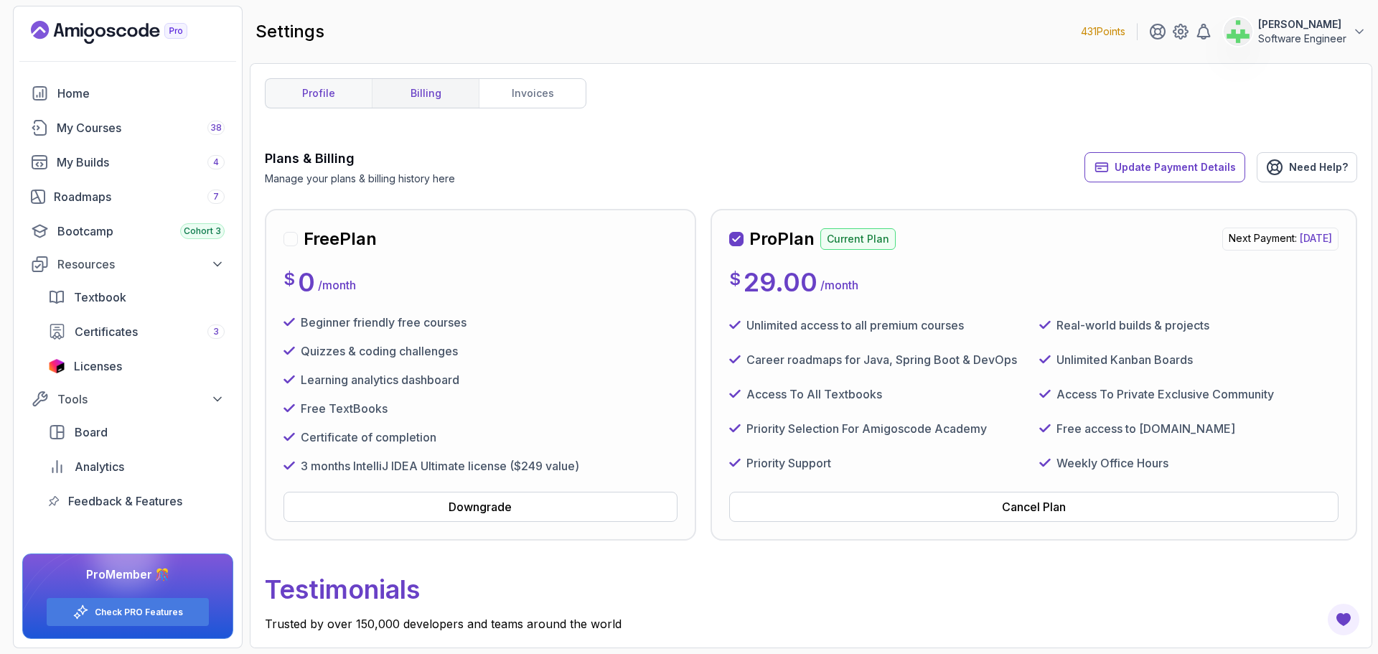
click at [334, 94] on link "profile" at bounding box center [318, 93] width 106 height 29
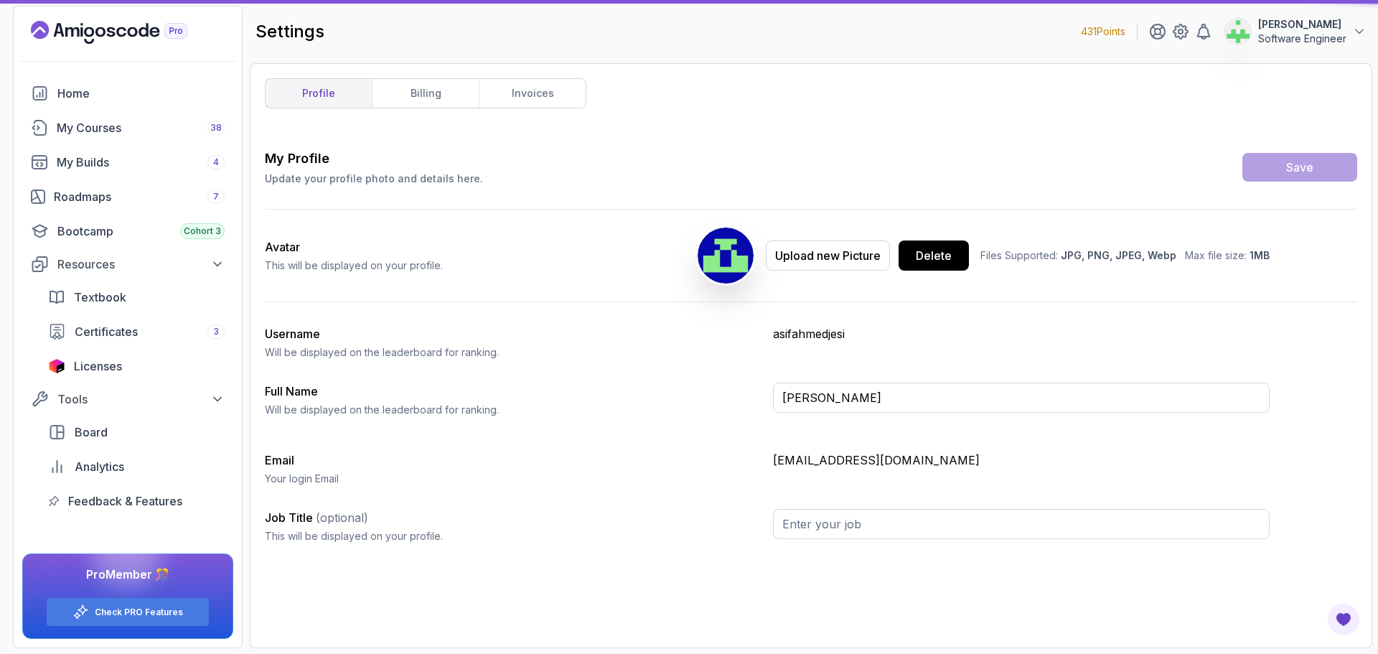
type input "Software Engineer"
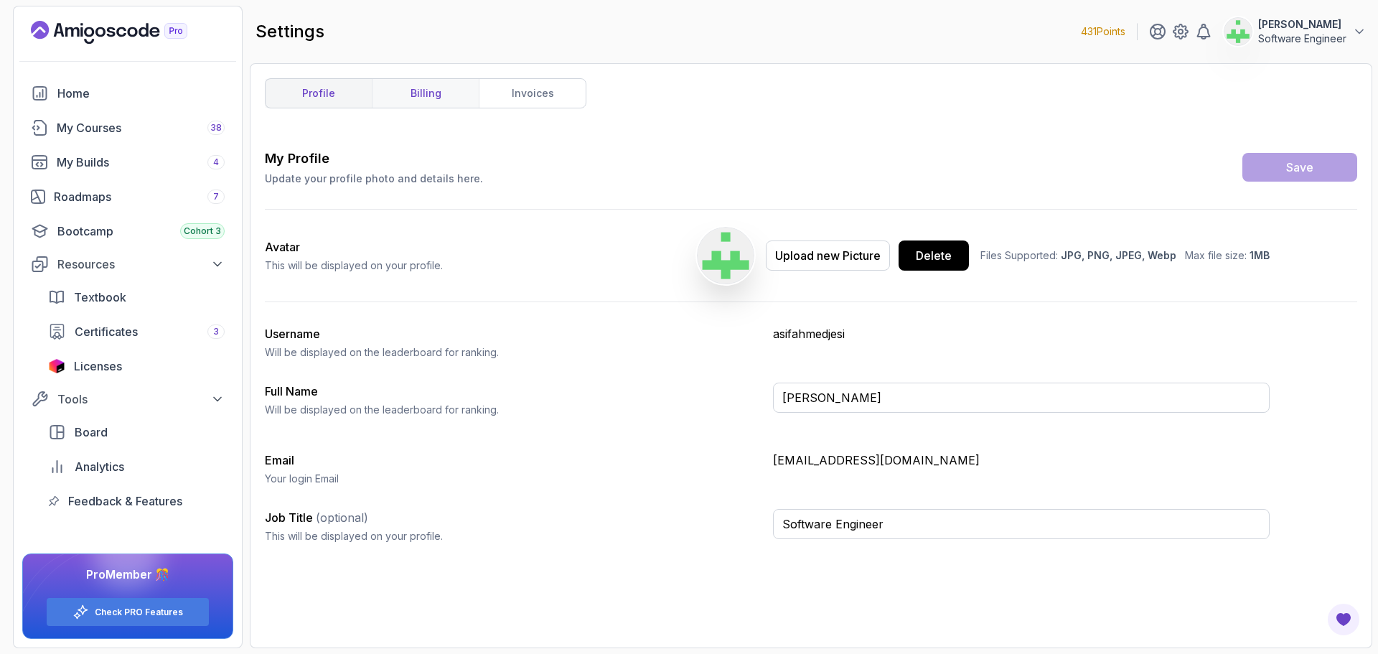
click at [424, 91] on link "billing" at bounding box center [425, 93] width 107 height 29
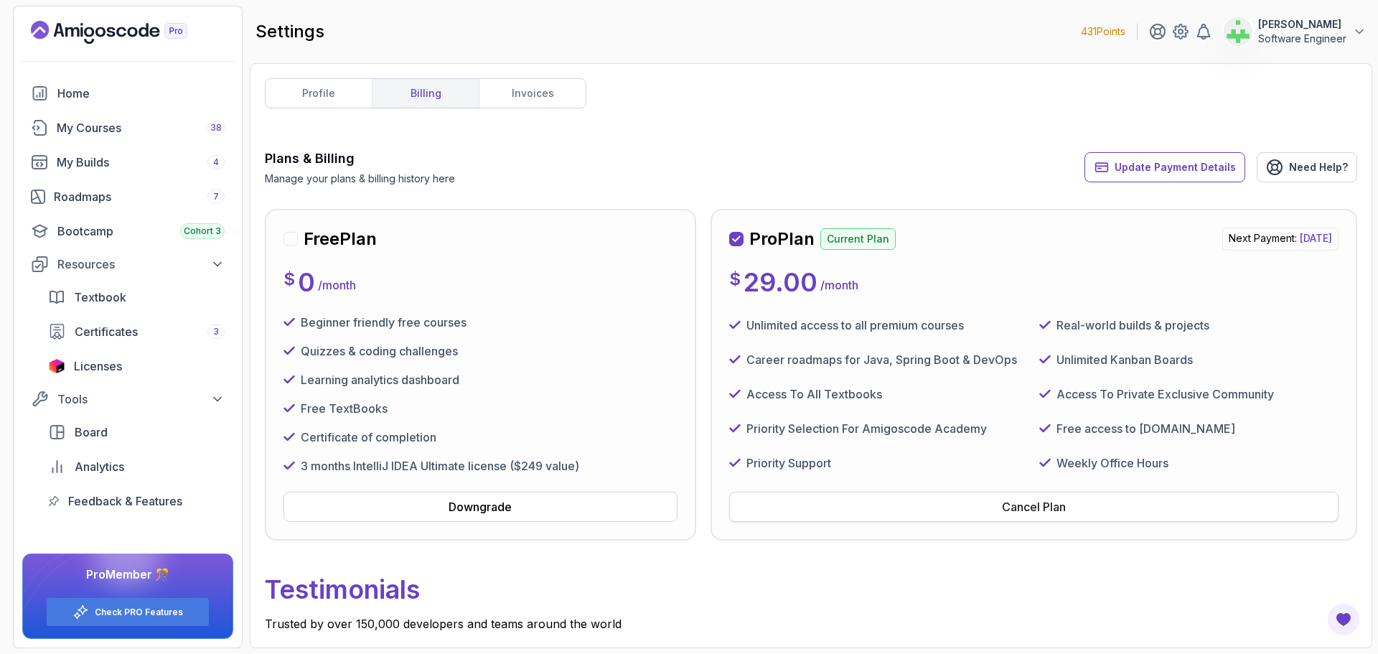
click at [1064, 507] on div "Cancel Plan" at bounding box center [1034, 506] width 64 height 17
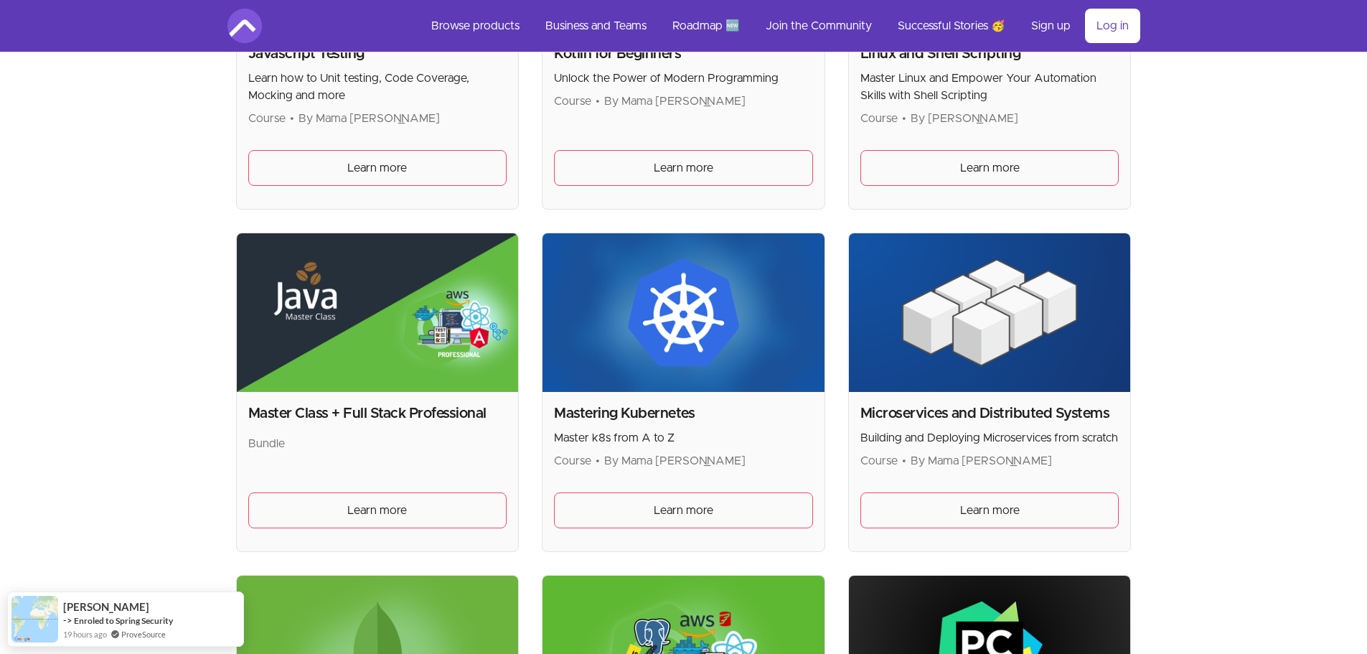
scroll to position [2583, 0]
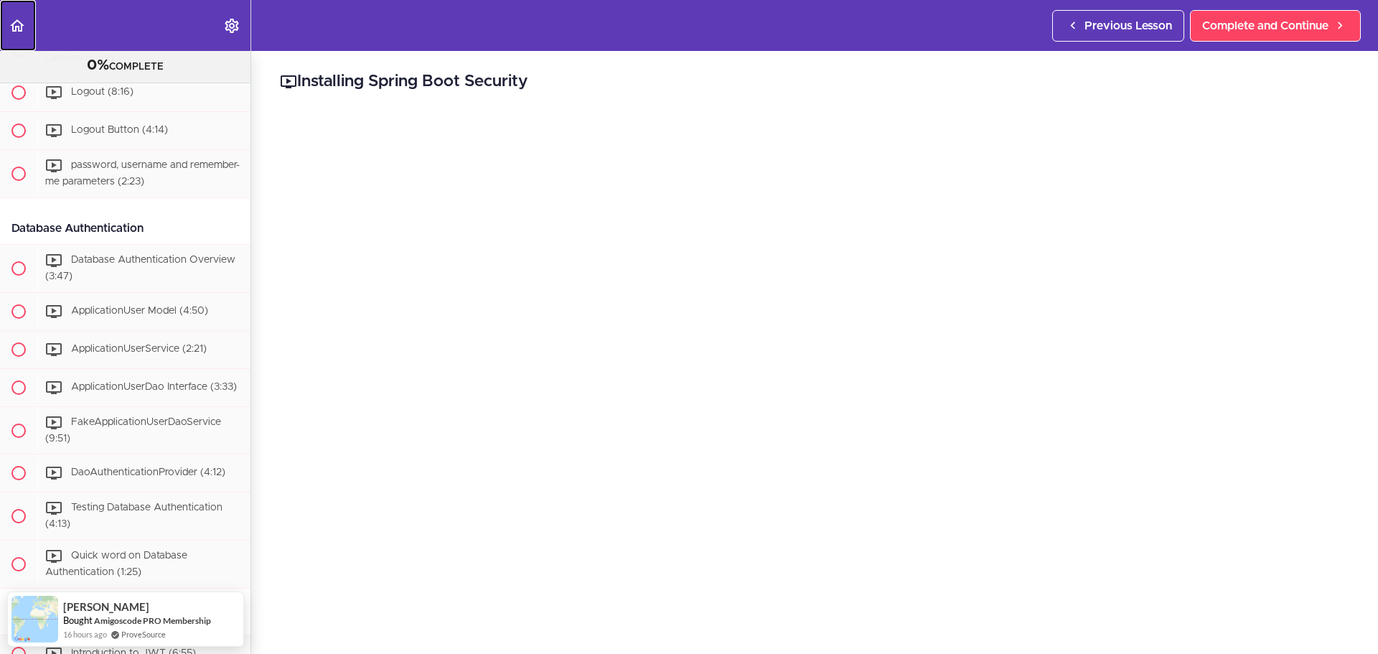
click at [14, 27] on use "Back to course curriculum" at bounding box center [17, 25] width 14 height 12
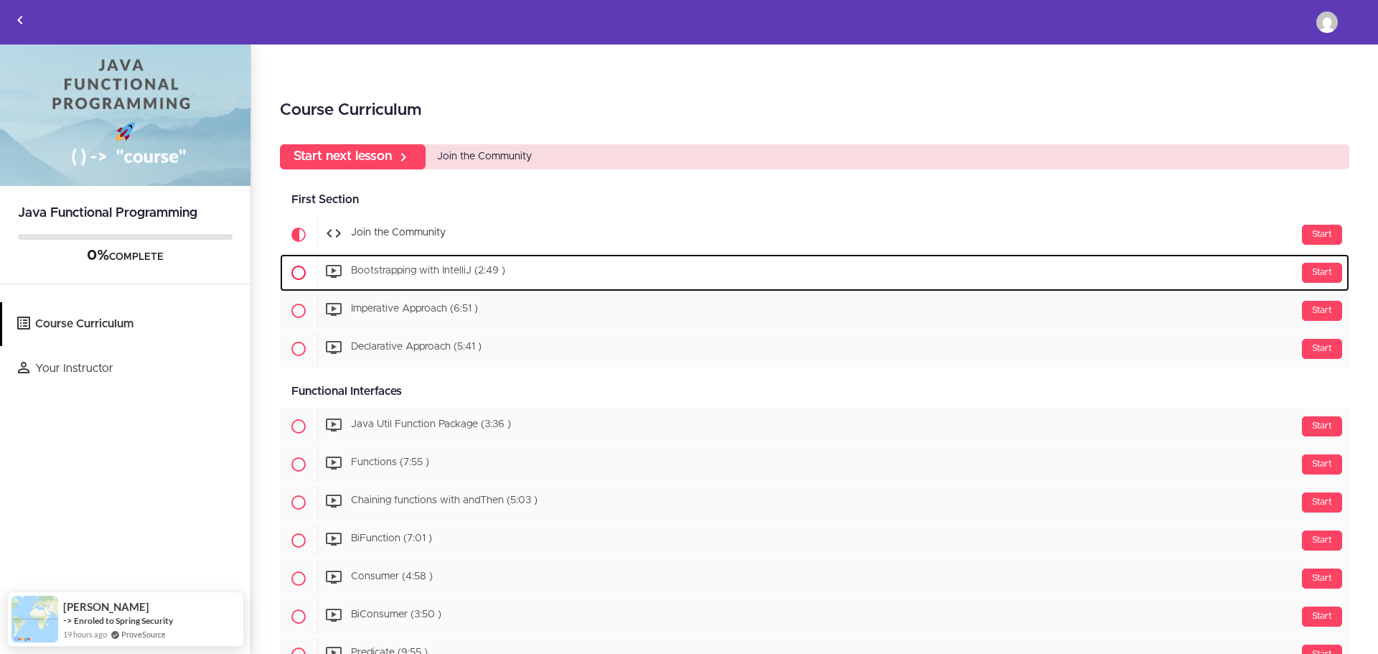
click at [426, 266] on span "Bootstrapping with IntelliJ (2:49 )" at bounding box center [428, 271] width 154 height 10
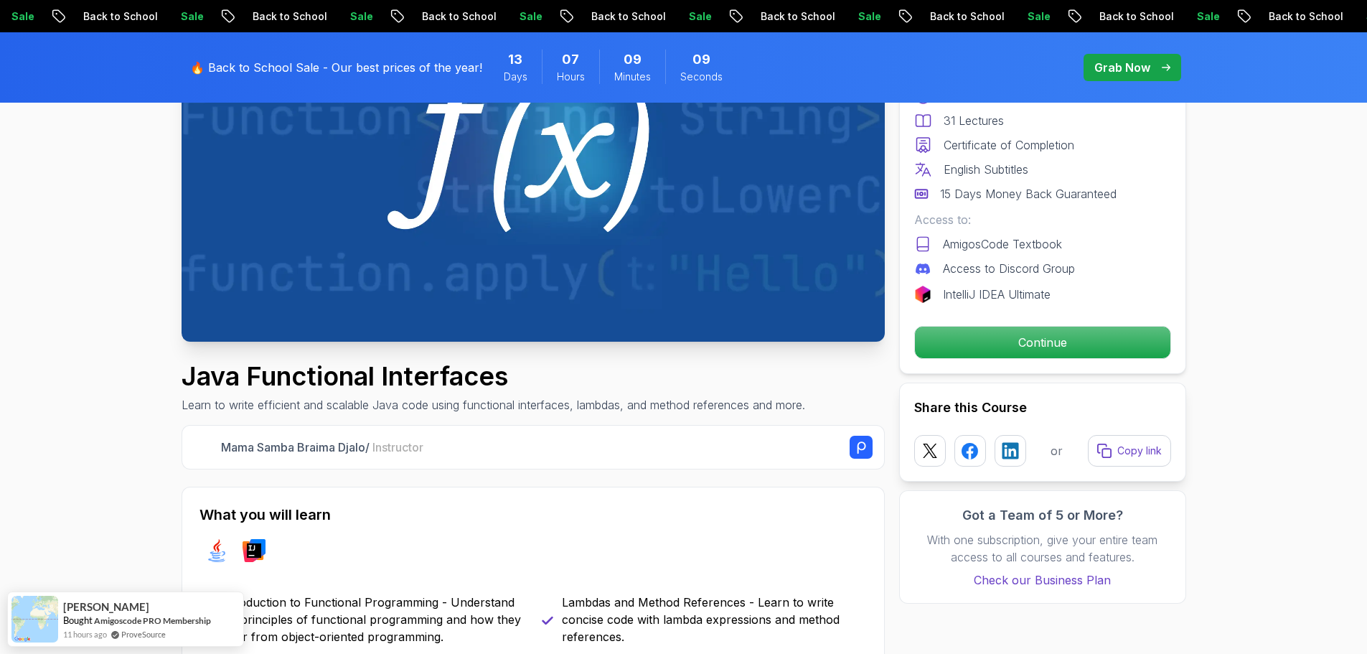
scroll to position [287, 0]
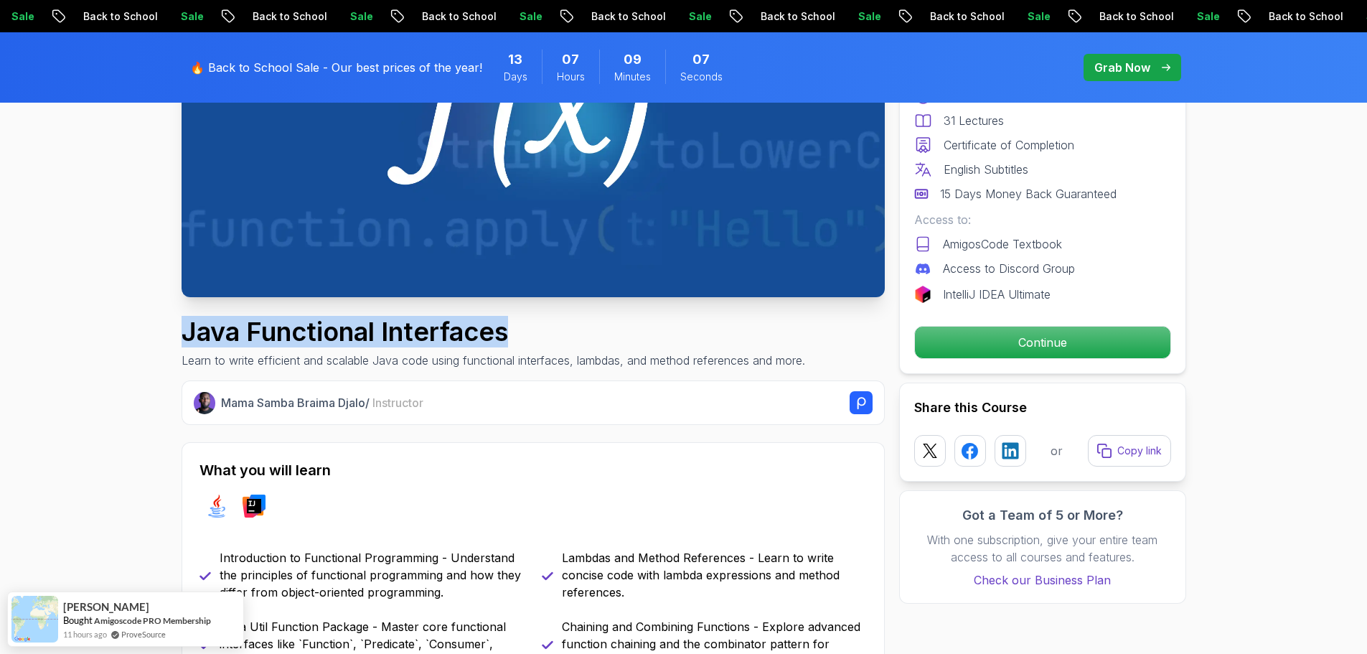
drag, startPoint x: 183, startPoint y: 336, endPoint x: 566, endPoint y: 343, distance: 383.2
click at [566, 343] on h1 "Java Functional Interfaces" at bounding box center [494, 331] width 624 height 29
copy h1 "Java Functional Interfaces"
click at [566, 343] on h1 "Java Functional Interfaces" at bounding box center [494, 331] width 624 height 29
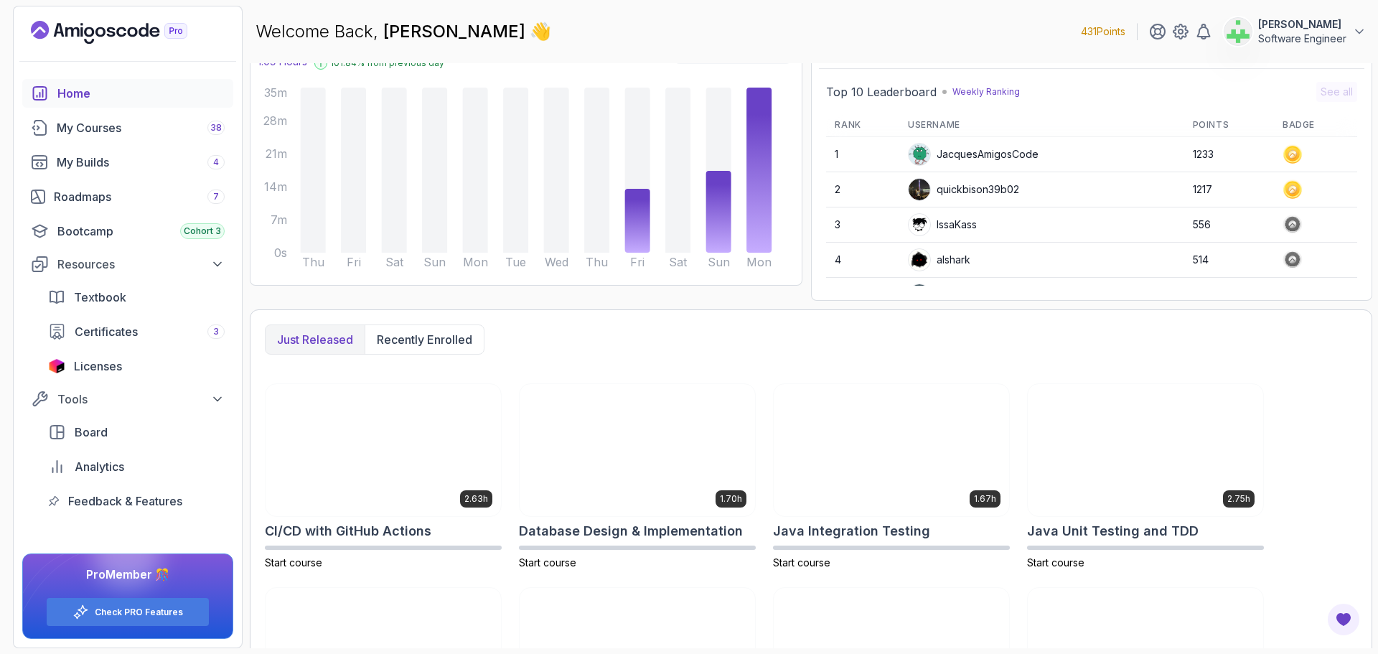
scroll to position [266, 0]
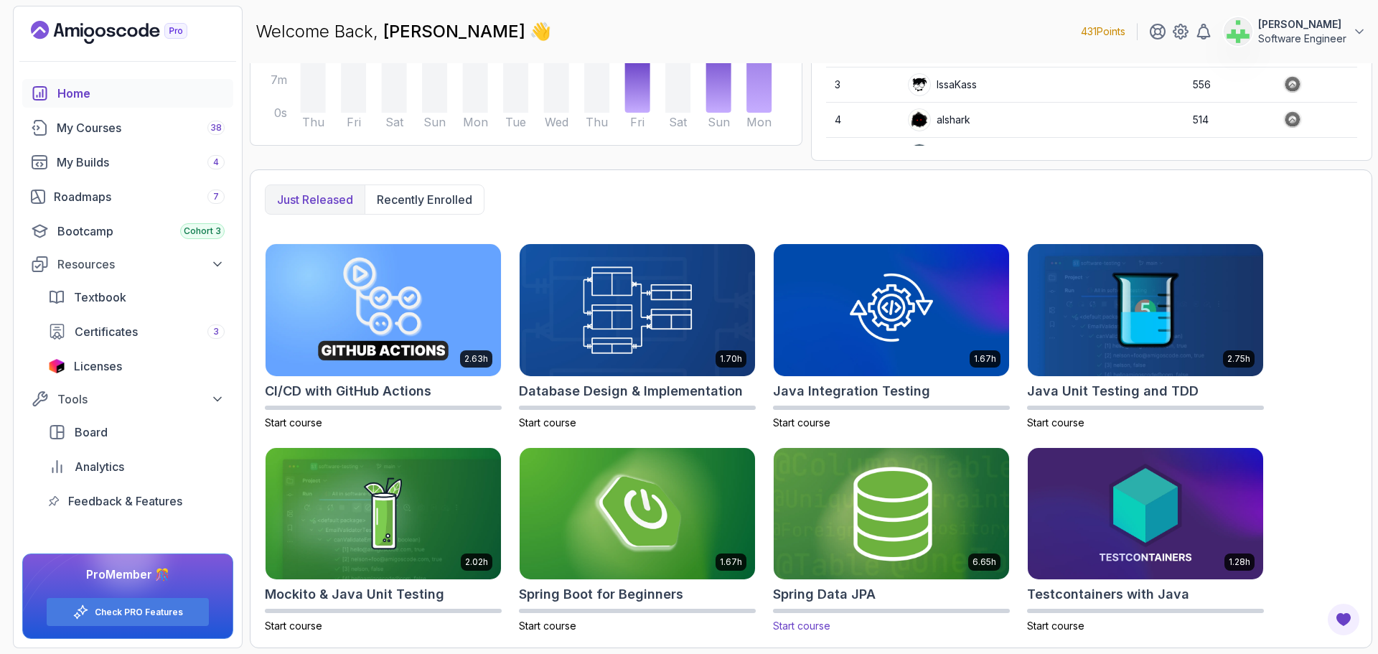
click at [812, 594] on h2 "Spring Data JPA" at bounding box center [824, 594] width 103 height 20
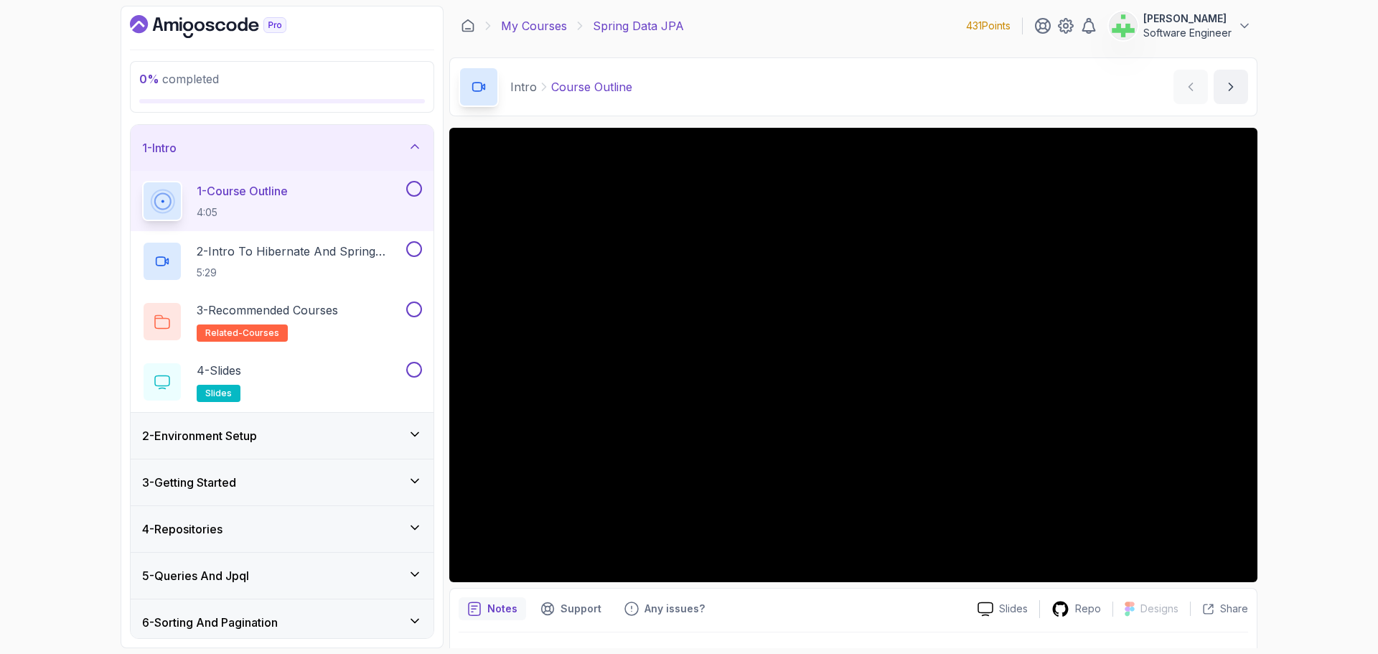
click at [529, 24] on link "My Courses" at bounding box center [534, 25] width 66 height 17
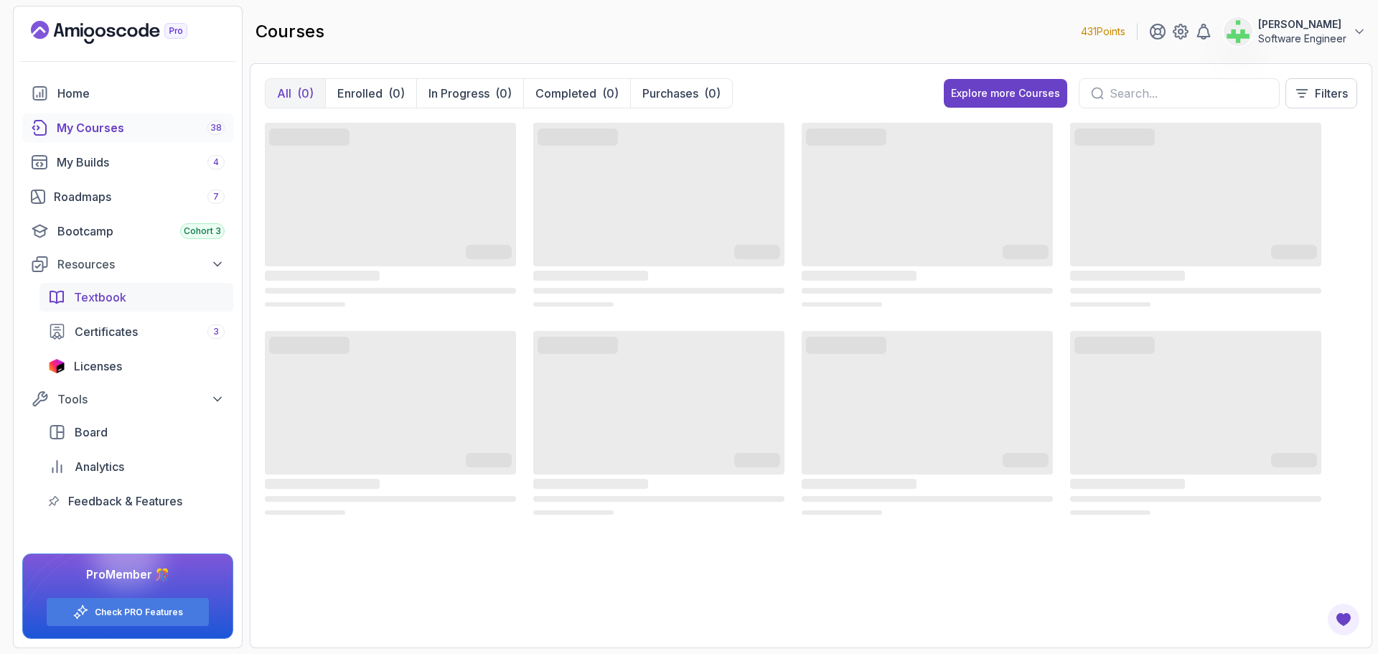
click at [118, 298] on span "Textbook" at bounding box center [100, 296] width 52 height 17
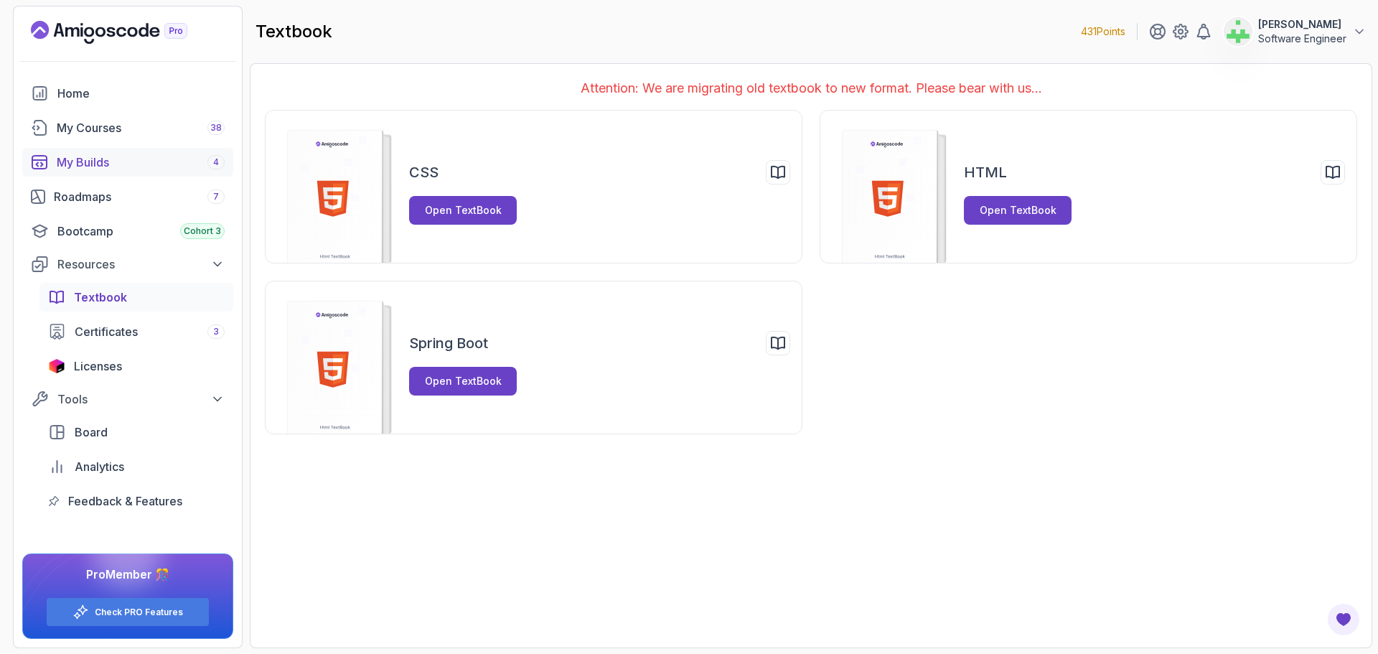
click at [113, 157] on div "My Builds 4" at bounding box center [141, 162] width 168 height 17
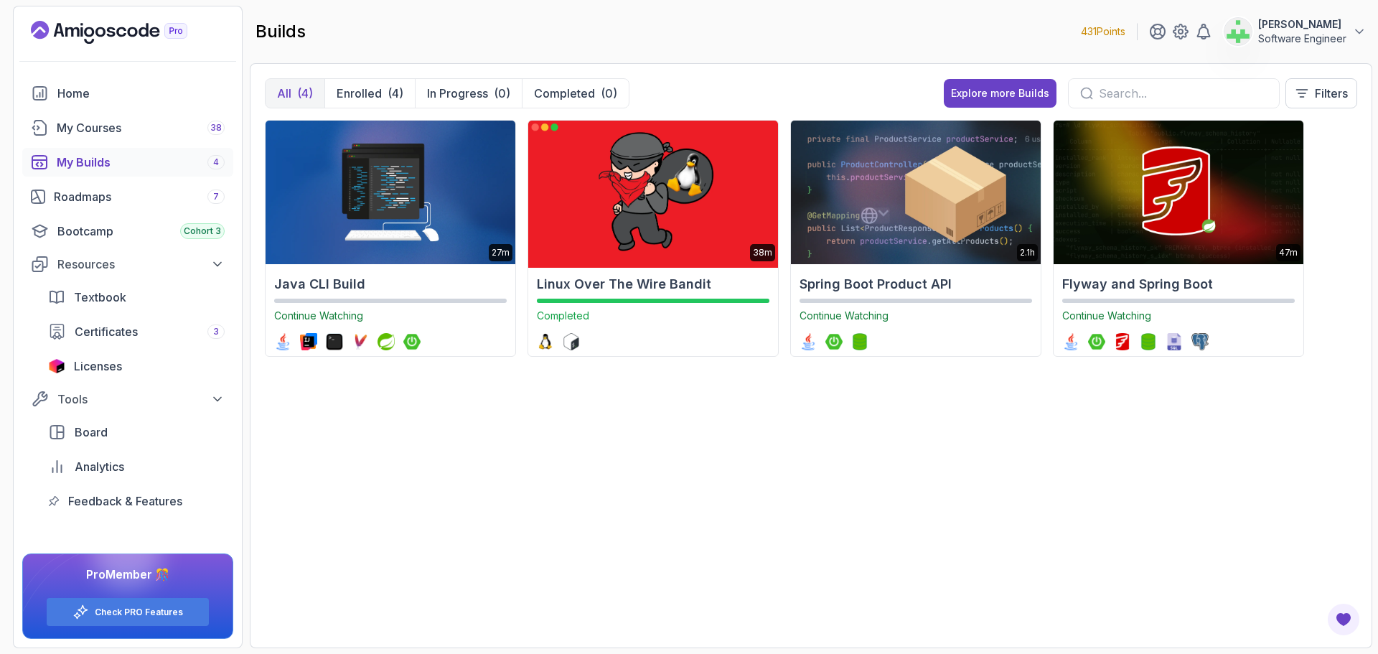
click at [621, 287] on h2 "Linux Over The Wire Bandit" at bounding box center [653, 284] width 232 height 20
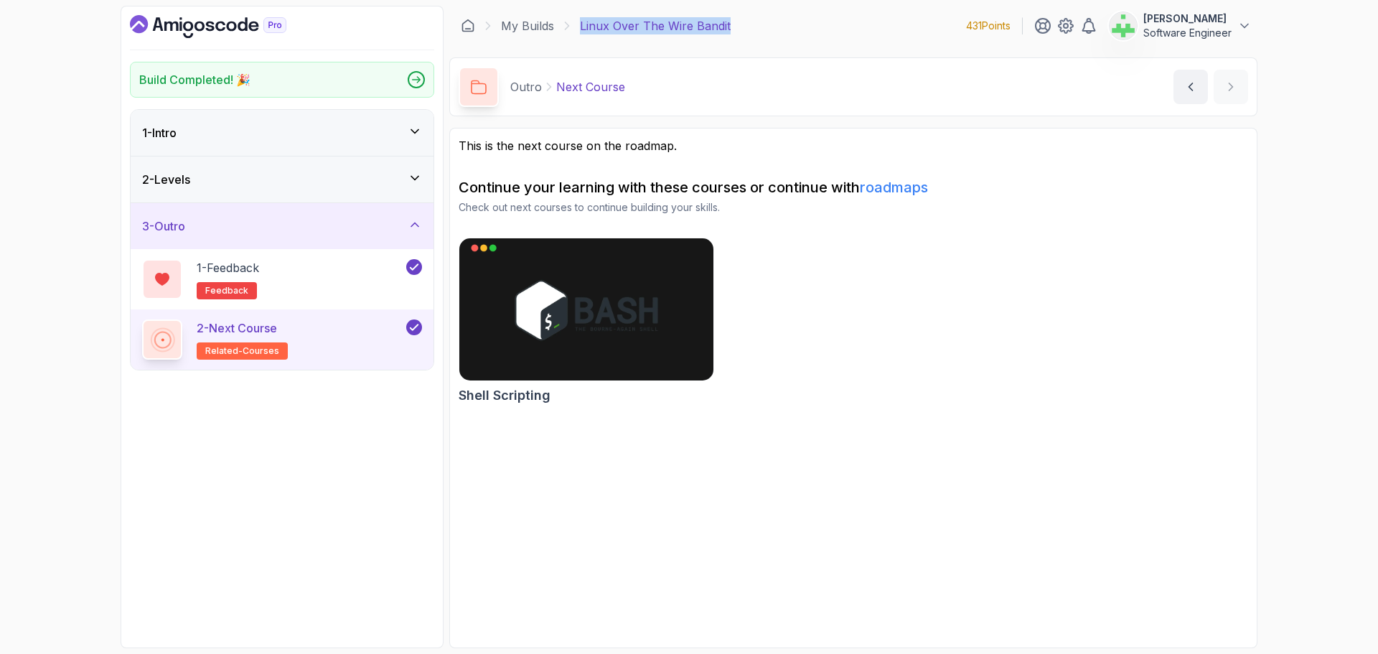
drag, startPoint x: 580, startPoint y: 27, endPoint x: 832, endPoint y: 39, distance: 252.2
click at [832, 39] on div "My Builds Linux Over The Wire Bandit 431 Points [PERSON_NAME] Jesi Software Eng…" at bounding box center [853, 26] width 808 height 40
copy p "Linux Over The Wire Bandit"
click at [901, 553] on section "This is the next course on the roadmap. Continue your learning with these cours…" at bounding box center [853, 388] width 808 height 520
click at [225, 26] on icon "Dashboard" at bounding box center [208, 26] width 156 height 23
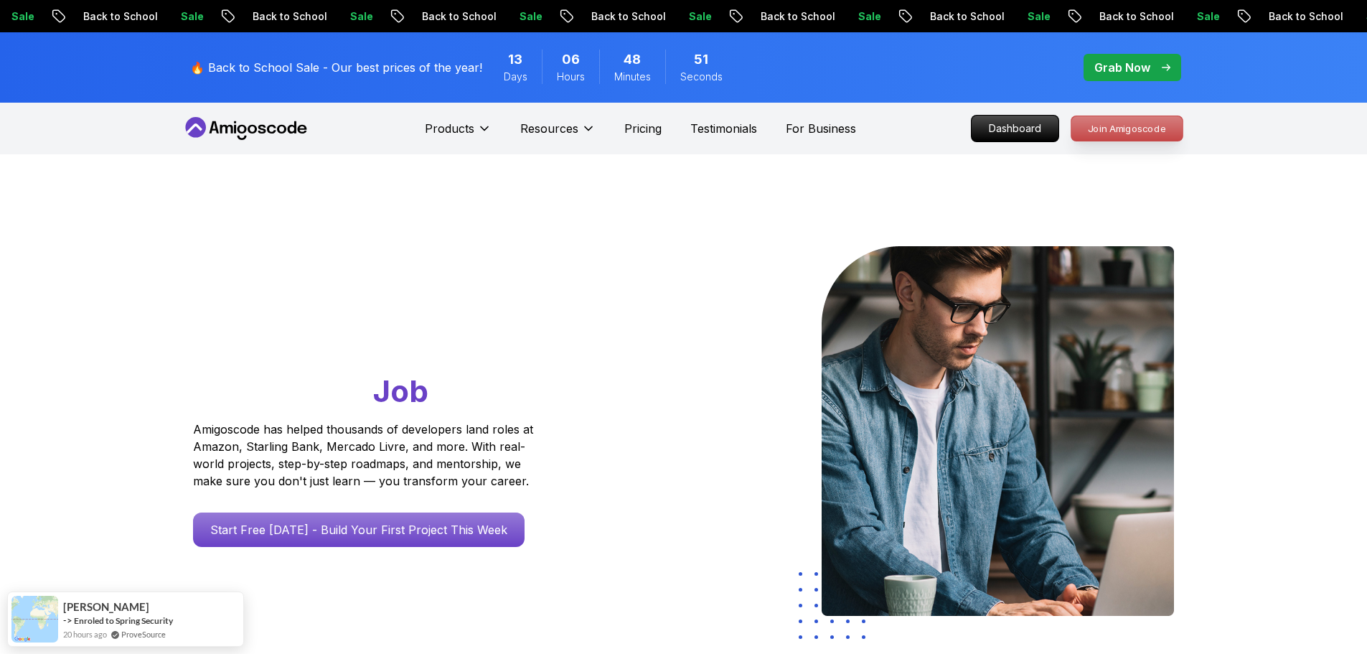
click at [1134, 126] on p "Join Amigoscode" at bounding box center [1126, 128] width 111 height 24
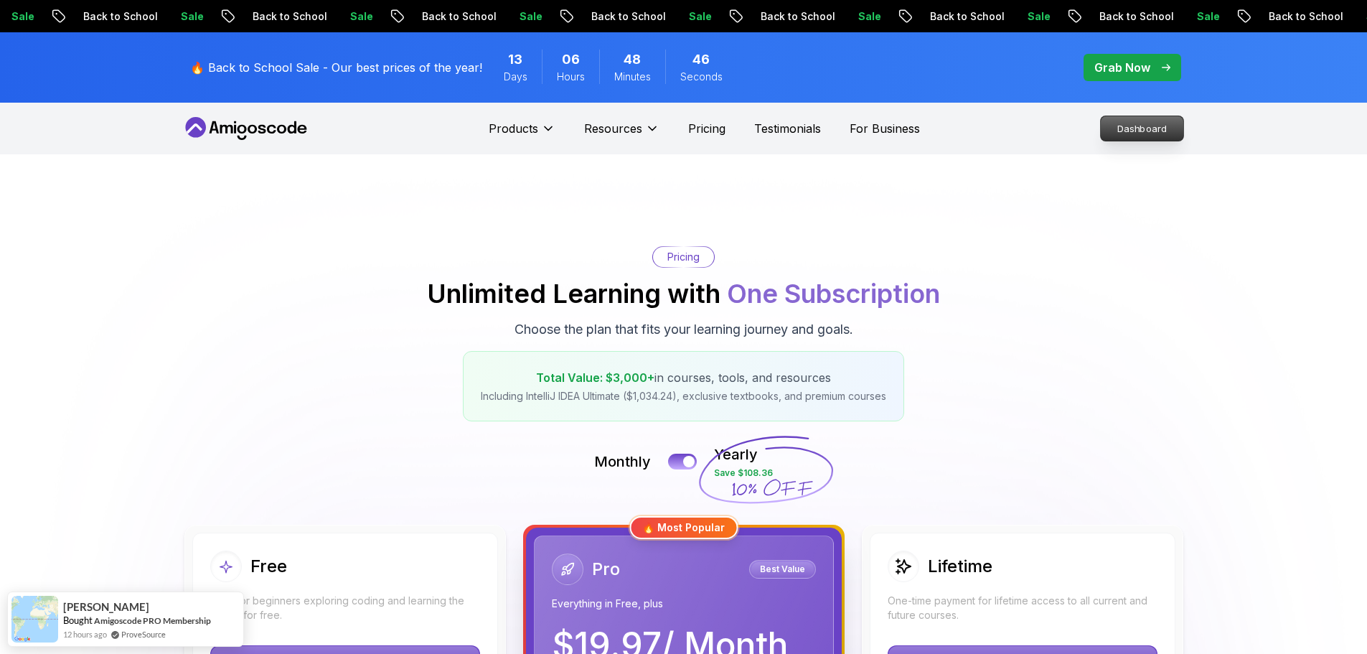
click at [1166, 120] on p "Dashboard" at bounding box center [1142, 128] width 83 height 24
click at [1166, 125] on p "Dashboard" at bounding box center [1142, 128] width 83 height 24
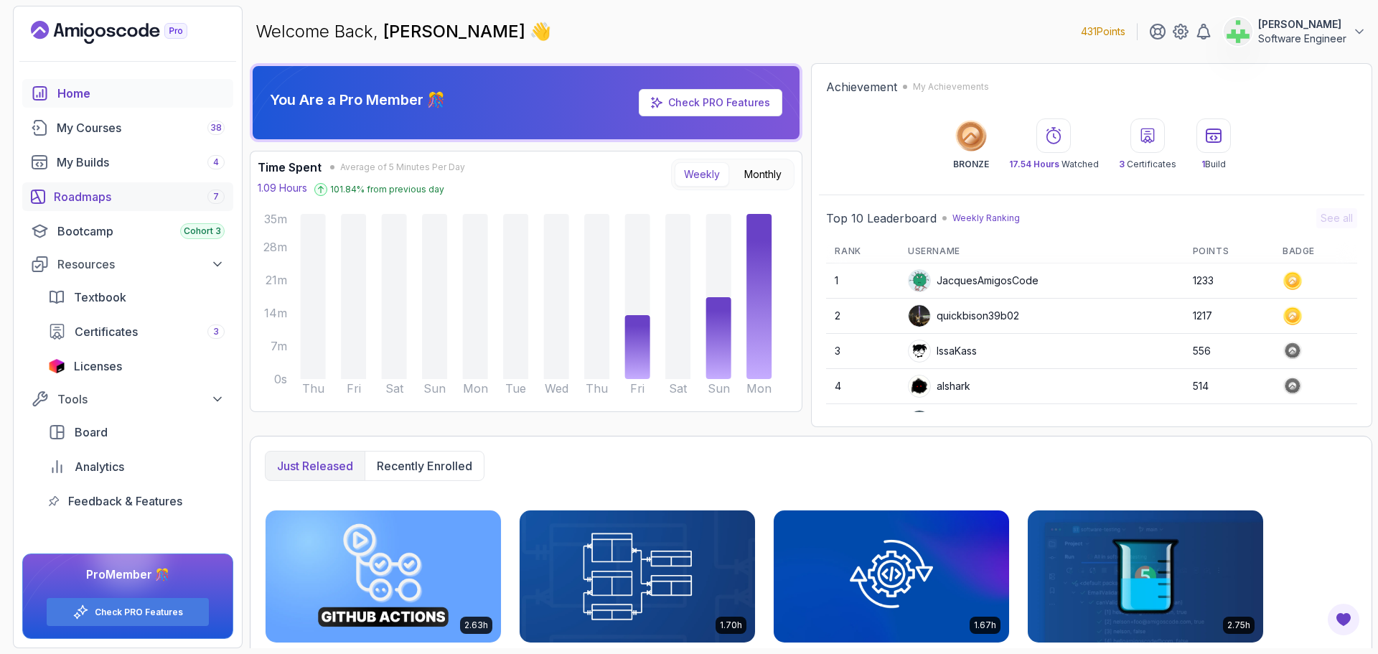
click at [116, 197] on div "Roadmaps 7" at bounding box center [139, 196] width 171 height 17
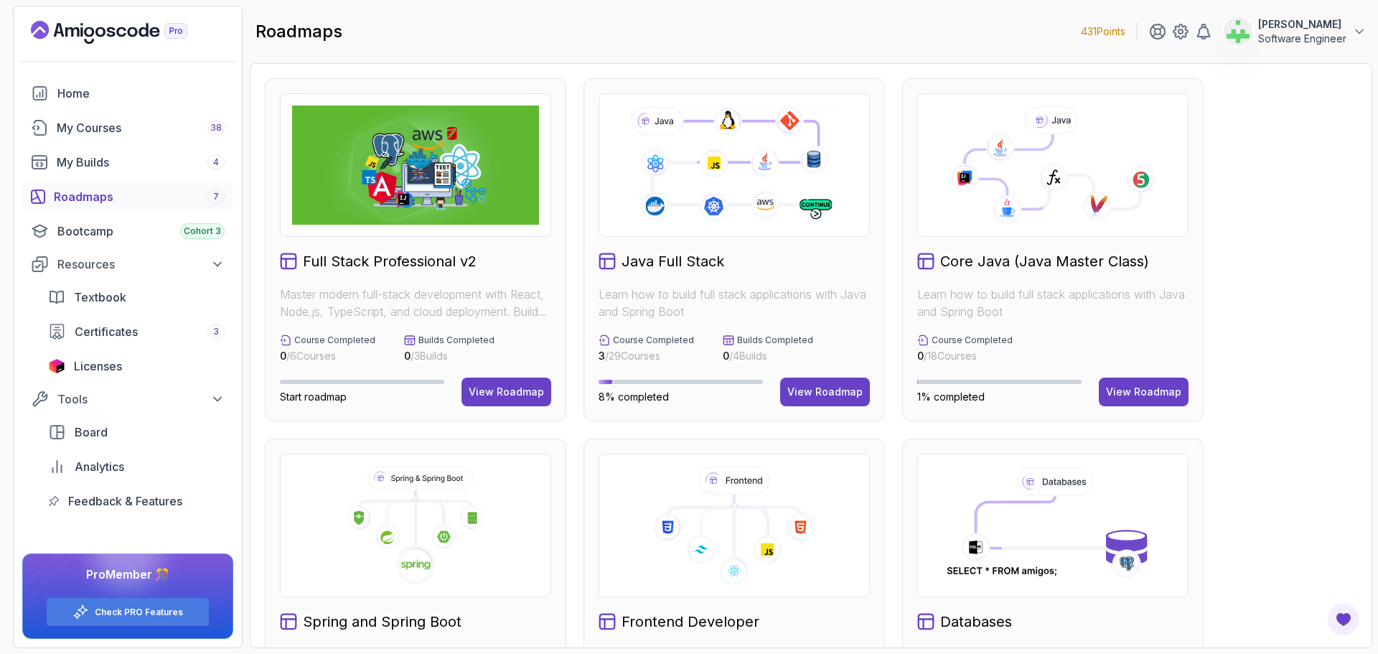
click at [296, 34] on h2 "roadmaps" at bounding box center [298, 31] width 87 height 23
copy h2 "roadmaps"
click at [433, 39] on div "roadmaps 431 Points Asif Ahmed Jesi Software Engineer" at bounding box center [811, 32] width 1122 height 52
click at [1279, 177] on div "Full Stack Professional v2 Master modern full-stack development with React, Nod…" at bounding box center [811, 609] width 1092 height 1063
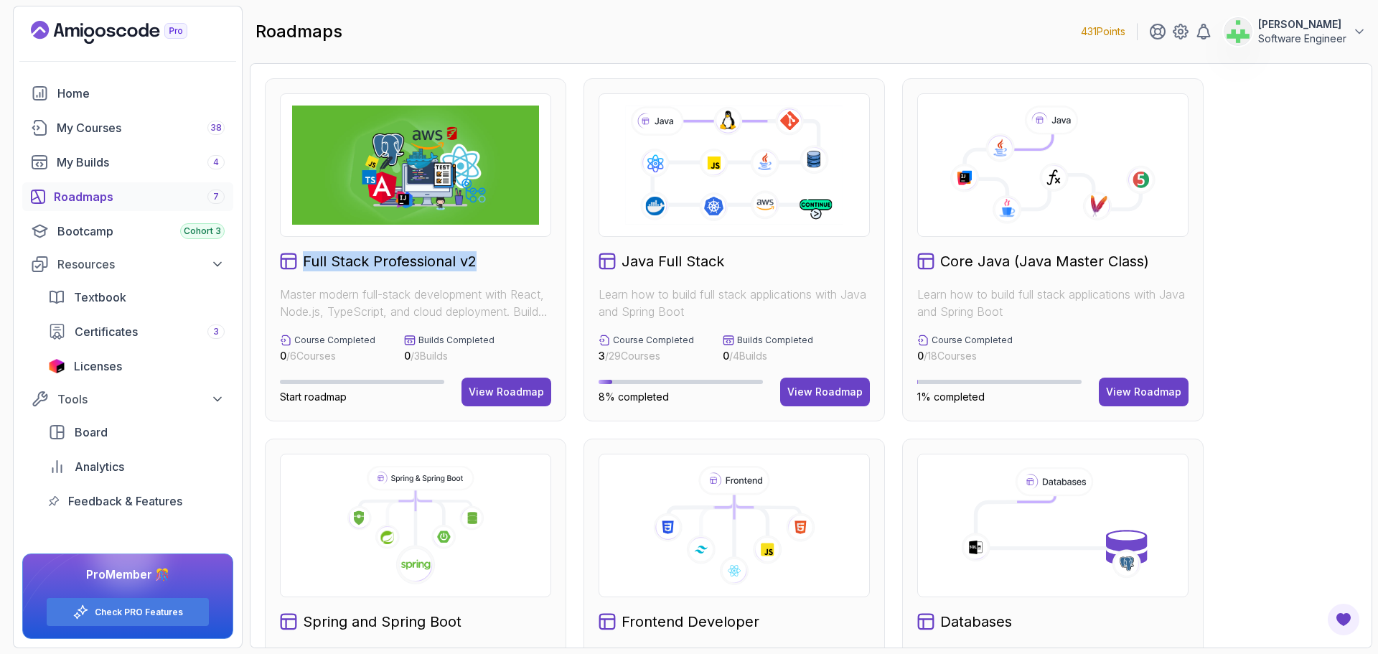
drag, startPoint x: 303, startPoint y: 263, endPoint x: 488, endPoint y: 266, distance: 185.1
click at [488, 266] on div "Full Stack Professional v2" at bounding box center [415, 261] width 271 height 20
copy h2 "Full Stack Professional v2"
click at [502, 300] on p "Master modern full-stack development with React, Node.js, TypeScript, and cloud…" at bounding box center [415, 303] width 271 height 34
click at [848, 392] on div "View Roadmap" at bounding box center [824, 392] width 75 height 14
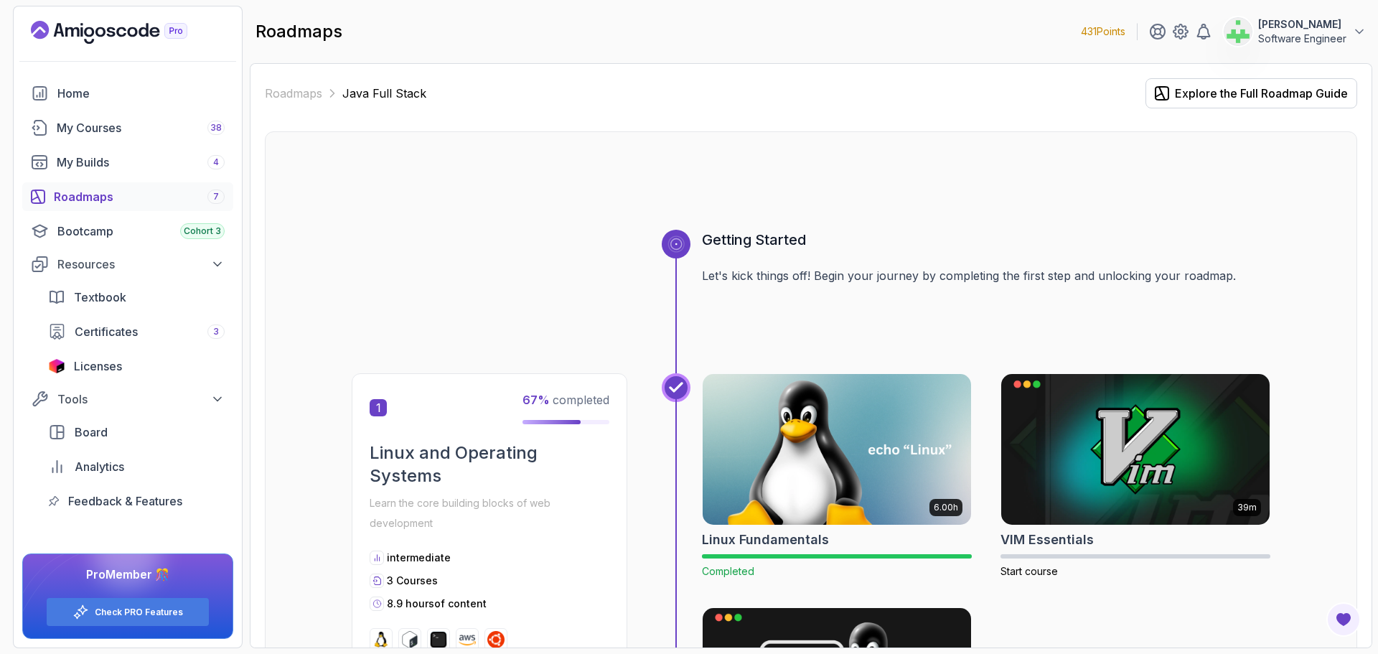
click at [433, 232] on div "Getting Started Let's kick things off! Begin your journey by completing the fir…" at bounding box center [811, 302] width 918 height 144
drag, startPoint x: 342, startPoint y: 95, endPoint x: 506, endPoint y: 95, distance: 164.3
click at [506, 95] on div "Roadmaps Java Full Stack Explore the Full Roadmap Guide" at bounding box center [811, 93] width 1092 height 30
copy p "Java Full Stack"
click at [473, 192] on div at bounding box center [811, 195] width 918 height 69
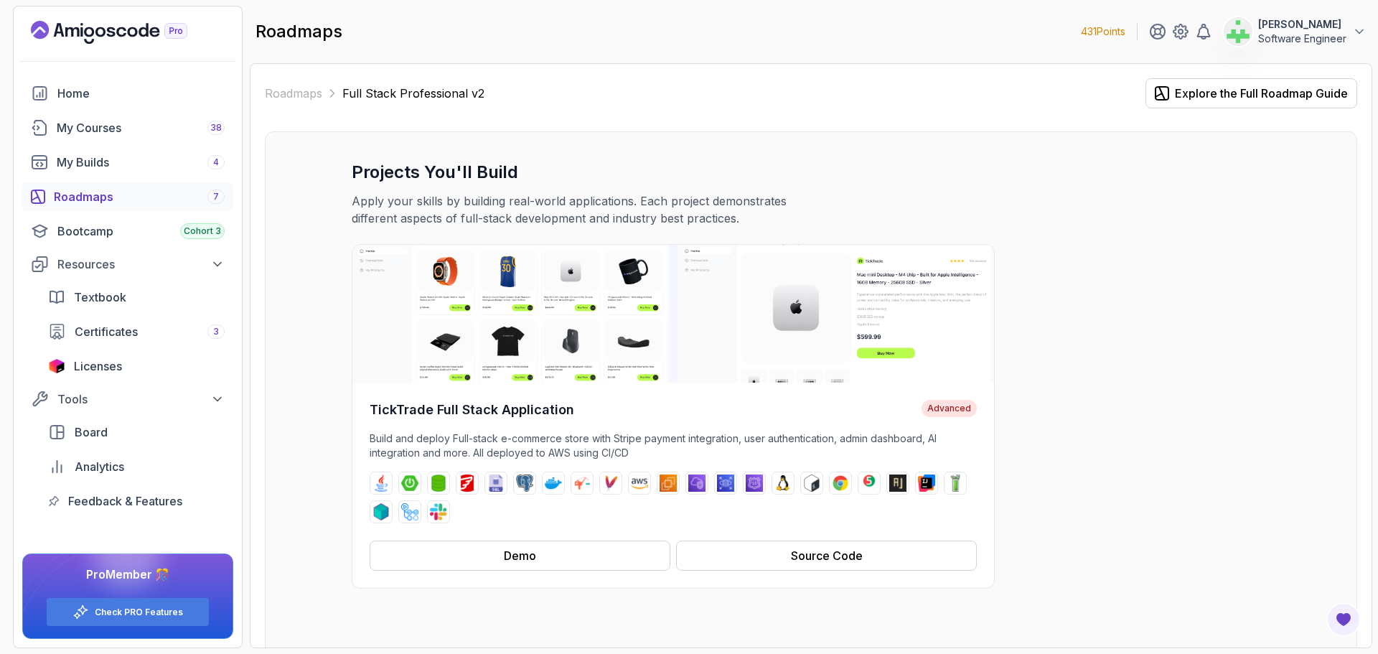
click at [1170, 284] on div "TickTrade Full Stack Application Advanced Build and deploy Full-stack e-commerc…" at bounding box center [811, 416] width 918 height 344
drag, startPoint x: 843, startPoint y: 554, endPoint x: 1185, endPoint y: 530, distance: 342.4
click at [1218, 527] on div "TickTrade Full Stack Application Advanced Build and deploy Full-stack e-commerc…" at bounding box center [811, 416] width 918 height 344
click at [860, 555] on div "Source Code" at bounding box center [827, 555] width 72 height 17
click at [293, 88] on link "Roadmaps" at bounding box center [293, 93] width 57 height 17
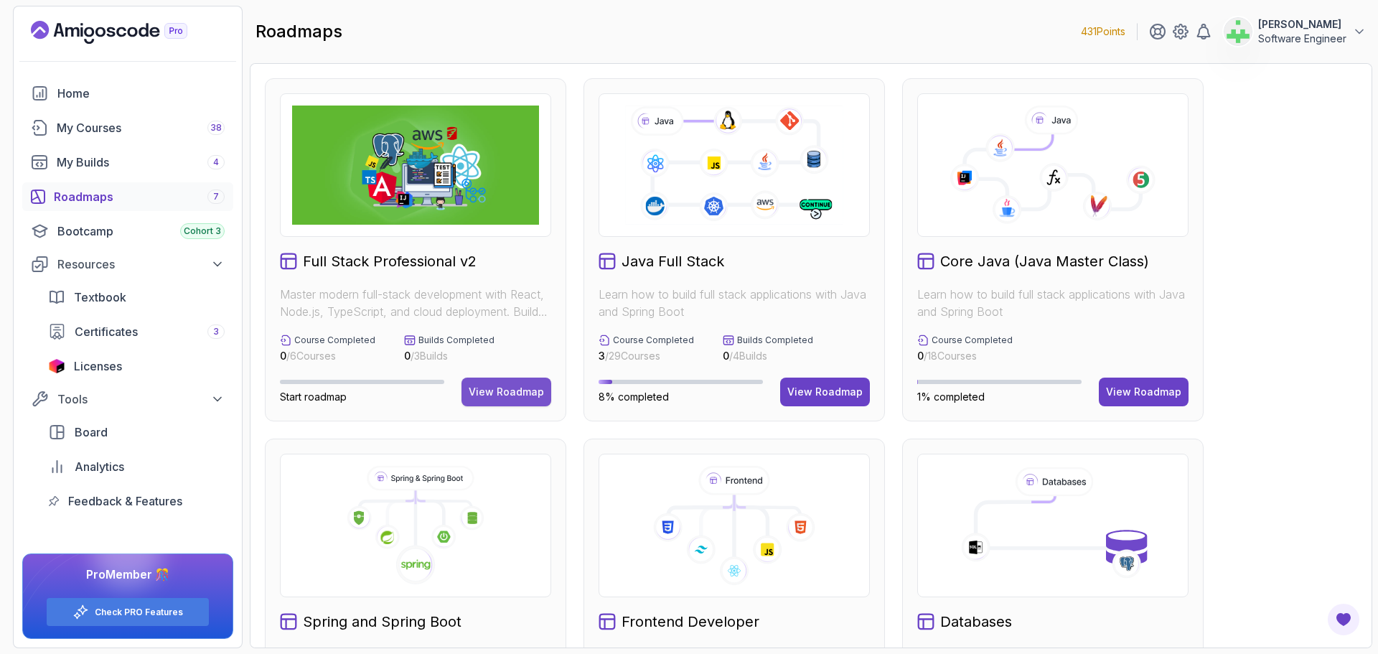
click at [500, 392] on div "View Roadmap" at bounding box center [506, 392] width 75 height 14
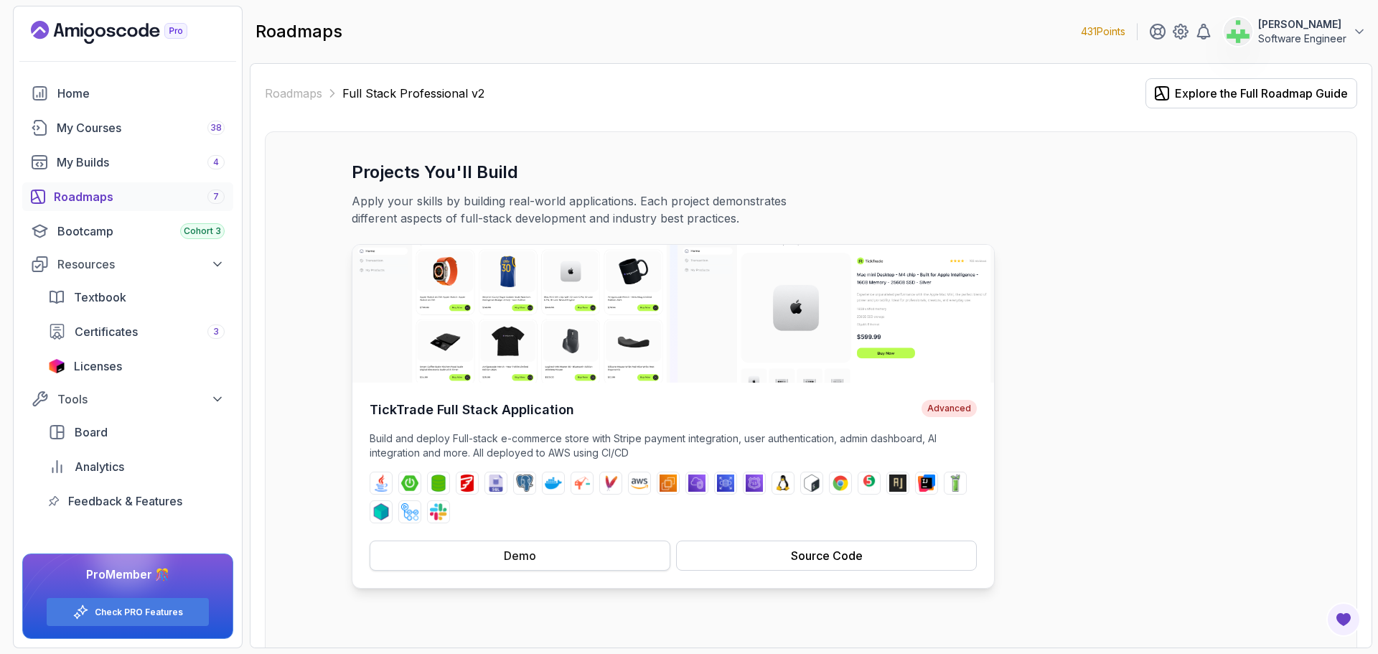
click at [547, 552] on button "Demo" at bounding box center [520, 555] width 301 height 30
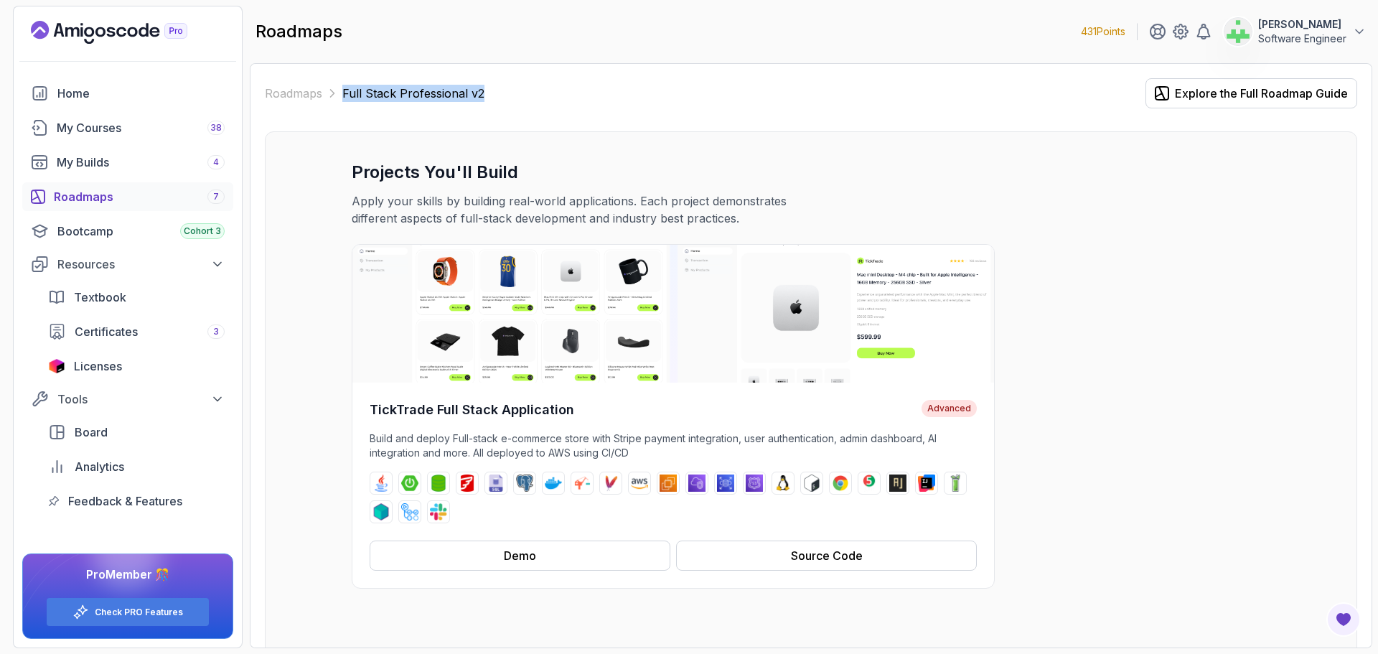
drag, startPoint x: 342, startPoint y: 95, endPoint x: 533, endPoint y: 80, distance: 192.2
click at [533, 80] on div "Roadmaps Full Stack Professional v2 Explore the Full Roadmap Guide" at bounding box center [811, 93] width 1092 height 30
copy p "Full Stack Professional v2"
click at [1105, 181] on h3 "Projects You'll Build" at bounding box center [811, 172] width 918 height 23
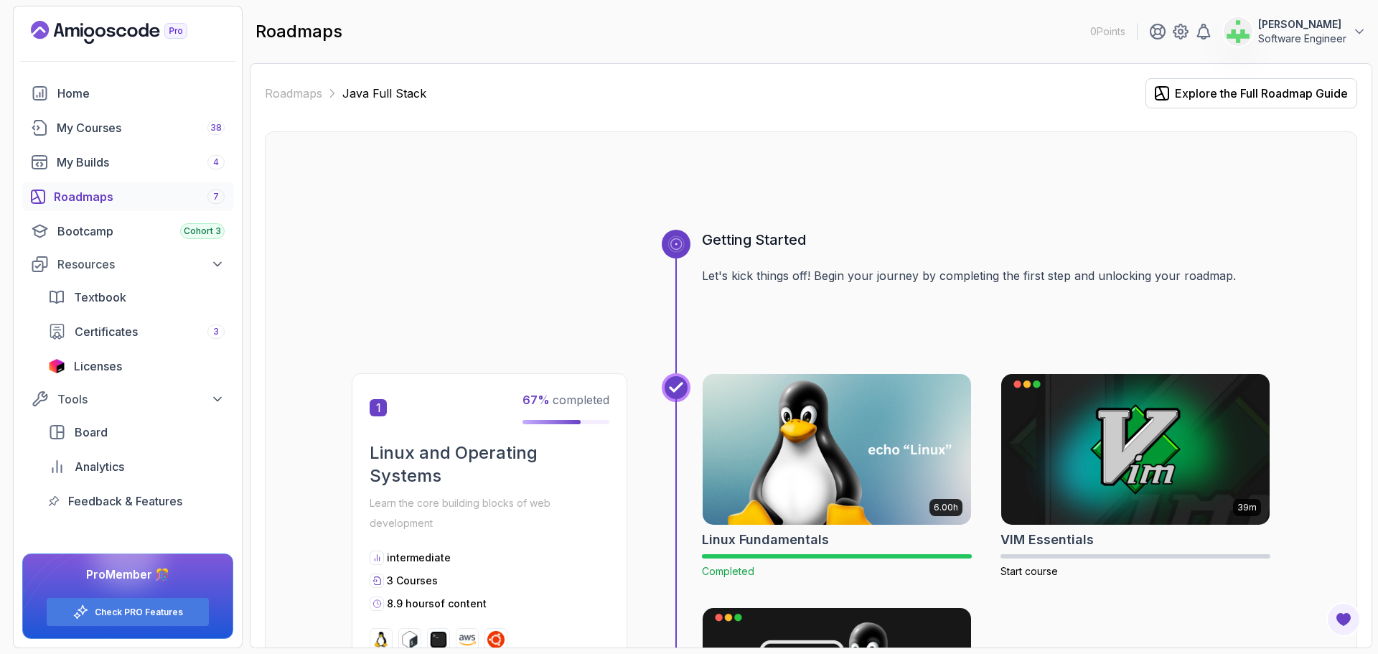
click at [486, 219] on div at bounding box center [811, 195] width 918 height 69
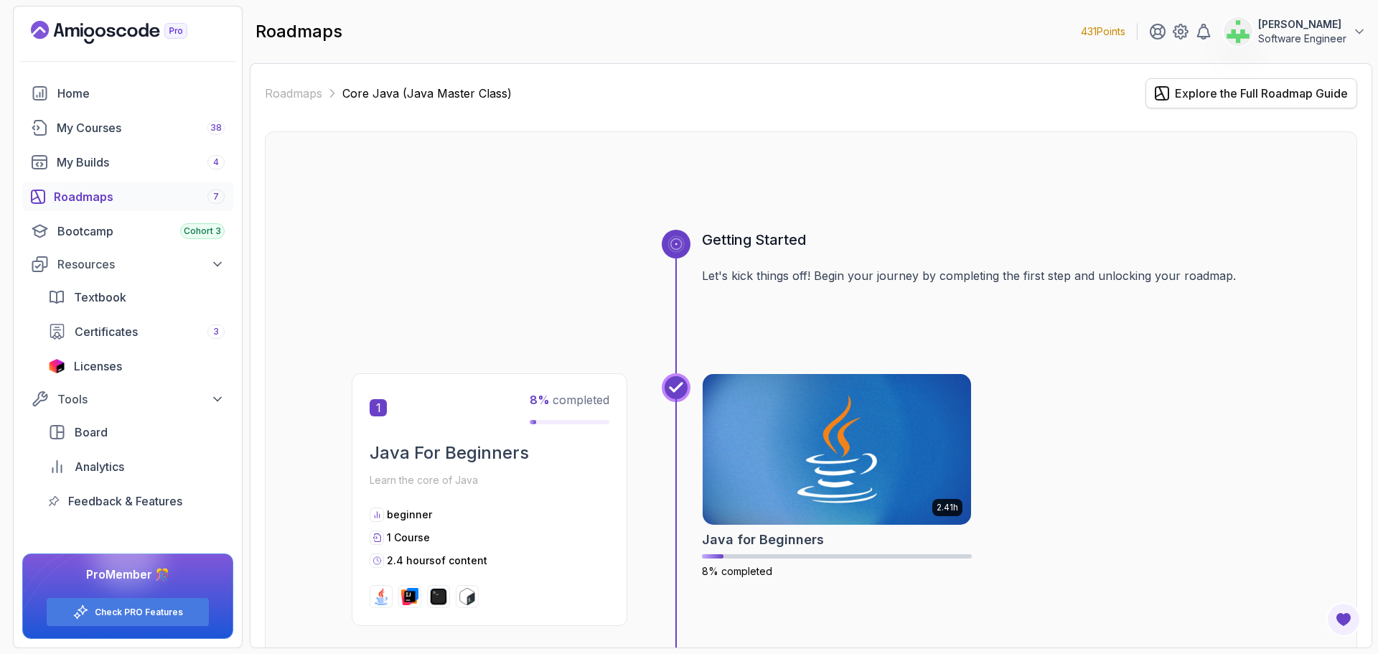
click at [1254, 93] on div "Explore the Full Roadmap Guide" at bounding box center [1261, 93] width 173 height 17
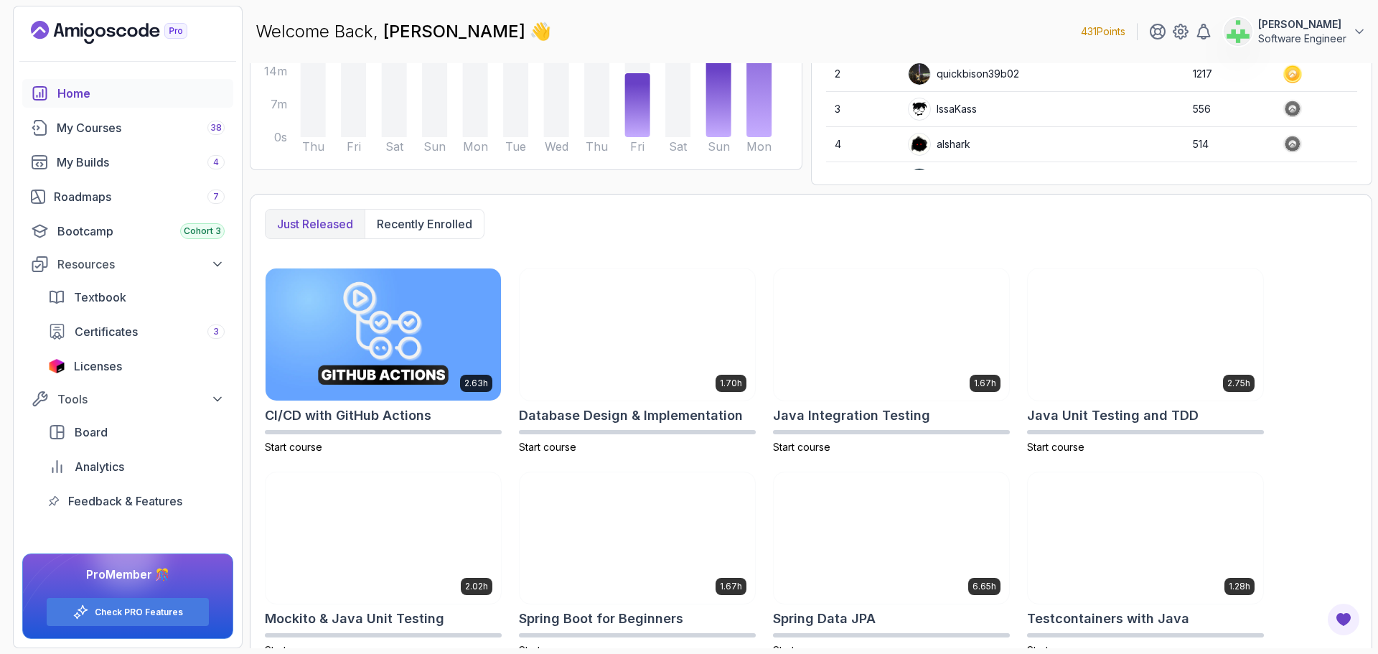
scroll to position [266, 0]
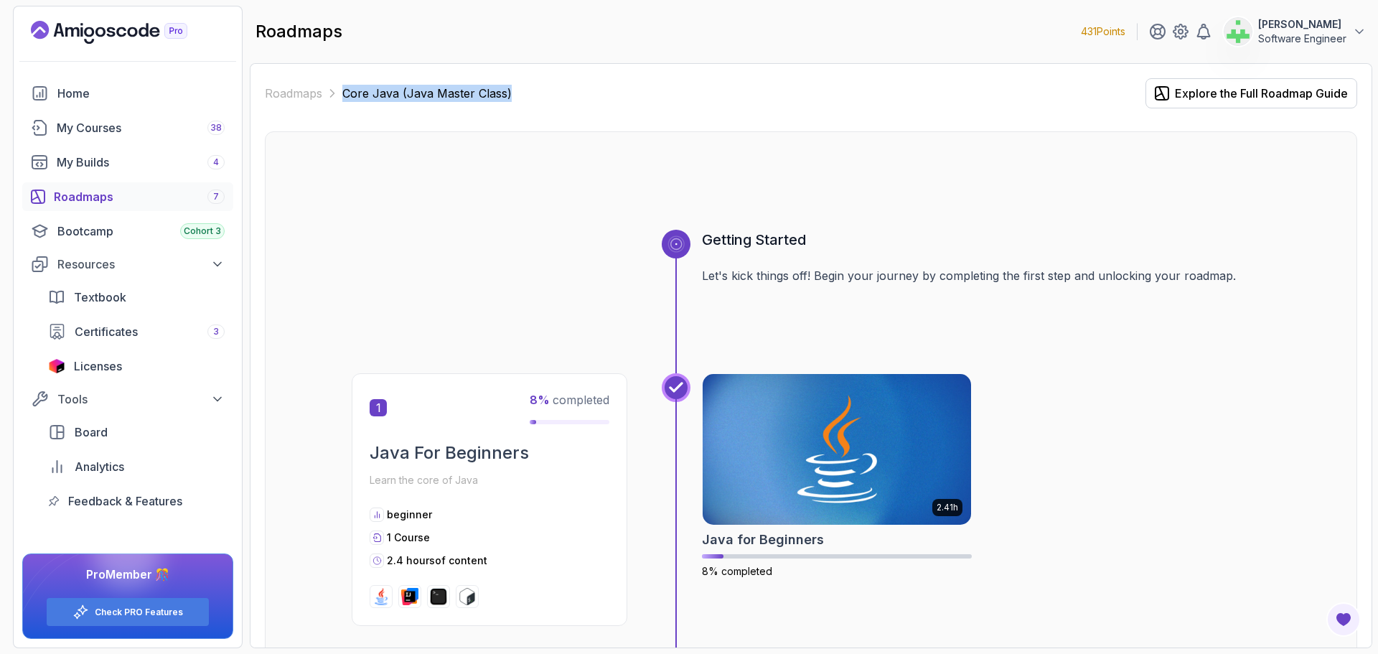
drag, startPoint x: 343, startPoint y: 94, endPoint x: 591, endPoint y: 94, distance: 247.5
click at [591, 94] on div "Roadmaps Core Java (Java Master Class) Explore the Full Roadmap Guide" at bounding box center [811, 93] width 1092 height 30
copy p "Core Java (Java Master Class)"
click at [591, 94] on div "Roadmaps Core Java (Java Master Class) Explore the Full Roadmap Guide" at bounding box center [811, 93] width 1092 height 30
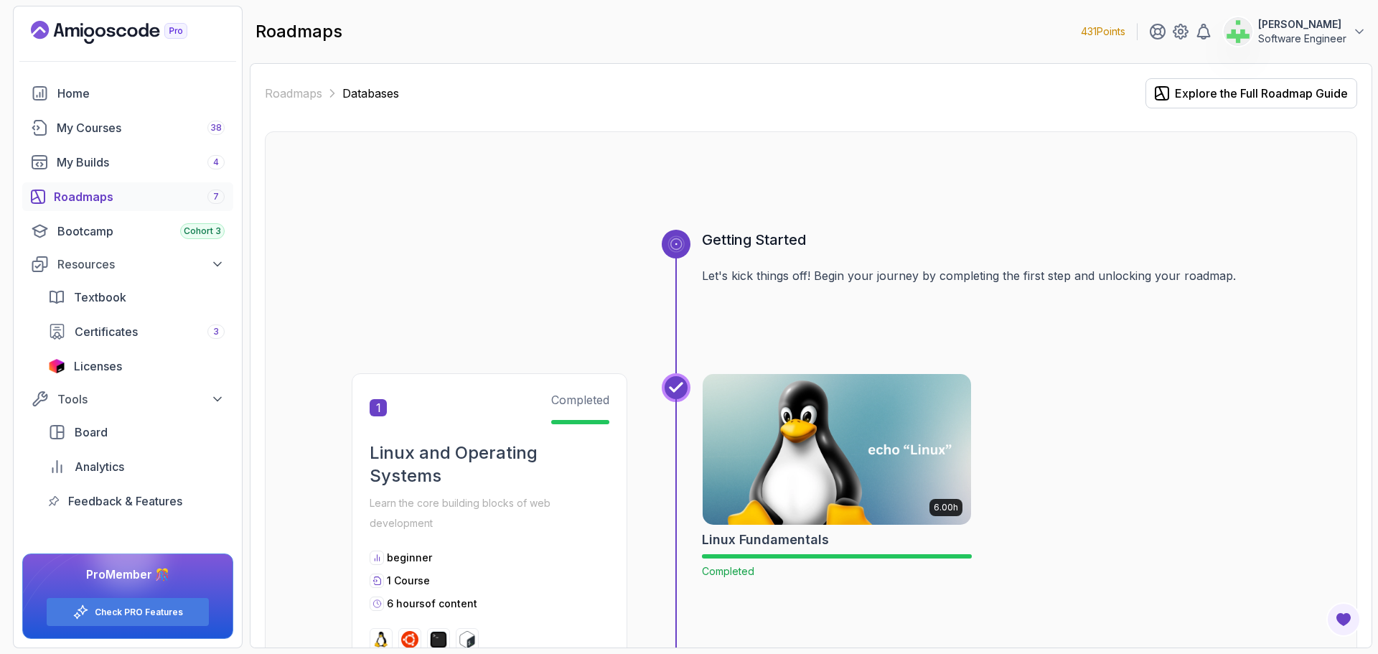
click at [359, 93] on p "Databases" at bounding box center [370, 93] width 57 height 17
copy p "Databases"
click at [501, 204] on div at bounding box center [811, 195] width 918 height 69
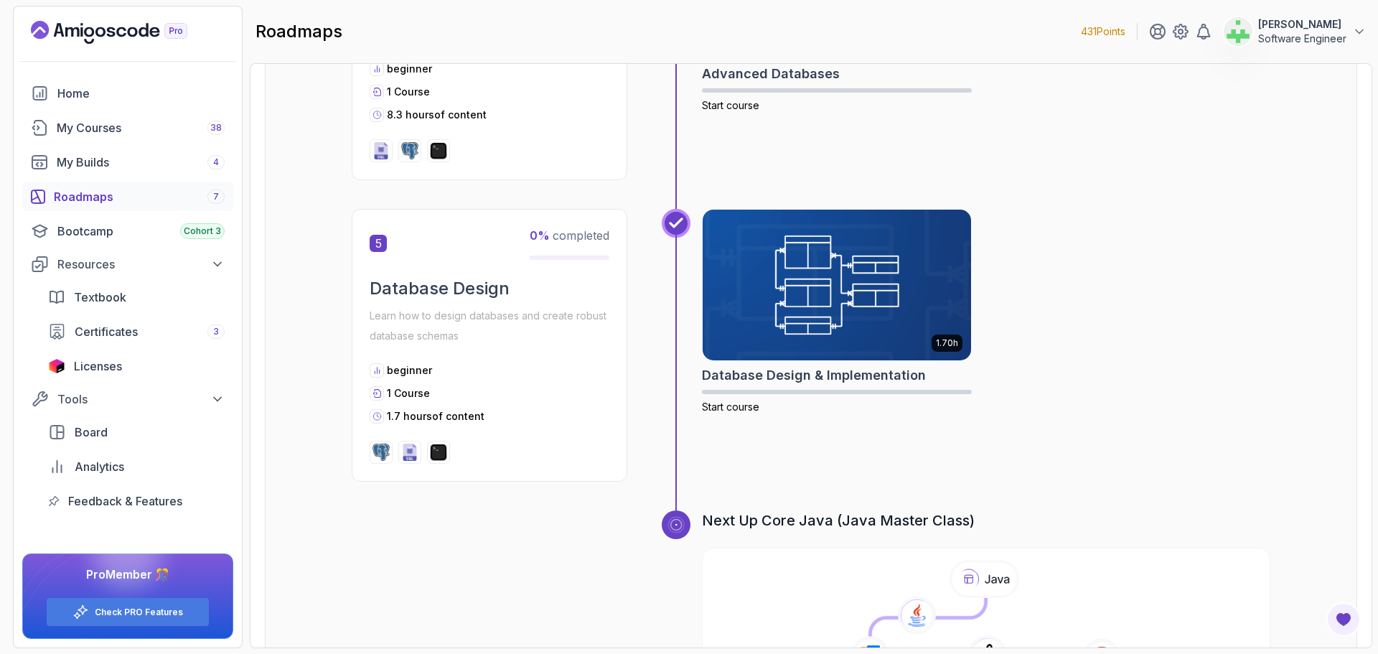
scroll to position [1597, 0]
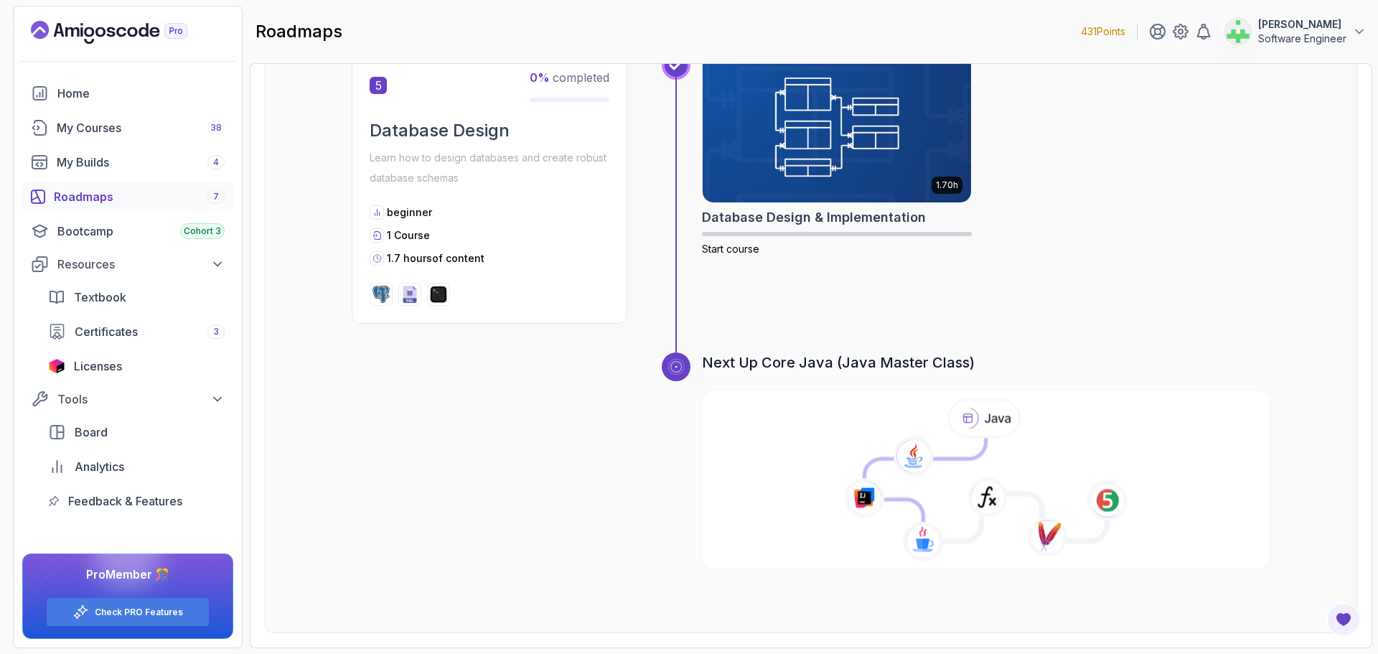
click at [874, 440] on icon at bounding box center [985, 480] width 571 height 164
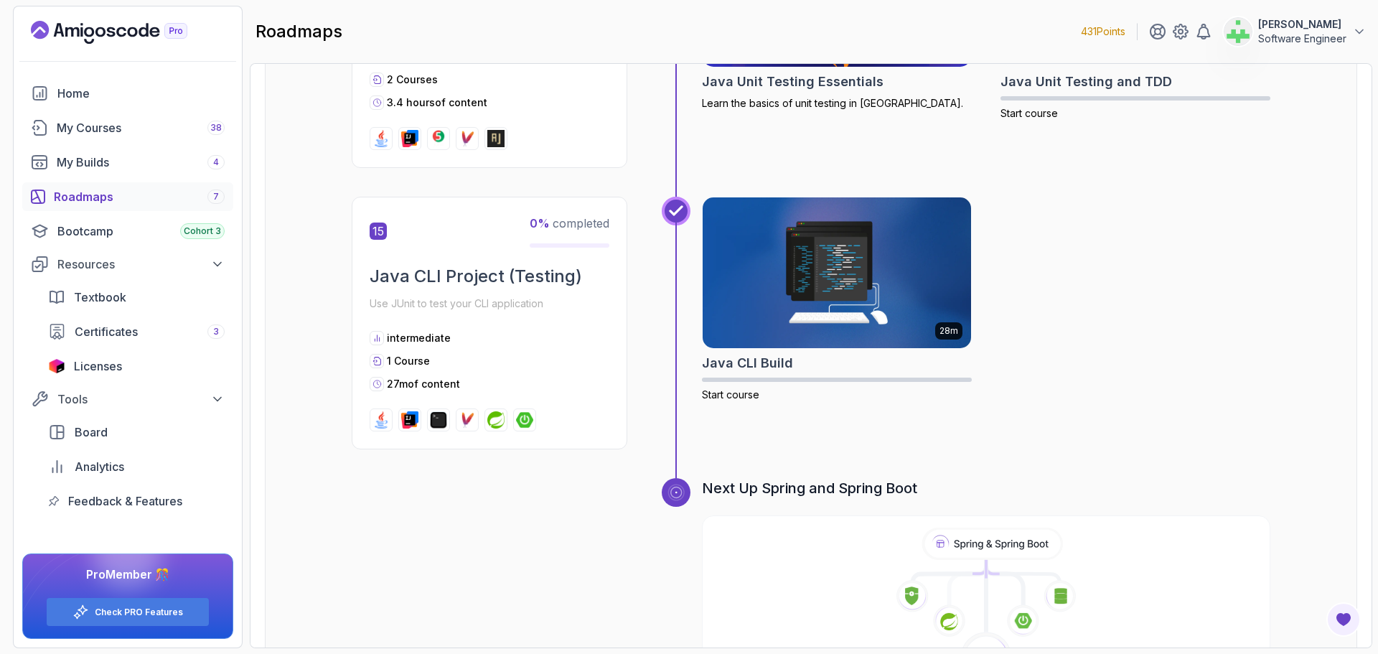
scroll to position [4556, 0]
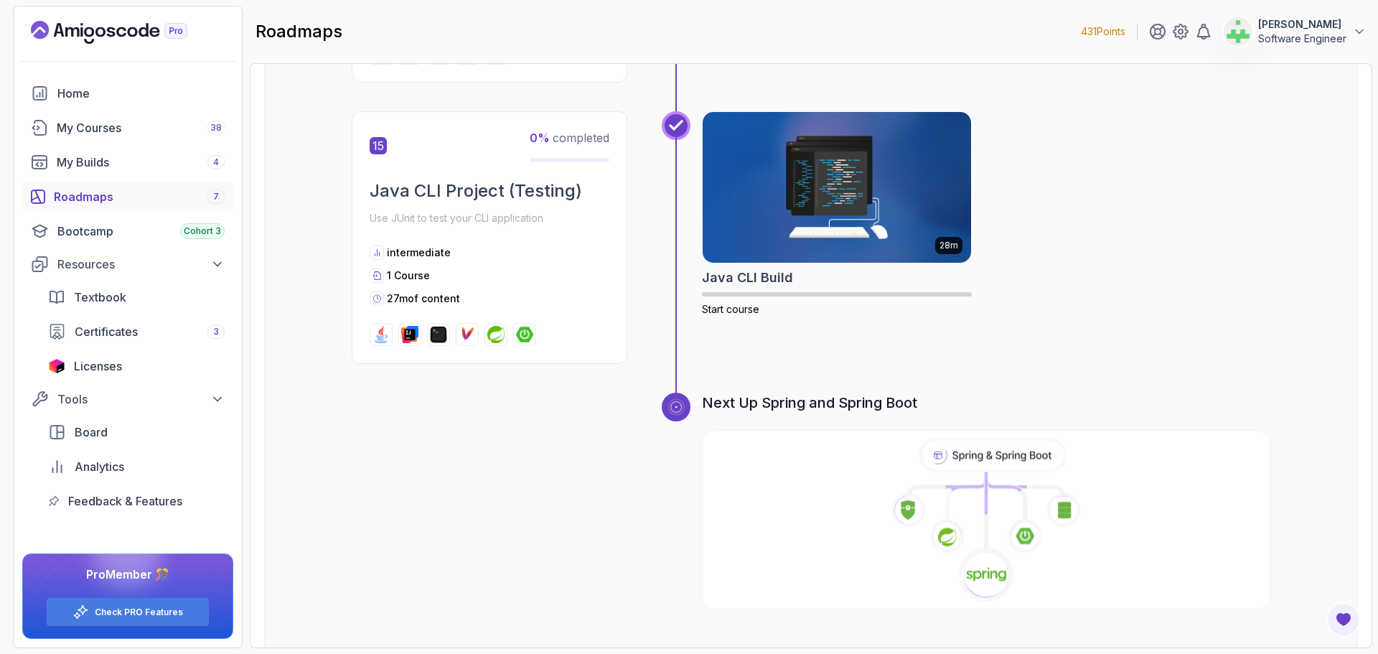
click at [837, 441] on icon at bounding box center [985, 520] width 571 height 164
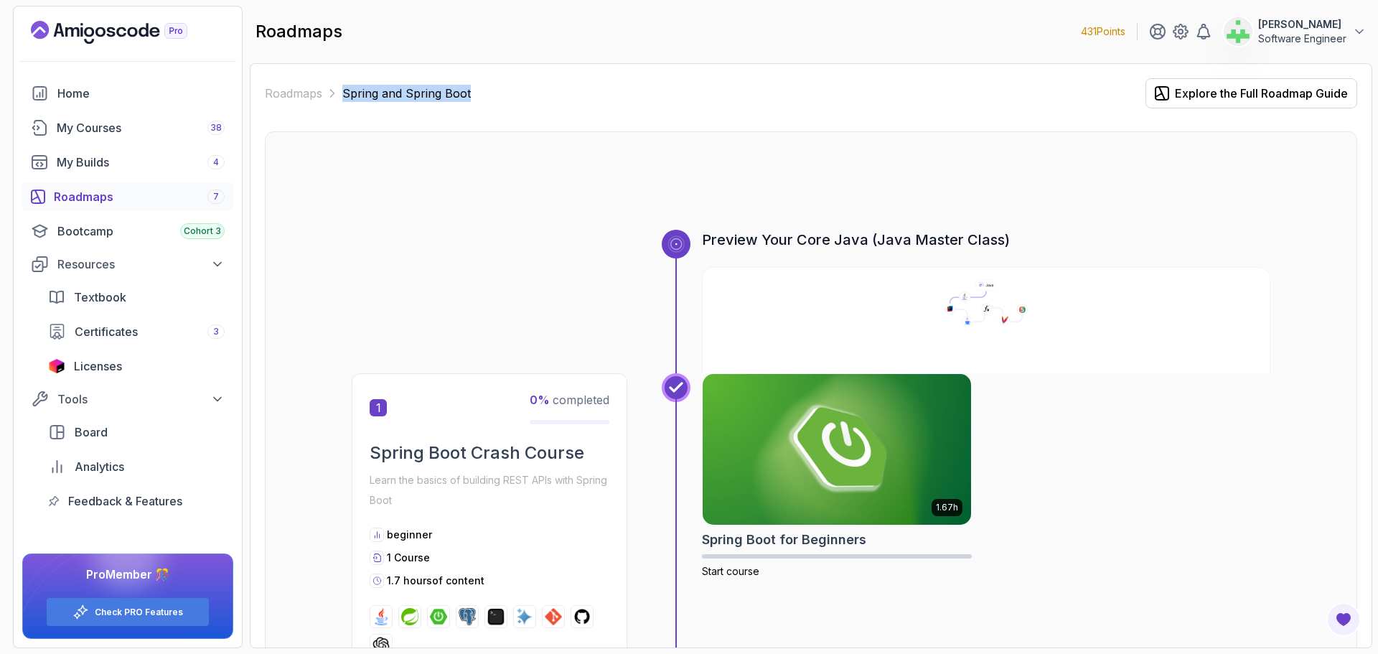
drag, startPoint x: 342, startPoint y: 81, endPoint x: 558, endPoint y: 76, distance: 216.0
click at [558, 76] on div "Roadmaps Spring and Spring Boot Explore the Full Roadmap Guide Preview Your Cor…" at bounding box center [811, 355] width 1122 height 585
copy p "Spring and Spring Boot"
click at [493, 173] on div at bounding box center [811, 195] width 918 height 69
click at [758, 184] on div at bounding box center [811, 195] width 918 height 69
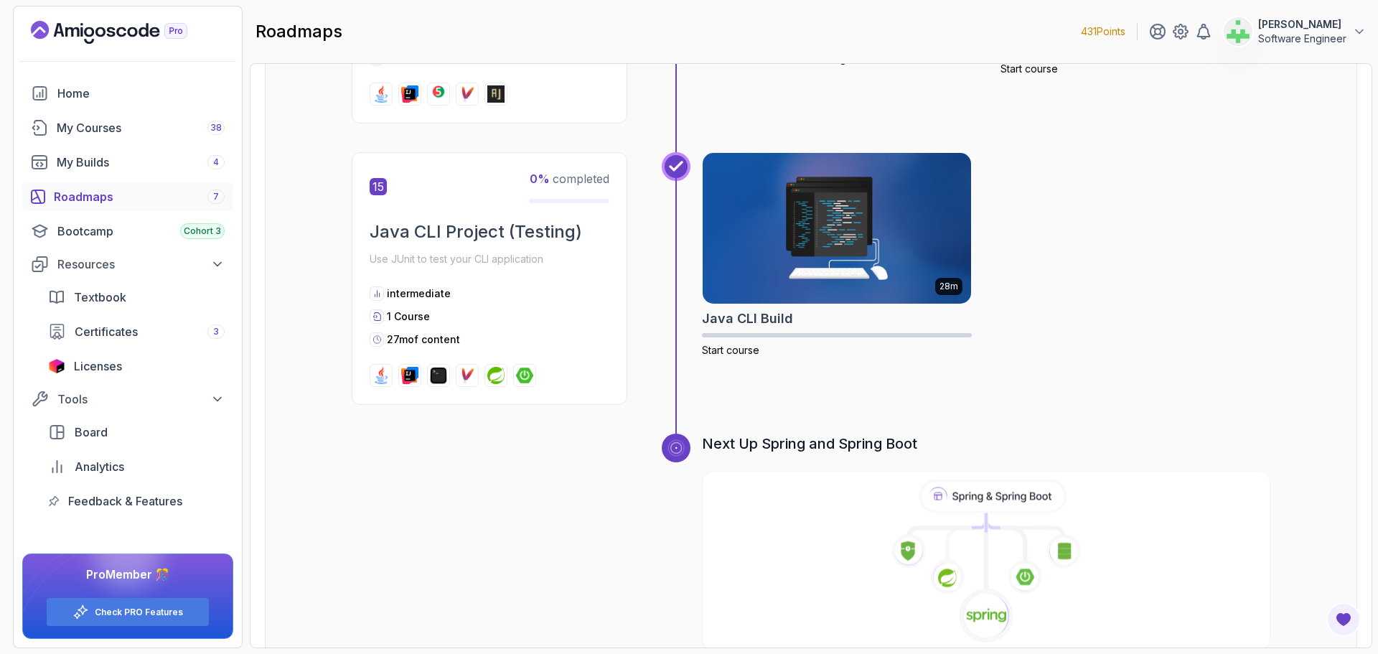
scroll to position [4556, 0]
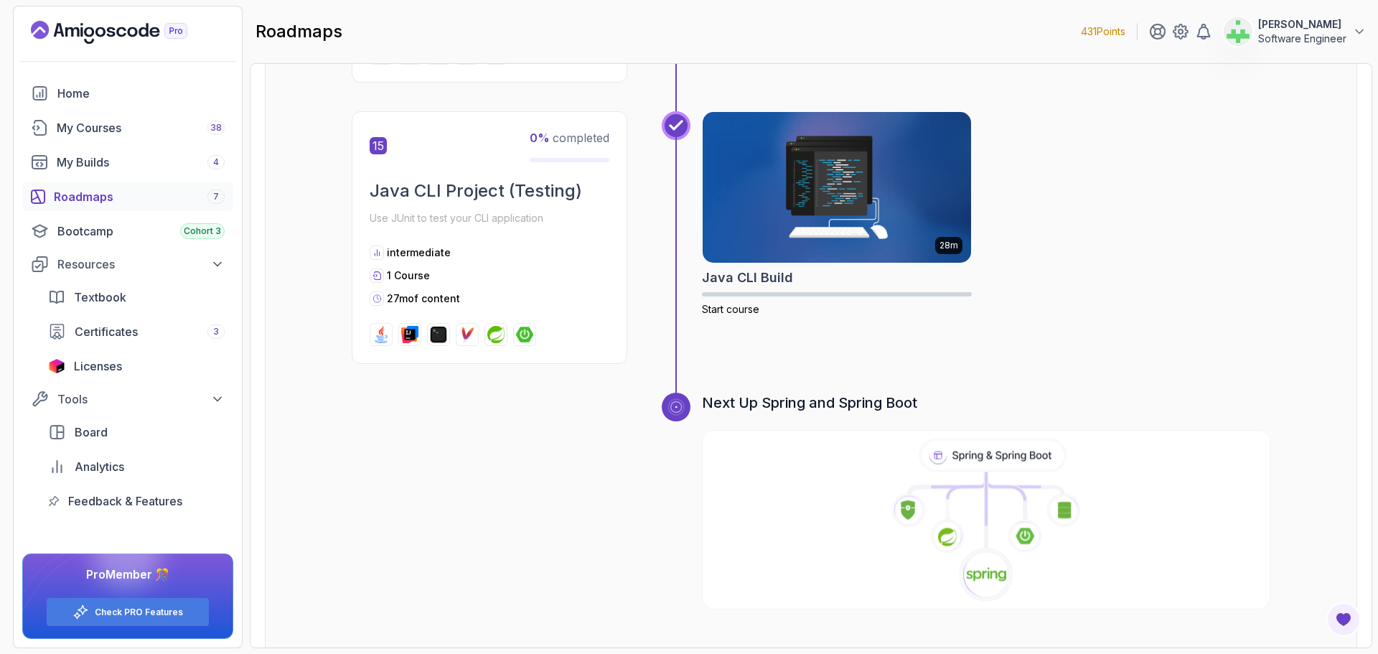
click at [1060, 440] on icon at bounding box center [992, 455] width 143 height 30
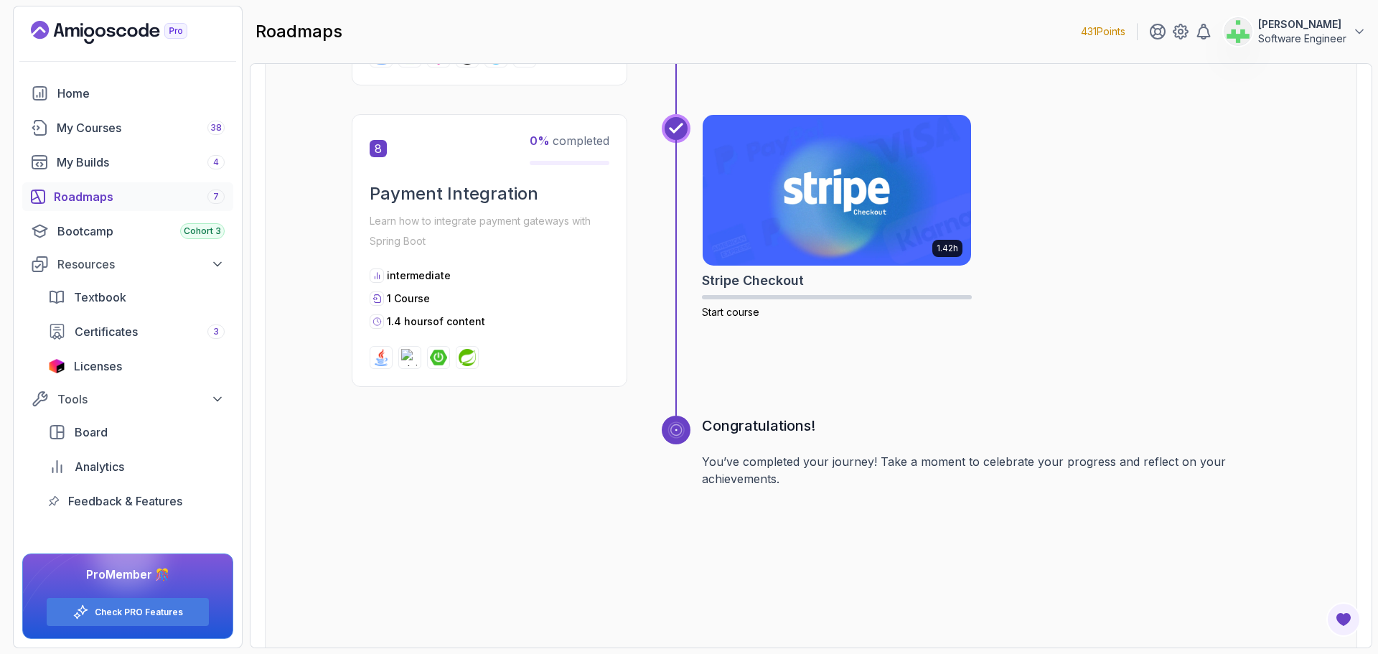
scroll to position [2446, 0]
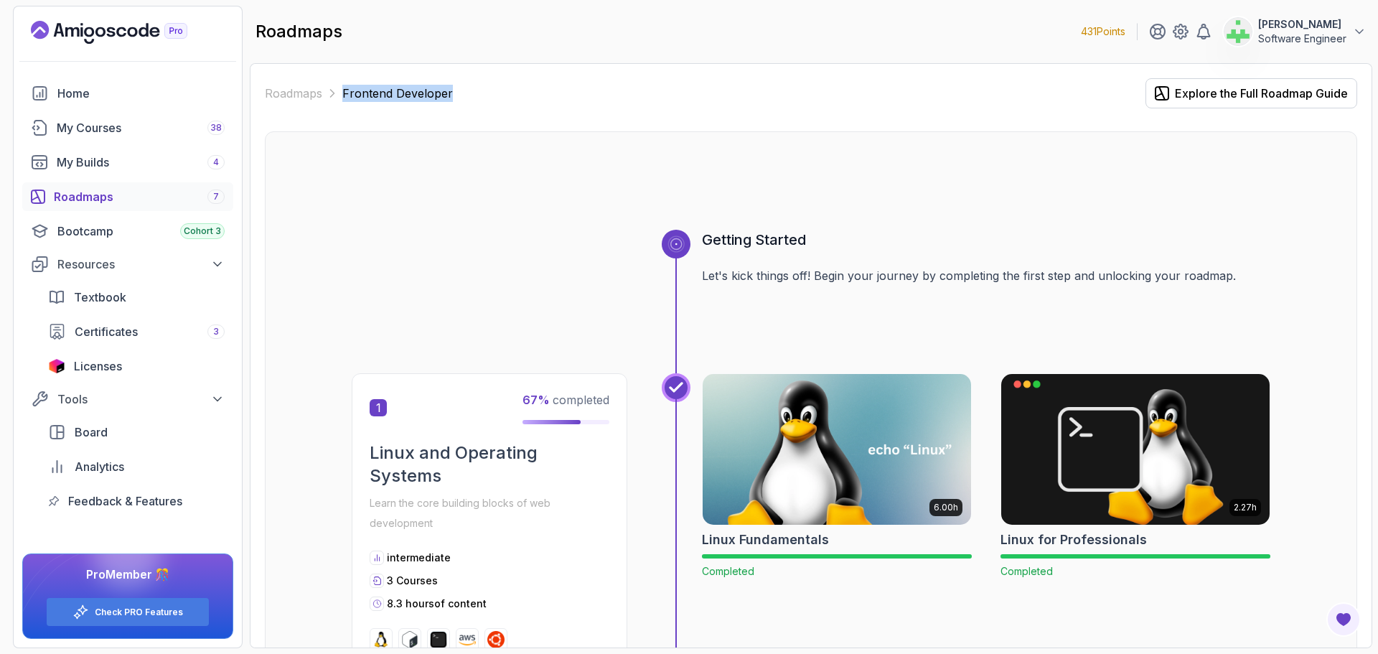
drag, startPoint x: 343, startPoint y: 86, endPoint x: 548, endPoint y: 90, distance: 205.2
click at [548, 90] on div "Roadmaps Frontend Developer Explore the Full Roadmap Guide" at bounding box center [811, 93] width 1092 height 30
copy p "Frontend Developer"
click at [548, 90] on div "Roadmaps Frontend Developer Explore the Full Roadmap Guide" at bounding box center [811, 93] width 1092 height 30
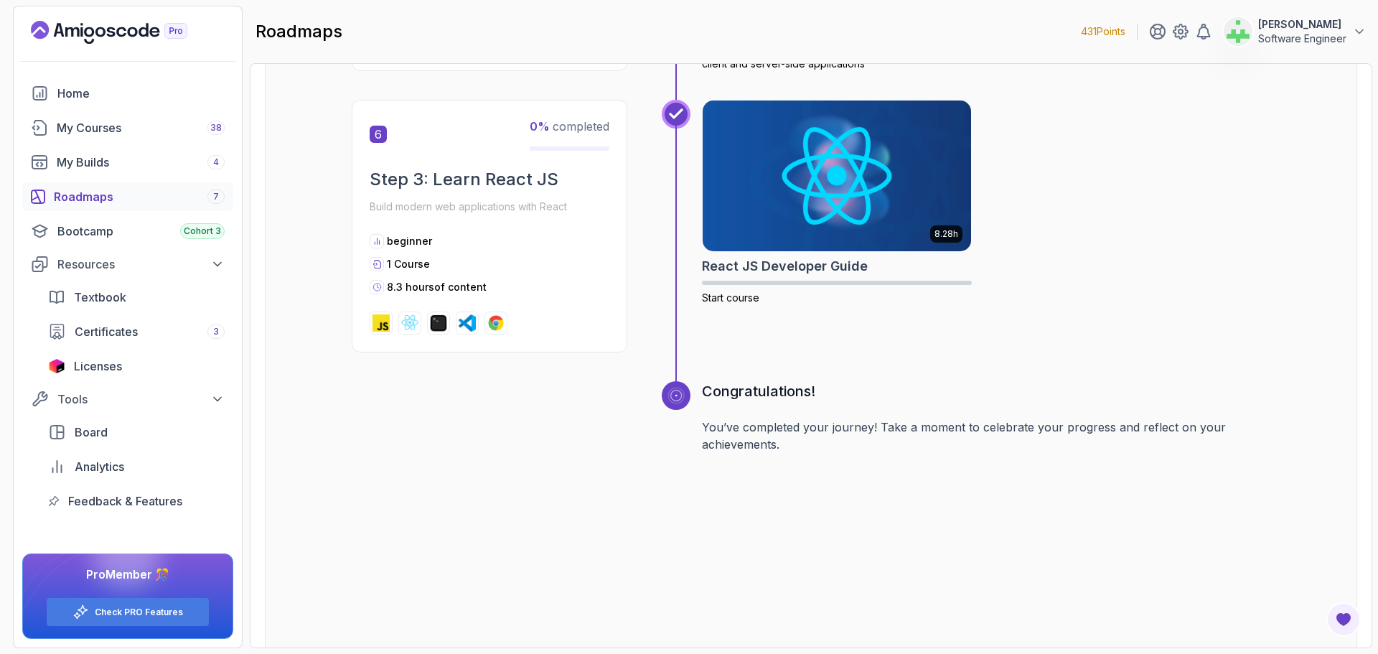
scroll to position [1650, 0]
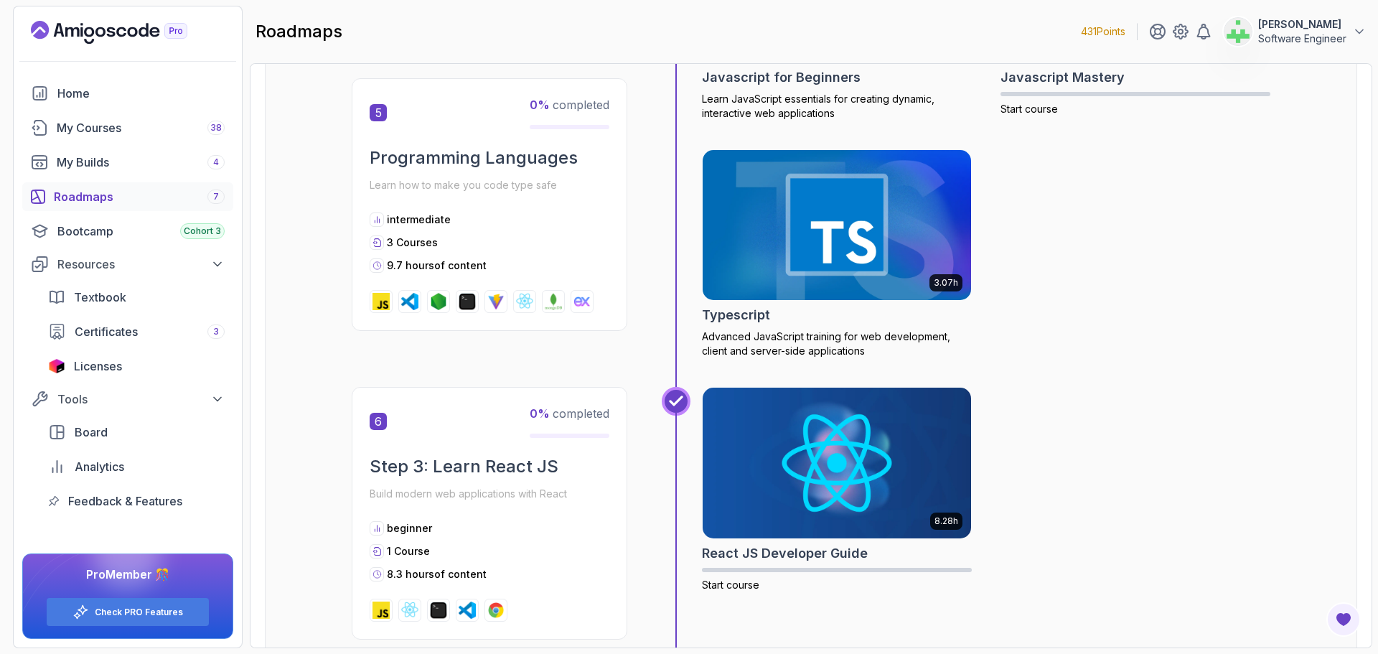
click at [1221, 165] on div "2.05h Javascript for Beginners Learn JavaScript essentials for creating dynamic…" at bounding box center [986, 134] width 568 height 447
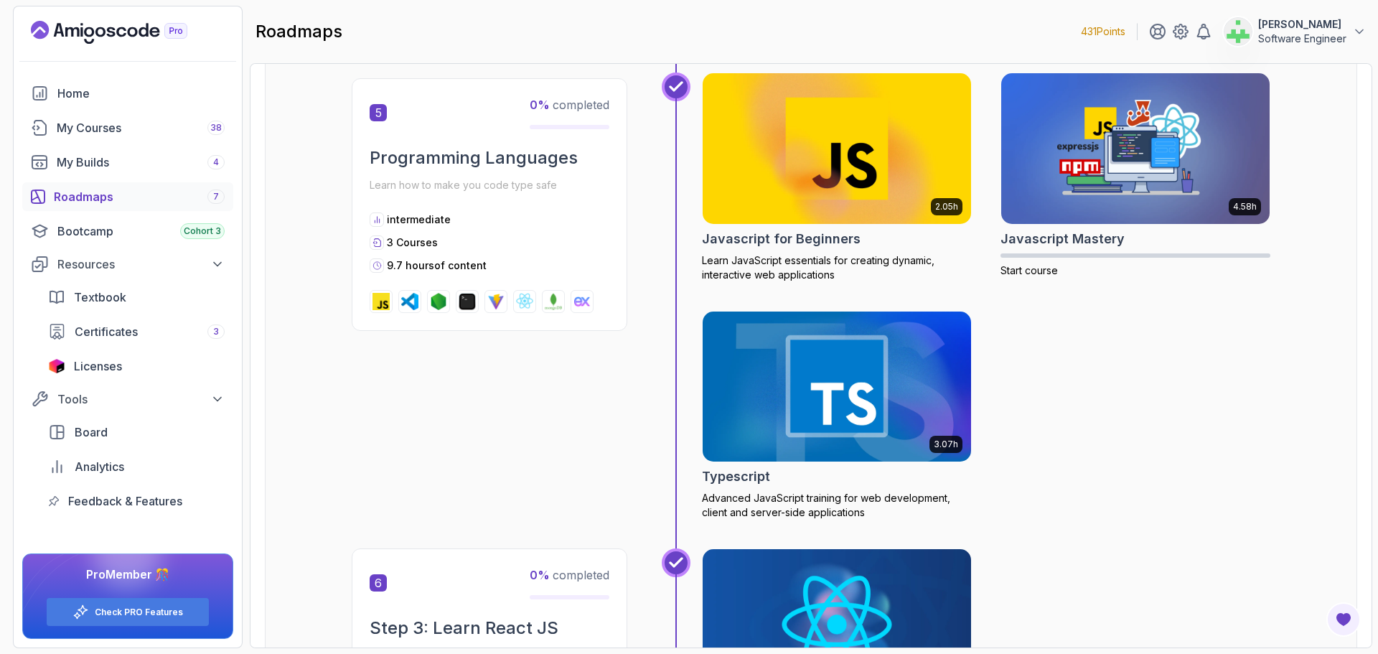
scroll to position [1292, 0]
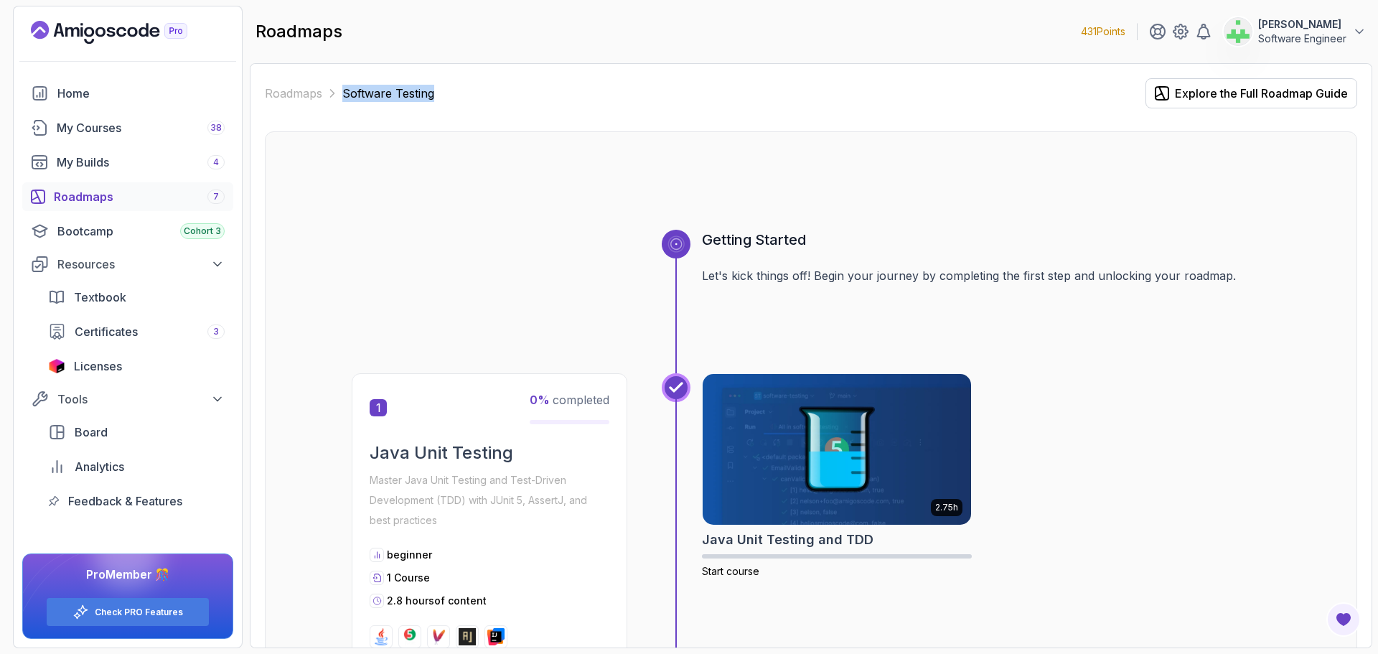
drag, startPoint x: 342, startPoint y: 94, endPoint x: 471, endPoint y: 88, distance: 129.3
click at [471, 88] on div "Roadmaps Software Testing Explore the Full Roadmap Guide" at bounding box center [811, 93] width 1092 height 30
copy p "Software Testing"
click at [594, 235] on div "Getting Started Let's kick things off! Begin your journey by completing the fir…" at bounding box center [811, 302] width 918 height 144
click at [1119, 311] on div "Getting Started Let's kick things off! Begin your journey by completing the fir…" at bounding box center [986, 302] width 568 height 144
